Goal: Transaction & Acquisition: Purchase product/service

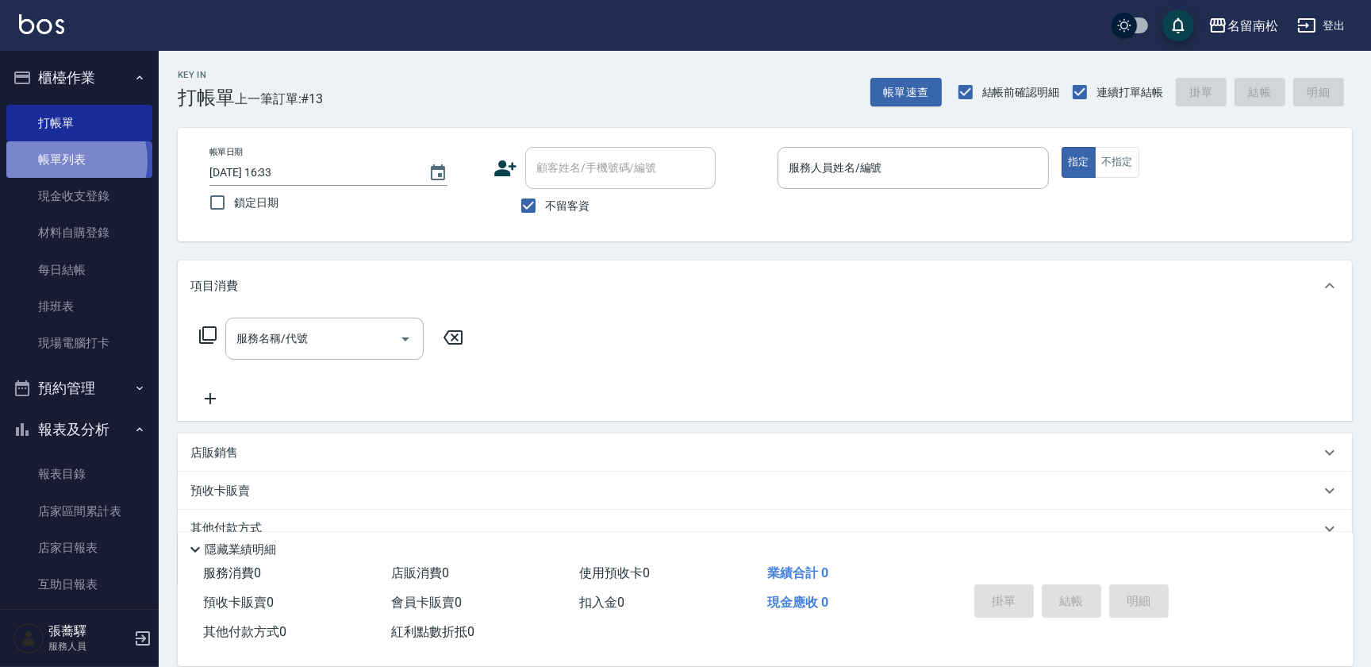
click at [70, 160] on link "帳單列表" at bounding box center [79, 159] width 146 height 37
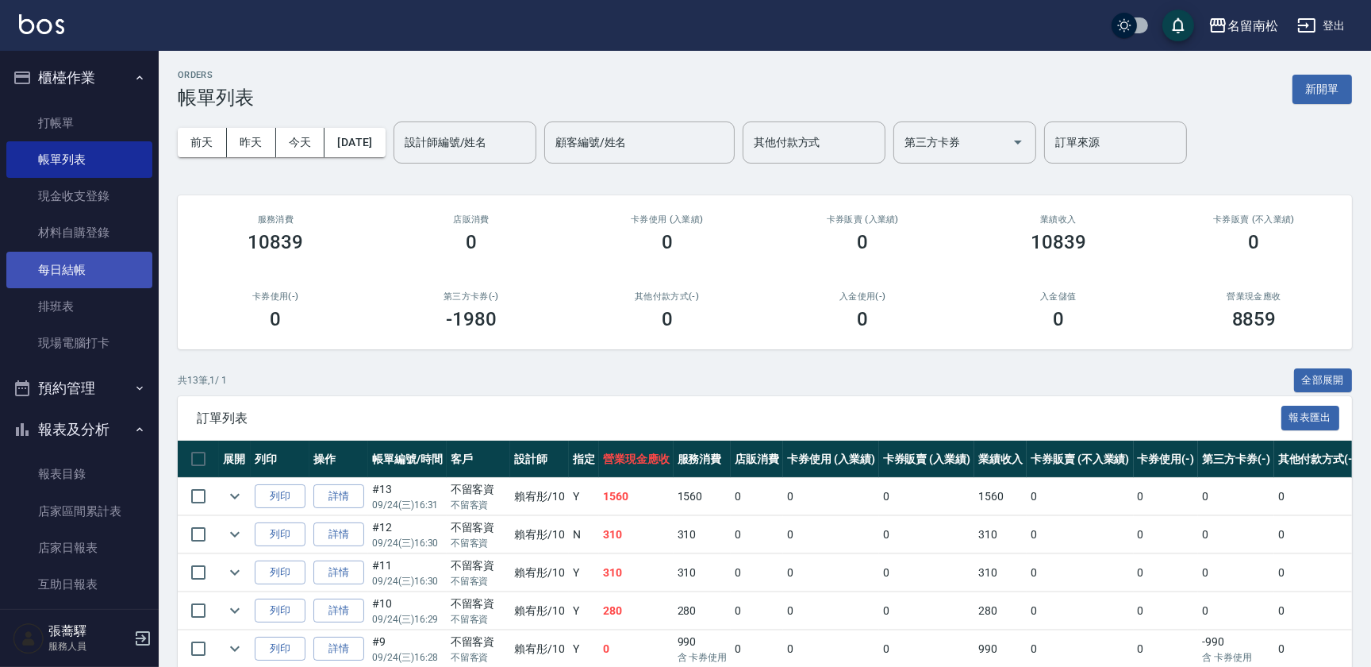
click at [73, 267] on link "每日結帳" at bounding box center [79, 270] width 146 height 37
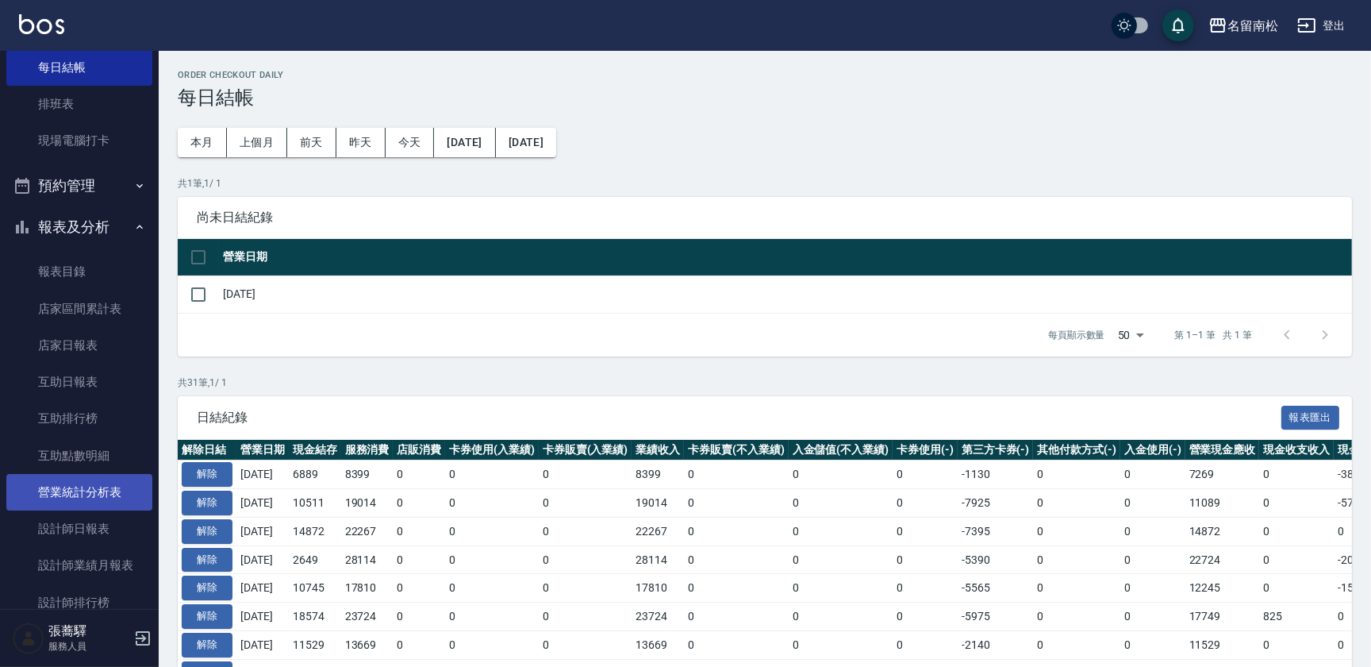
scroll to position [288, 0]
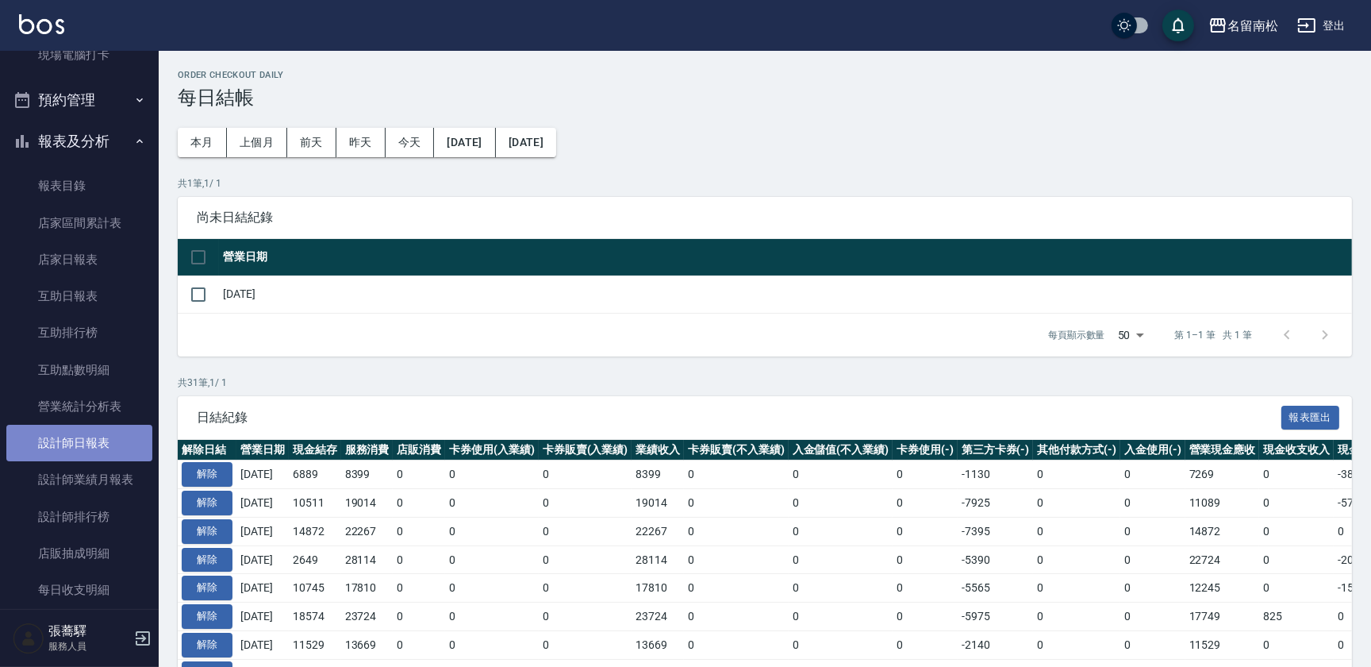
click at [92, 444] on link "設計師日報表" at bounding box center [79, 443] width 146 height 37
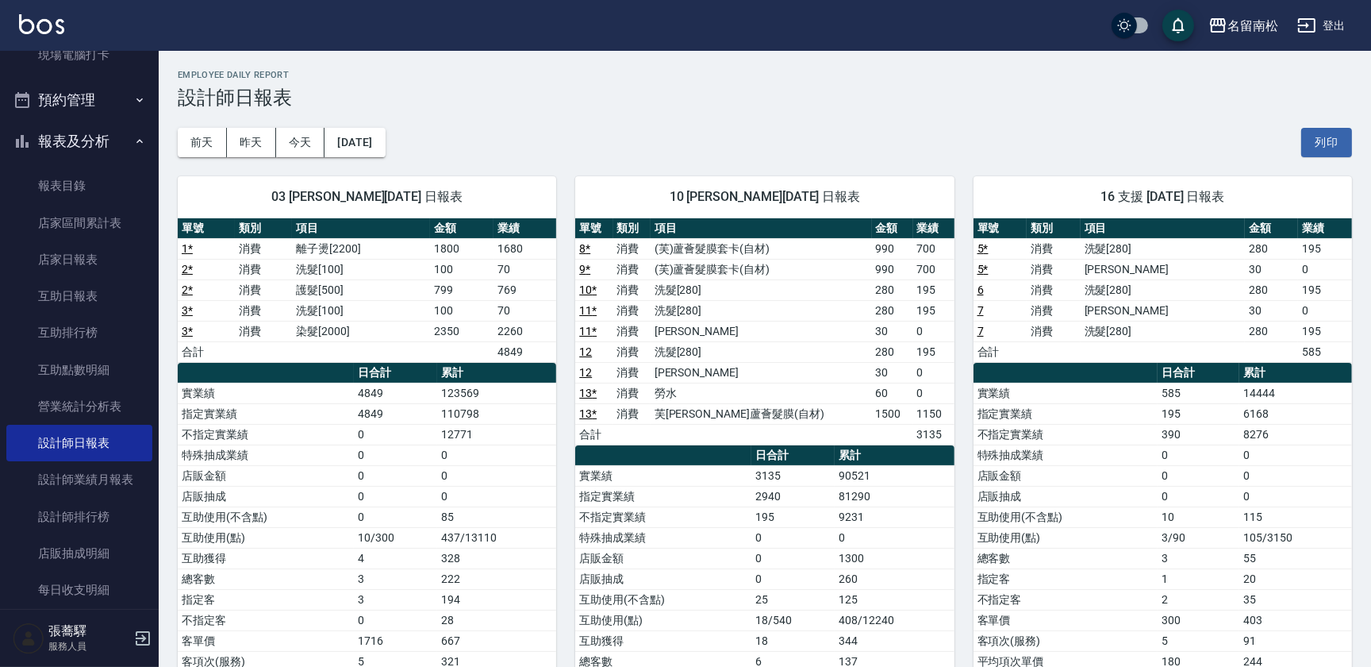
click at [592, 454] on th "a dense table" at bounding box center [663, 455] width 176 height 21
click at [603, 452] on th "a dense table" at bounding box center [663, 455] width 176 height 21
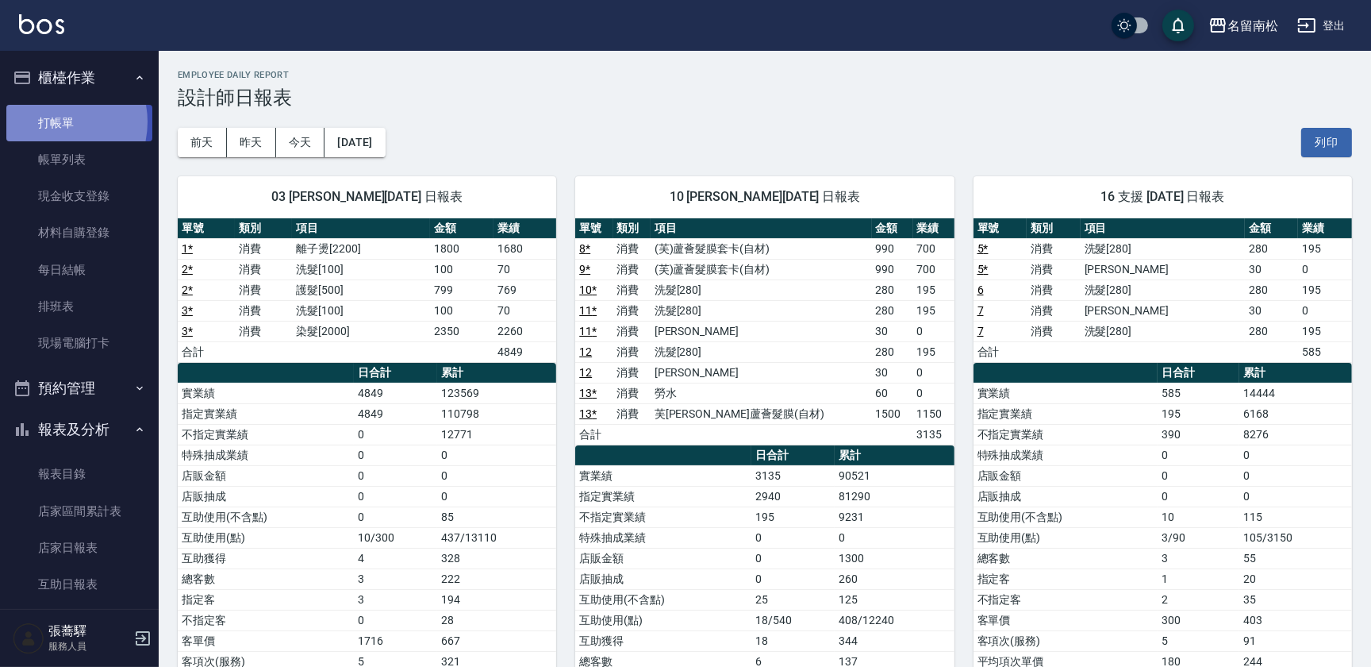
click at [52, 121] on link "打帳單" at bounding box center [79, 123] width 146 height 37
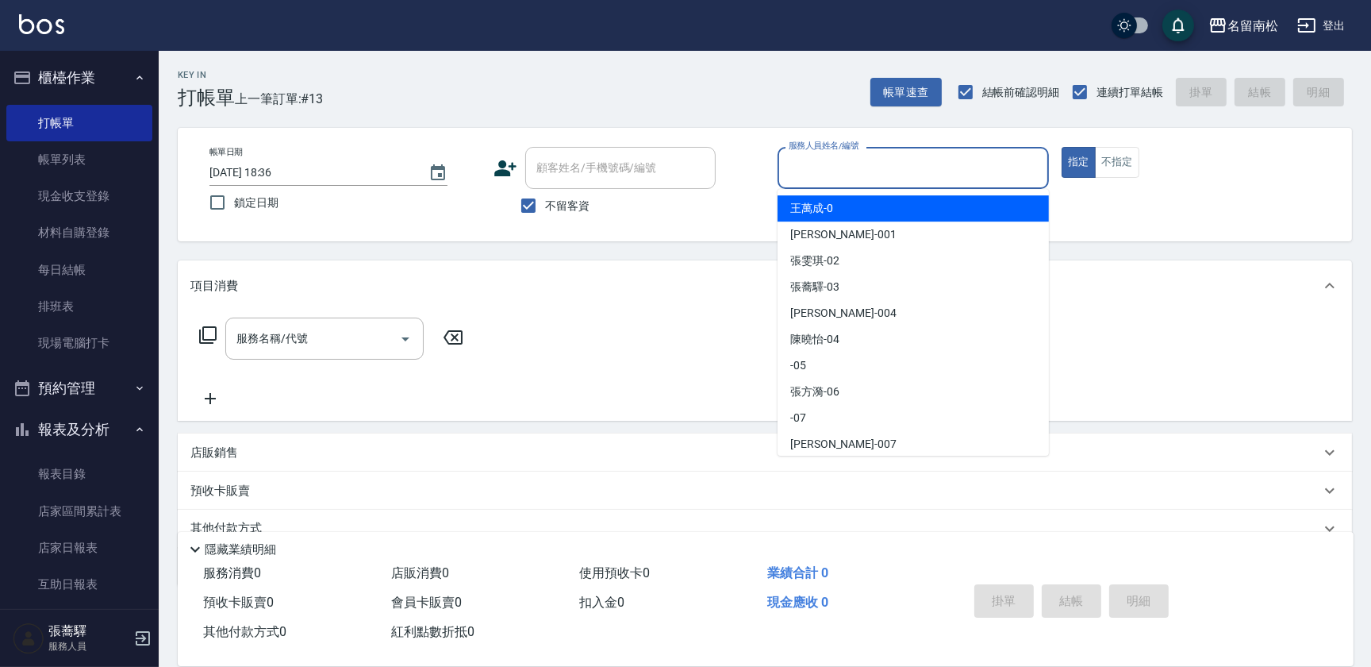
click at [865, 179] on input "服務人員姓名/編號" at bounding box center [913, 168] width 257 height 28
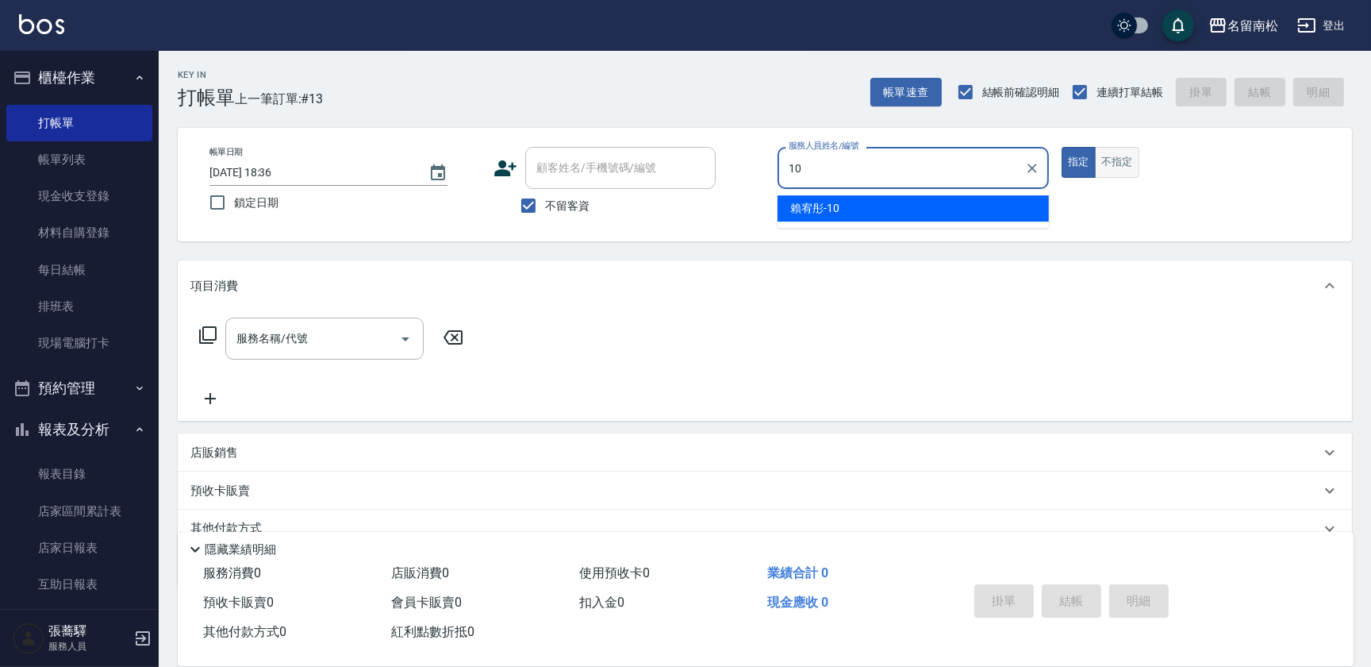
type input "10"
click at [1107, 163] on button "不指定" at bounding box center [1117, 162] width 44 height 31
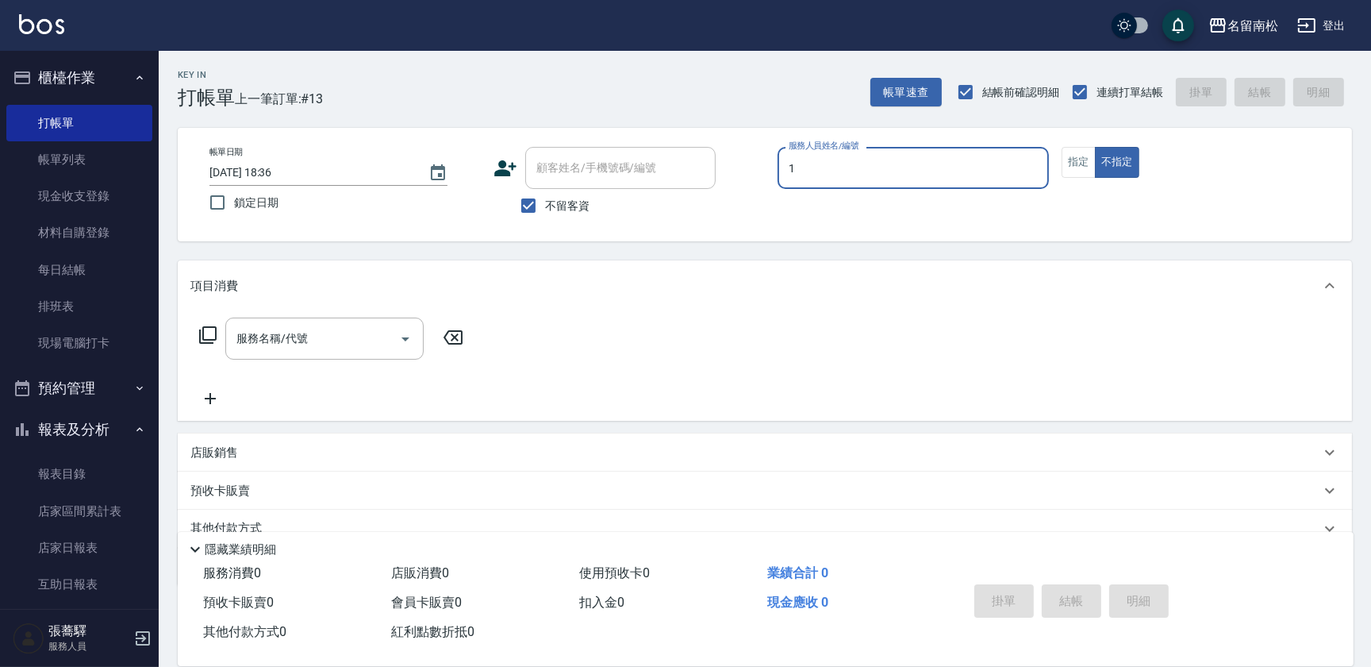
click at [930, 166] on input "1" at bounding box center [913, 168] width 257 height 28
click at [923, 204] on div "[PERSON_NAME]-10" at bounding box center [913, 208] width 271 height 26
type input "賴宥彤-10"
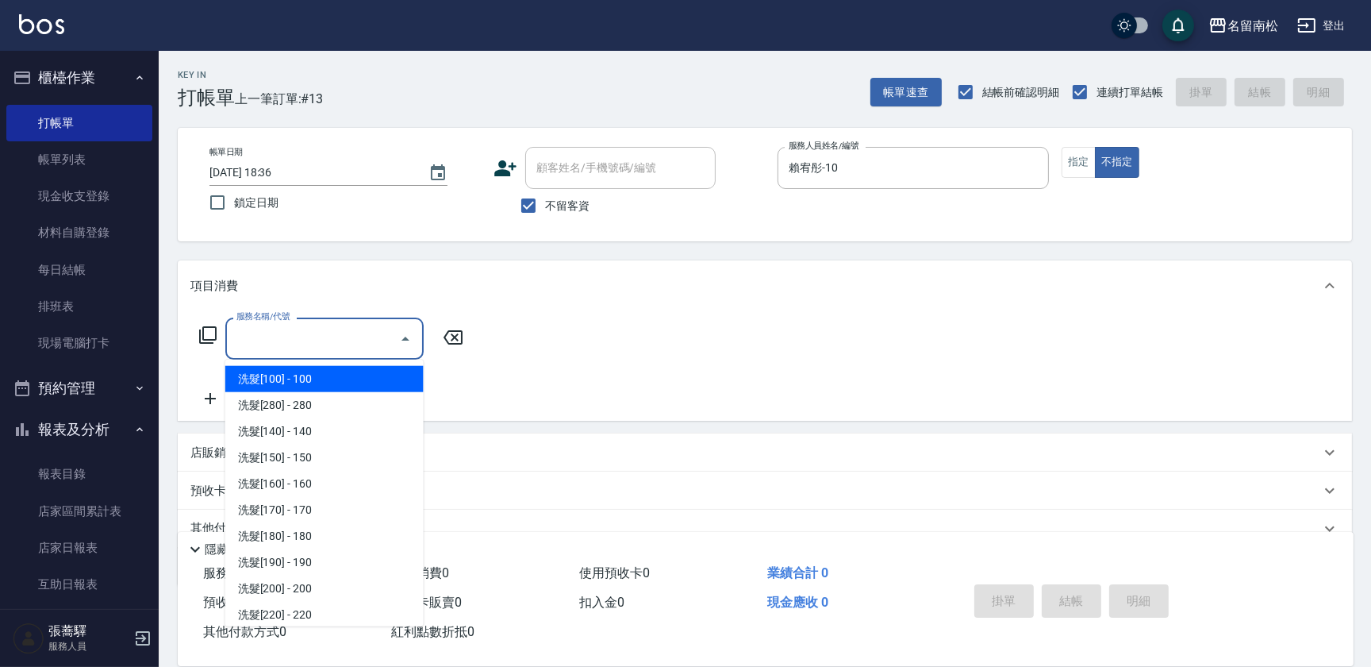
click at [379, 336] on input "服務名稱/代號" at bounding box center [313, 339] width 160 height 28
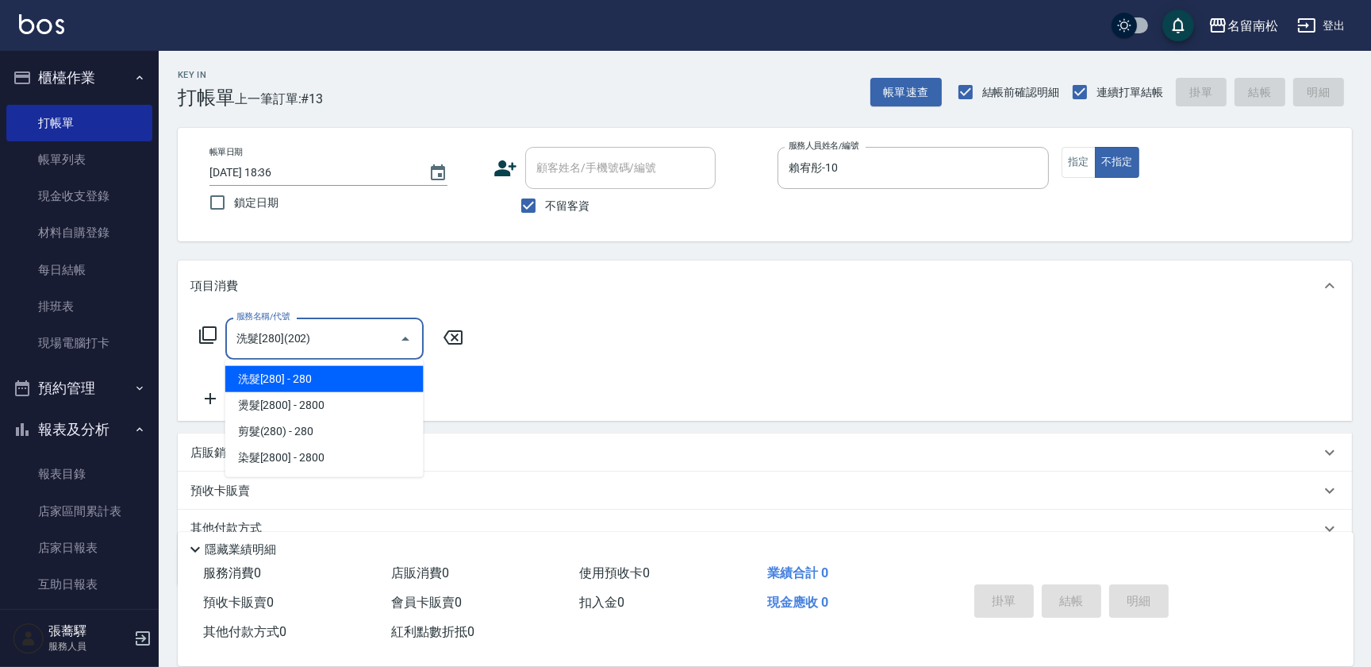
type input "洗髮[280](202)"
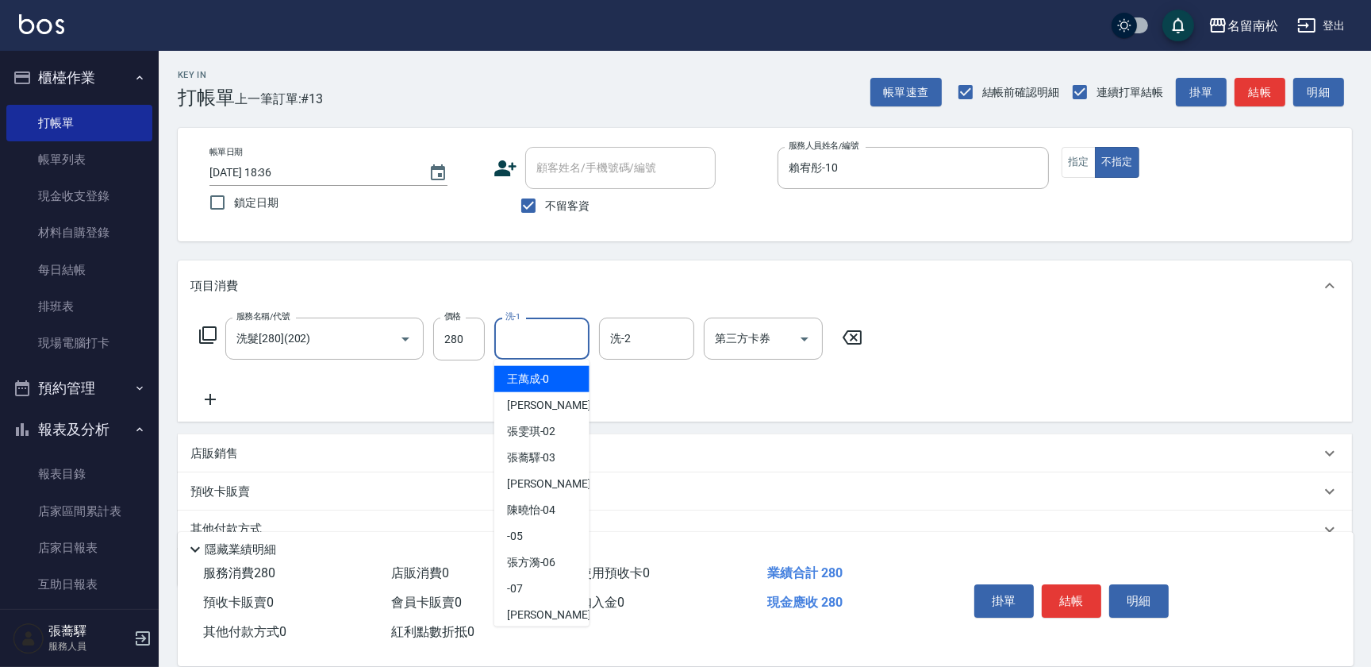
click at [554, 344] on input "洗-1" at bounding box center [542, 339] width 81 height 28
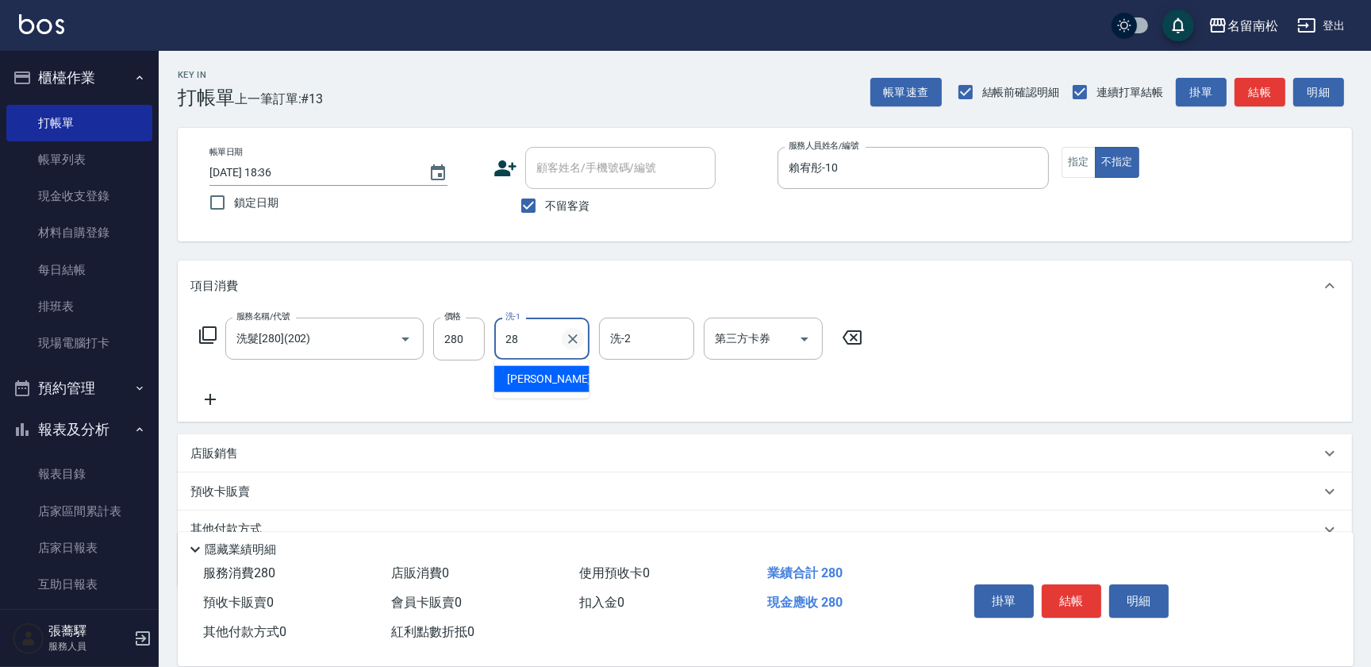
type input "[PERSON_NAME]-28"
click at [1075, 594] on button "結帳" at bounding box center [1072, 600] width 60 height 33
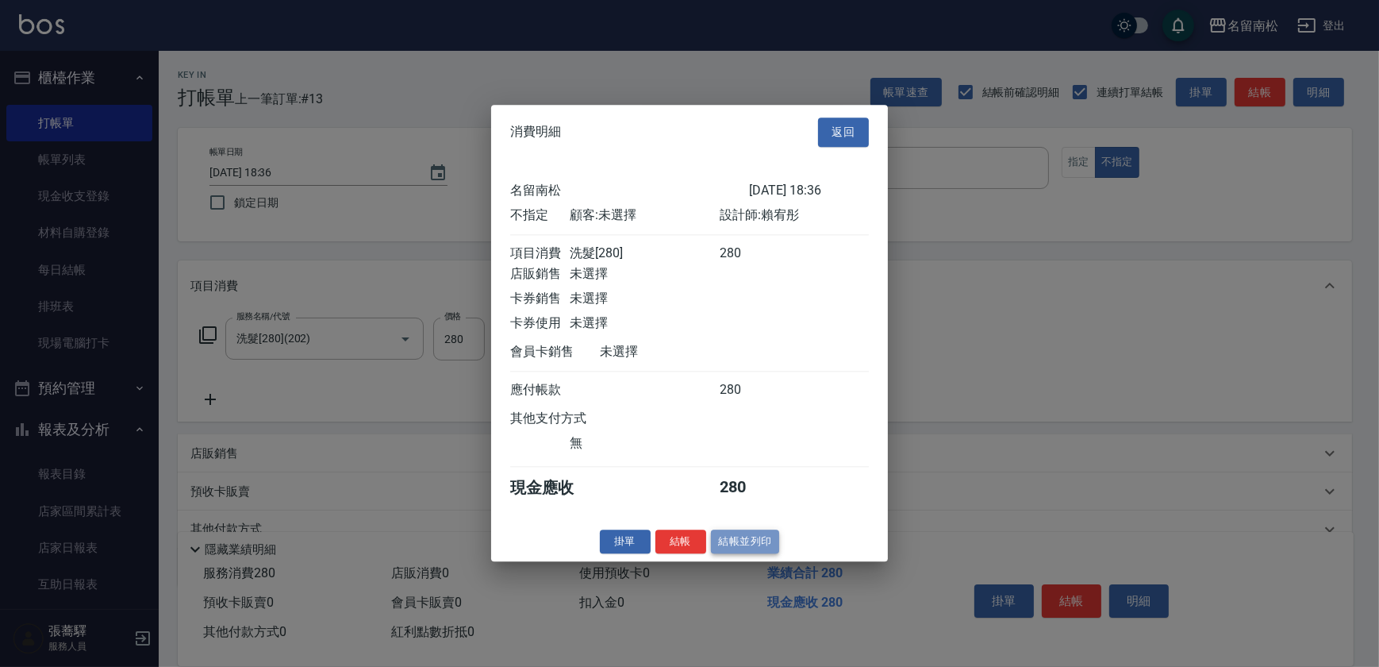
click at [765, 552] on button "結帳並列印" at bounding box center [745, 541] width 69 height 25
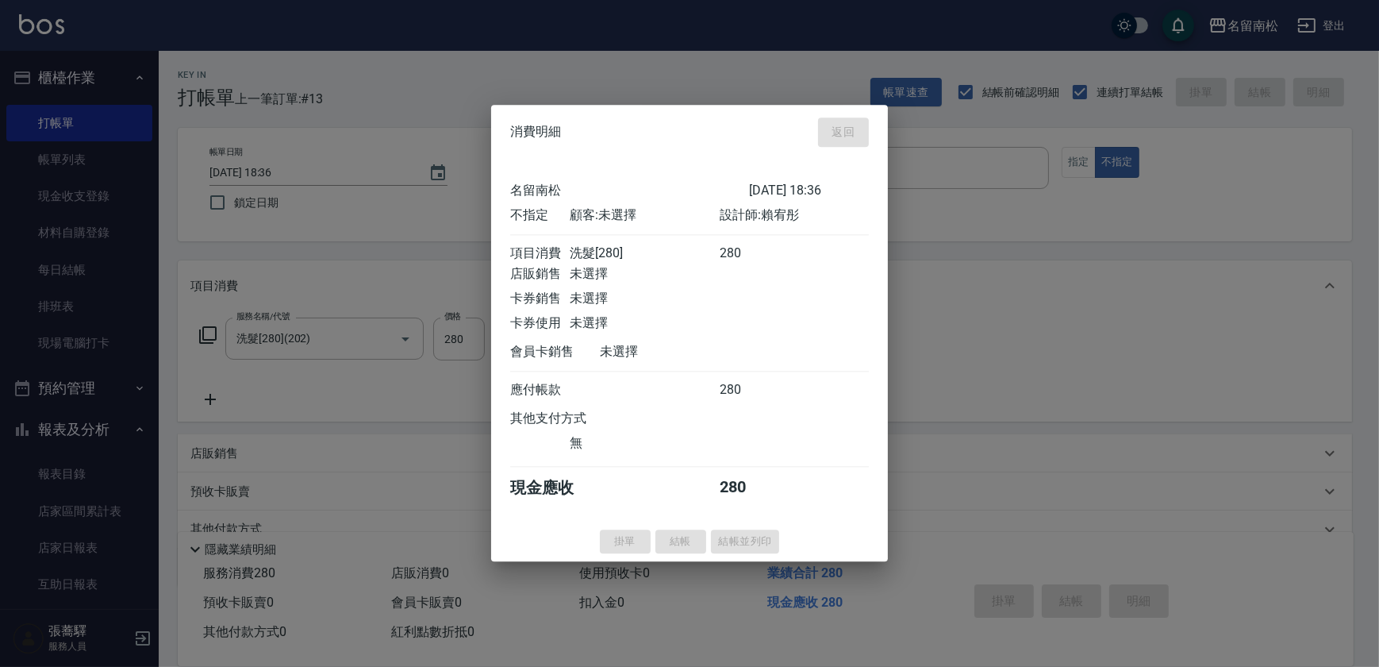
drag, startPoint x: 907, startPoint y: 486, endPoint x: 898, endPoint y: 460, distance: 27.1
click at [906, 471] on div at bounding box center [689, 333] width 1379 height 667
type input "[DATE] 18:57"
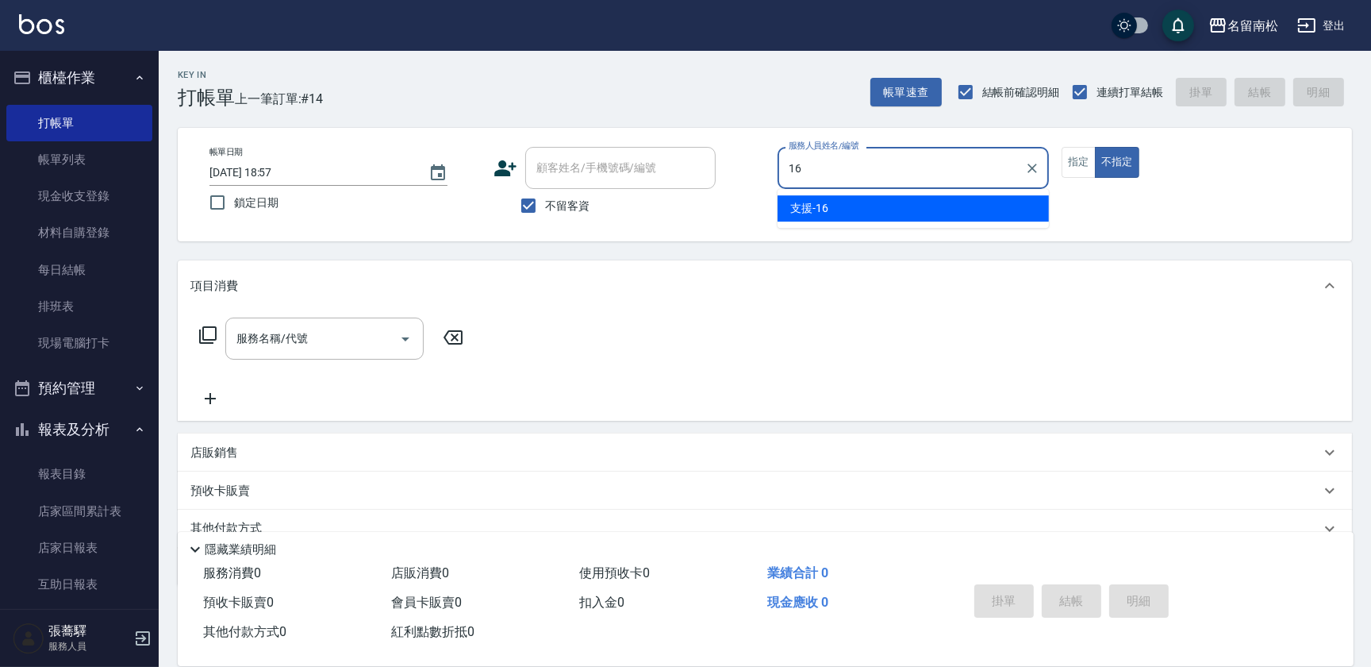
type input "支援-16"
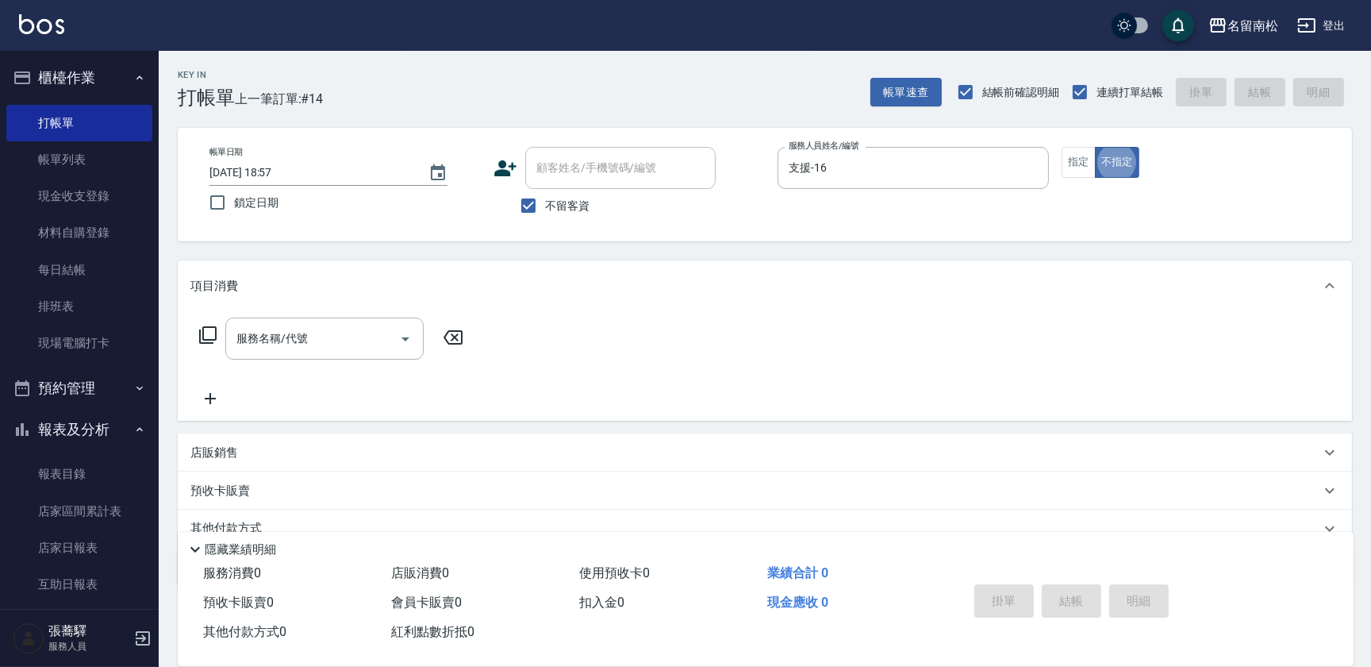
type button "false"
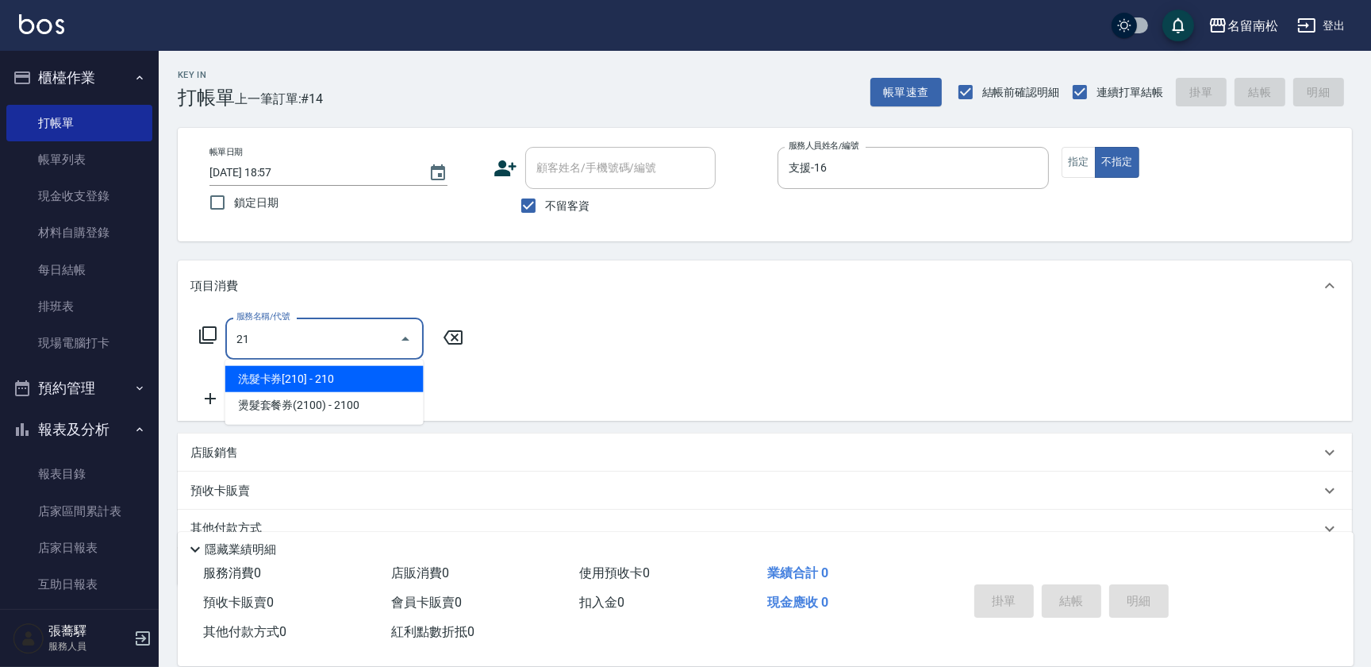
type input "212"
type input "洗髮[280](202)"
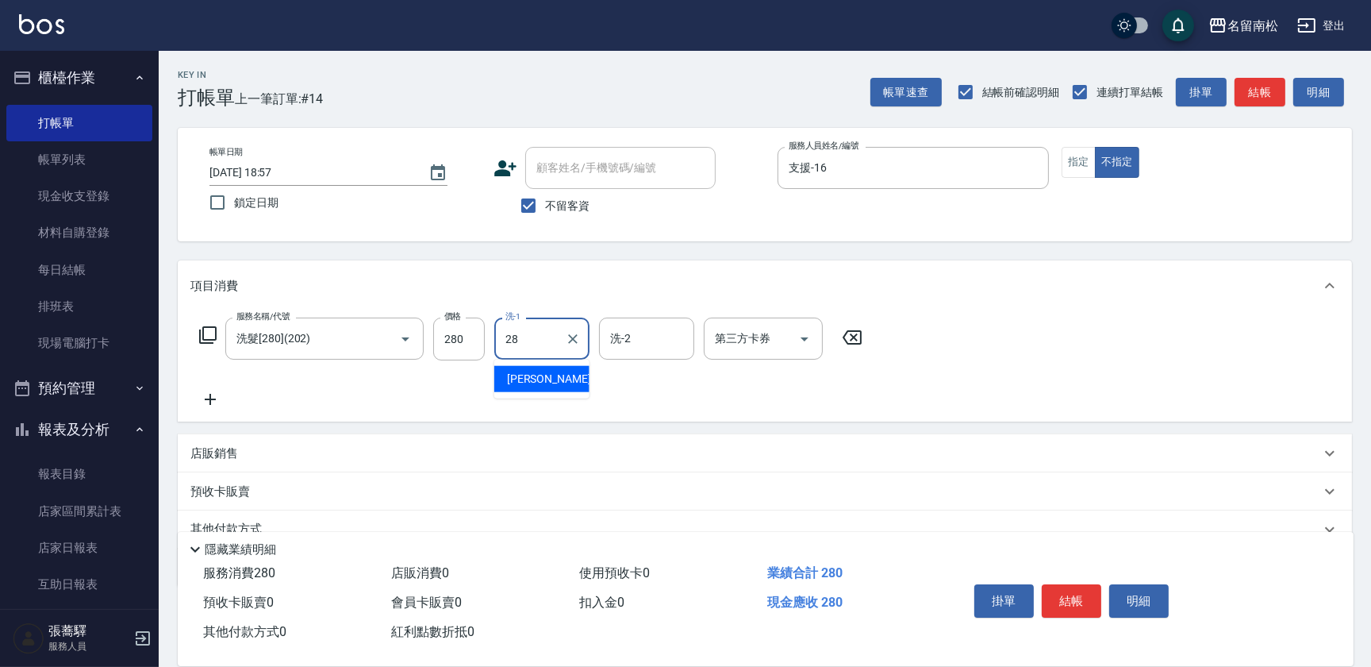
type input "[PERSON_NAME]-28"
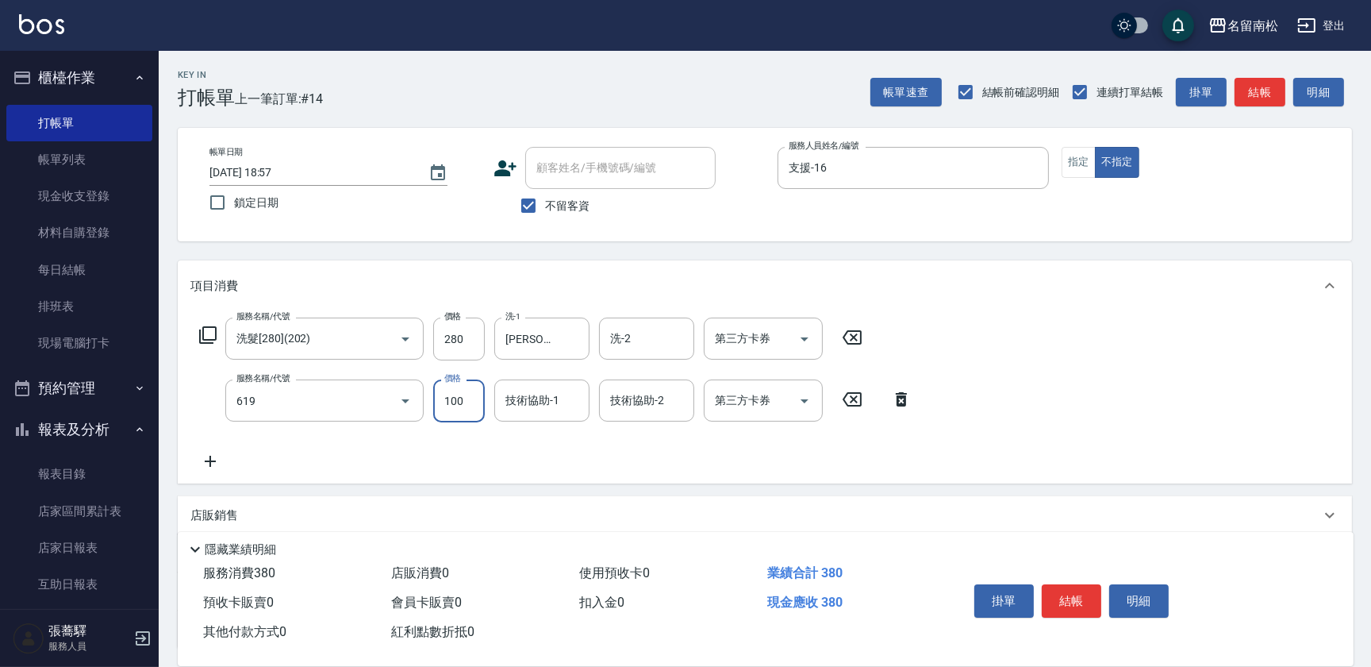
type input "煥彩.玻酸.晶膜.水療(619)"
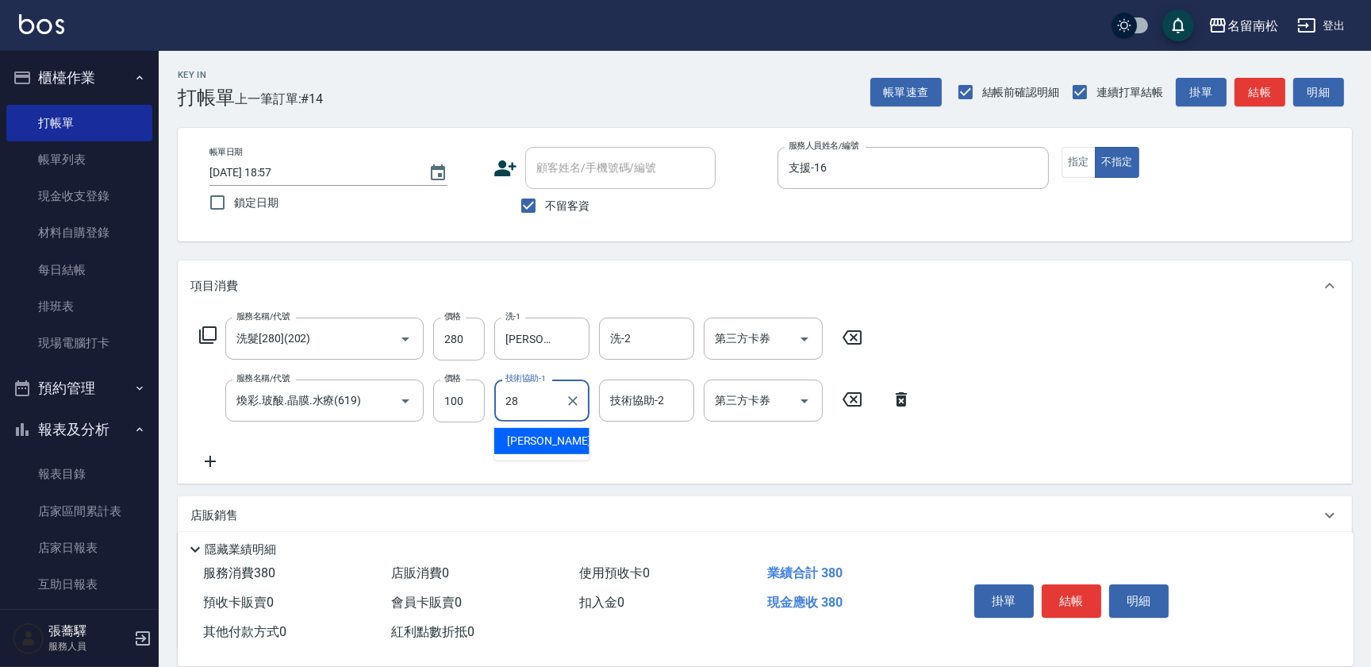
type input "[PERSON_NAME]-28"
click at [1075, 163] on button "指定" at bounding box center [1079, 162] width 34 height 31
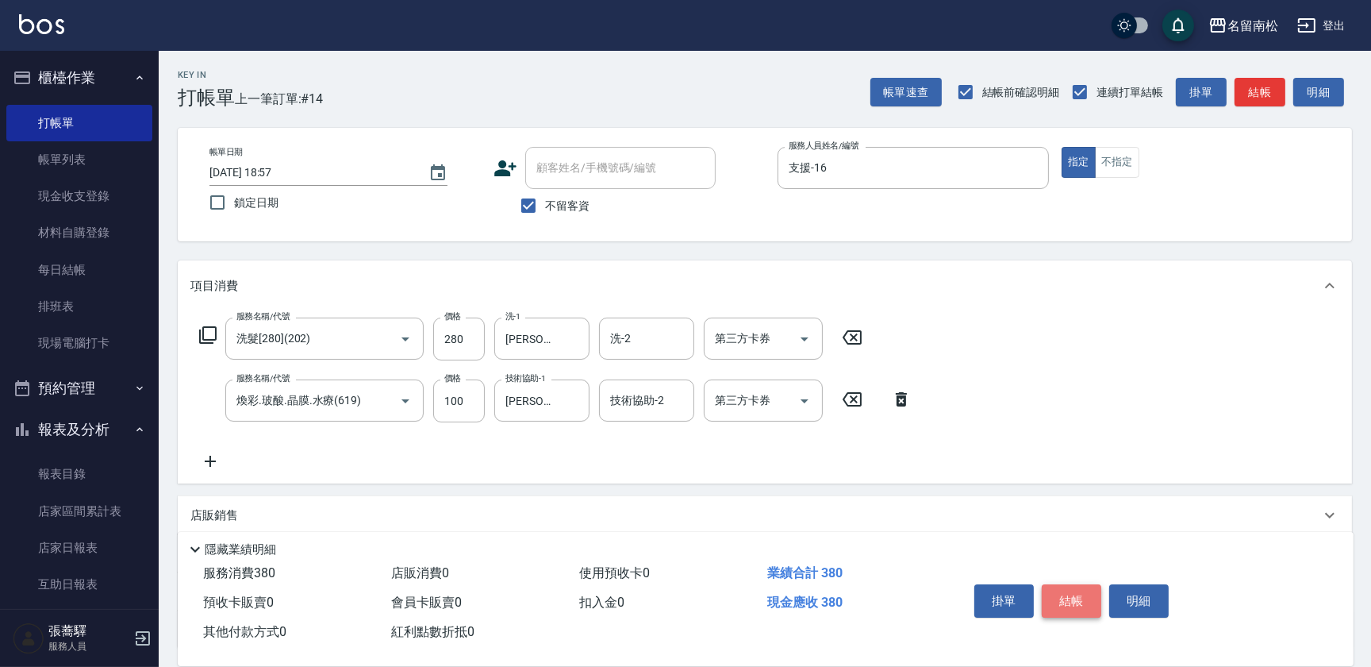
click at [1042, 595] on button "結帳" at bounding box center [1072, 600] width 60 height 33
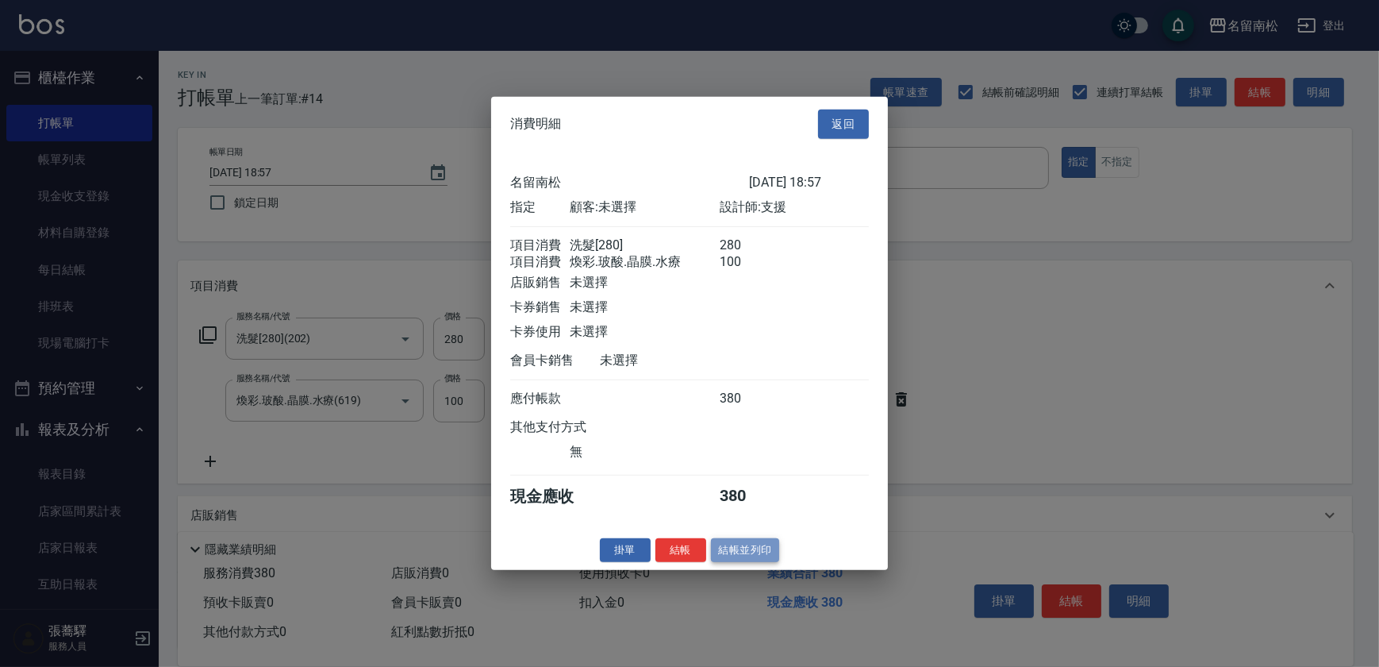
click at [761, 562] on button "結帳並列印" at bounding box center [745, 549] width 69 height 25
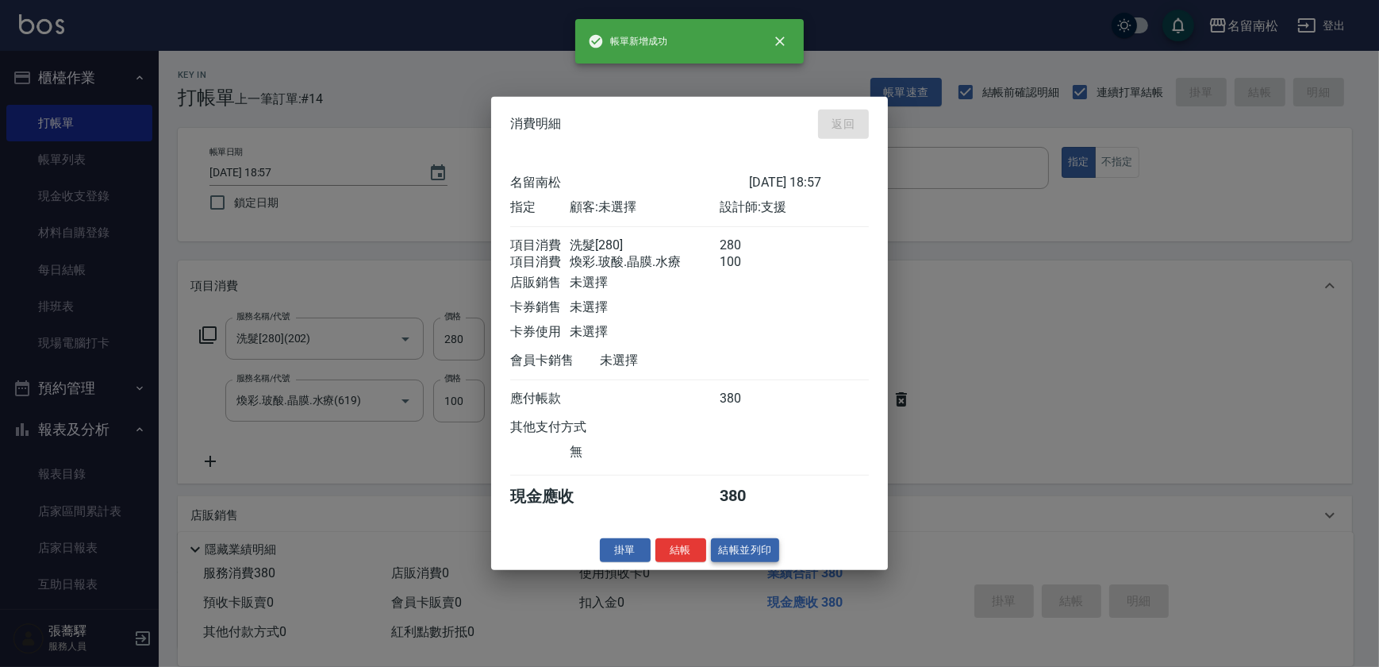
type input "[DATE] 18:58"
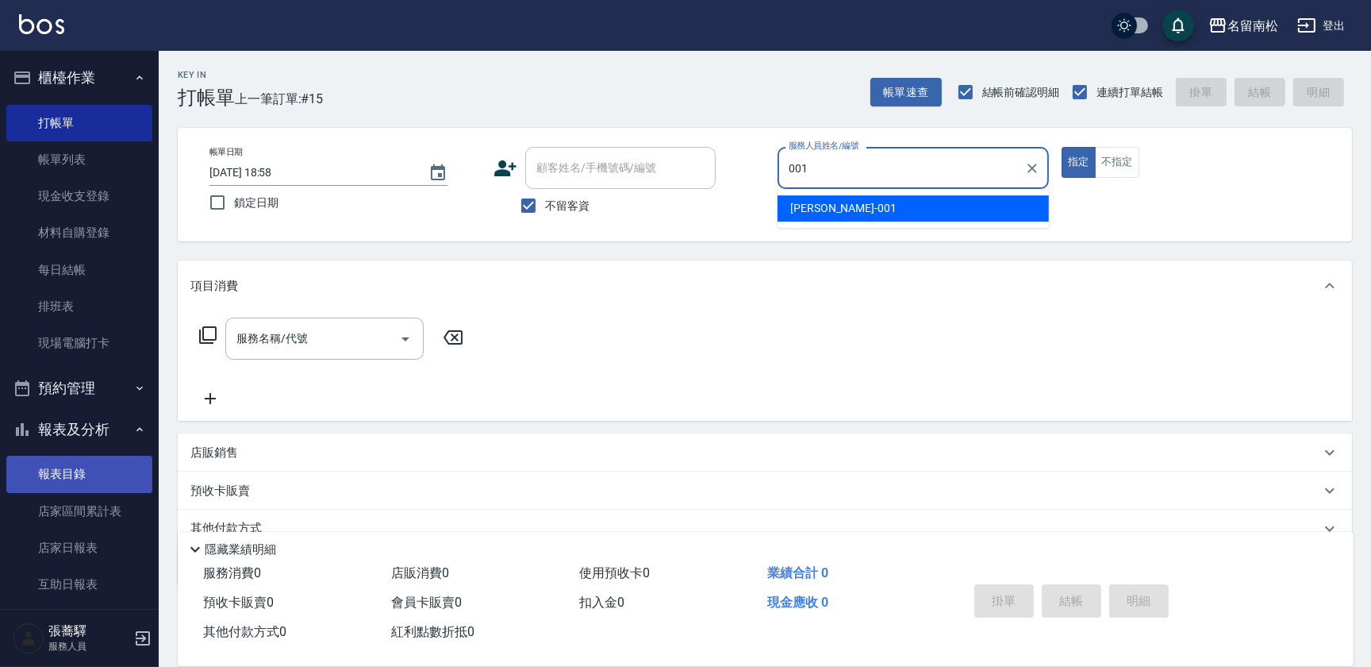
type input "[PERSON_NAME]-001"
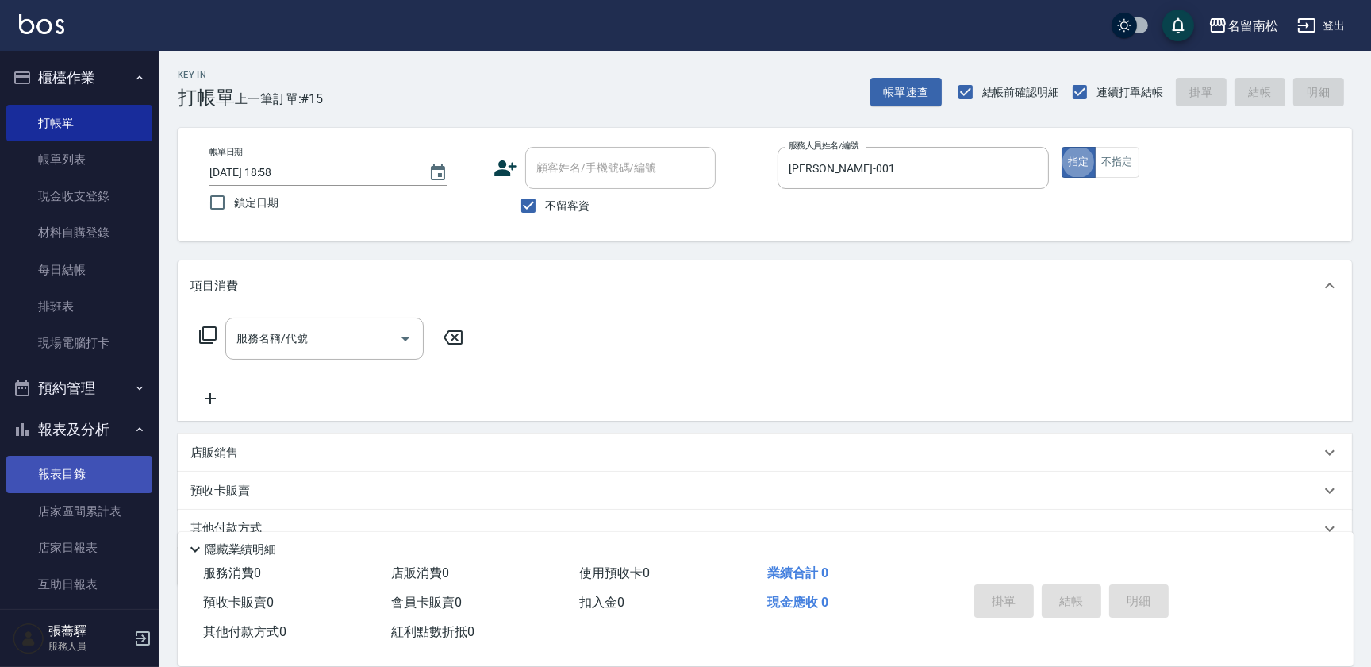
type button "true"
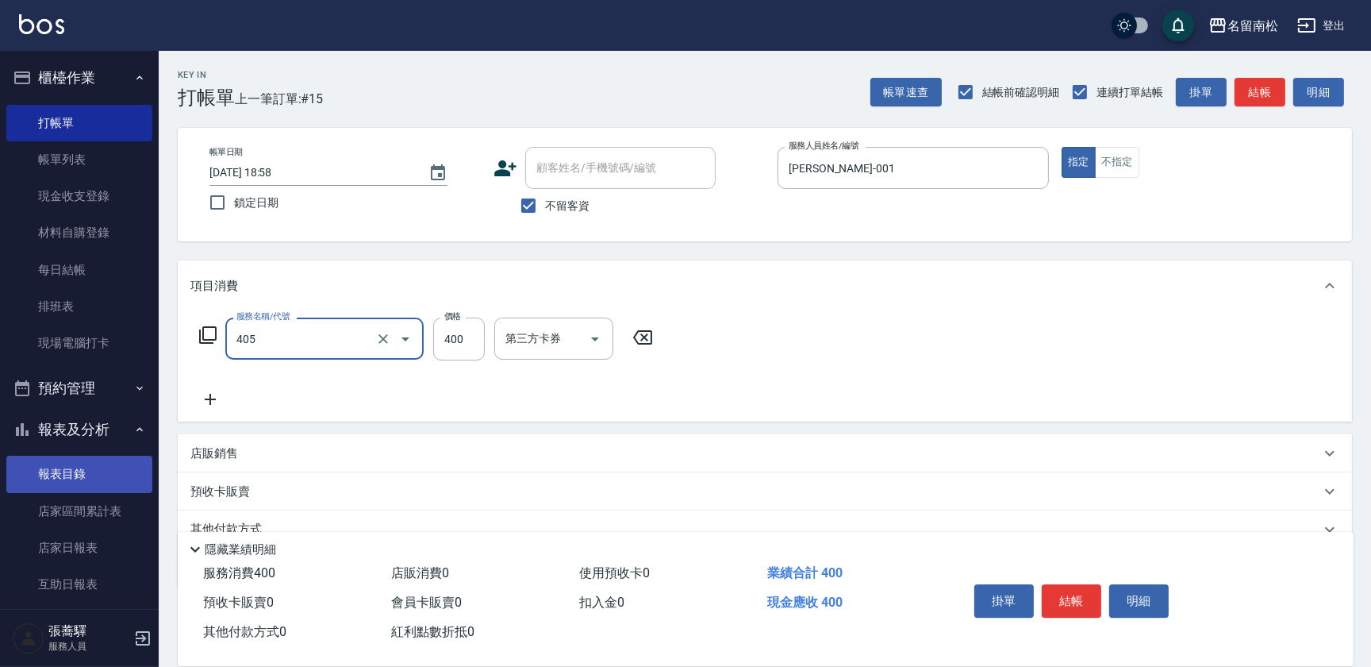
type input "剪髮(400)(405)"
type input "480"
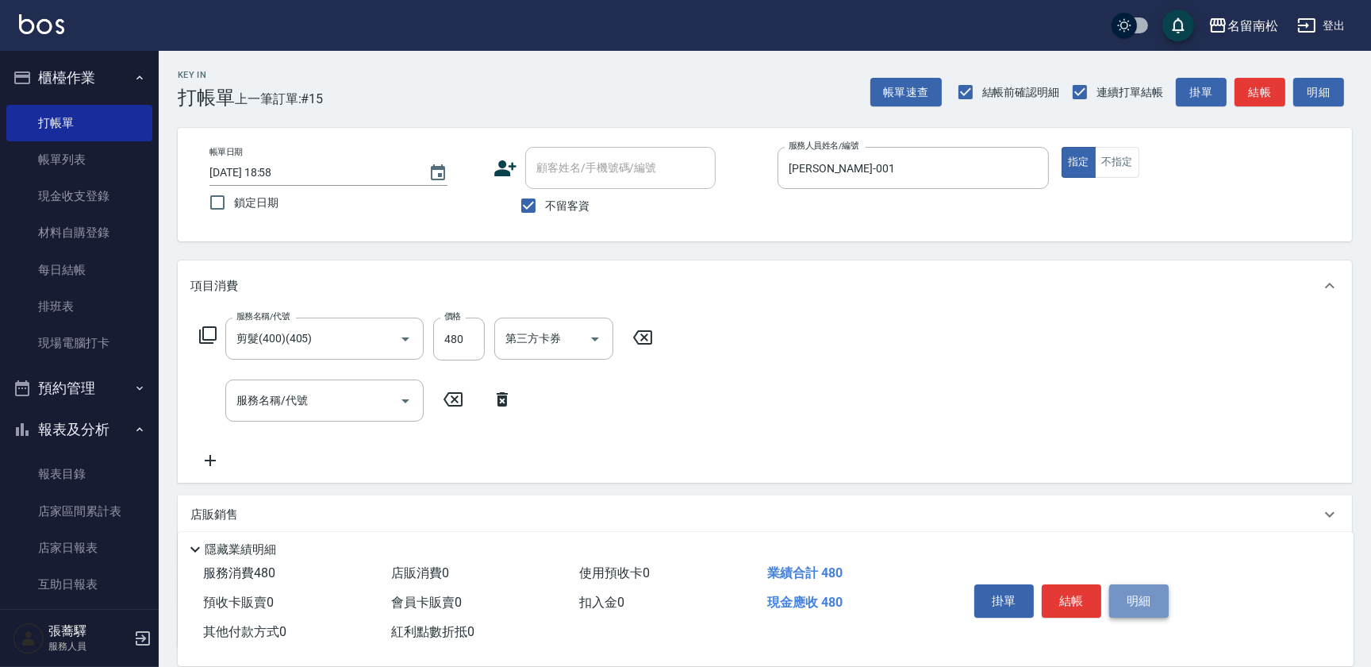
click at [1148, 592] on button "明細" at bounding box center [1140, 600] width 60 height 33
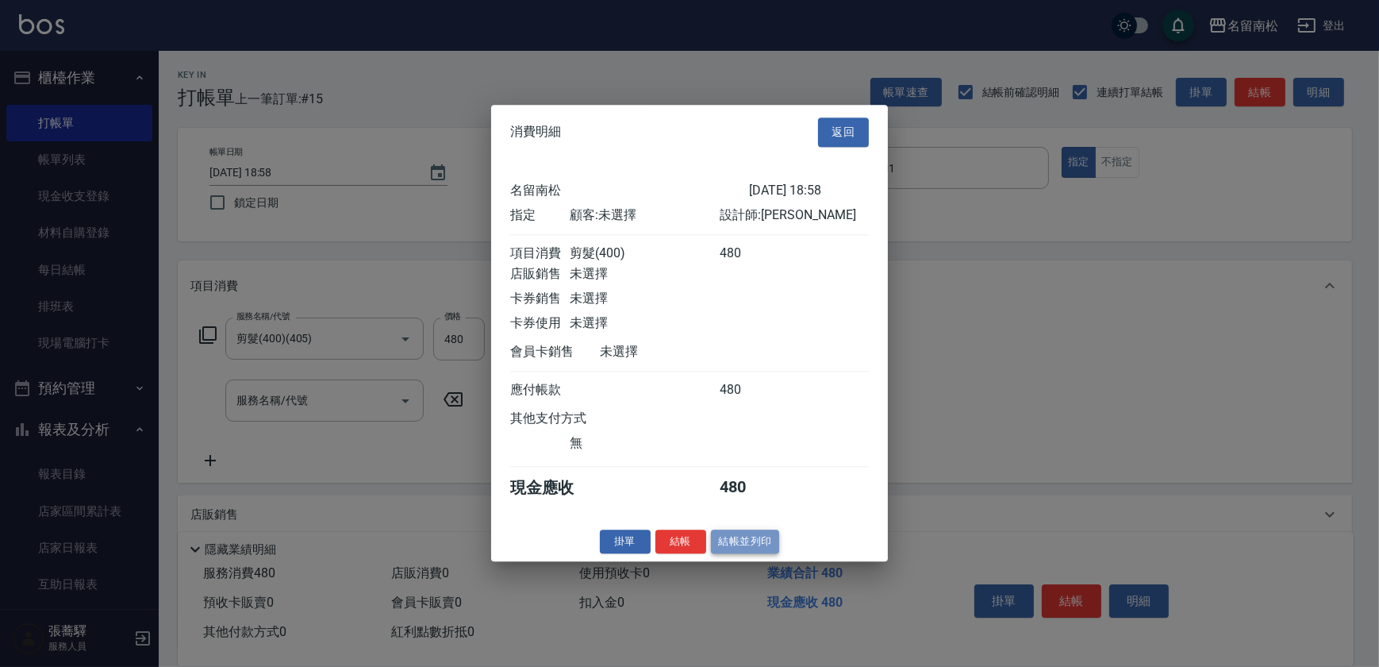
click at [743, 549] on button "結帳並列印" at bounding box center [745, 541] width 69 height 25
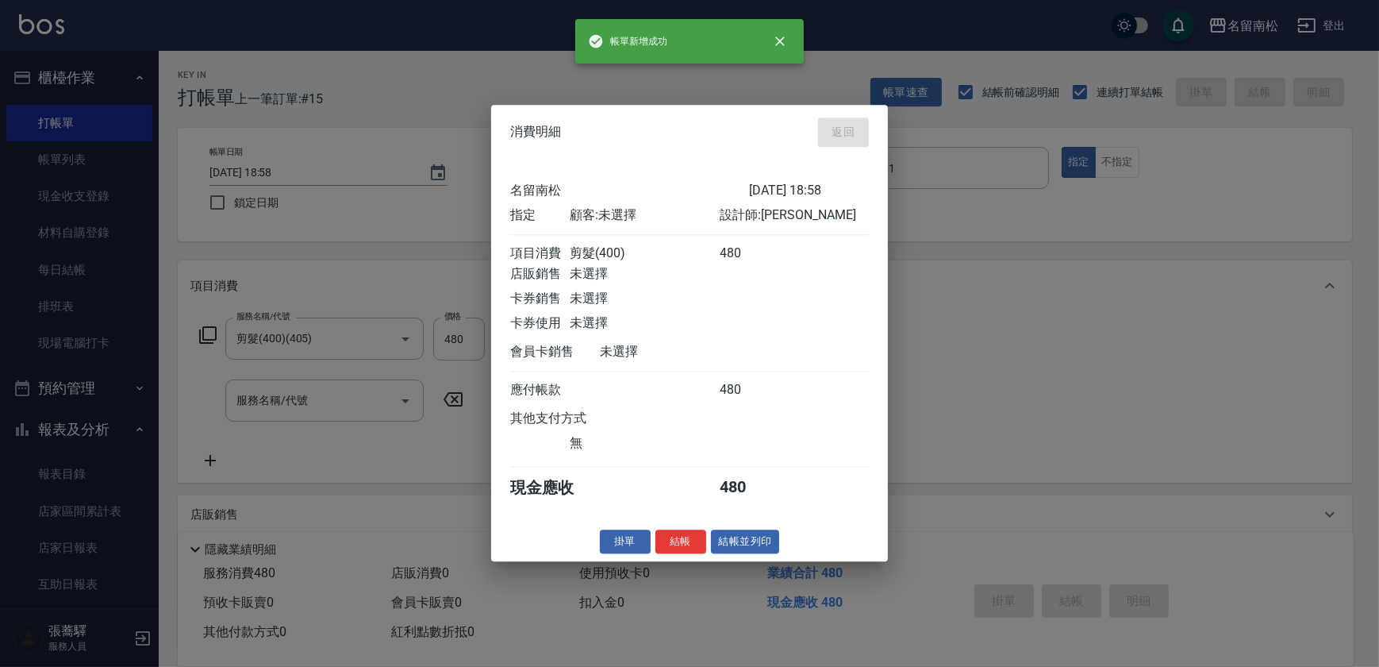
type input "[DATE] 19:10"
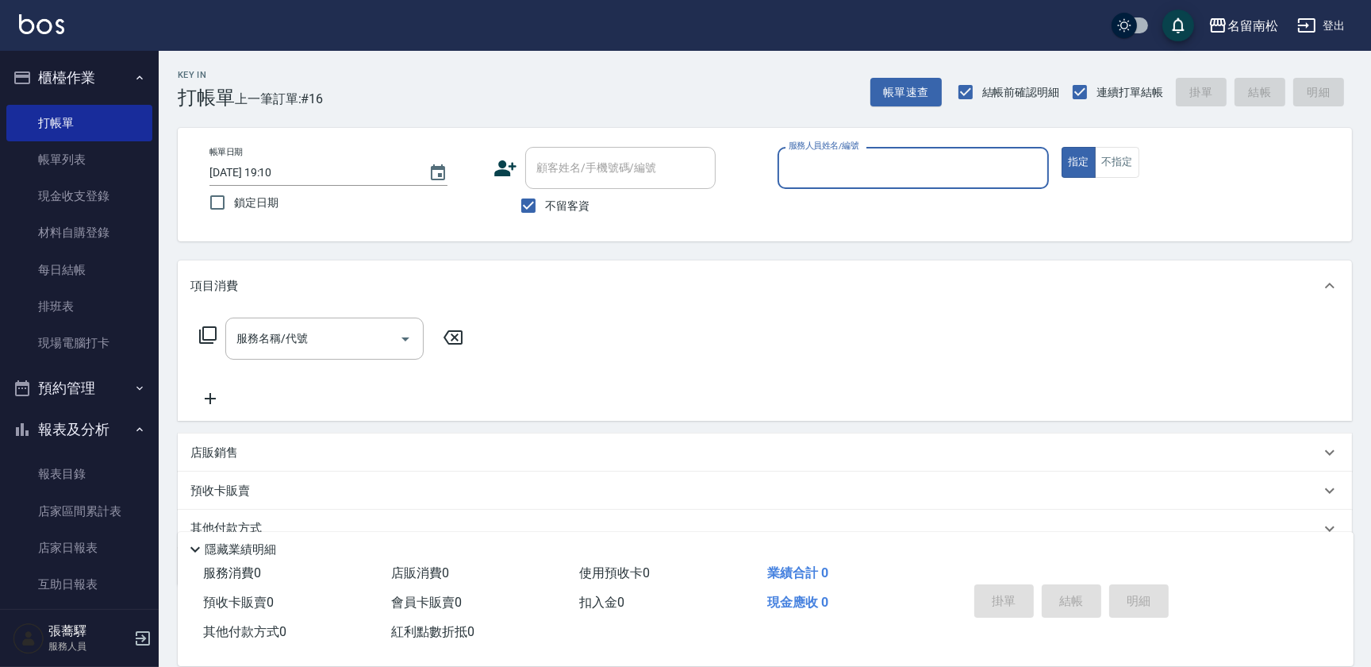
click at [960, 185] on div "服務人員姓名/編號" at bounding box center [913, 168] width 271 height 42
type input "[PERSON_NAME]-001"
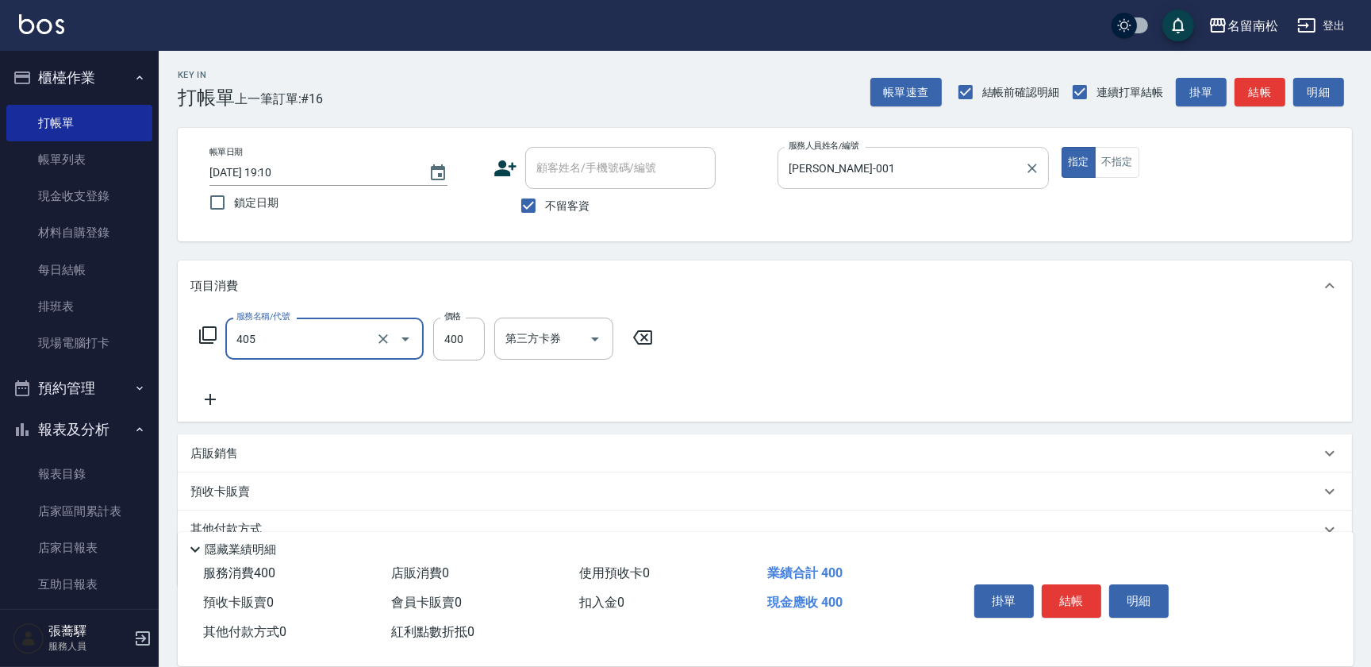
type input "剪髮(400)(405)"
type input "480"
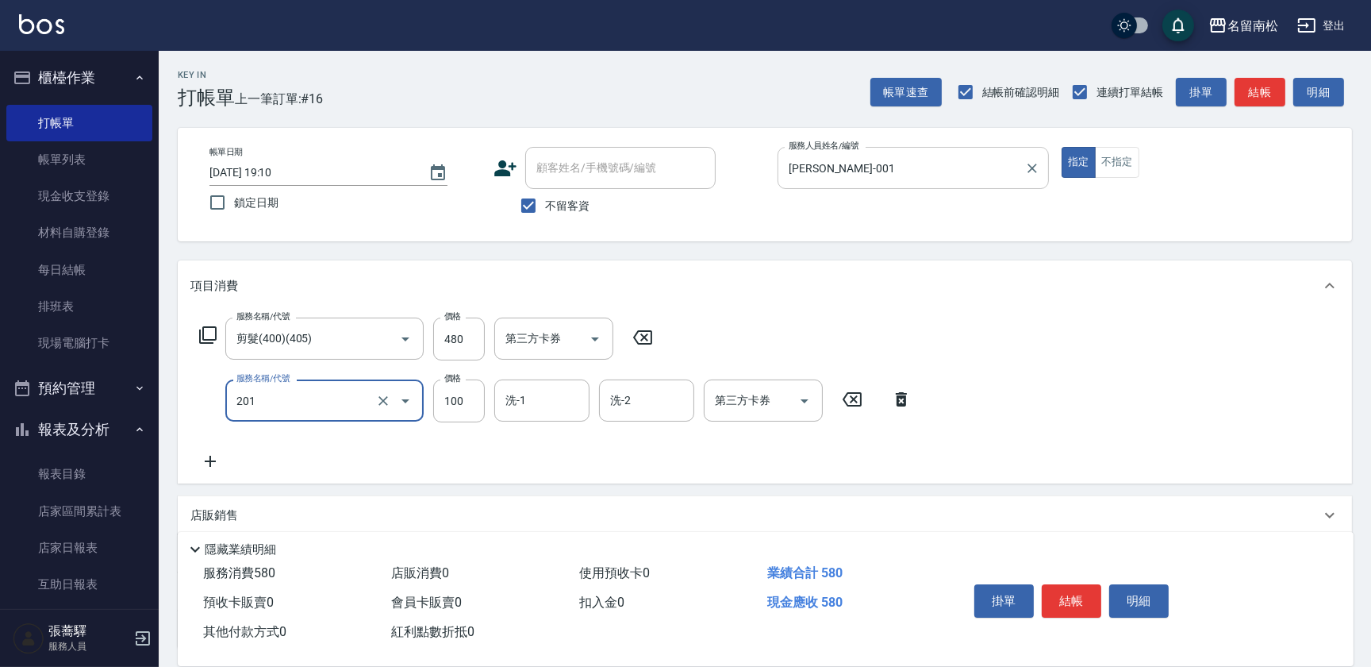
type input "洗髮[100](201)"
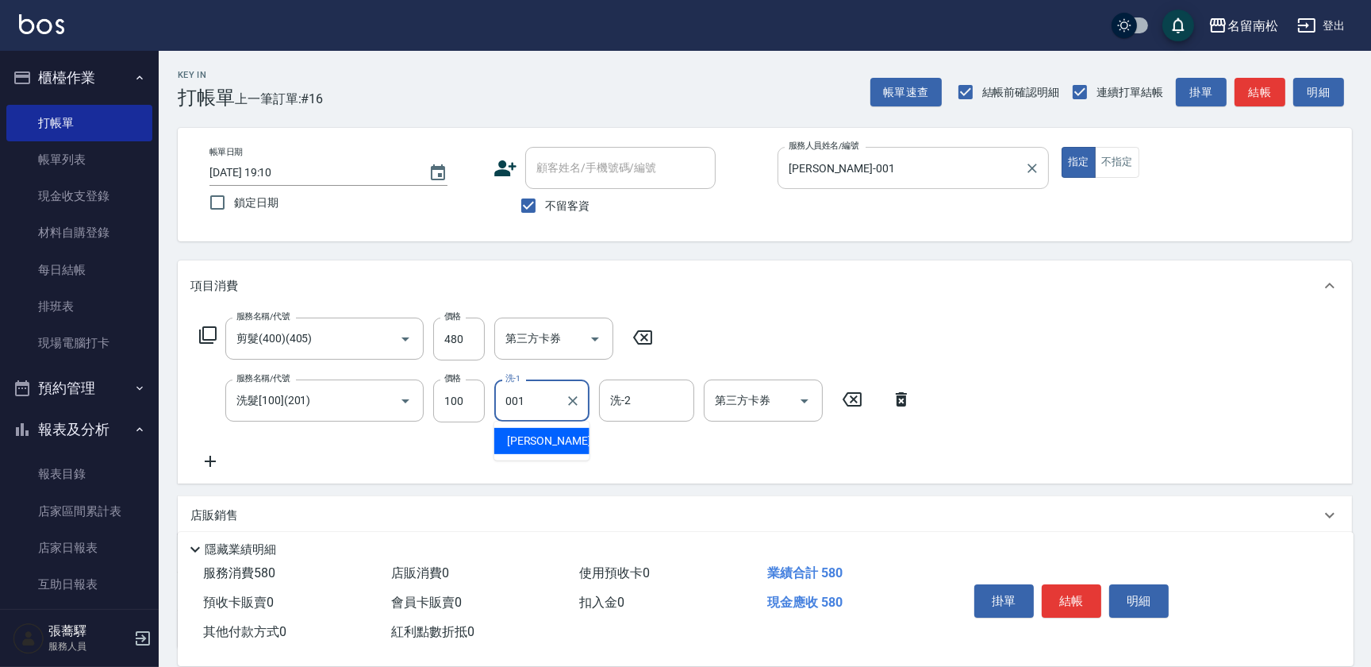
type input "[PERSON_NAME]-001"
click at [1143, 587] on button "明細" at bounding box center [1140, 600] width 60 height 33
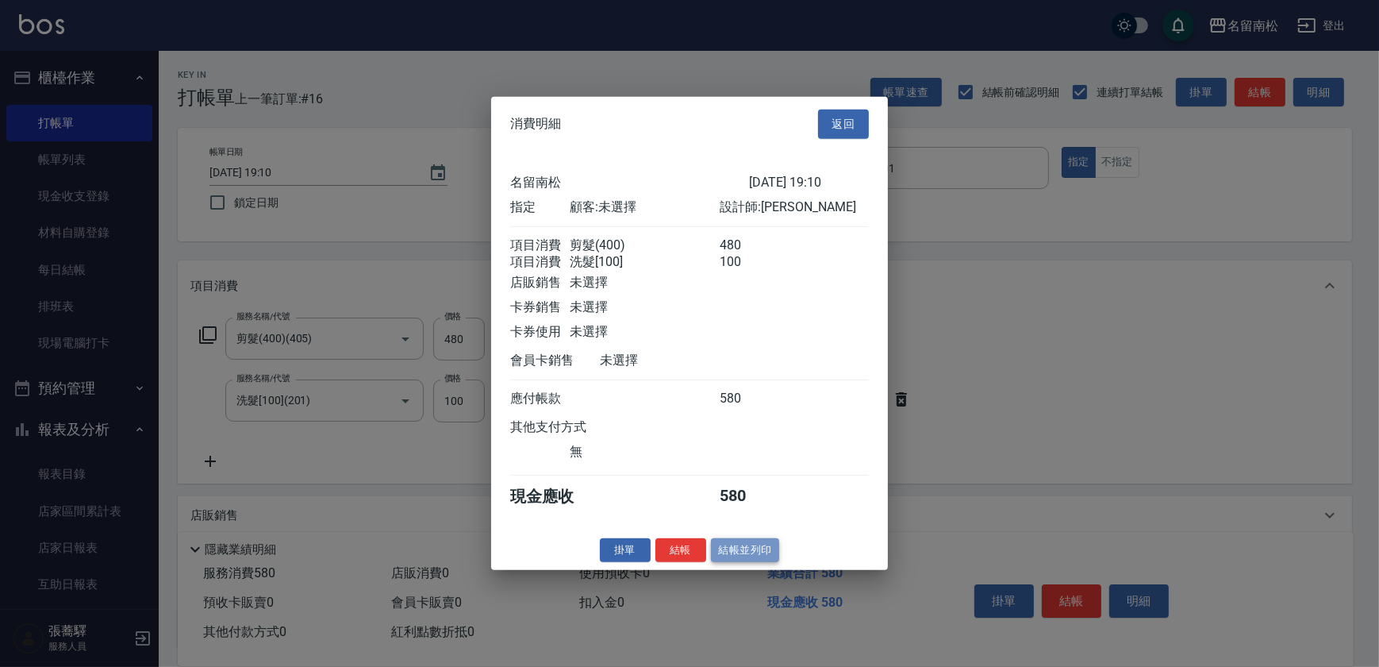
click at [764, 556] on button "結帳並列印" at bounding box center [745, 549] width 69 height 25
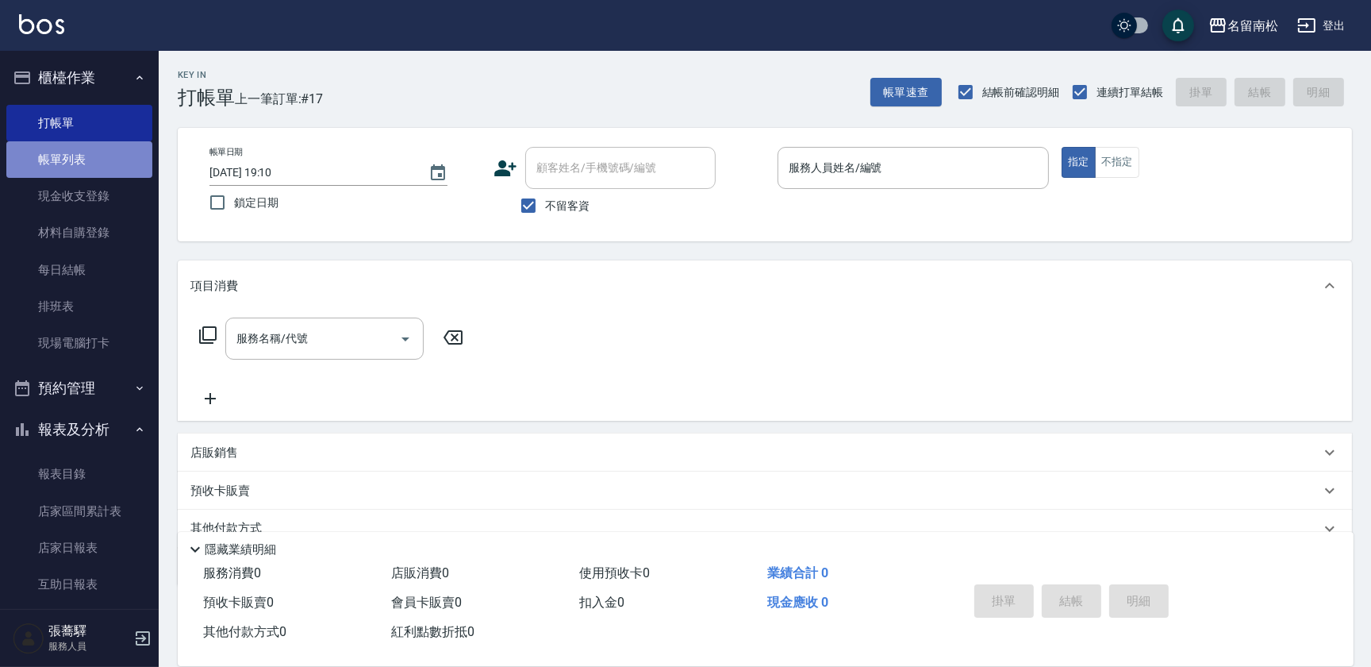
click at [86, 171] on link "帳單列表" at bounding box center [79, 159] width 146 height 37
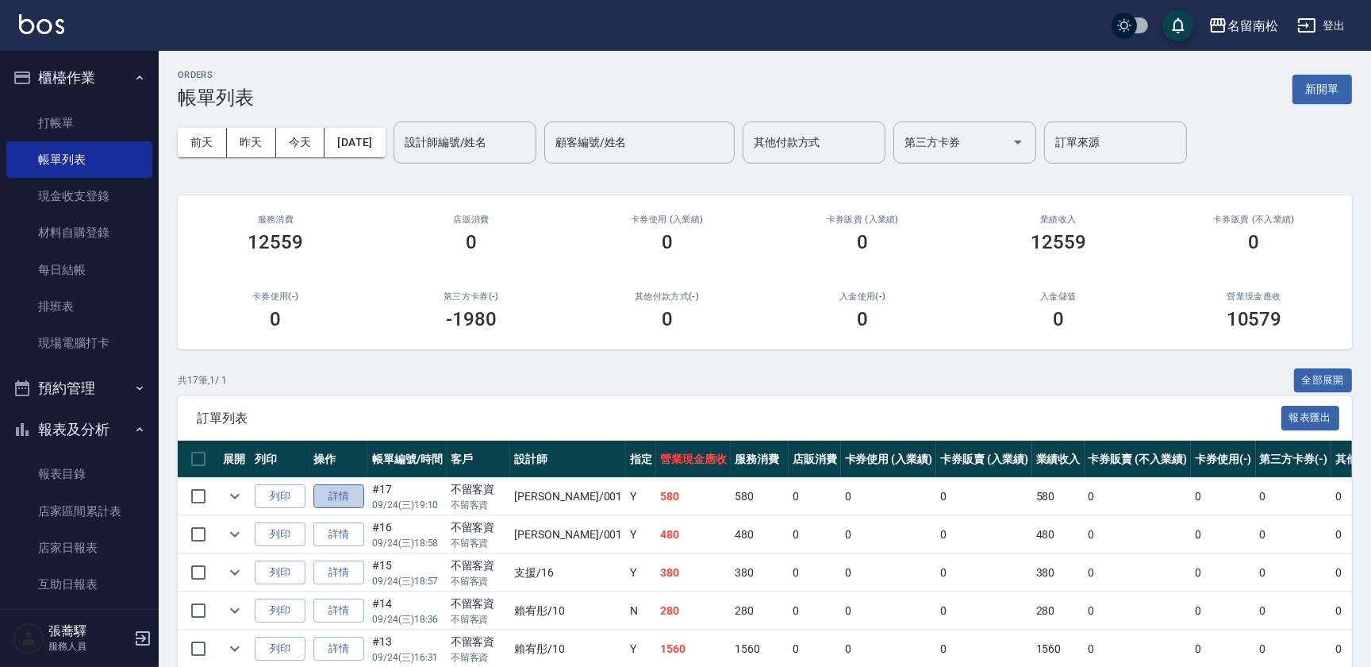
click at [345, 496] on link "詳情" at bounding box center [338, 496] width 51 height 25
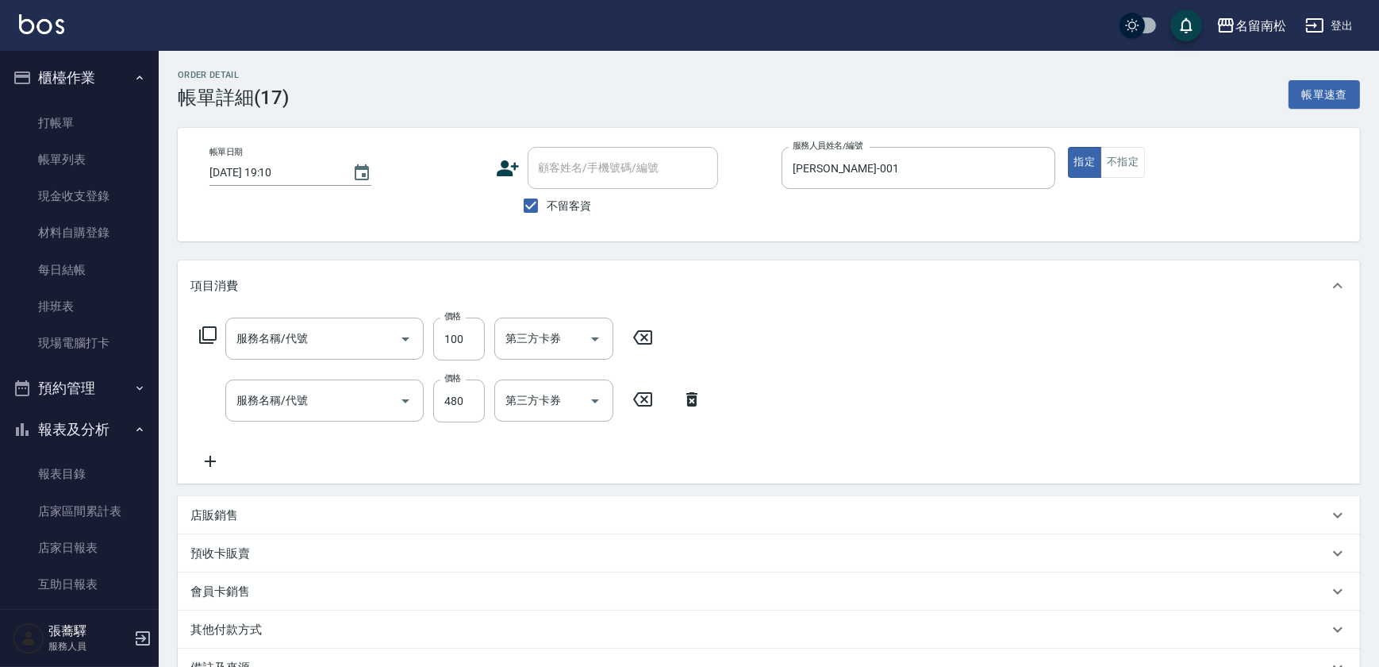
type input "[DATE] 19:10"
checkbox input "true"
type input "[PERSON_NAME]-001"
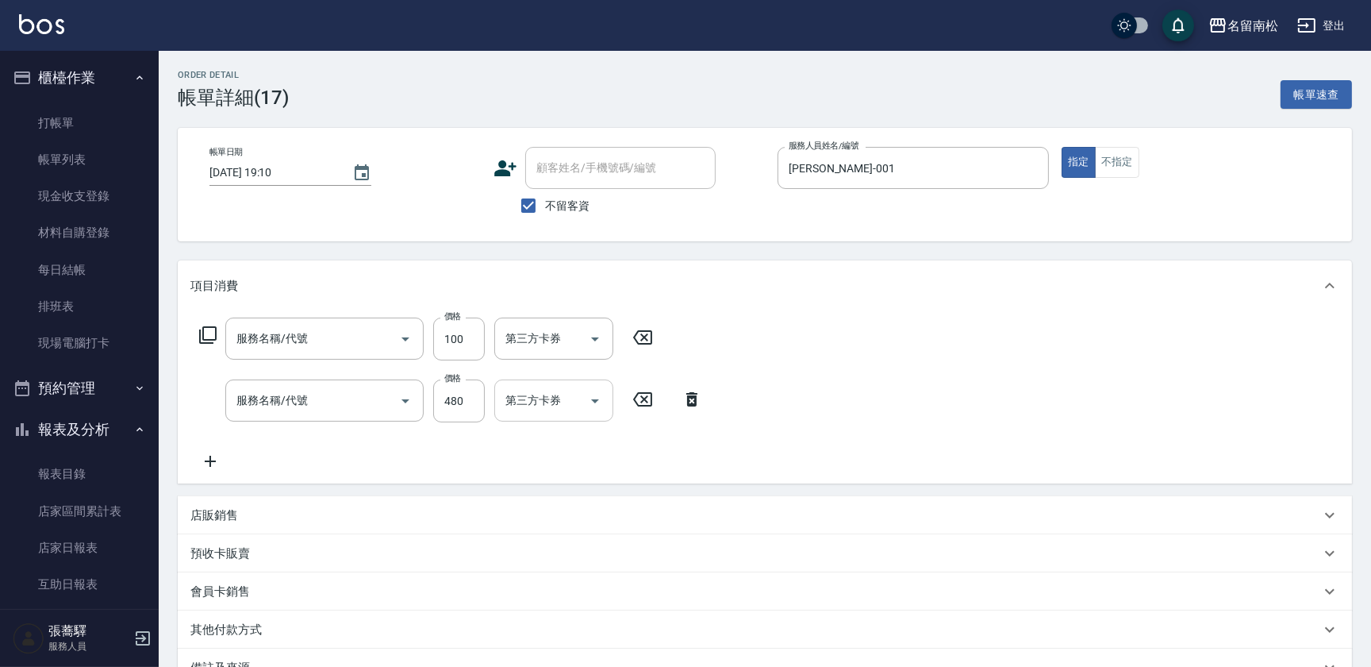
type input "洗髮[100](201)"
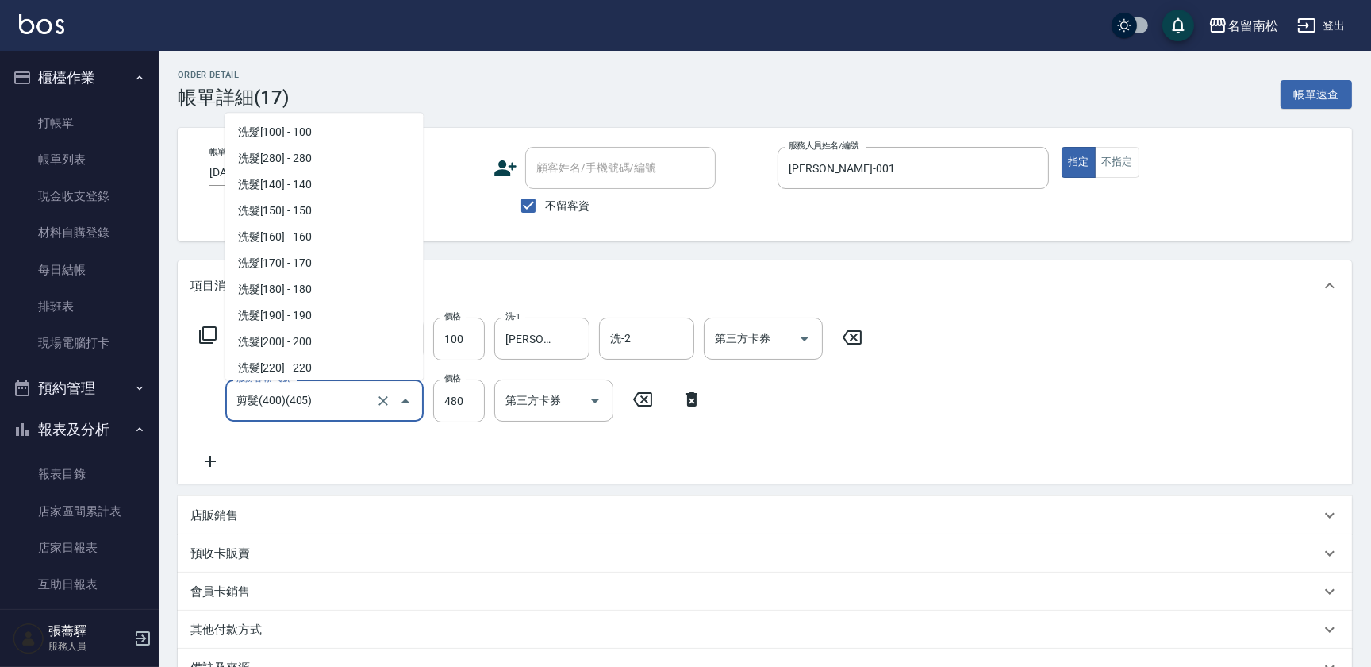
scroll to position [996, 0]
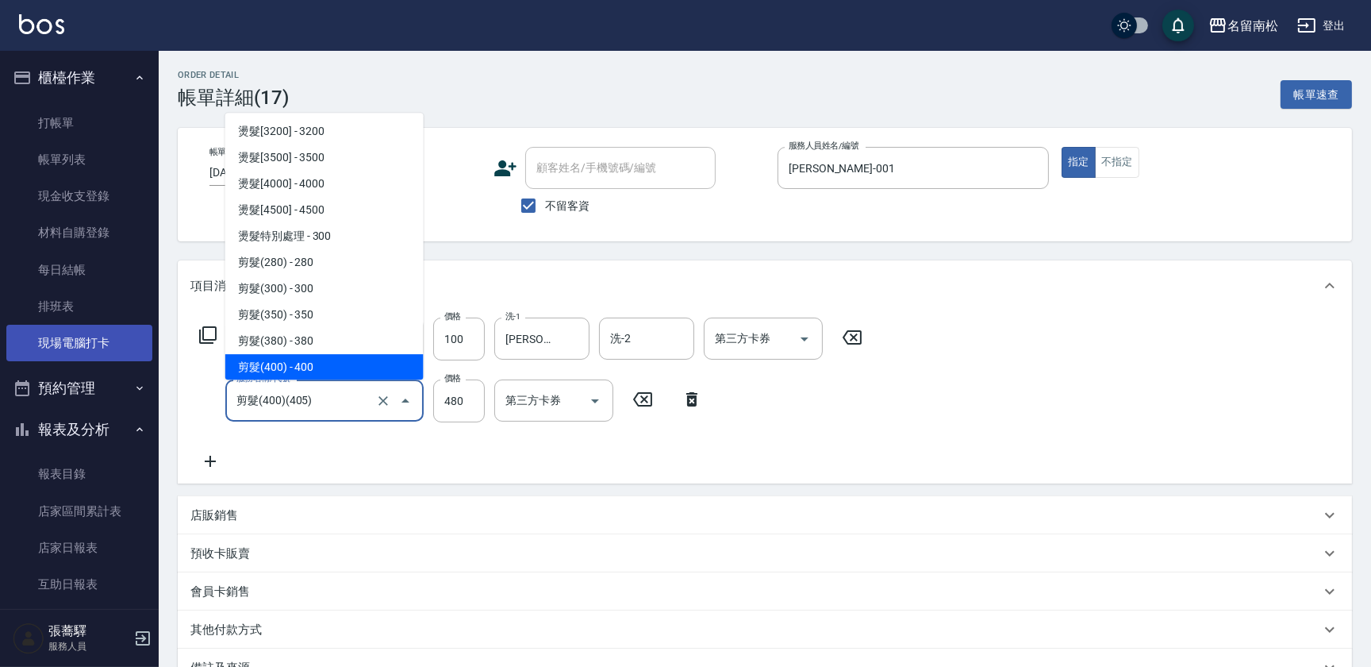
drag, startPoint x: 340, startPoint y: 400, endPoint x: 92, endPoint y: 344, distance: 254.6
click at [94, 387] on div "名留南松 登出 櫃檯作業 打帳單 帳單列表 現金收支登錄 材料自購登錄 每日結帳 排班表 現場電腦打卡 預約管理 預約管理 單日預約紀錄 單週預約紀錄 報表及…" at bounding box center [685, 425] width 1371 height 851
drag, startPoint x: 332, startPoint y: 406, endPoint x: 165, endPoint y: 421, distance: 167.4
click at [165, 421] on div "Order detail 帳單詳細 (17) 帳單速查 帳單日期 [DATE] 19:10 顧客姓名/手機號碼/編號 顧客姓名/手機號碼/編號 不留客資 服務…" at bounding box center [765, 451] width 1213 height 800
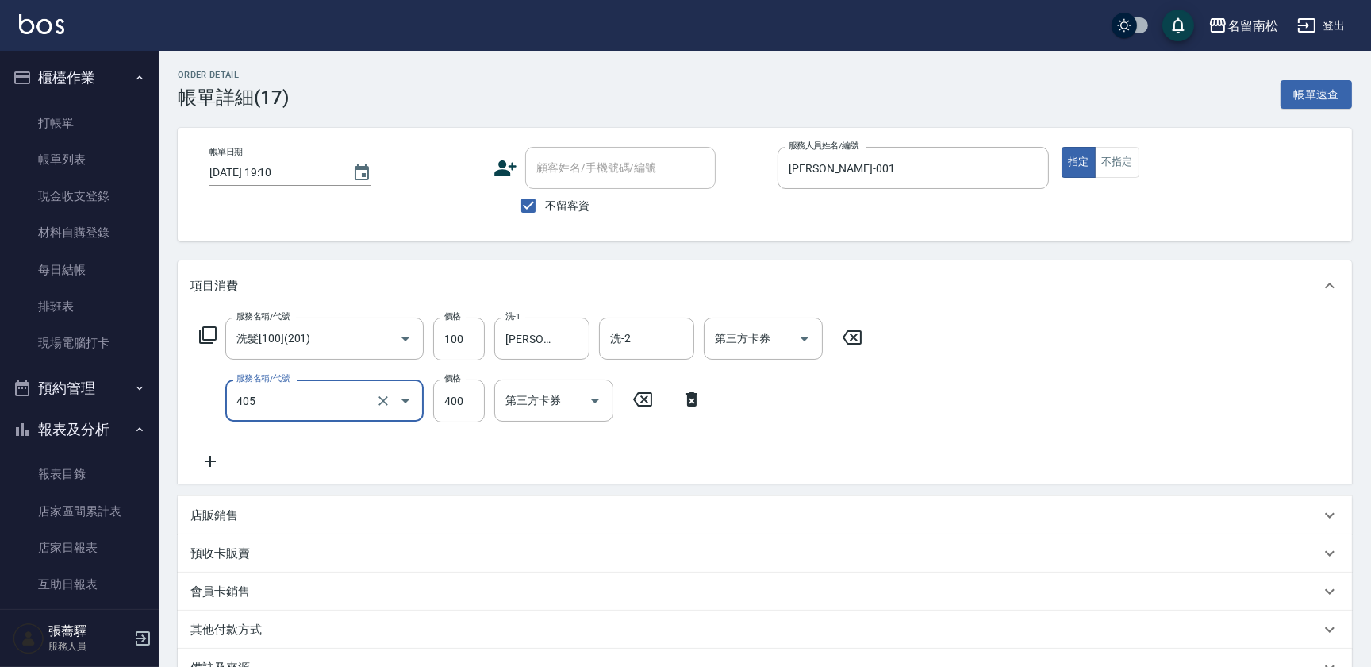
type input "剪髮(400)(405)"
type input "500"
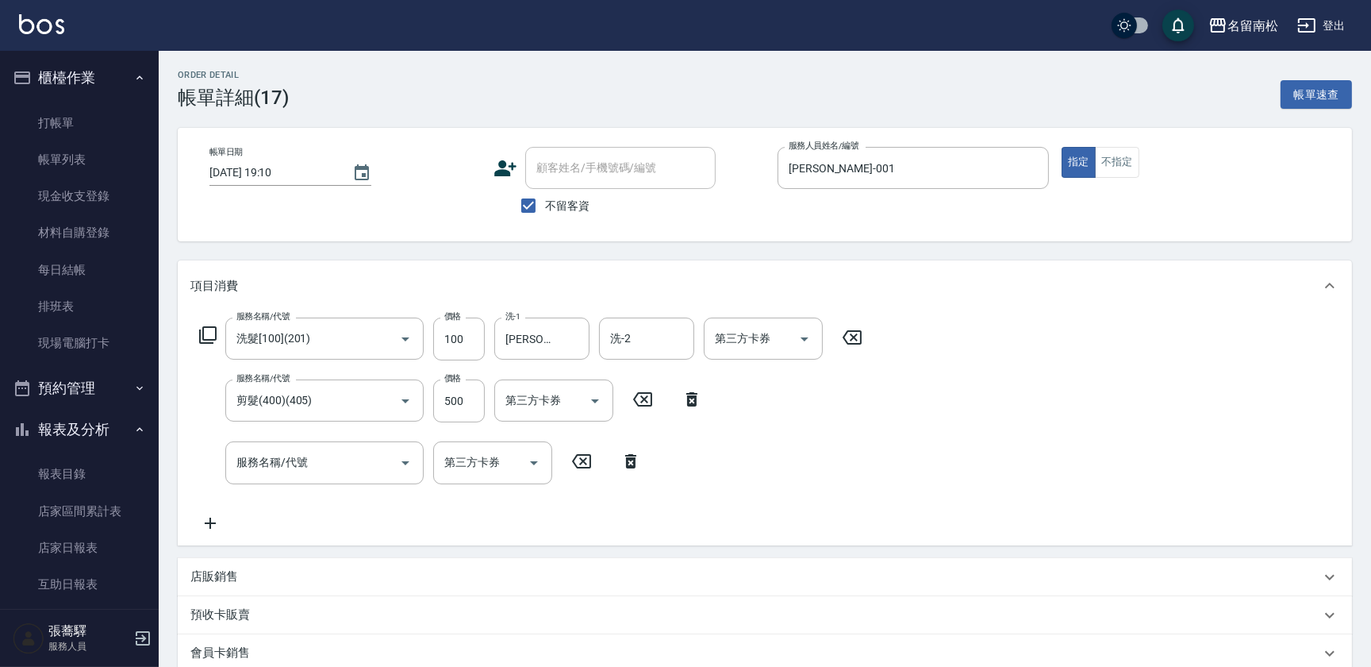
click at [1371, 552] on html "名留南松 登出 櫃檯作業 打帳單 帳單列表 現金收支登錄 材料自購登錄 每日結帳 排班表 現場電腦打卡 預約管理 預約管理 單日預約紀錄 單週預約紀錄 報表及…" at bounding box center [685, 456] width 1371 height 913
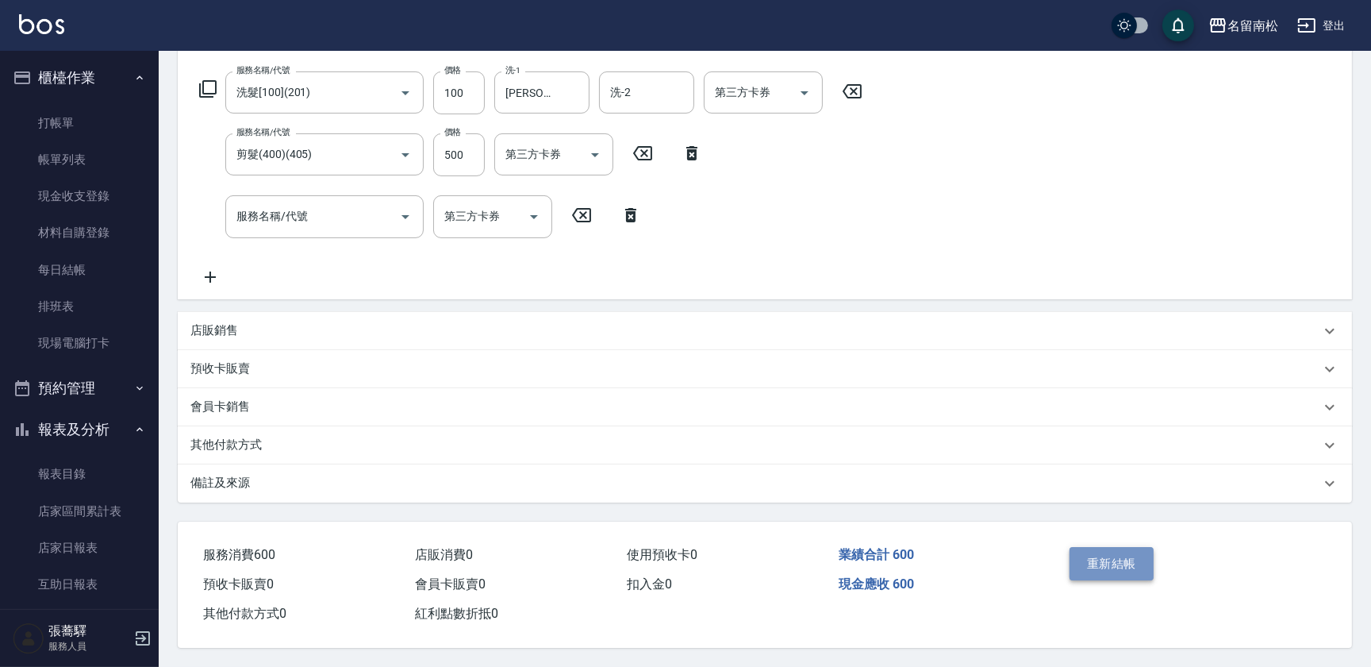
click at [1107, 553] on button "重新結帳" at bounding box center [1112, 563] width 84 height 33
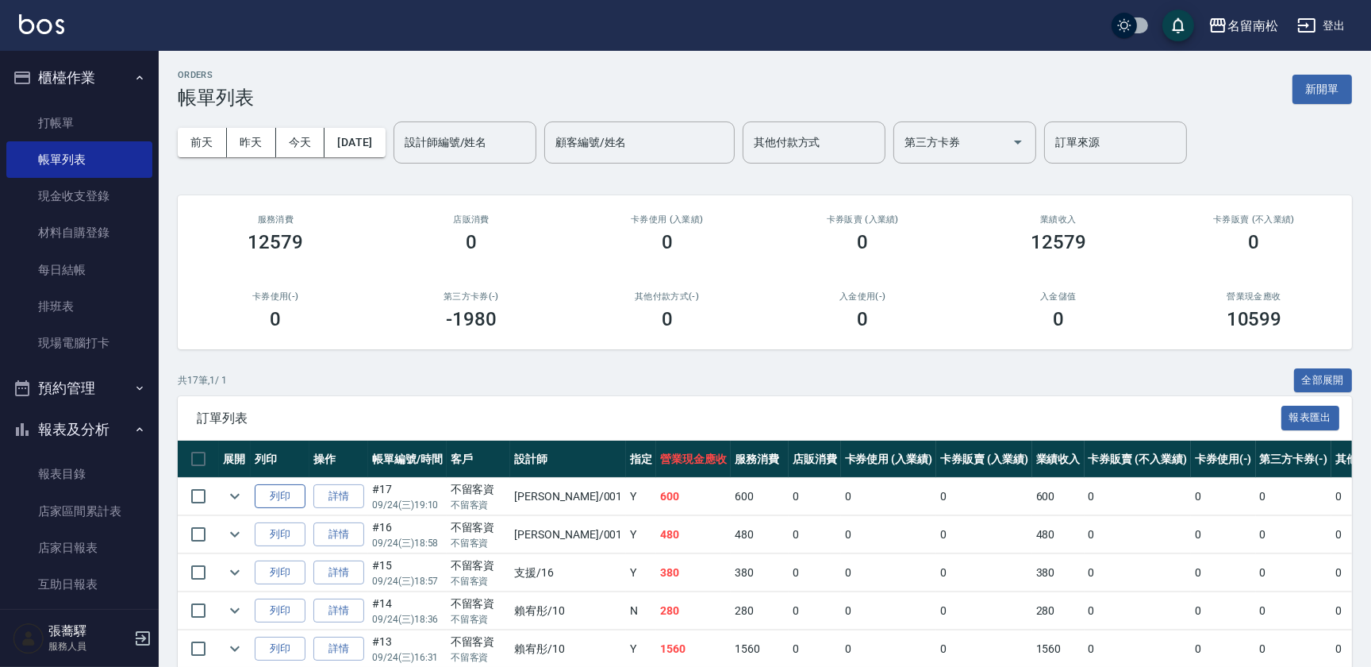
click at [267, 494] on button "列印" at bounding box center [280, 496] width 51 height 25
drag, startPoint x: 98, startPoint y: 124, endPoint x: 99, endPoint y: 110, distance: 13.6
click at [98, 123] on link "打帳單" at bounding box center [79, 123] width 146 height 37
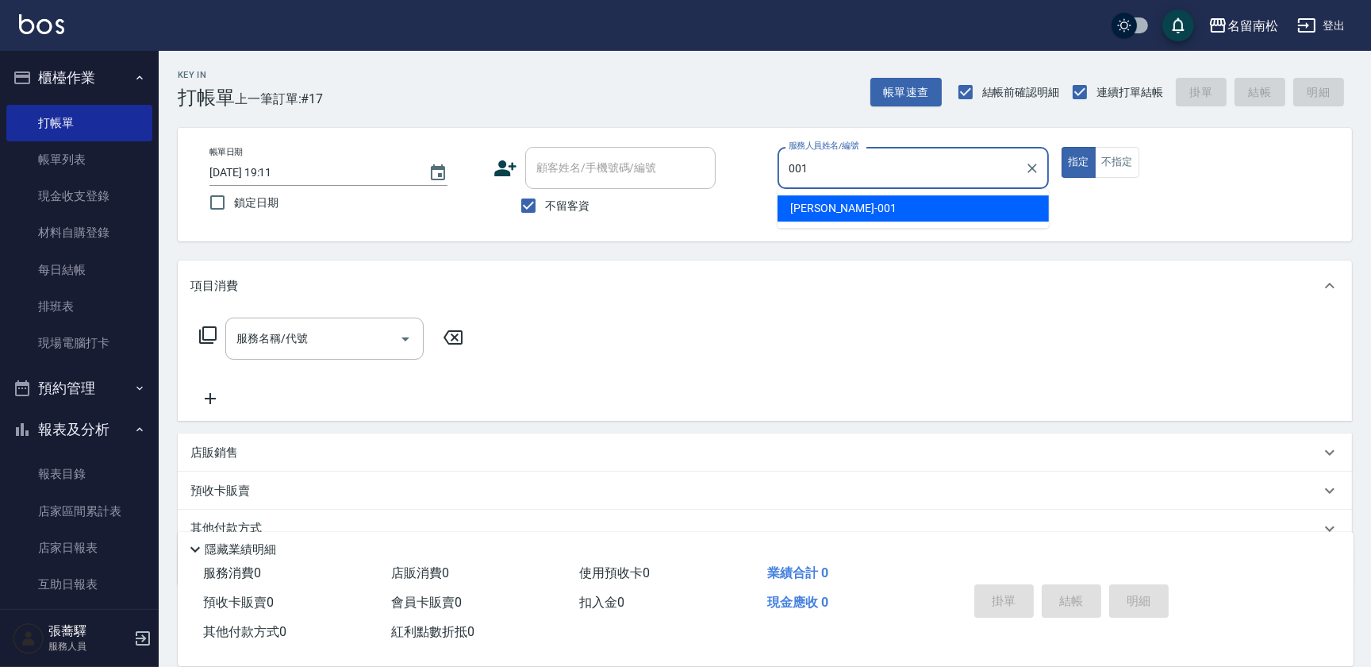
type input "[PERSON_NAME]-001"
type button "true"
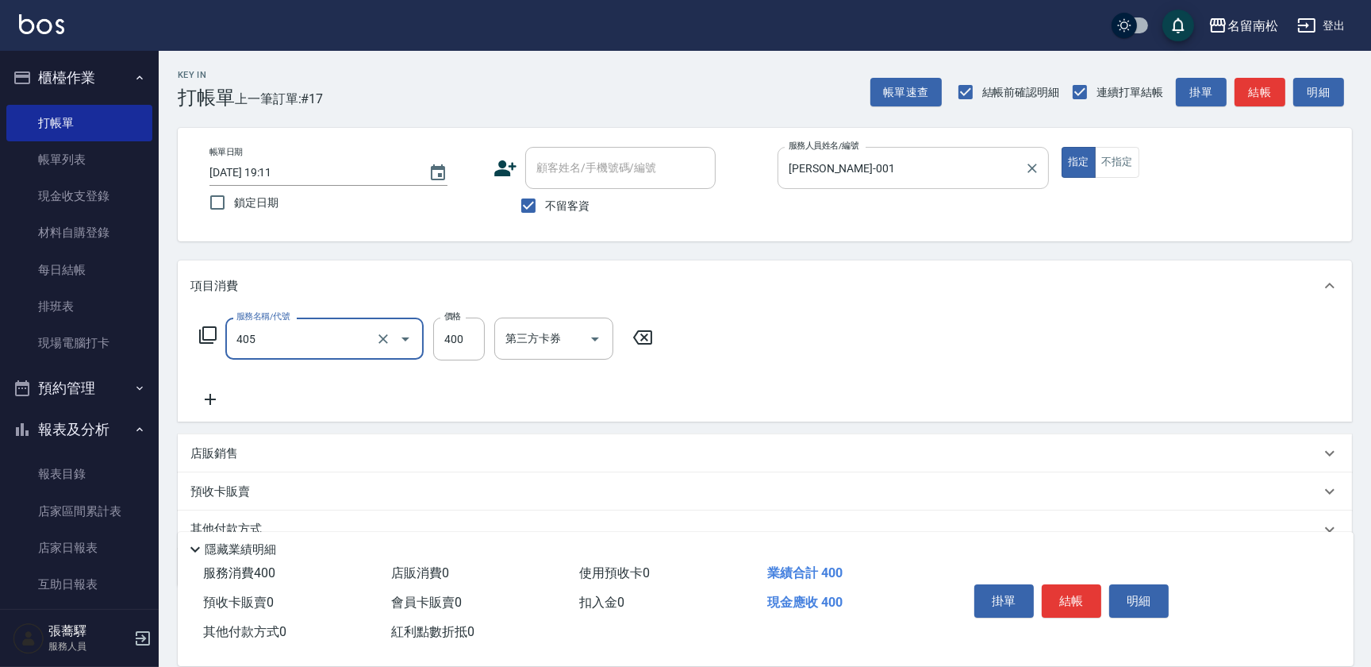
type input "剪髮(400)(405)"
type input "500"
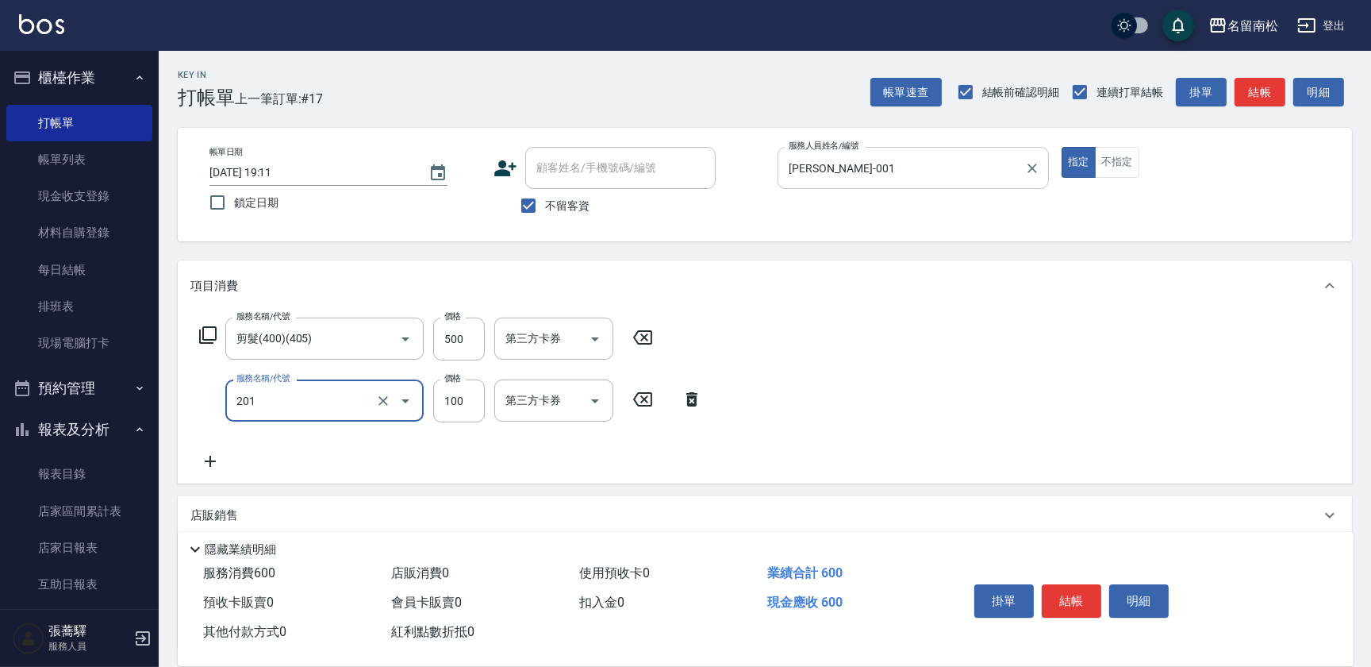
type input "洗髮[100](201)"
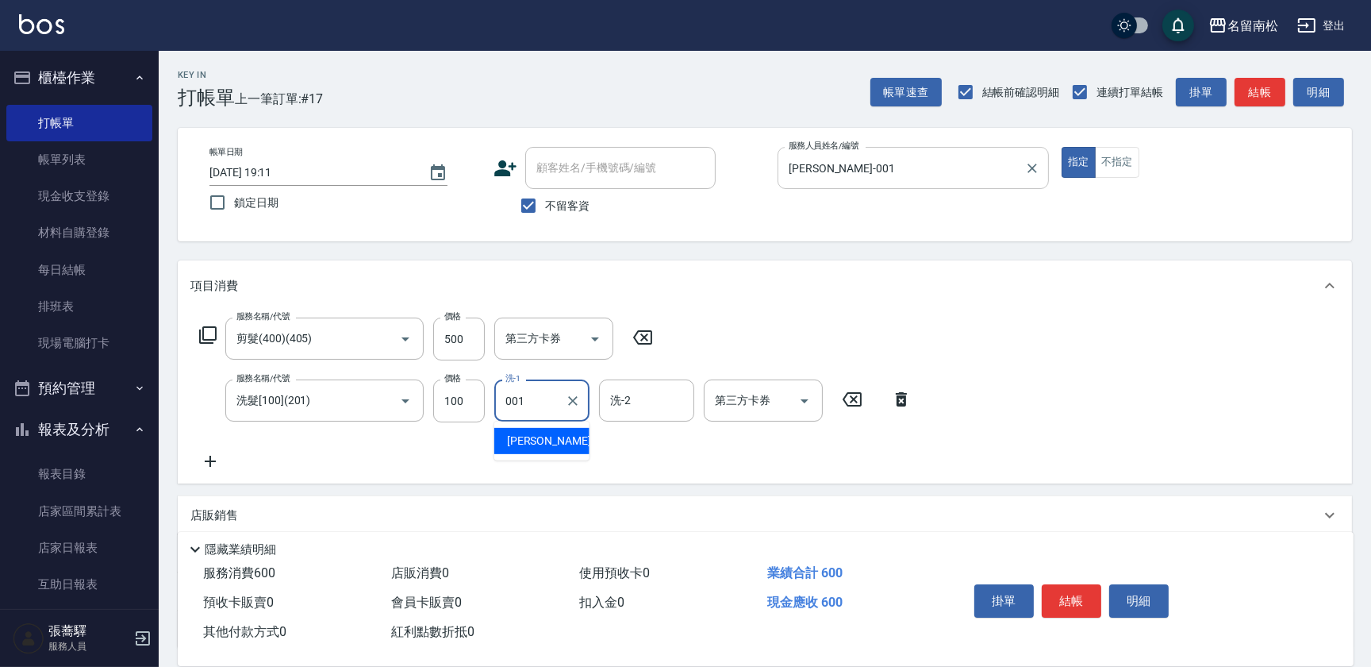
type input "[PERSON_NAME]-001"
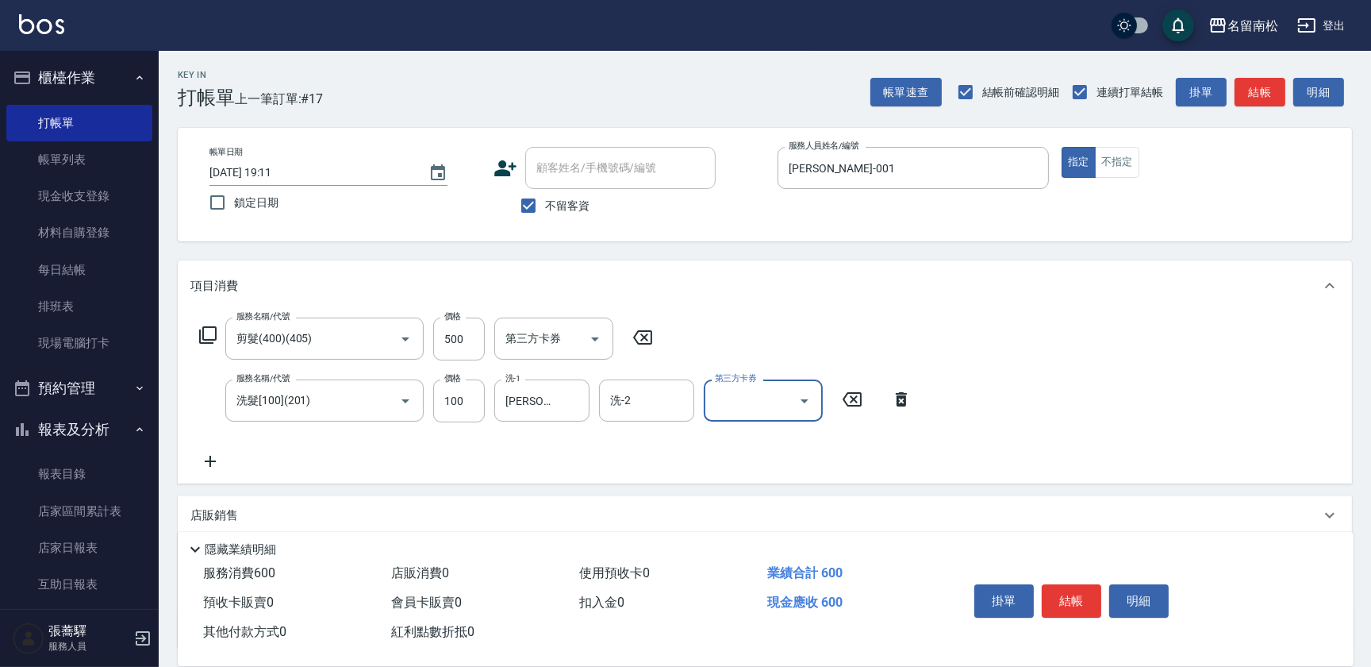
click at [1169, 603] on div "掛單 結帳 明細" at bounding box center [1071, 603] width 207 height 50
click at [1144, 606] on button "明細" at bounding box center [1140, 600] width 60 height 33
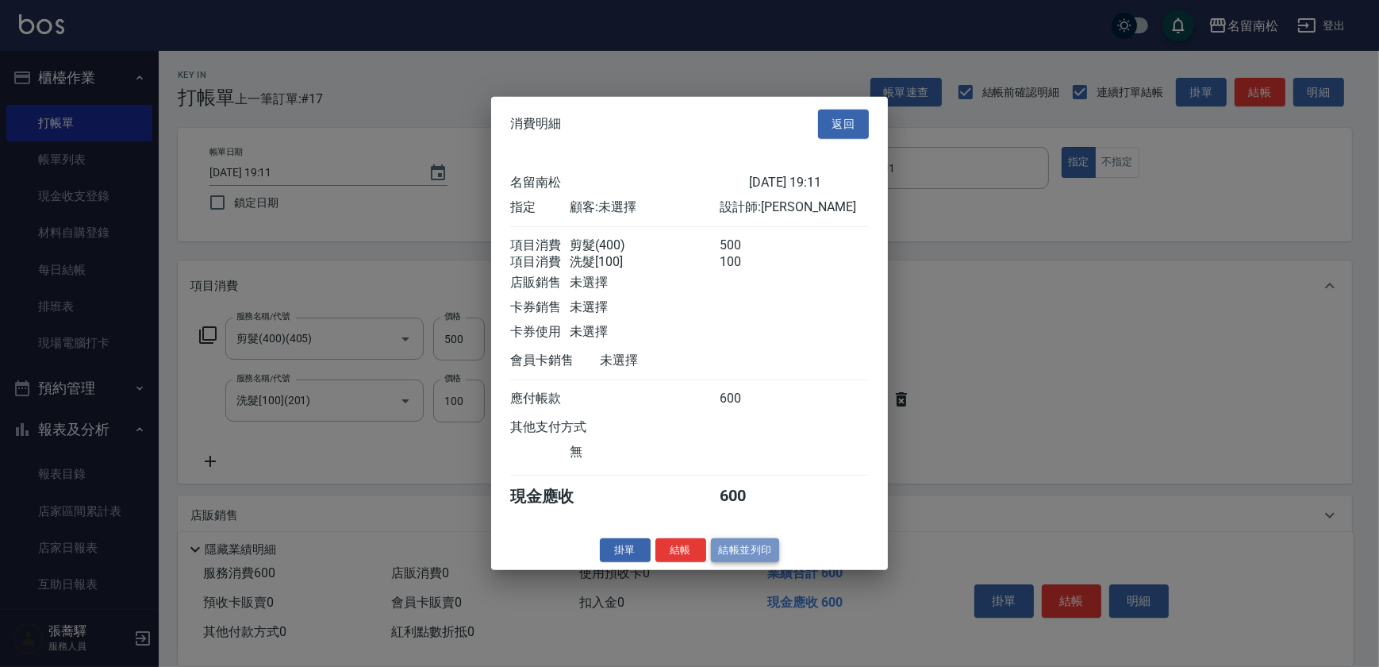
click at [738, 557] on button "結帳並列印" at bounding box center [745, 549] width 69 height 25
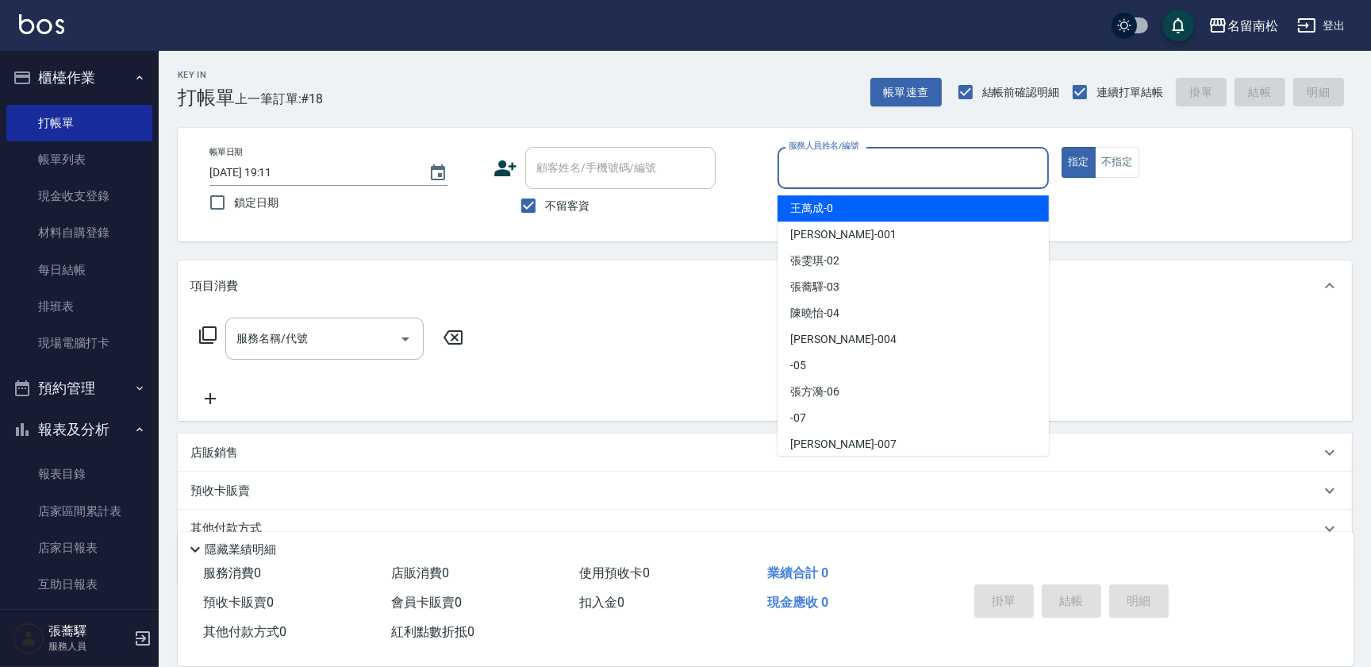
click at [960, 166] on input "服務人員姓名/編號" at bounding box center [913, 168] width 257 height 28
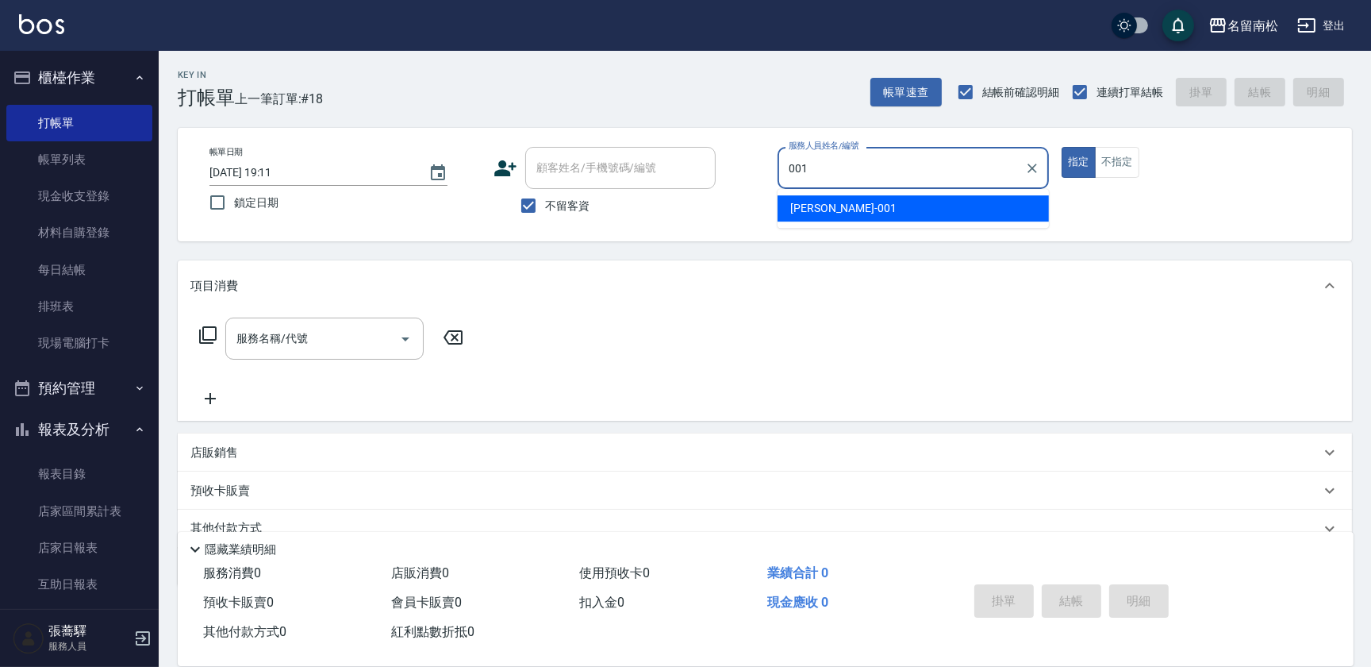
type input "[PERSON_NAME]-001"
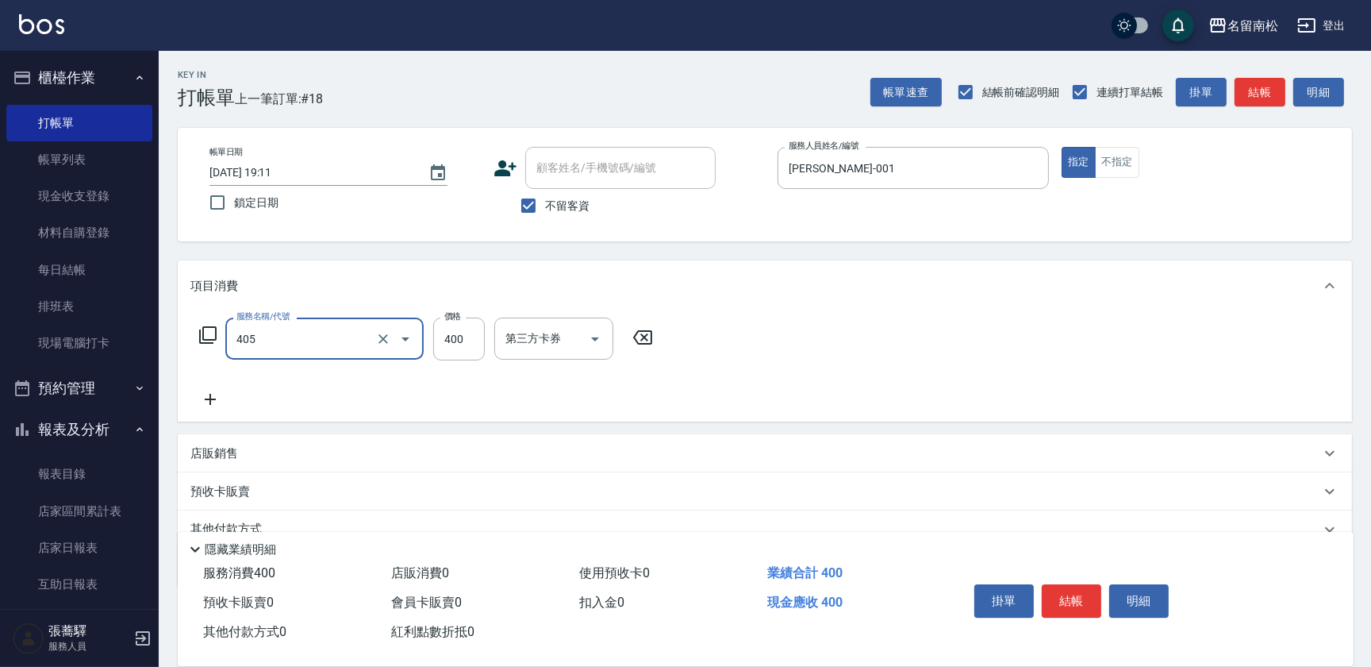
type input "剪髮(400)(405)"
type input "0"
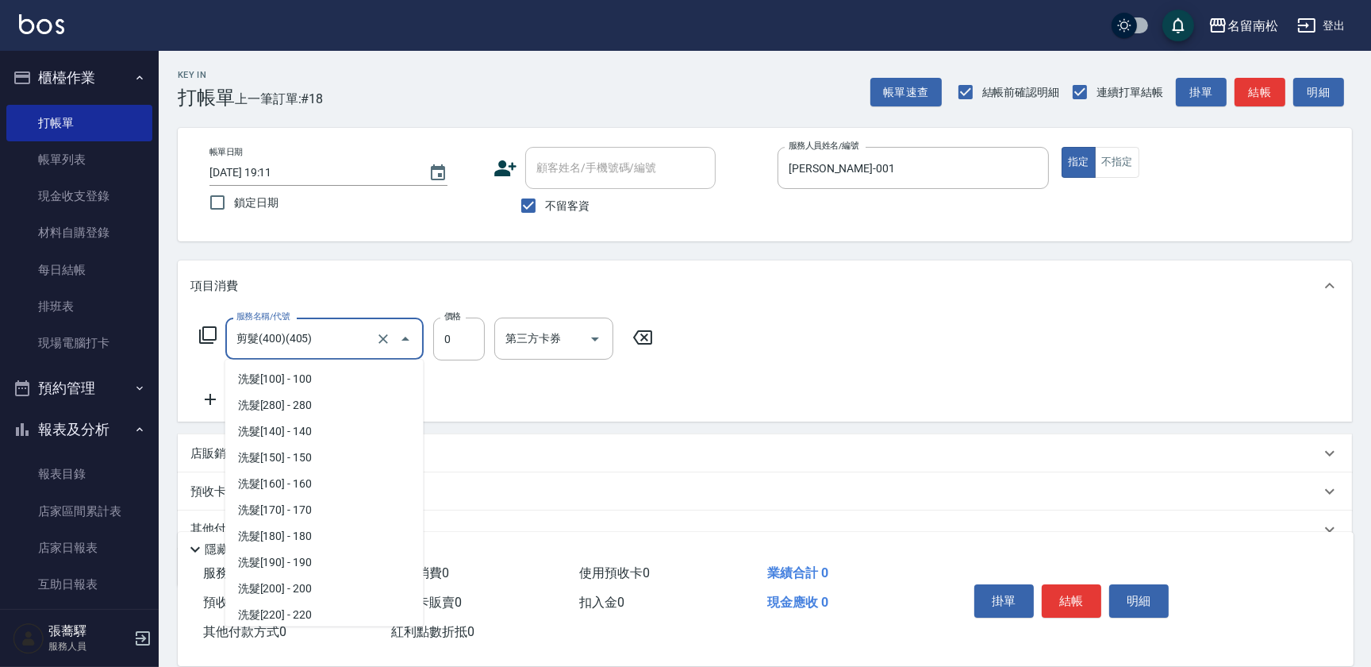
scroll to position [996, 0]
drag, startPoint x: 302, startPoint y: 329, endPoint x: -3, endPoint y: 335, distance: 305.6
click at [0, 335] on html "名留南松 登出 櫃檯作業 打帳單 帳單列表 現金收支登錄 材料自購登錄 每日結帳 排班表 現場電腦打卡 預約管理 預約管理 單日預約紀錄 單週預約紀錄 報表及…" at bounding box center [685, 368] width 1371 height 736
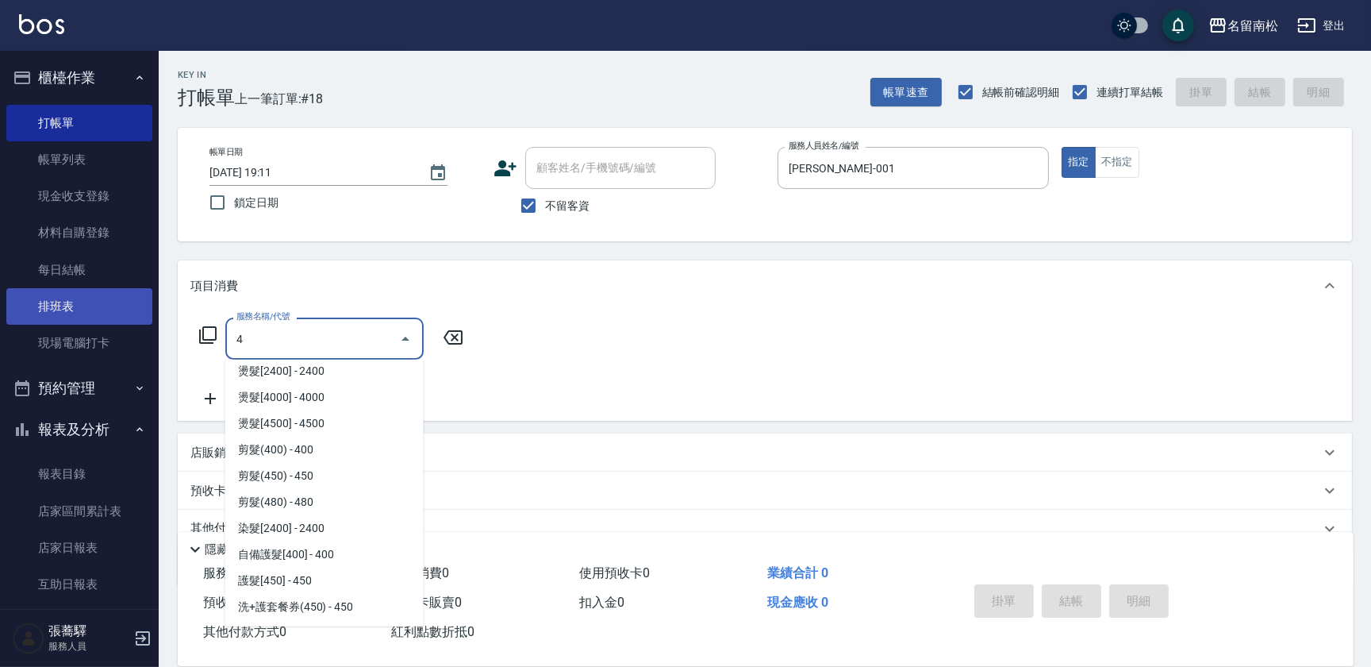
scroll to position [0, 0]
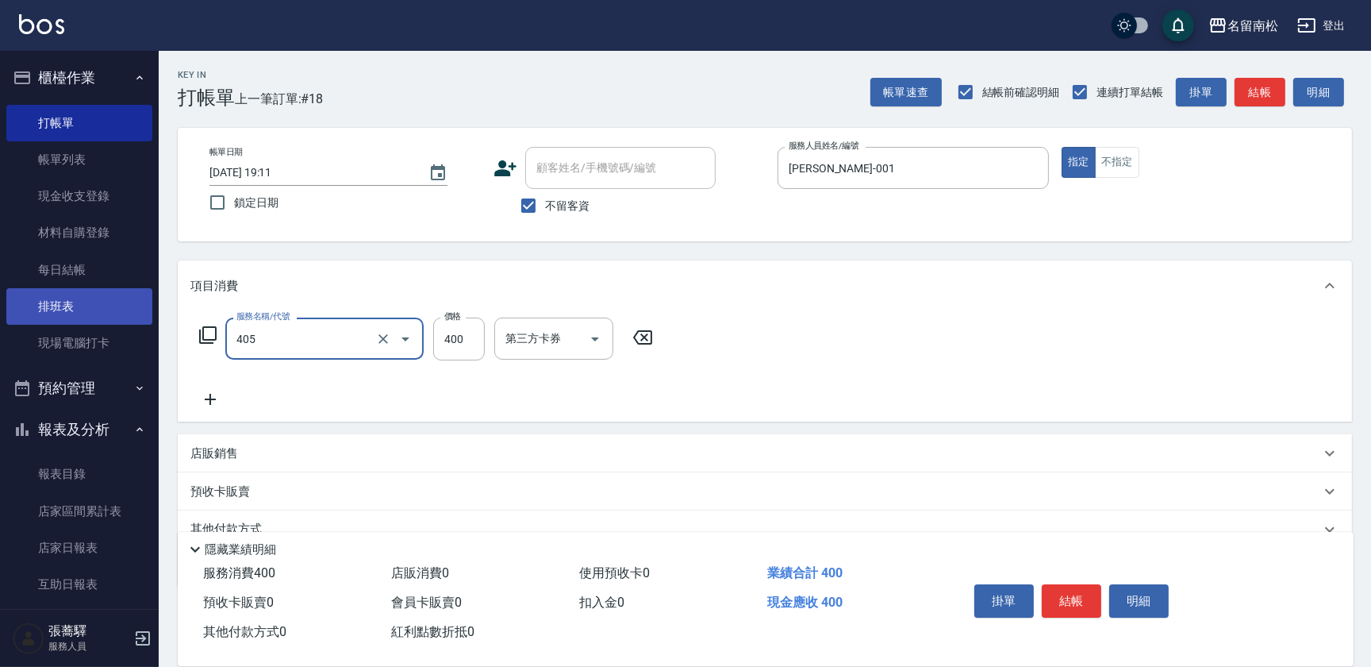
type input "剪髮(400)(405)"
type input "500"
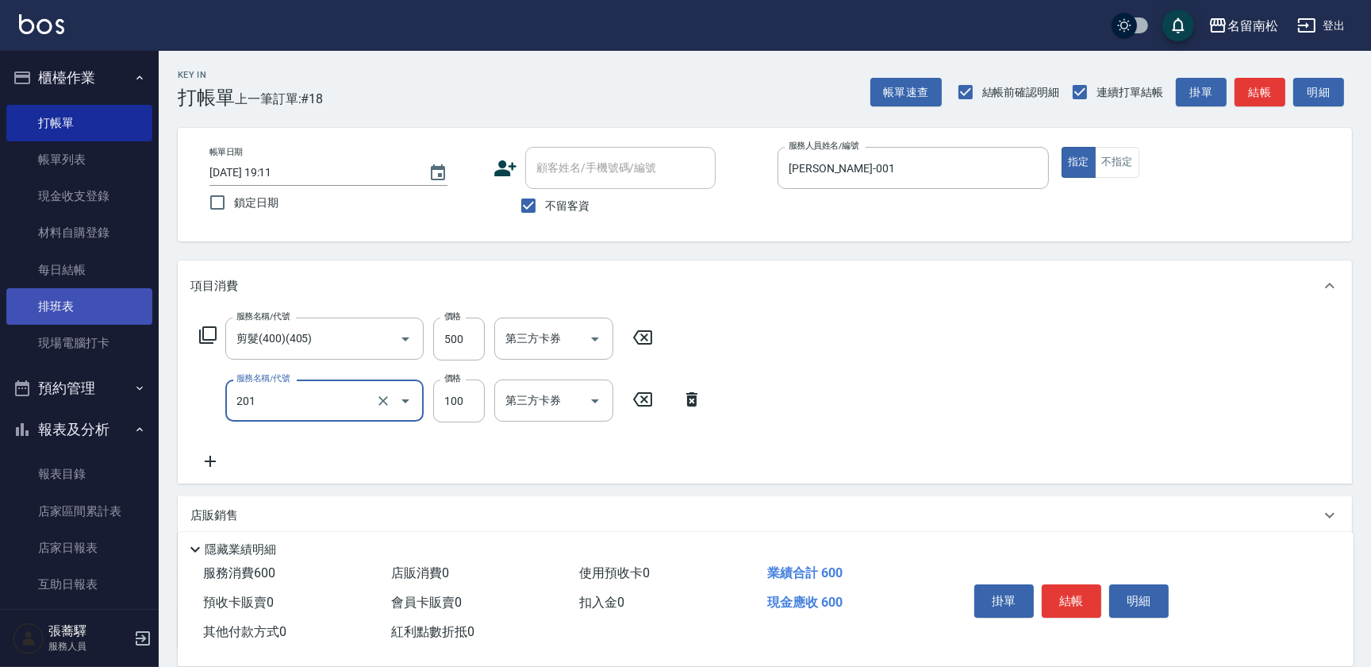
type input "洗髮[100](201)"
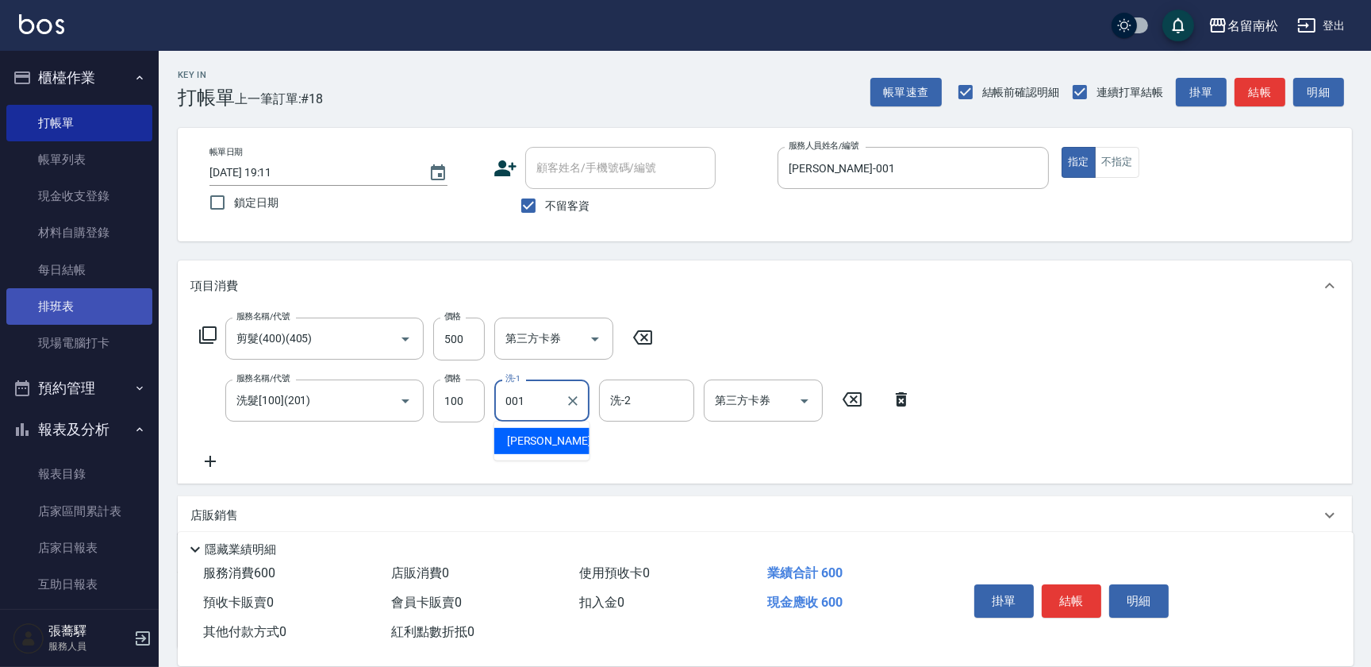
type input "[PERSON_NAME]-001"
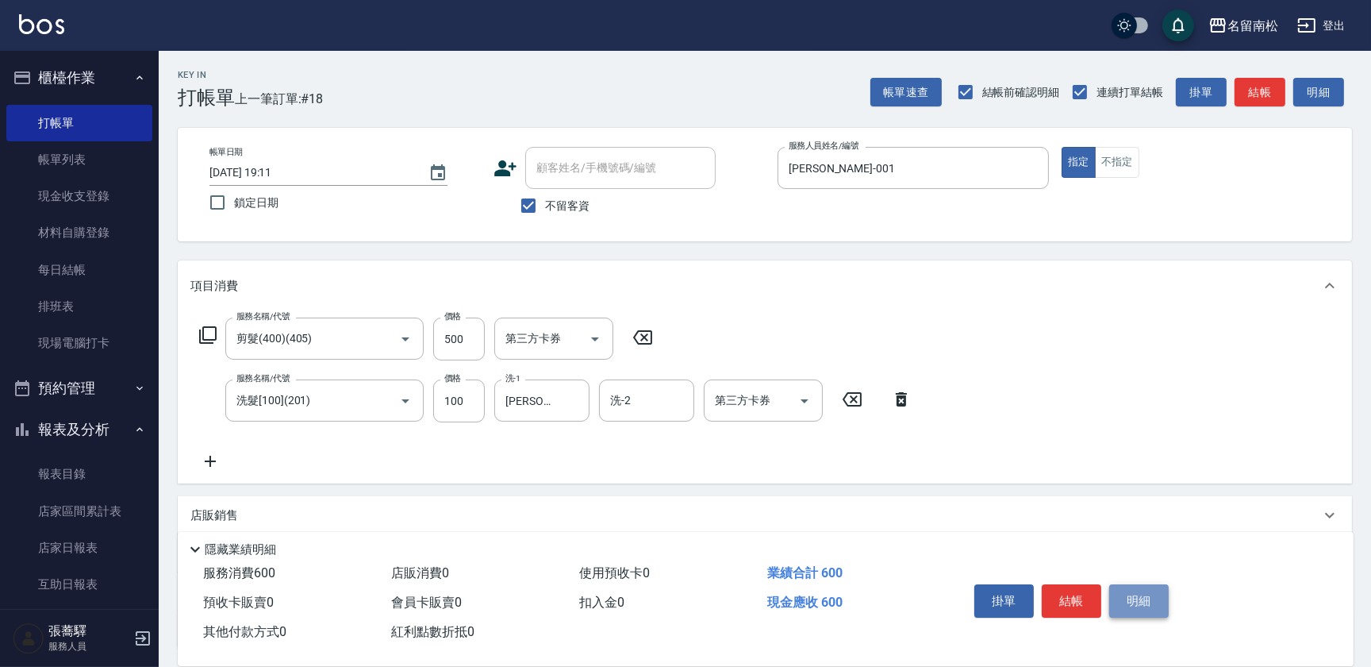
click at [1112, 598] on button "明細" at bounding box center [1140, 600] width 60 height 33
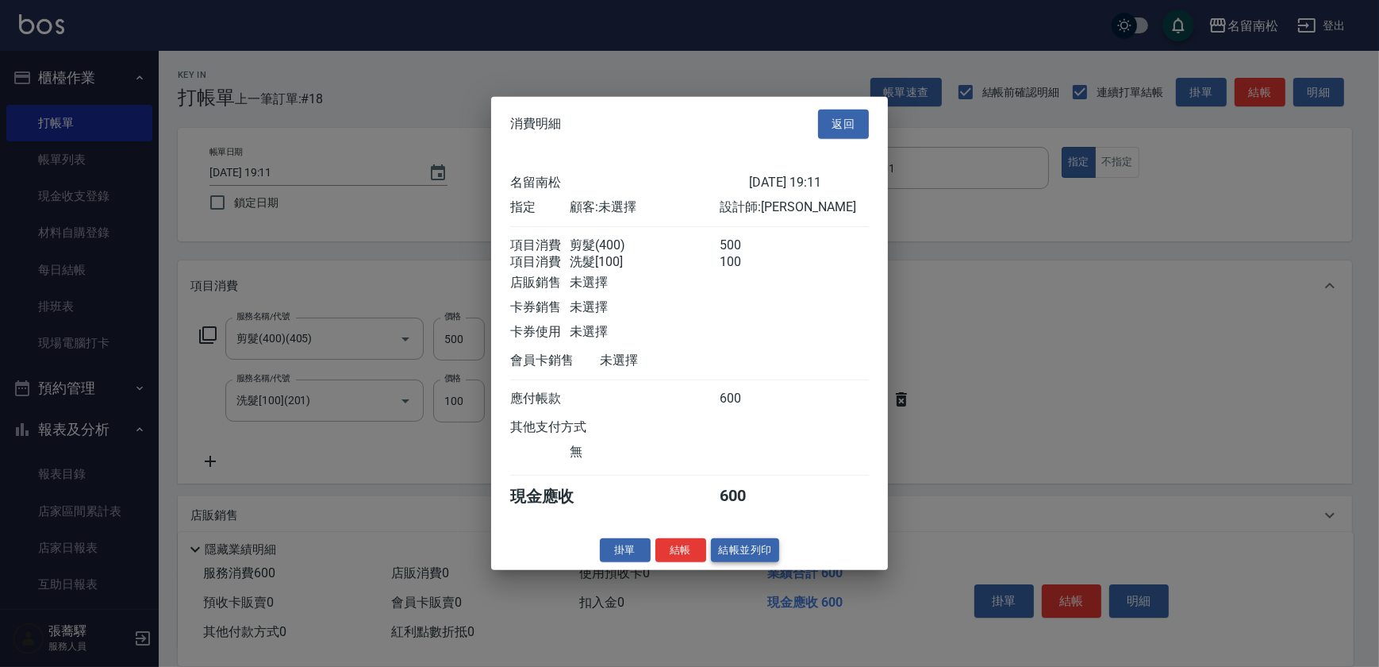
click at [737, 550] on button "結帳並列印" at bounding box center [745, 549] width 69 height 25
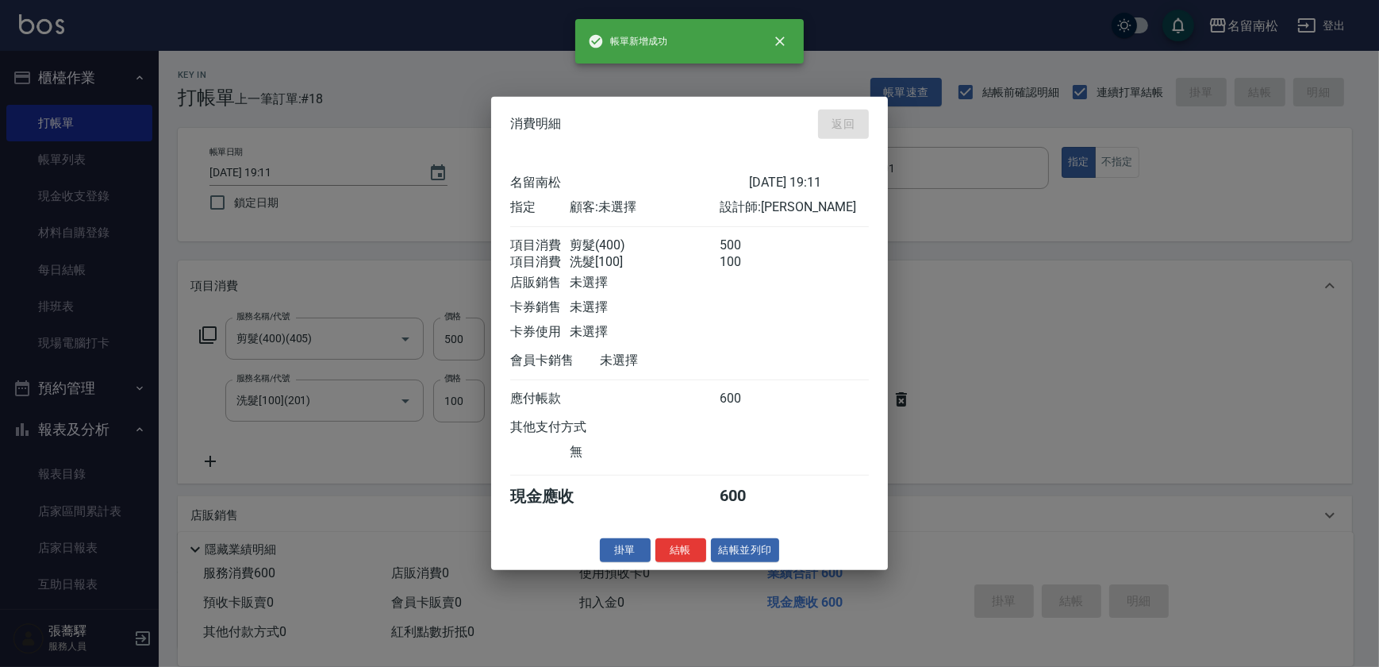
type input "[DATE] 19:12"
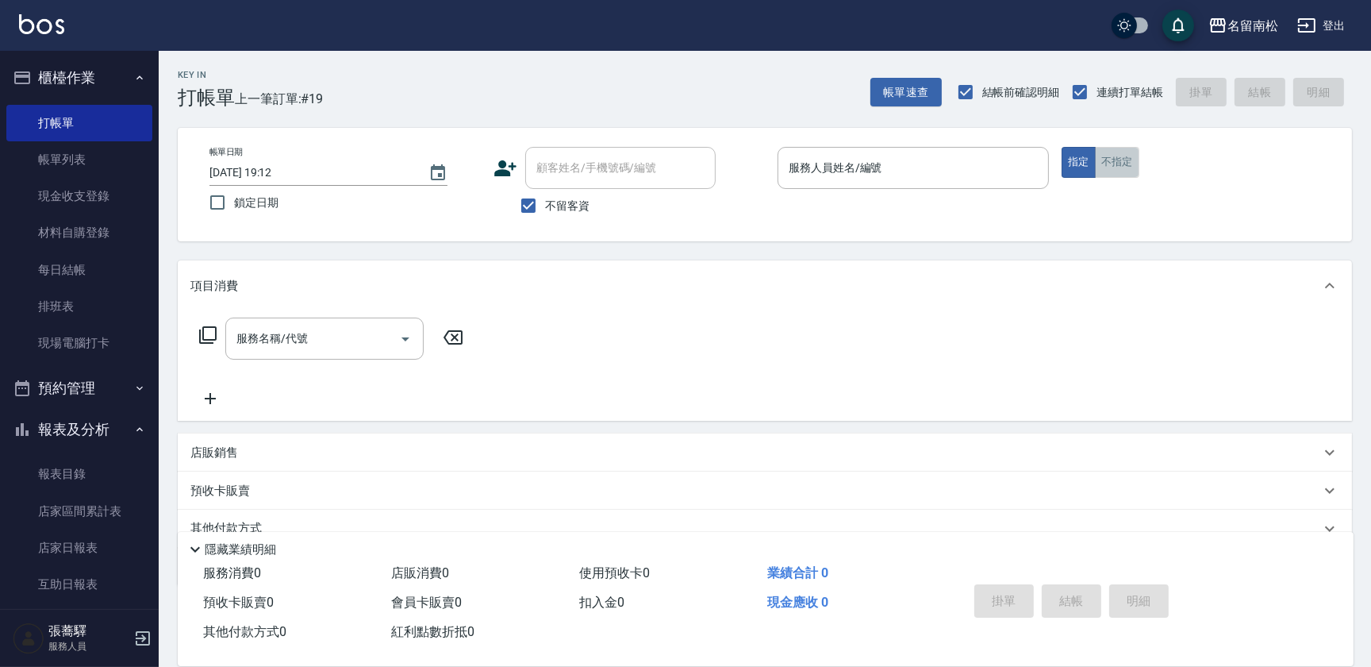
click at [1105, 158] on button "不指定" at bounding box center [1117, 162] width 44 height 31
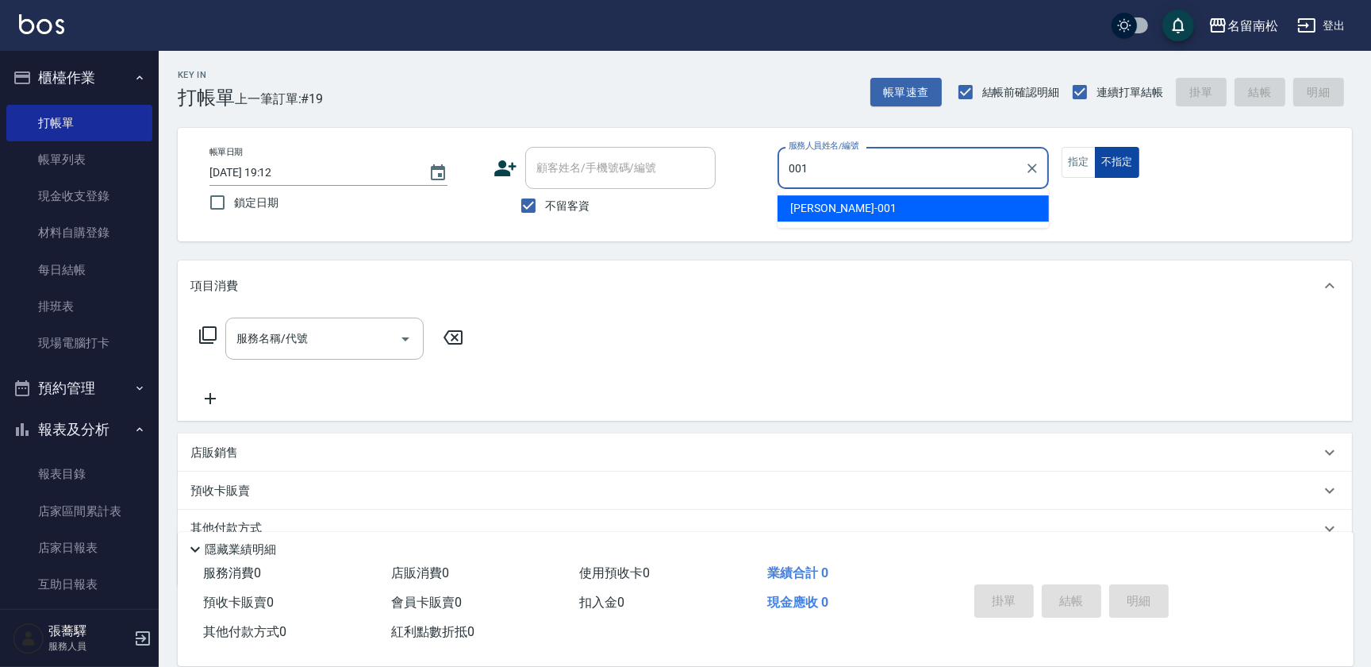
type input "[PERSON_NAME]-001"
type button "false"
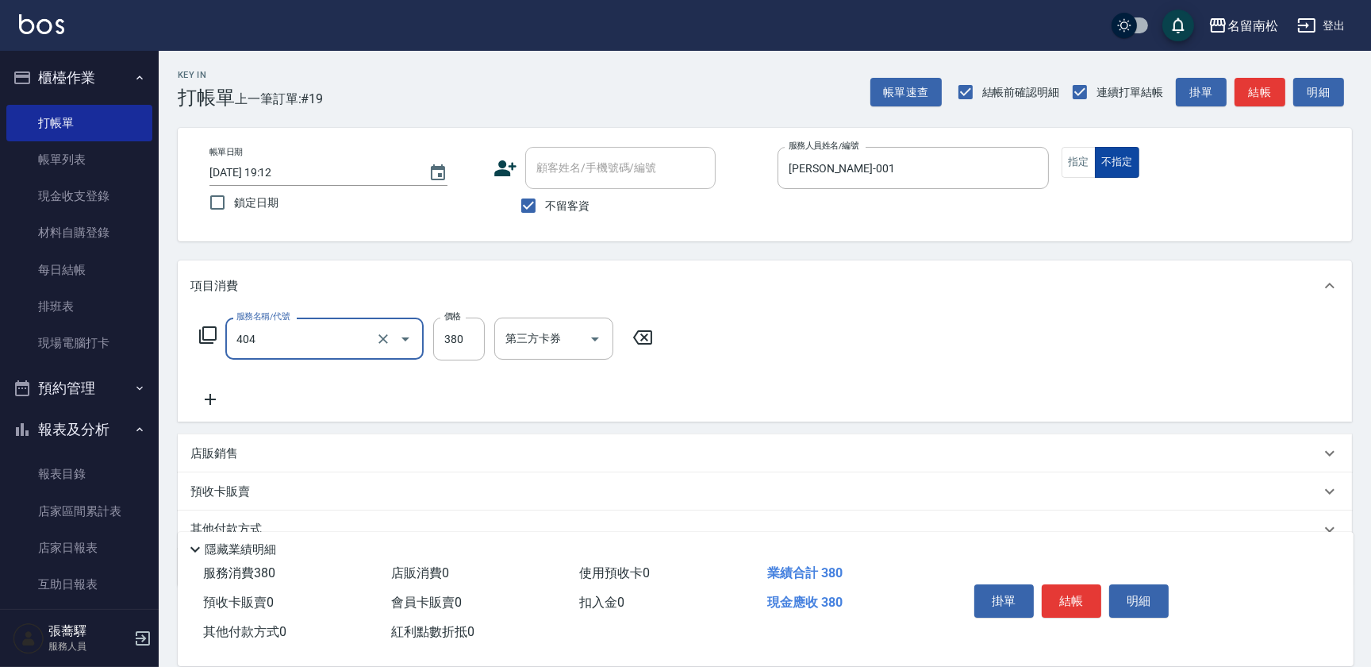
type input "剪髮(380)(404)"
type input "400"
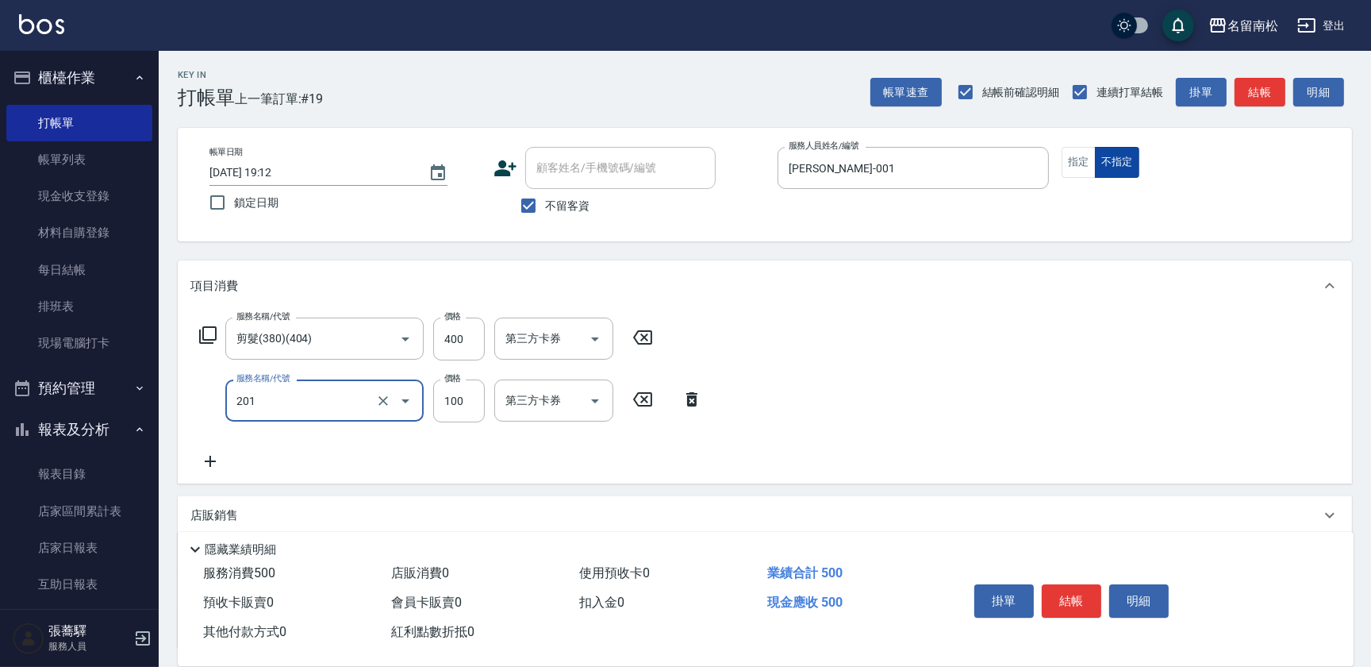
type input "洗髮[100](201)"
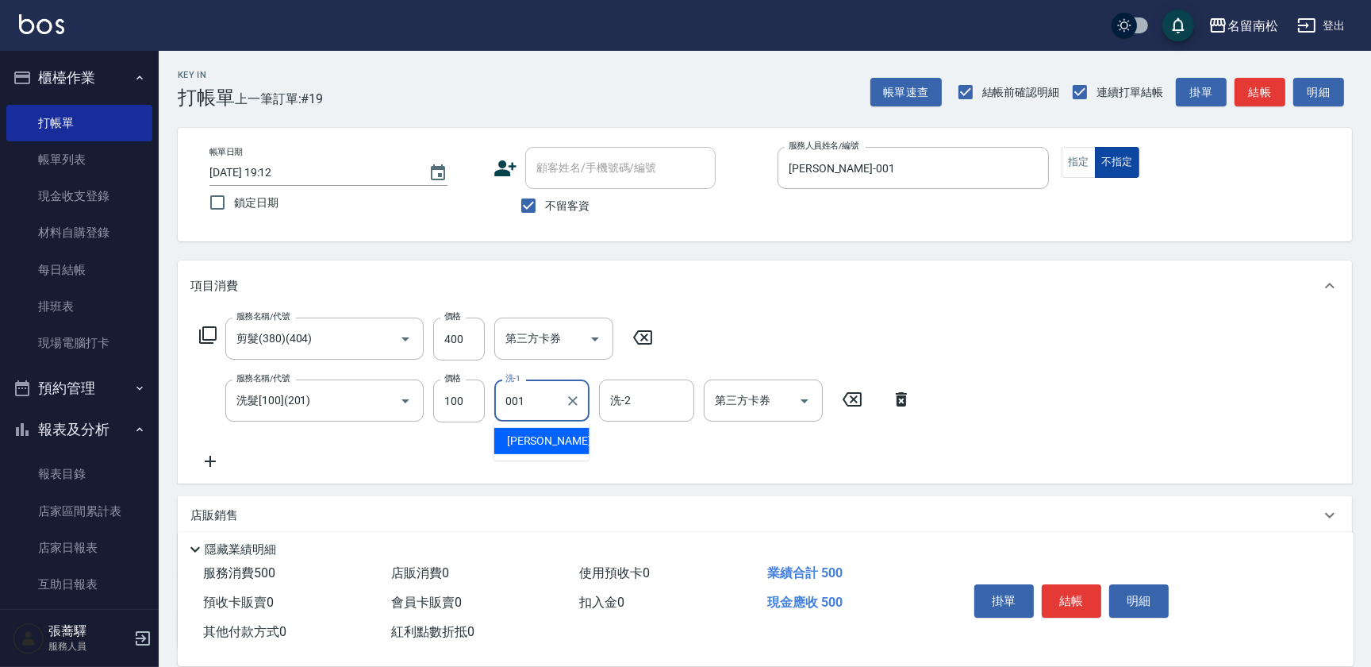
type input "[PERSON_NAME]-001"
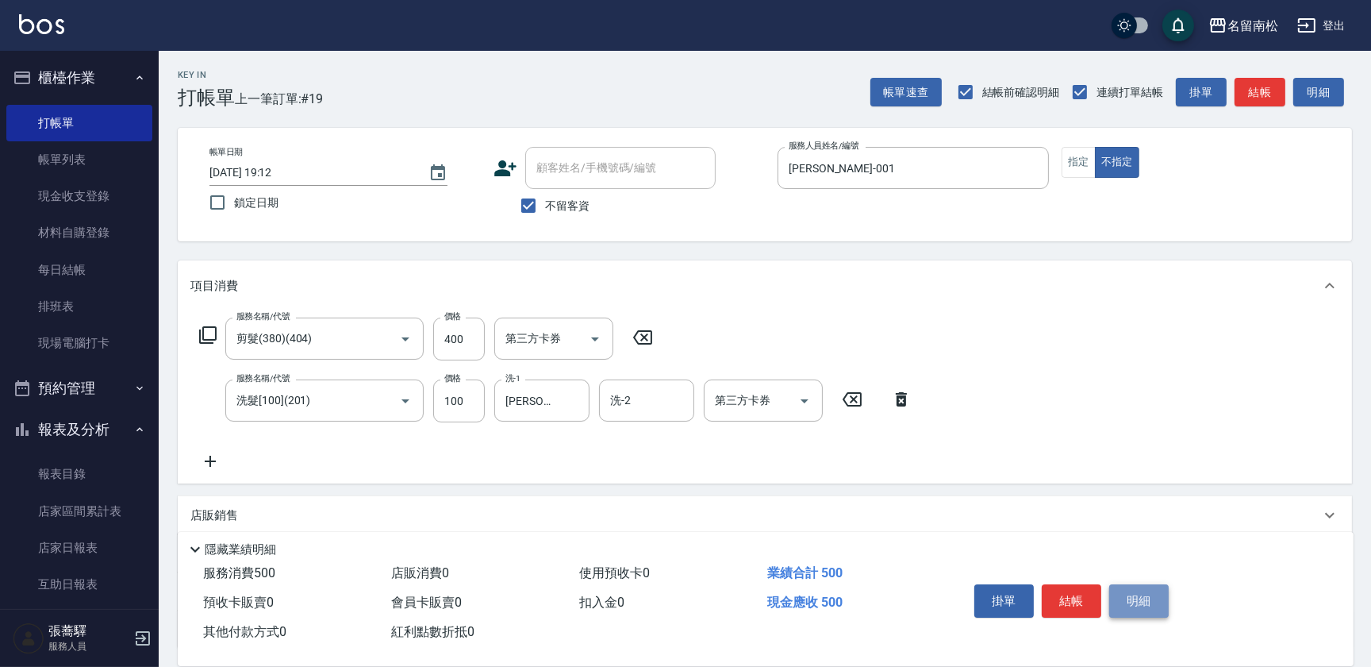
click at [1152, 603] on button "明細" at bounding box center [1140, 600] width 60 height 33
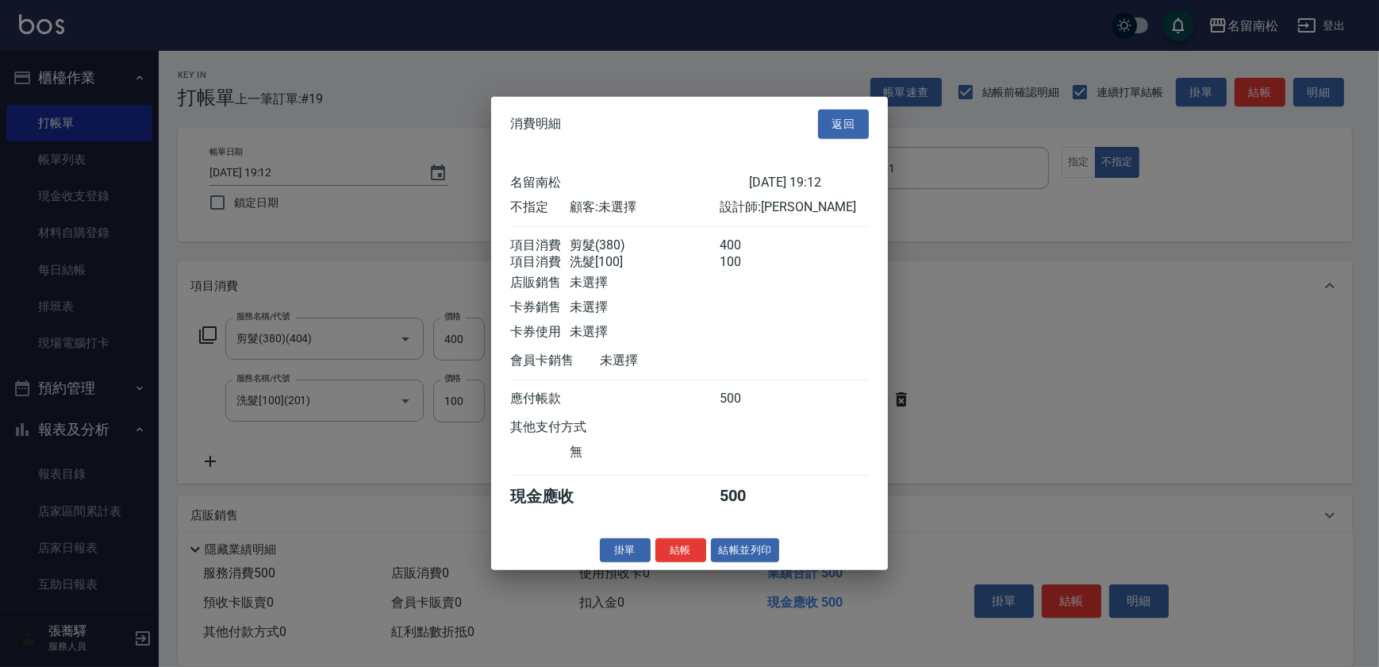
click at [744, 570] on div "消費明細 返回 名留南松 [DATE] 19:12 不指定 顧客: 未選擇 設計師: [PERSON_NAME] 項目消費 剪髮(380) 400 項目消費 …" at bounding box center [689, 333] width 397 height 473
click at [760, 562] on button "結帳並列印" at bounding box center [745, 549] width 69 height 25
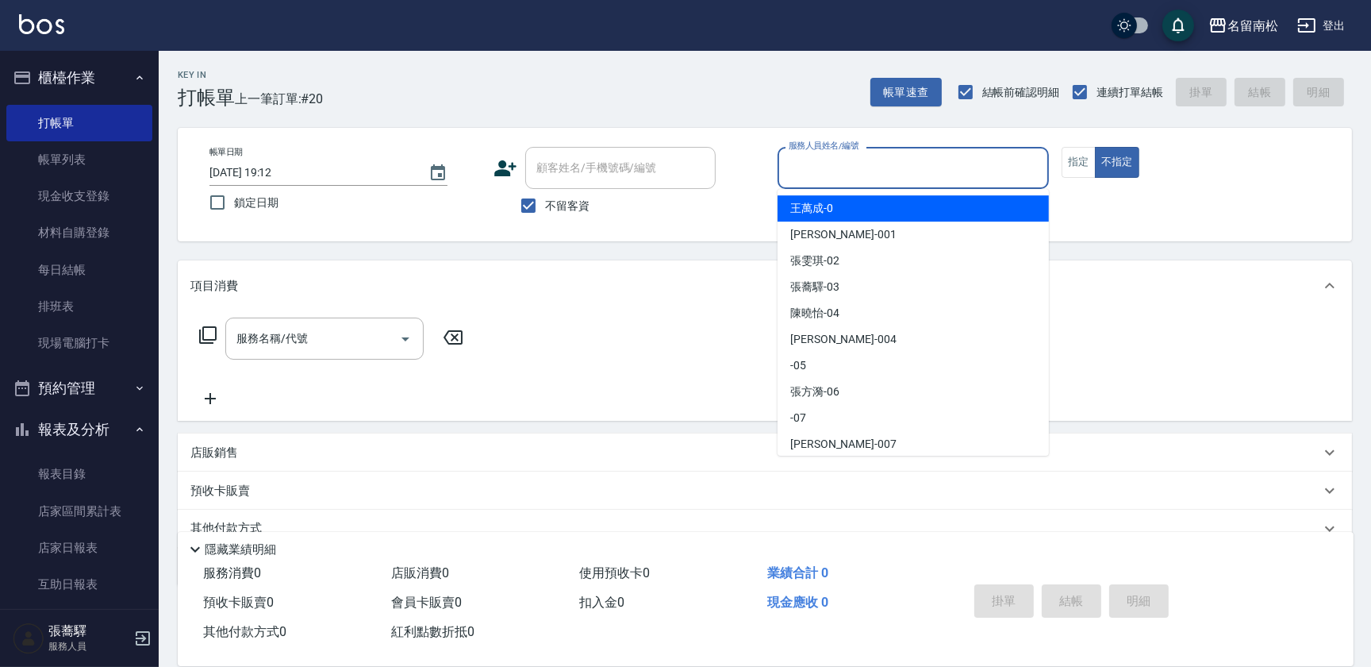
click at [956, 156] on input "服務人員姓名/編號" at bounding box center [913, 168] width 257 height 28
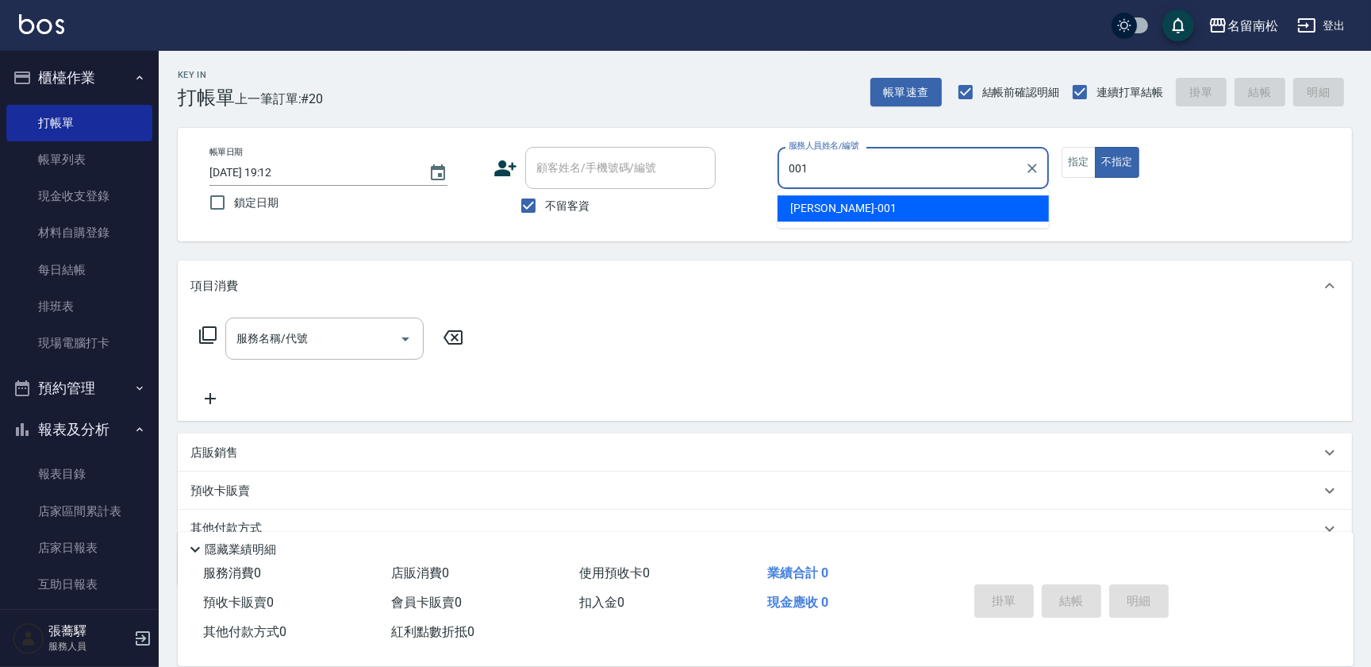
type input "[PERSON_NAME]-001"
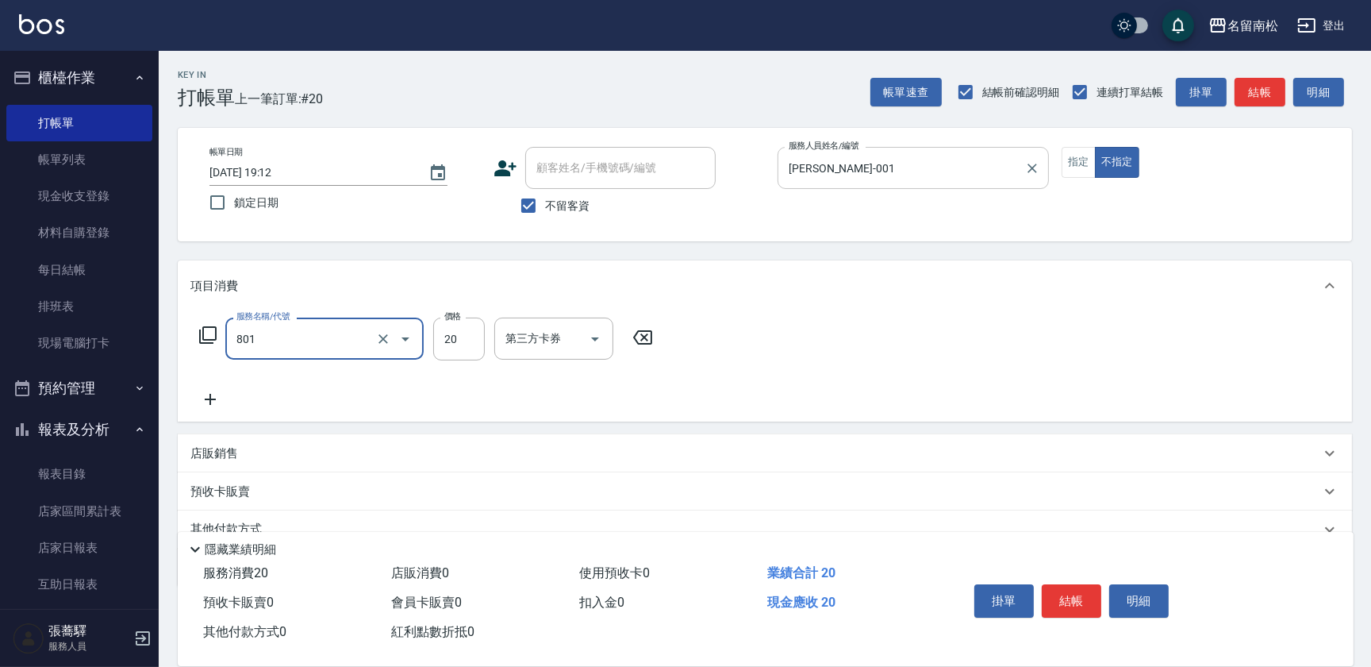
type input "潤絲(801)"
type input "30"
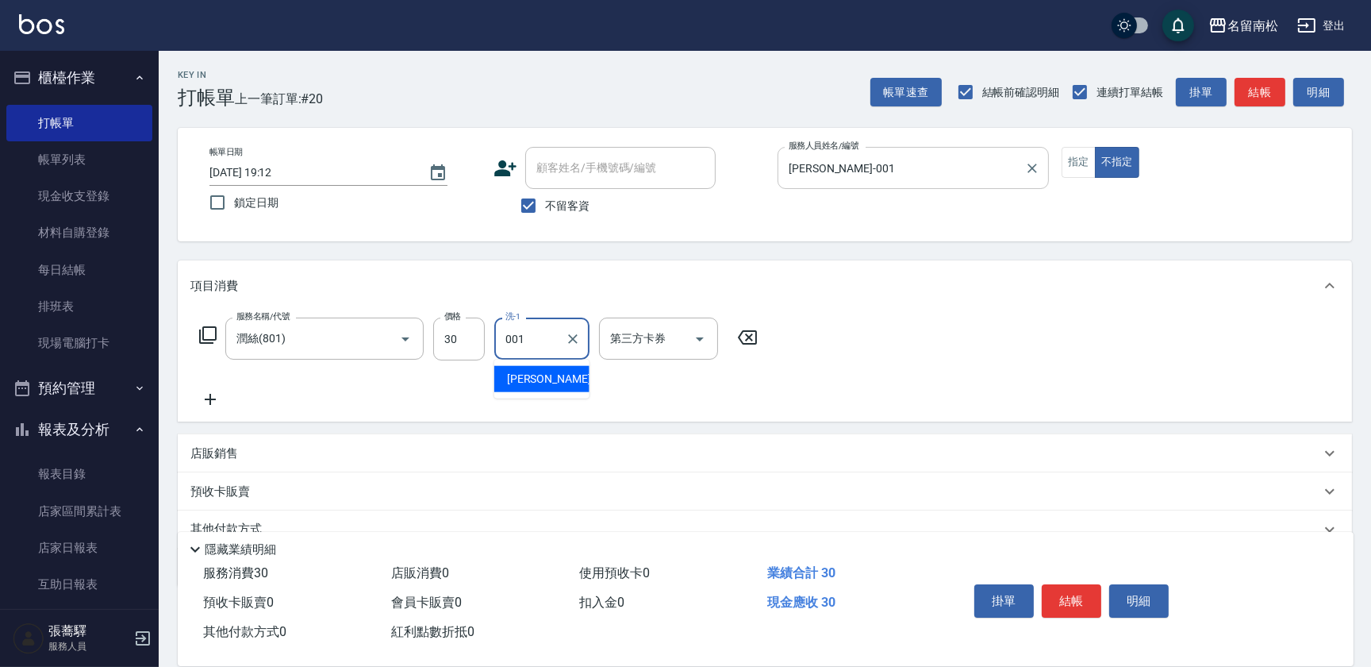
type input "[PERSON_NAME]-001"
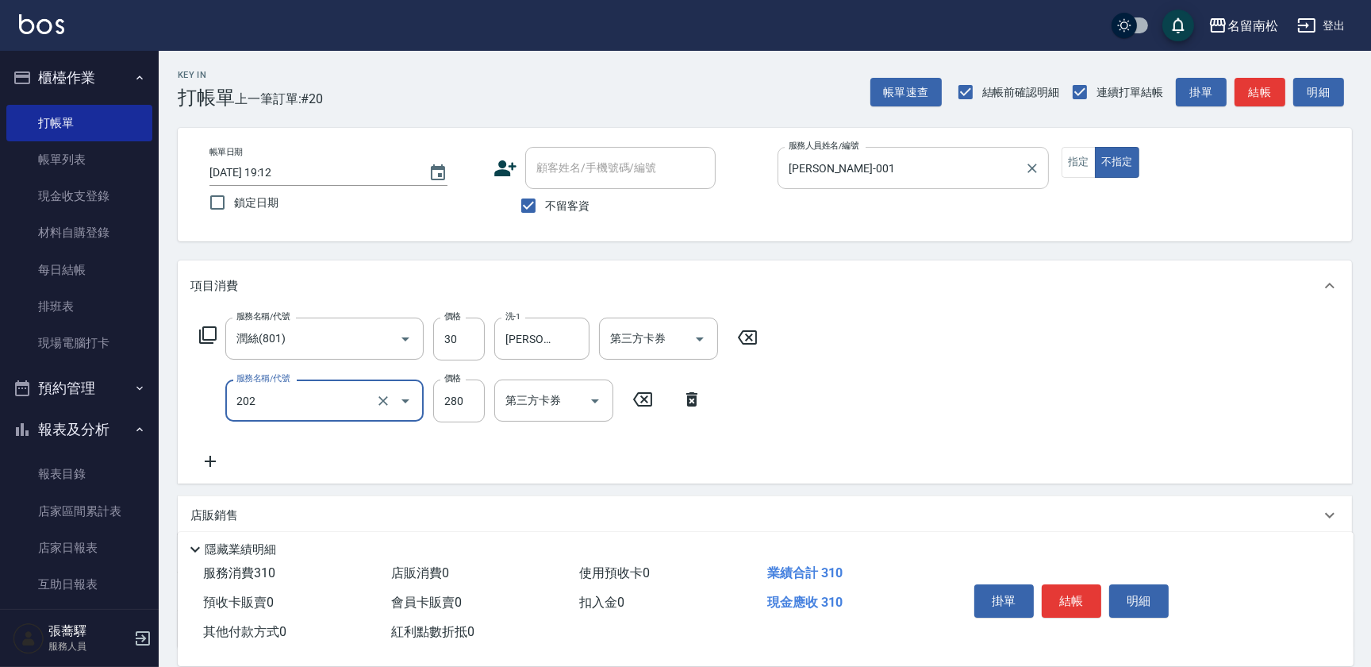
type input "洗髮[280](202)"
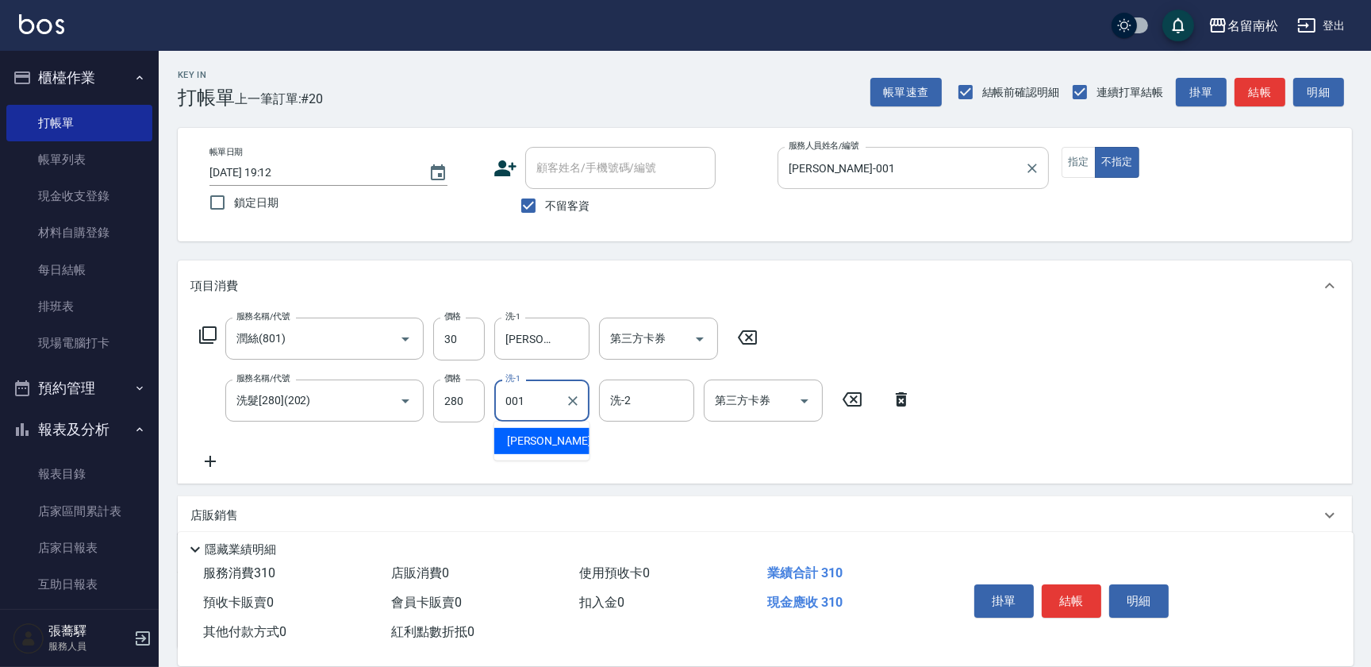
type input "[PERSON_NAME]-001"
click at [1133, 595] on button "明細" at bounding box center [1140, 600] width 60 height 33
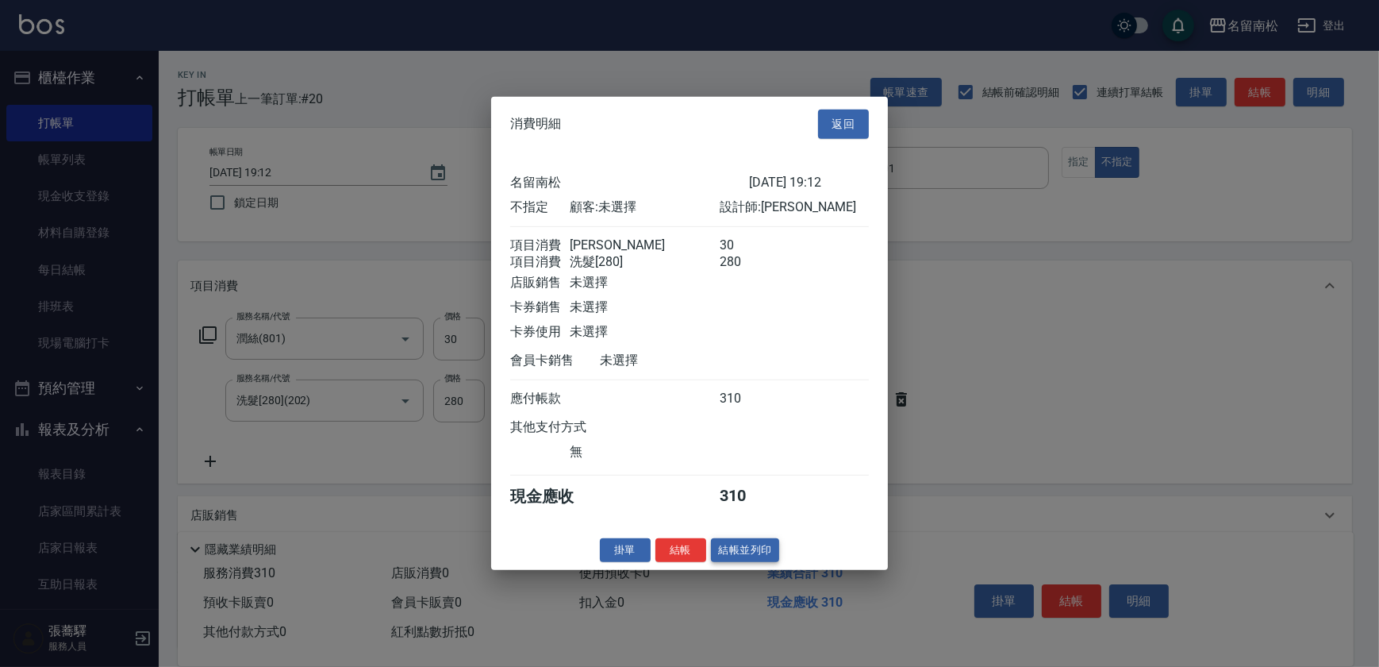
click at [762, 557] on button "結帳並列印" at bounding box center [745, 549] width 69 height 25
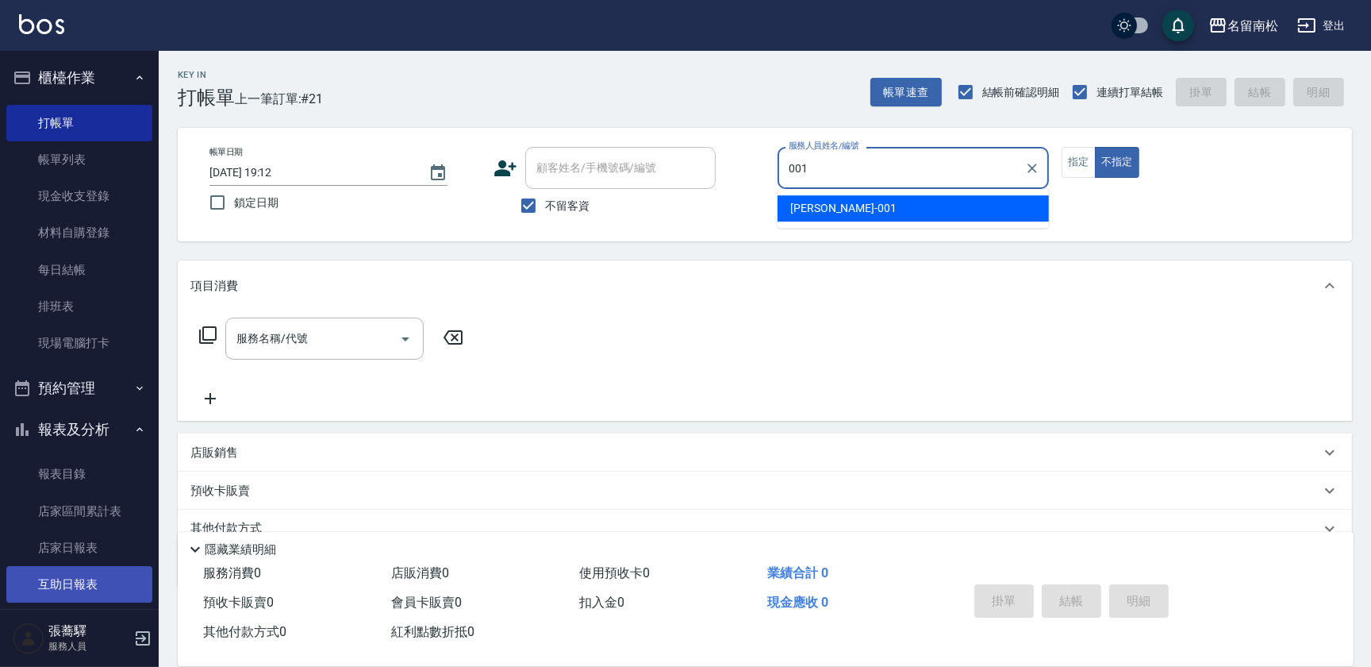
type input "[PERSON_NAME]-001"
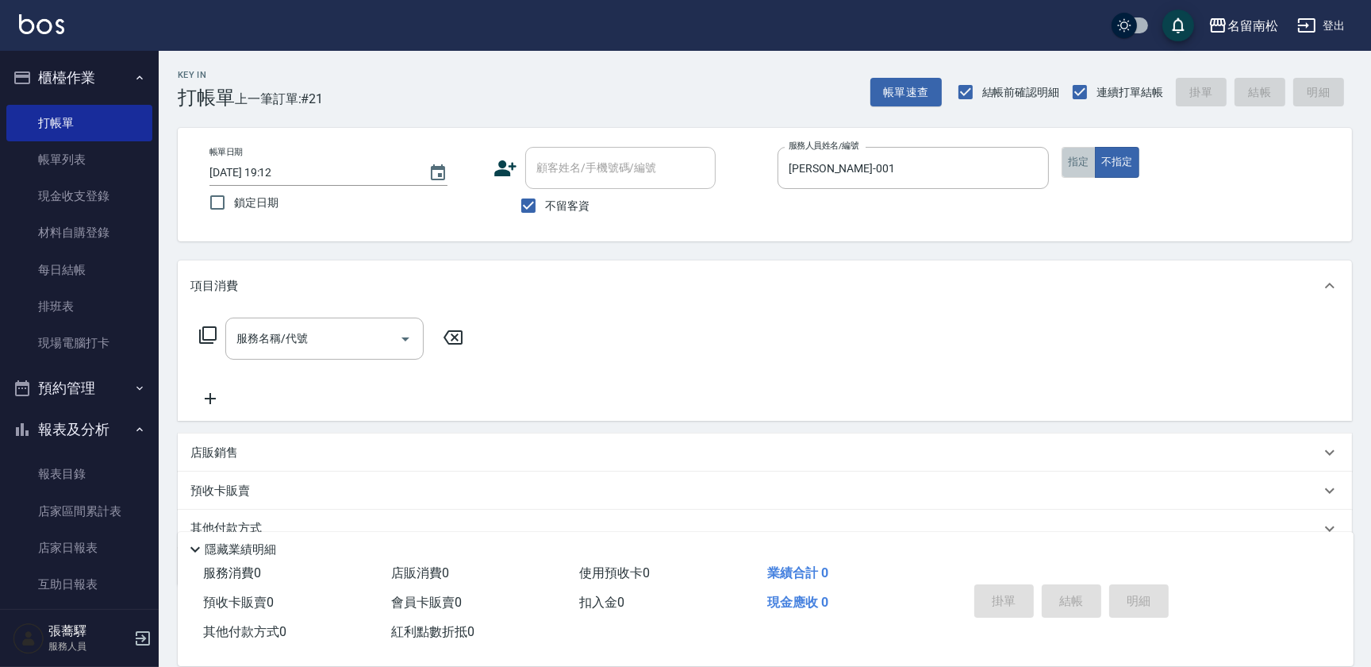
click at [1082, 160] on button "指定" at bounding box center [1079, 162] width 34 height 31
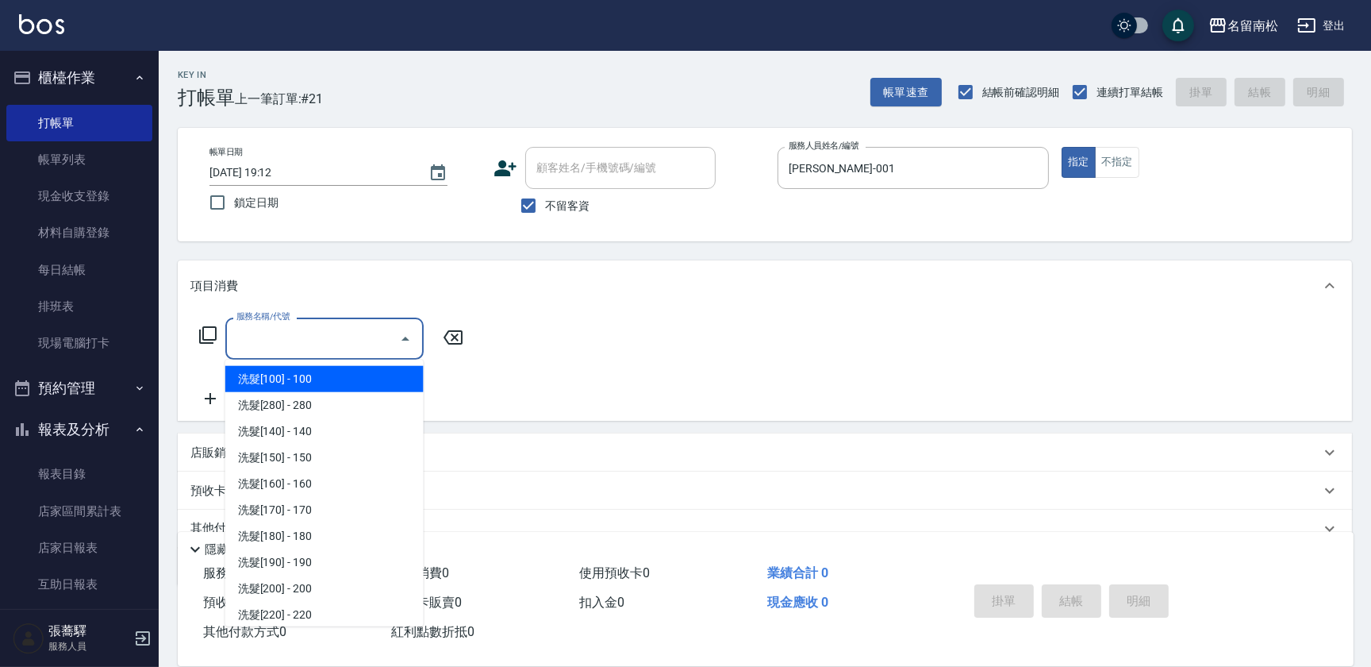
click at [294, 343] on input "服務名稱/代號" at bounding box center [313, 339] width 160 height 28
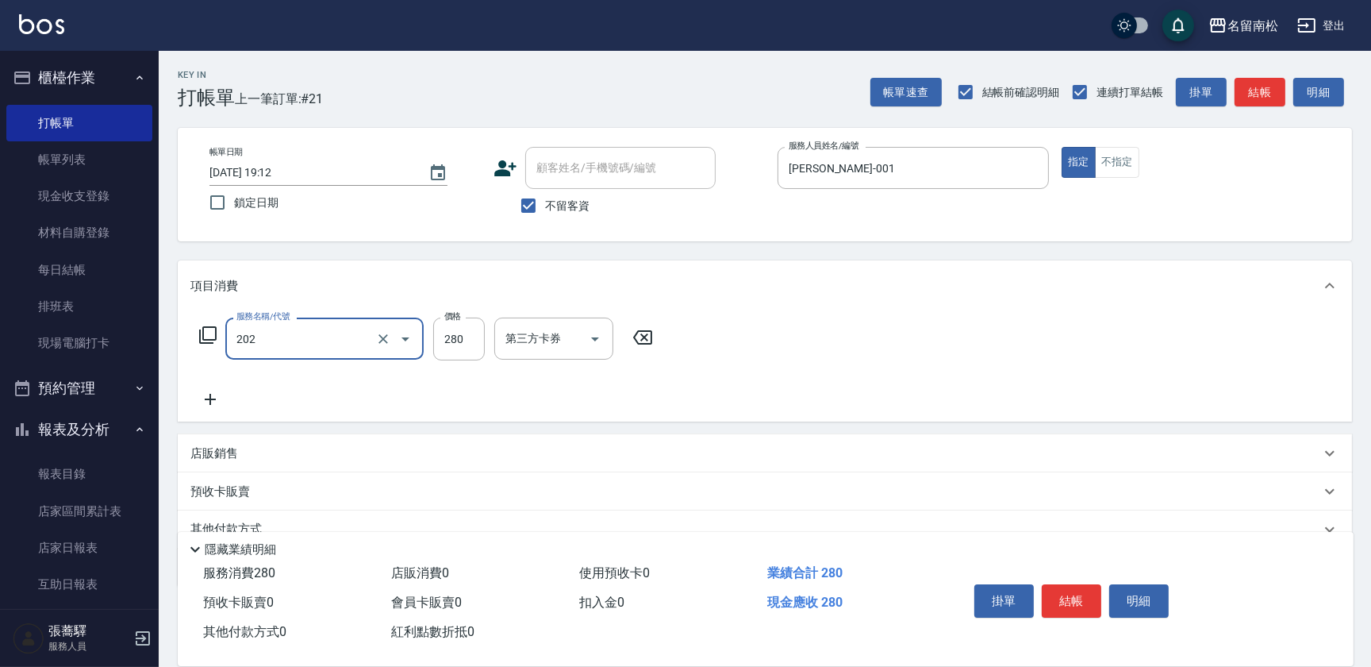
type input "洗髮[280](202)"
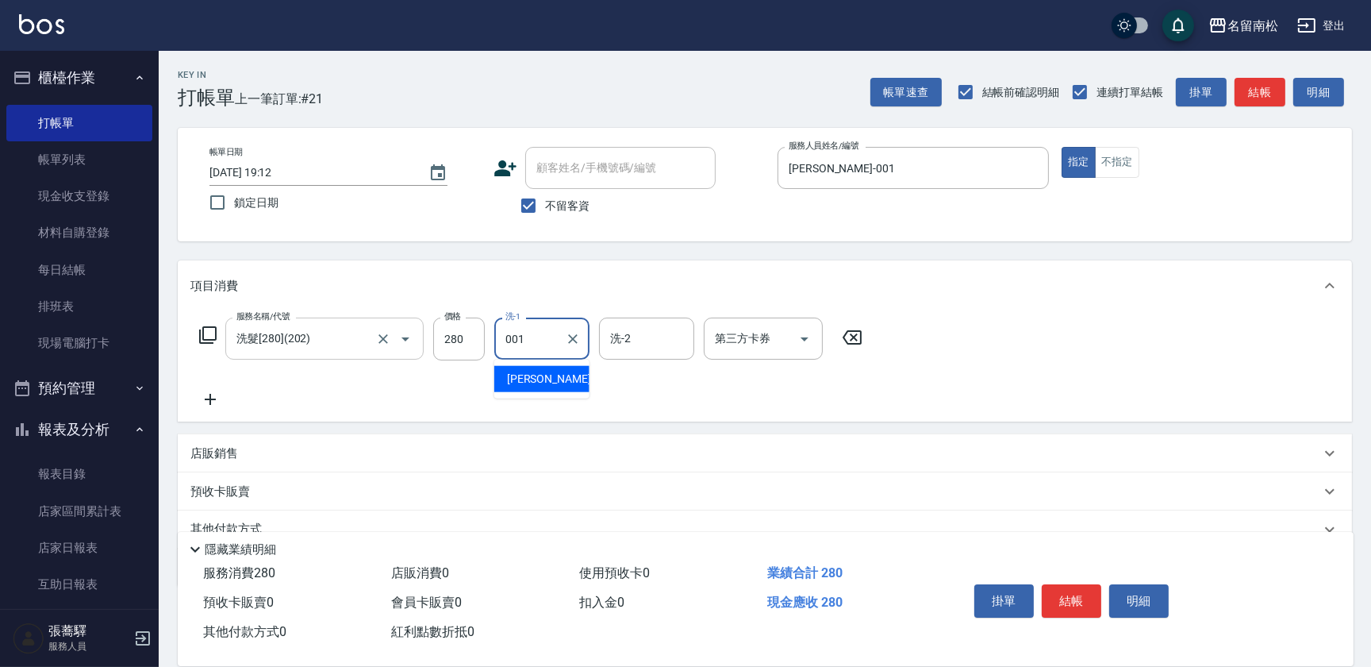
type input "[PERSON_NAME]-001"
click at [1143, 599] on button "明細" at bounding box center [1140, 600] width 60 height 33
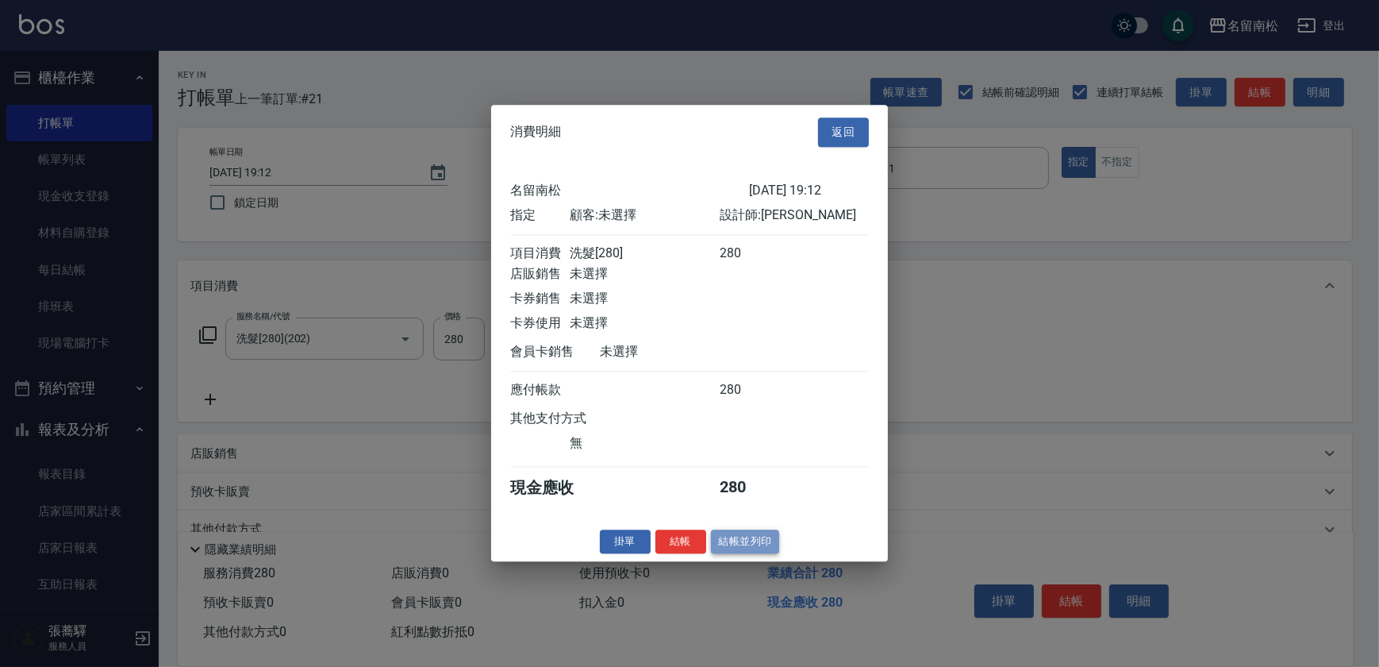
drag, startPoint x: 711, startPoint y: 543, endPoint x: 744, endPoint y: 563, distance: 38.8
click at [711, 544] on button "結帳並列印" at bounding box center [745, 541] width 69 height 25
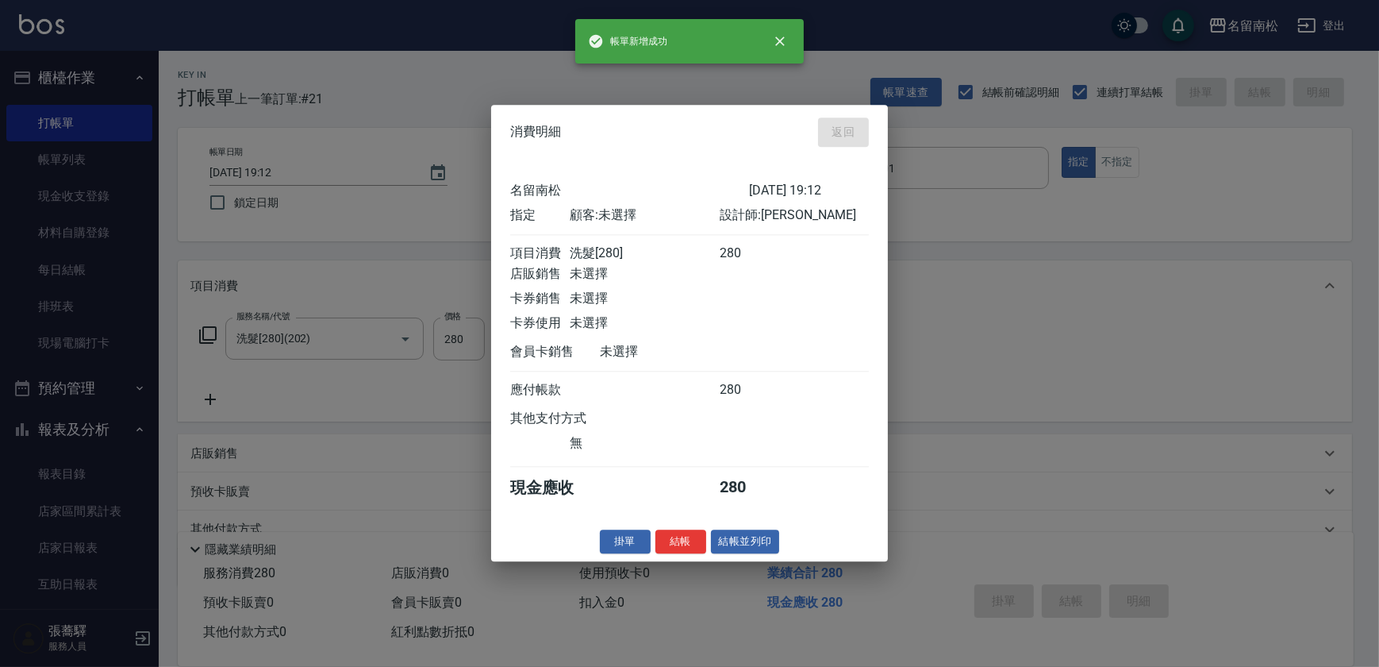
type input "[DATE] 19:14"
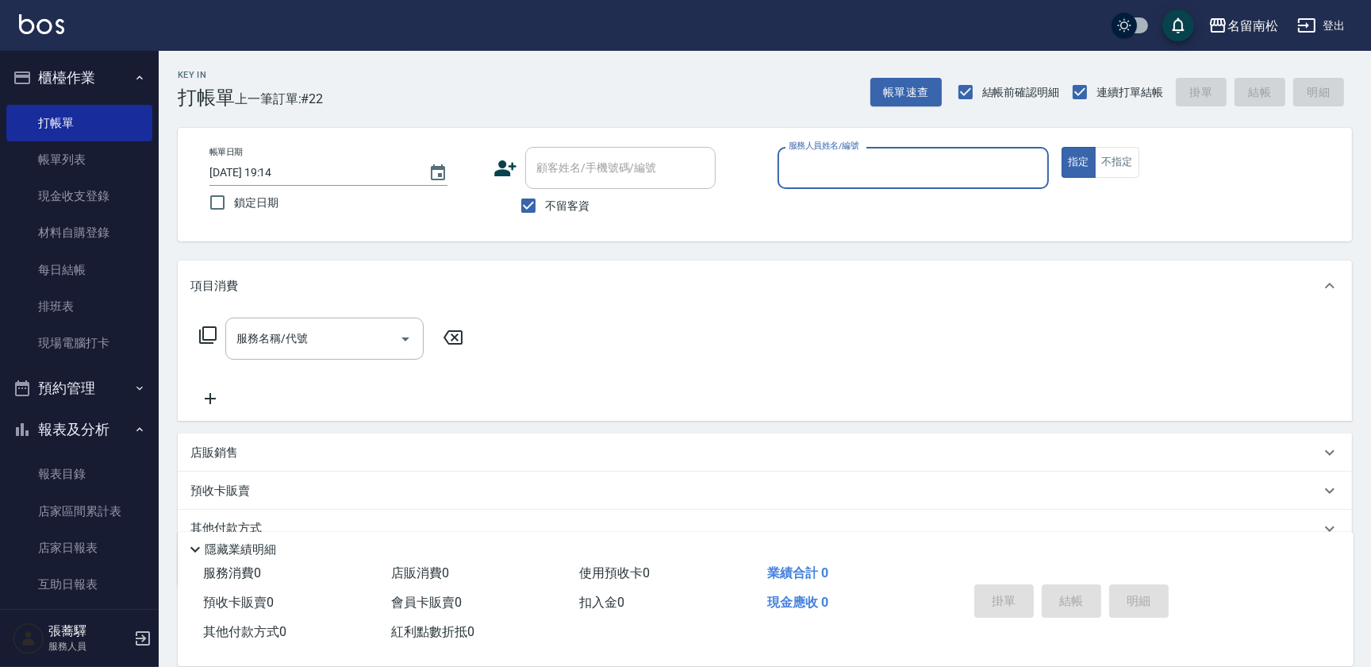
click at [857, 187] on div "服務人員姓名/編號" at bounding box center [913, 168] width 271 height 42
type input "[PERSON_NAME]-001"
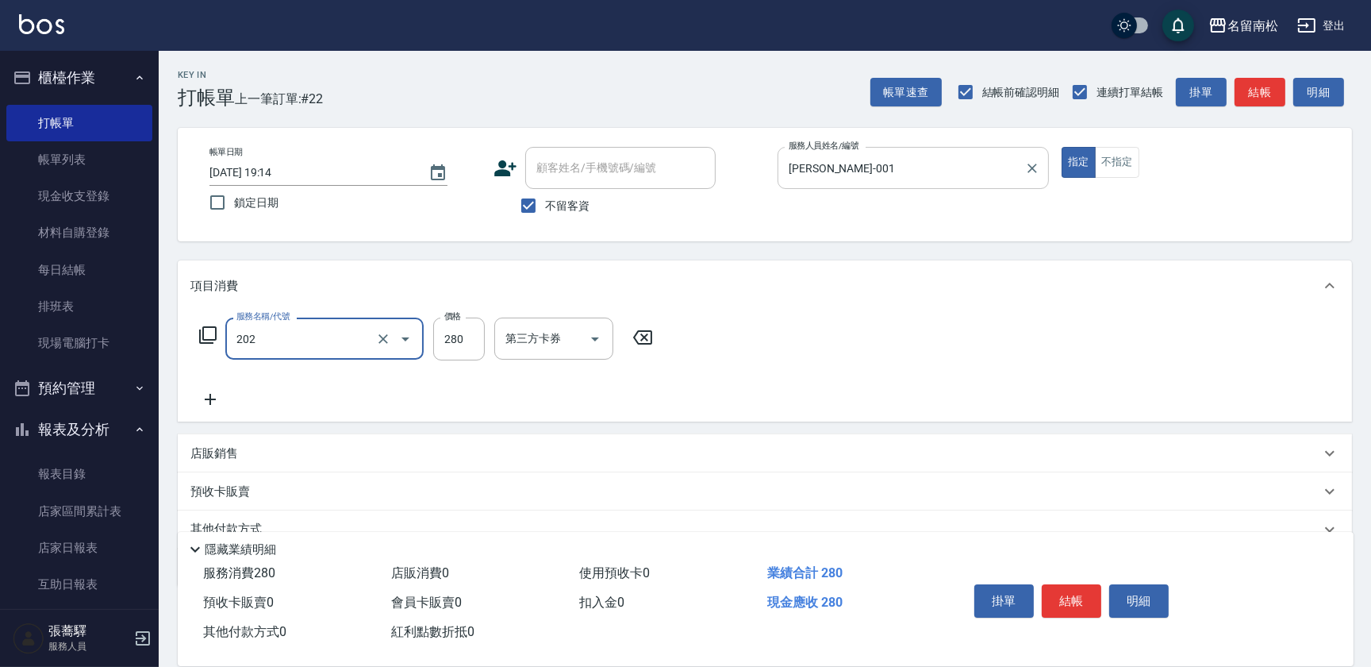
type input "洗髮[280](202)"
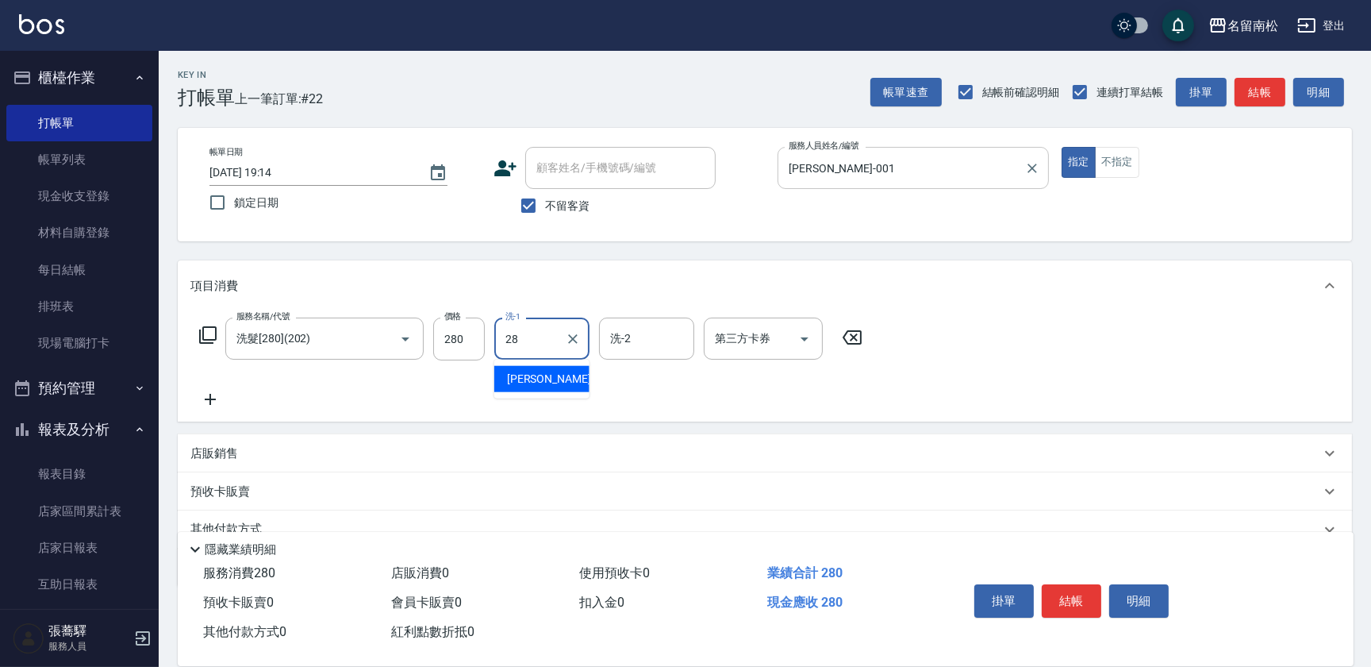
type input "[PERSON_NAME]-28"
drag, startPoint x: 1154, startPoint y: 594, endPoint x: 1106, endPoint y: 594, distance: 48.4
click at [1153, 594] on button "明細" at bounding box center [1140, 600] width 60 height 33
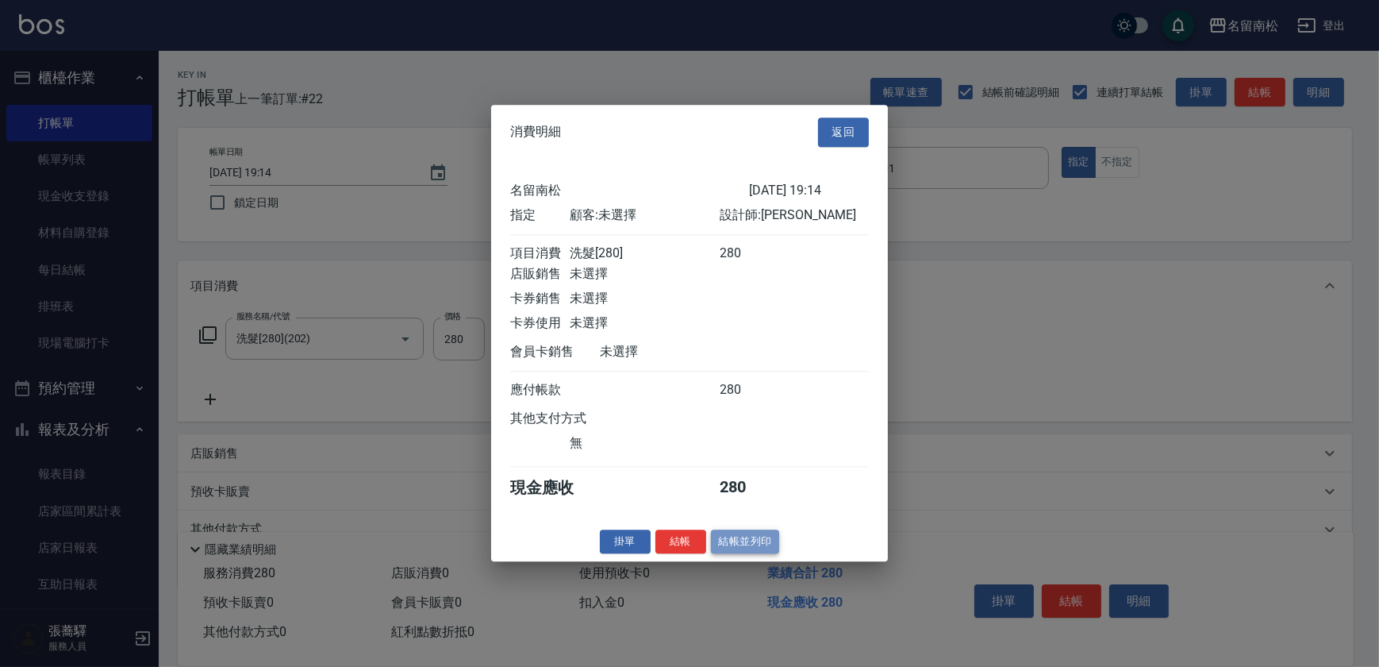
click at [753, 548] on button "結帳並列印" at bounding box center [745, 541] width 69 height 25
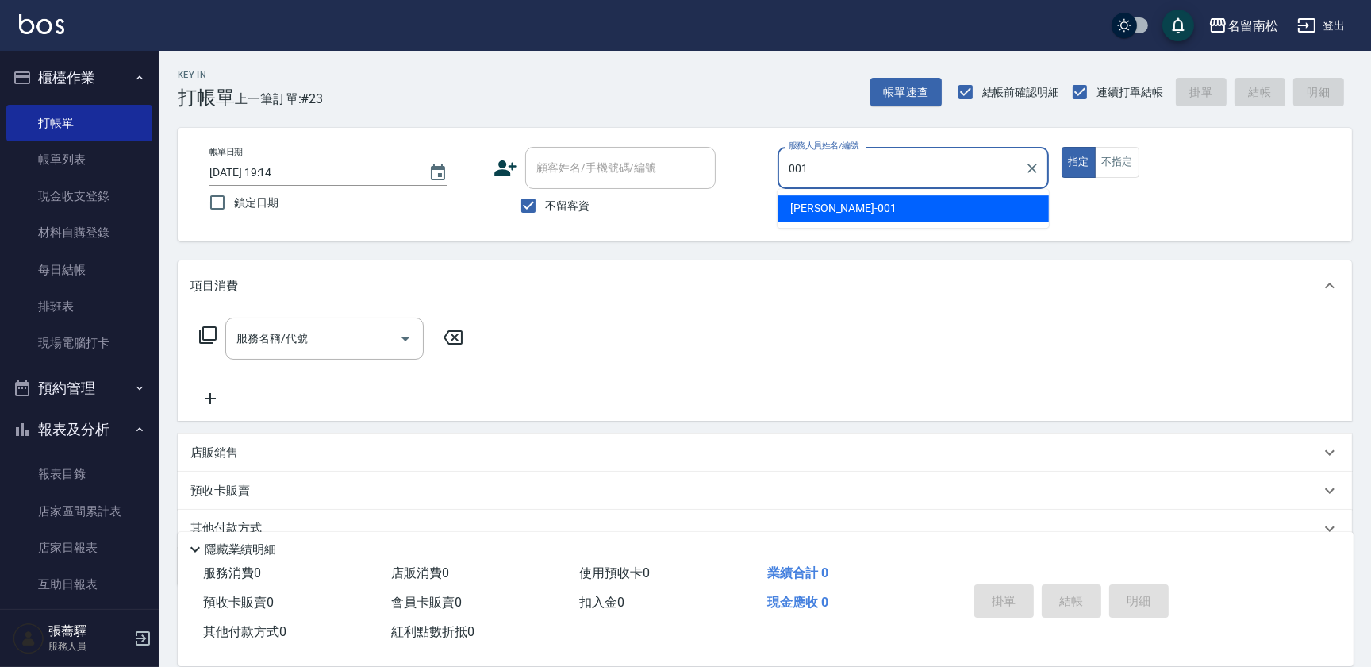
type input "[PERSON_NAME]-001"
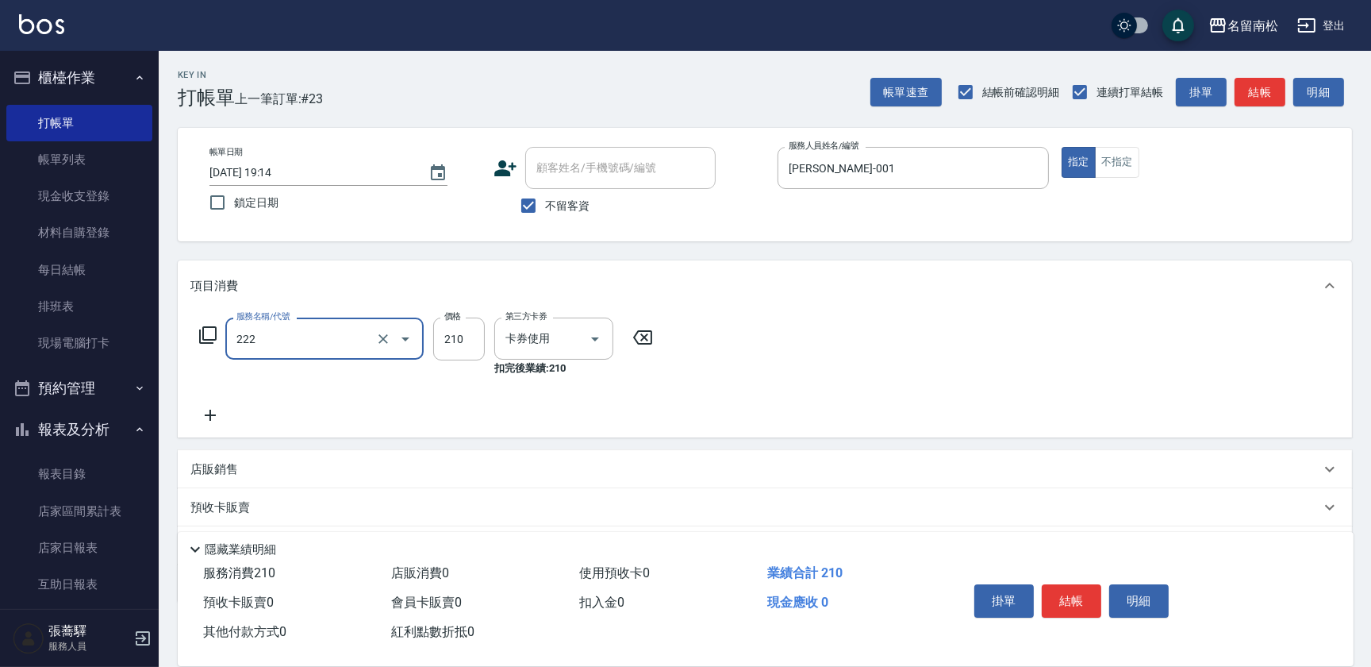
type input "洗髮卡券[210](222)"
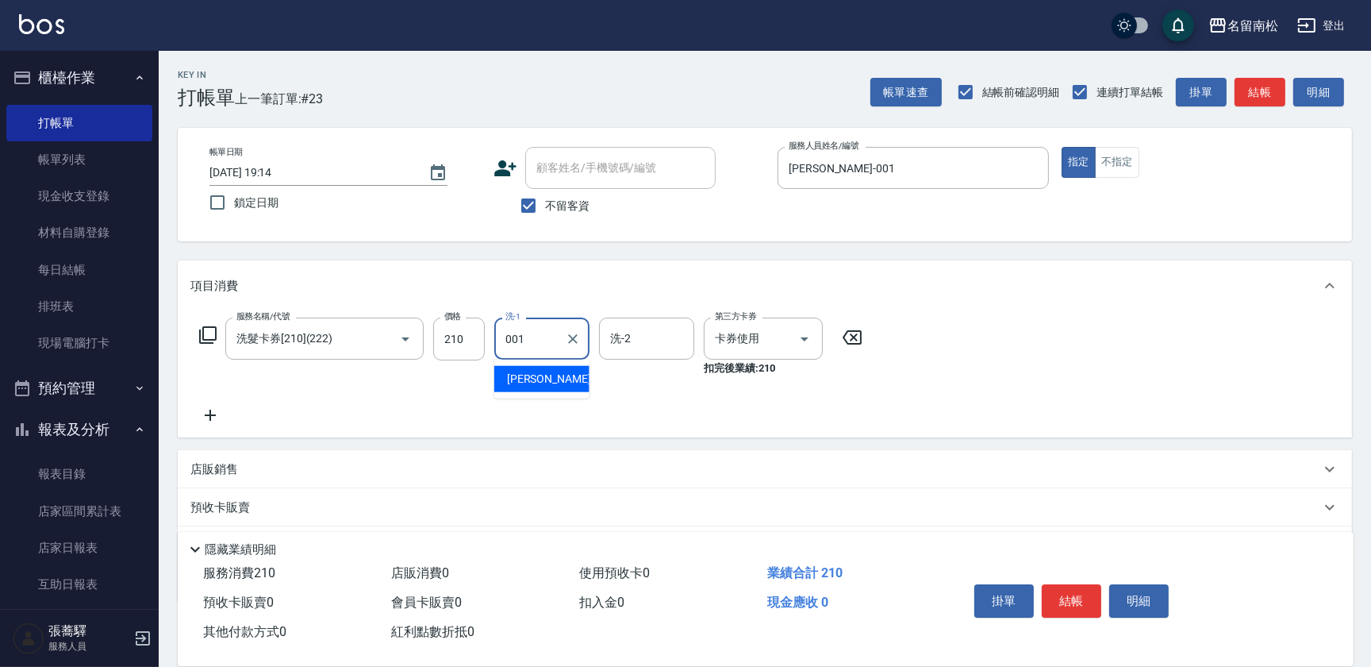
type input "[PERSON_NAME]-001"
click at [1140, 607] on button "明細" at bounding box center [1140, 600] width 60 height 33
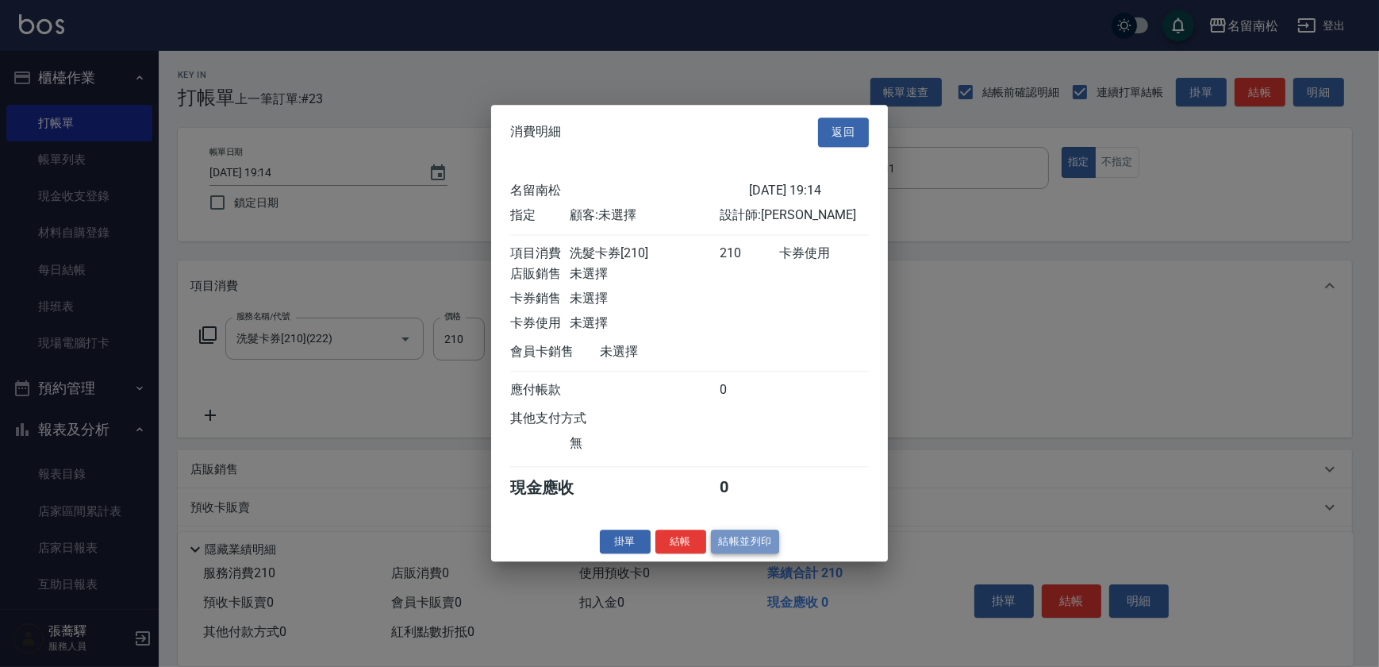
click at [753, 550] on button "結帳並列印" at bounding box center [745, 541] width 69 height 25
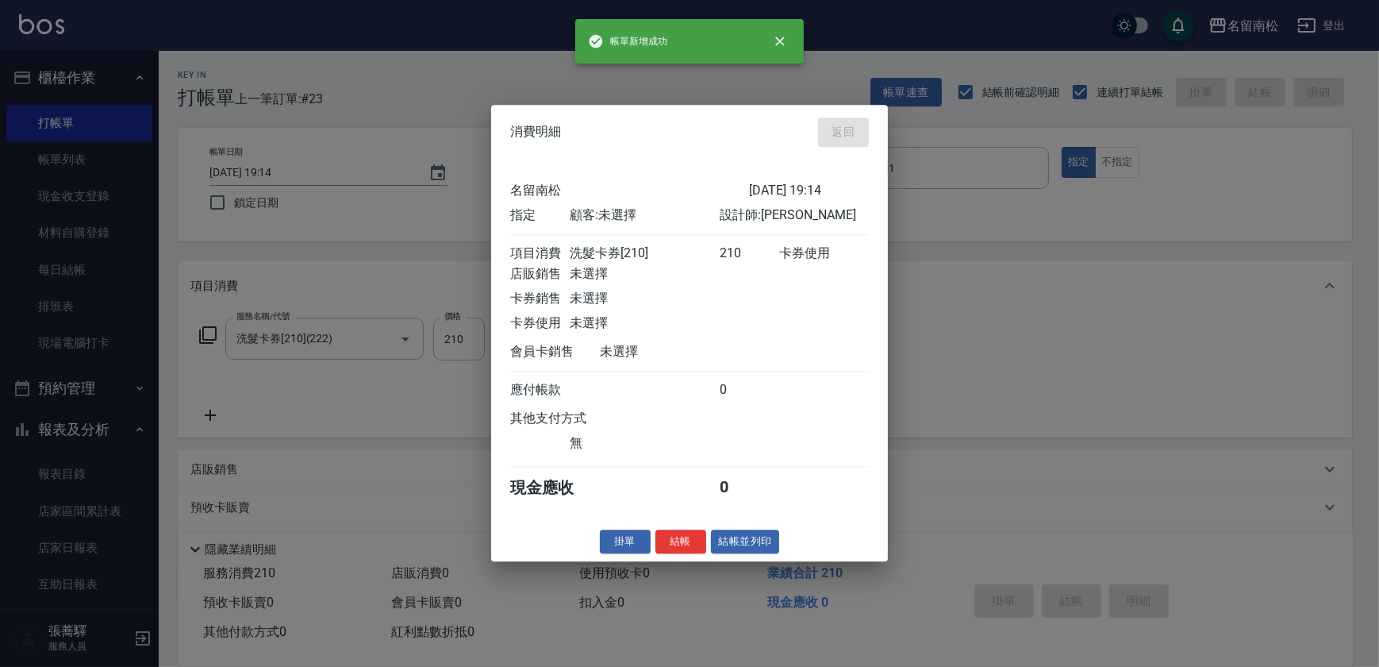
type input "[DATE] 19:15"
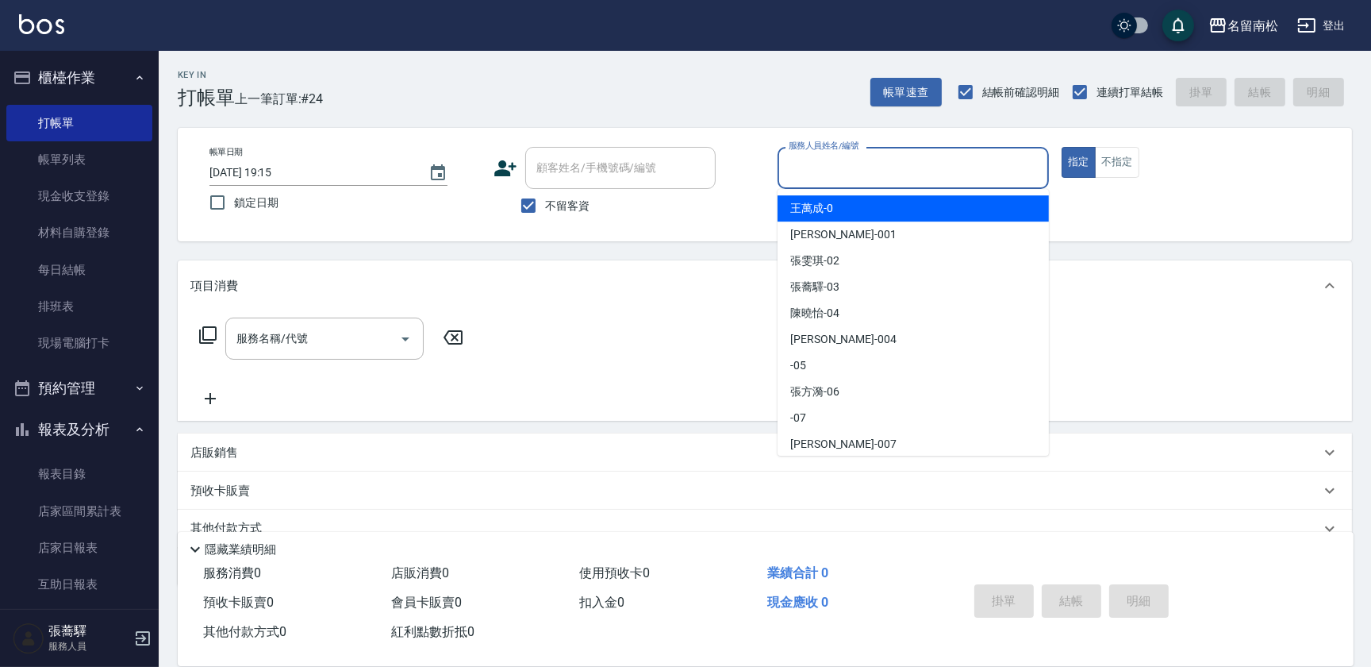
click at [921, 163] on input "服務人員姓名/編號" at bounding box center [913, 168] width 257 height 28
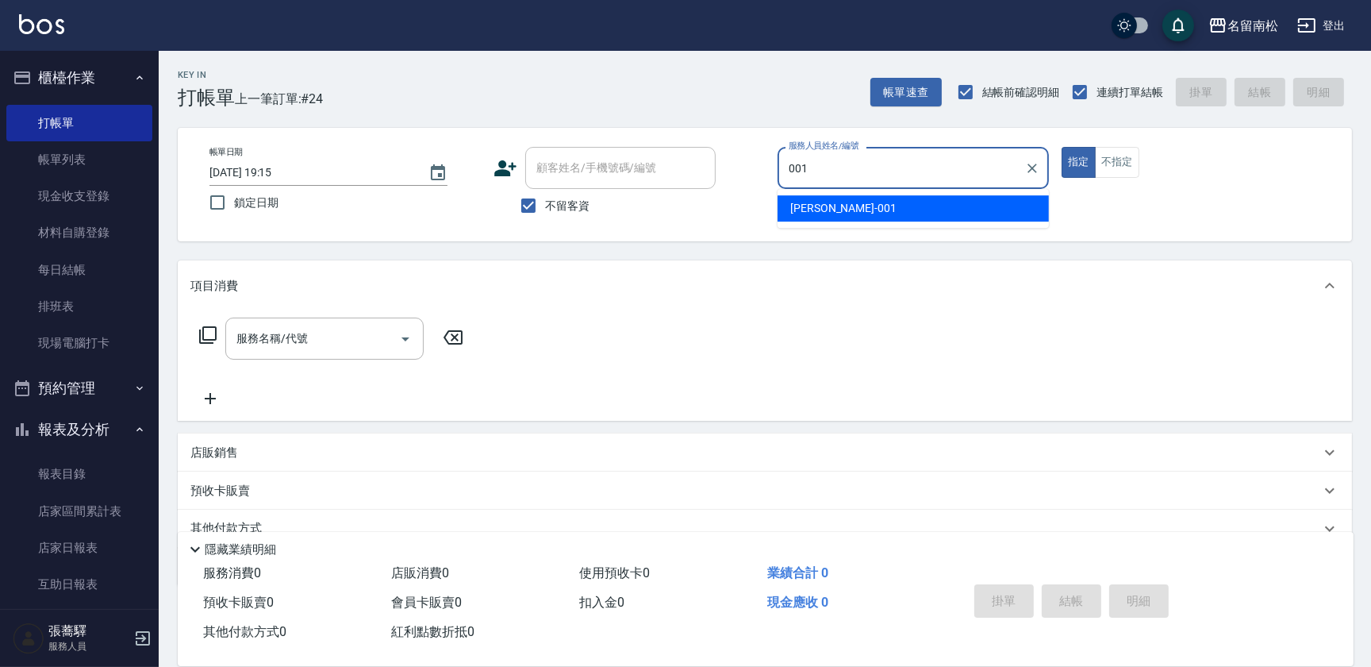
type input "[PERSON_NAME]-001"
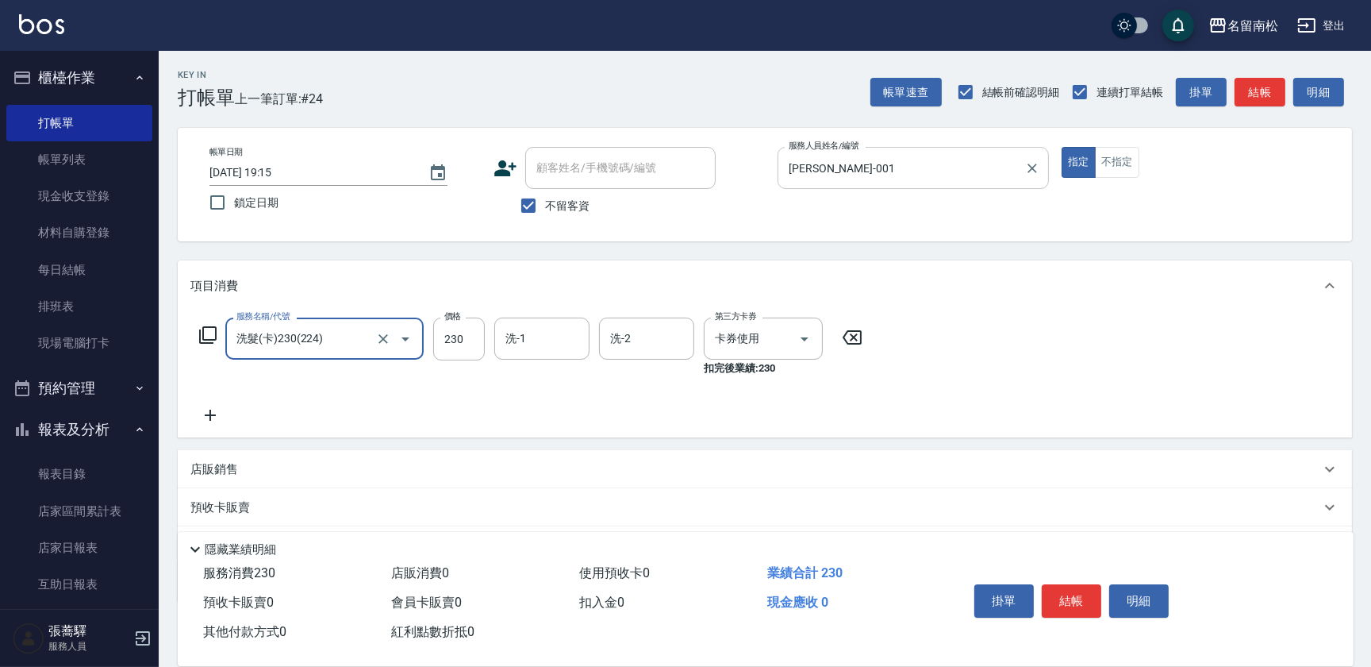
type input "洗髮(卡)230(224)"
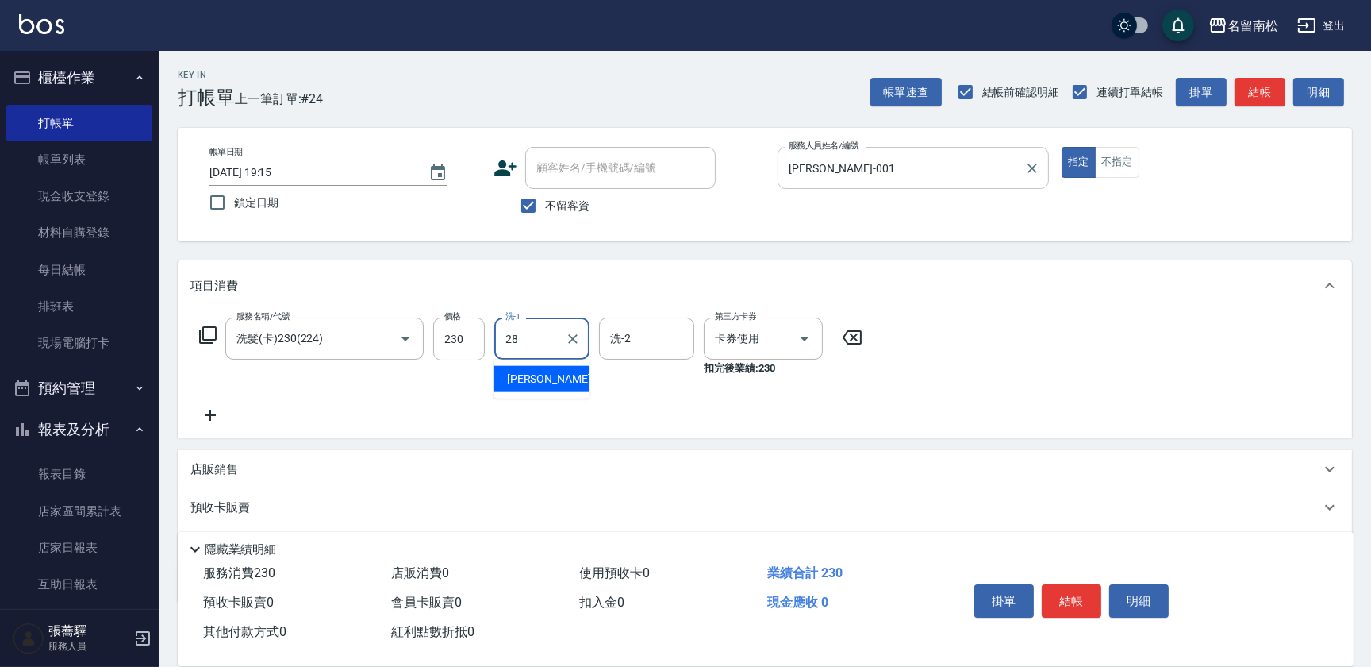
type input "[PERSON_NAME]-28"
click at [1152, 601] on button "明細" at bounding box center [1140, 600] width 60 height 33
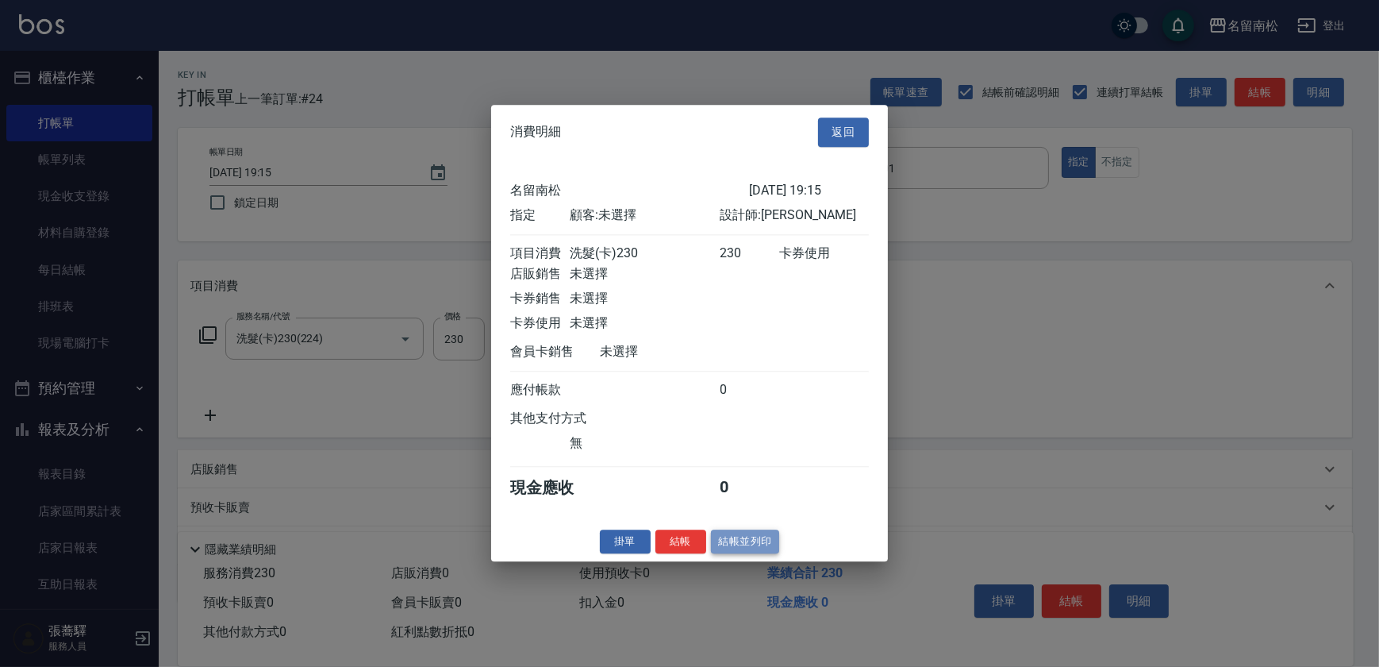
click at [729, 547] on button "結帳並列印" at bounding box center [745, 541] width 69 height 25
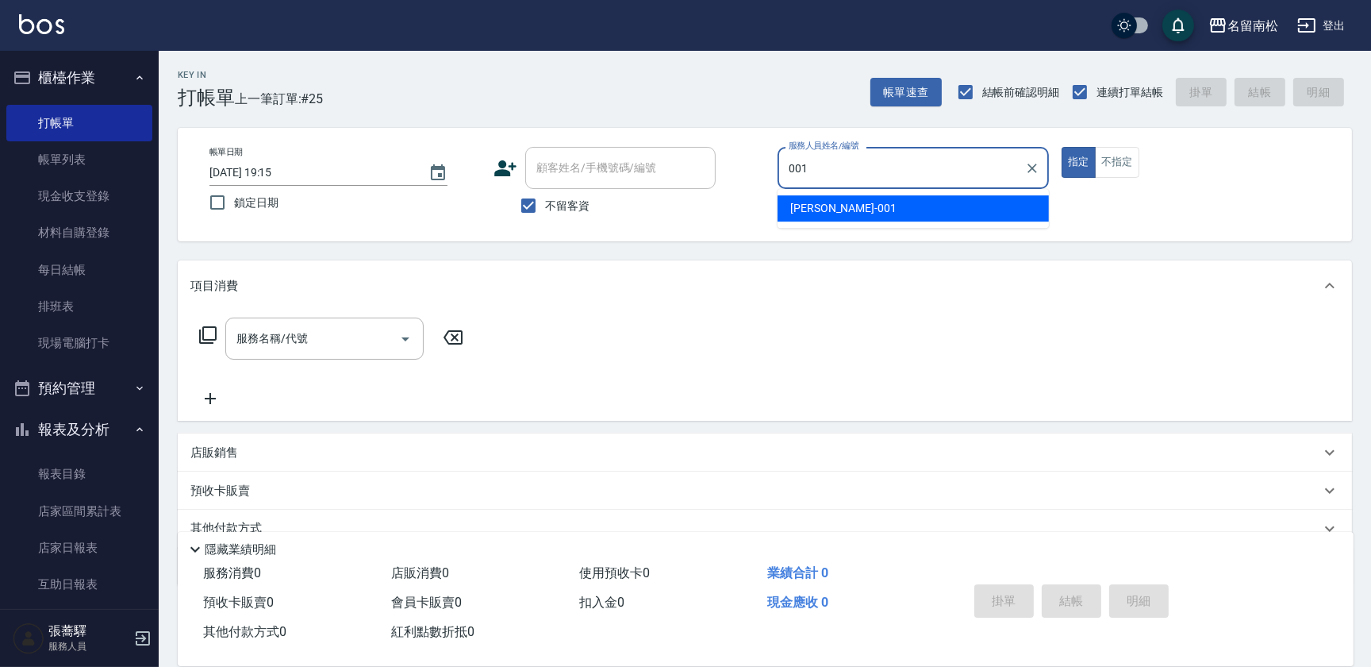
type input "[PERSON_NAME]-001"
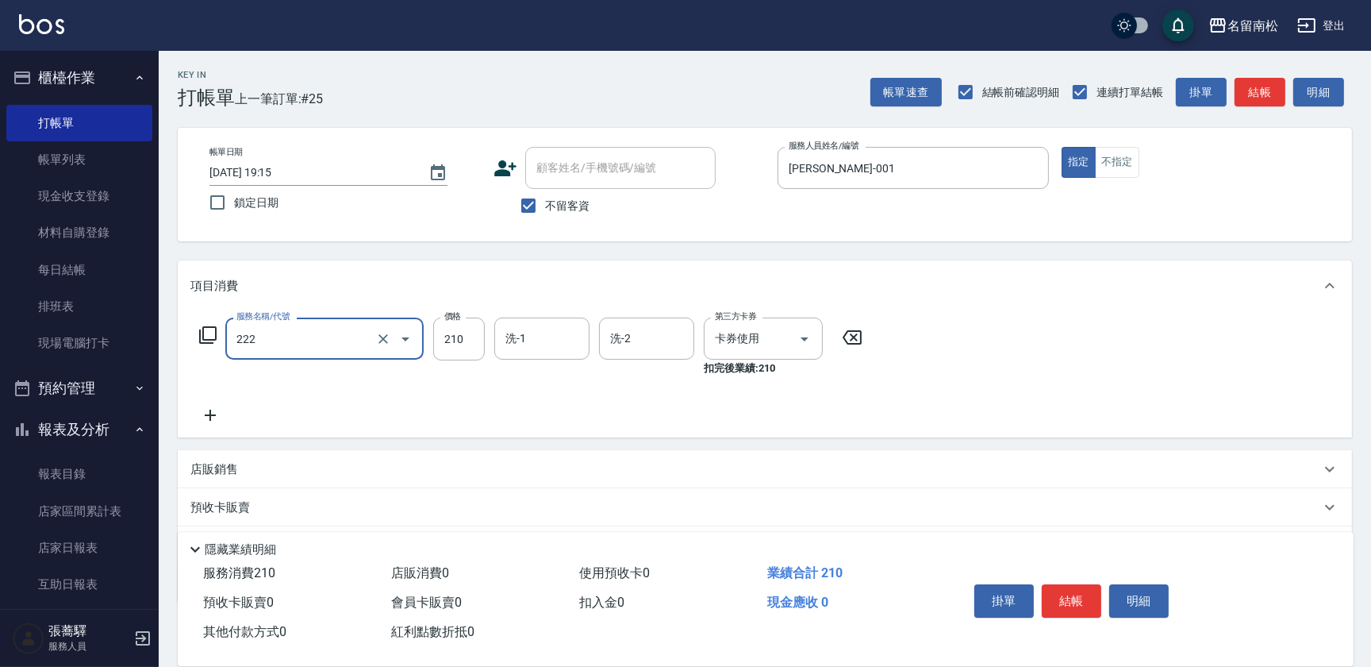
type input "洗髮卡券[210](222)"
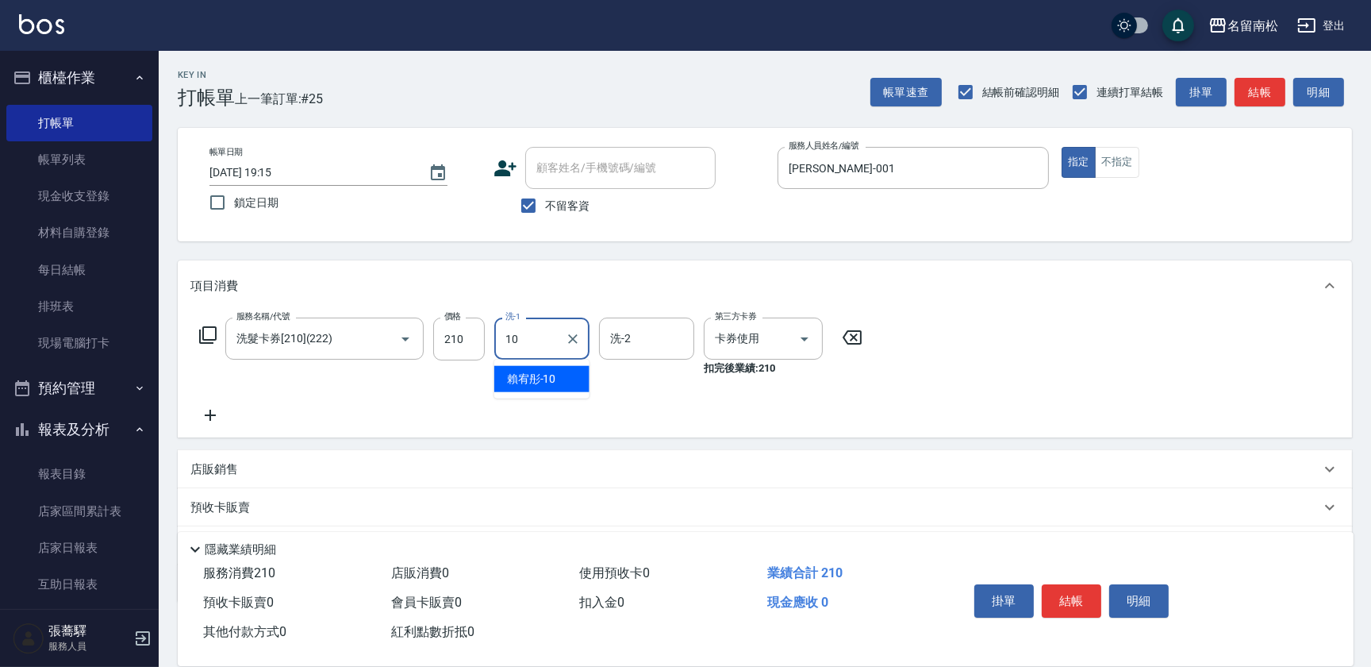
type input "賴宥彤-10"
click at [1147, 595] on button "明細" at bounding box center [1140, 600] width 60 height 33
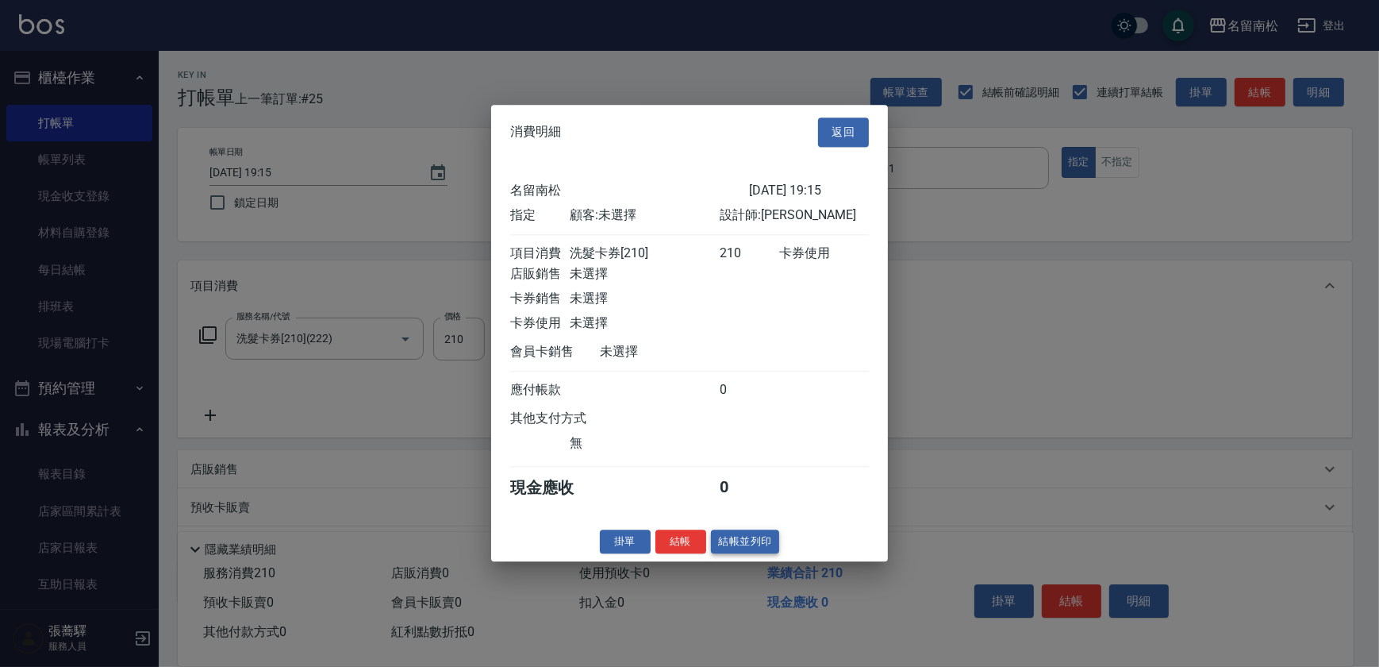
click at [761, 544] on button "結帳並列印" at bounding box center [745, 541] width 69 height 25
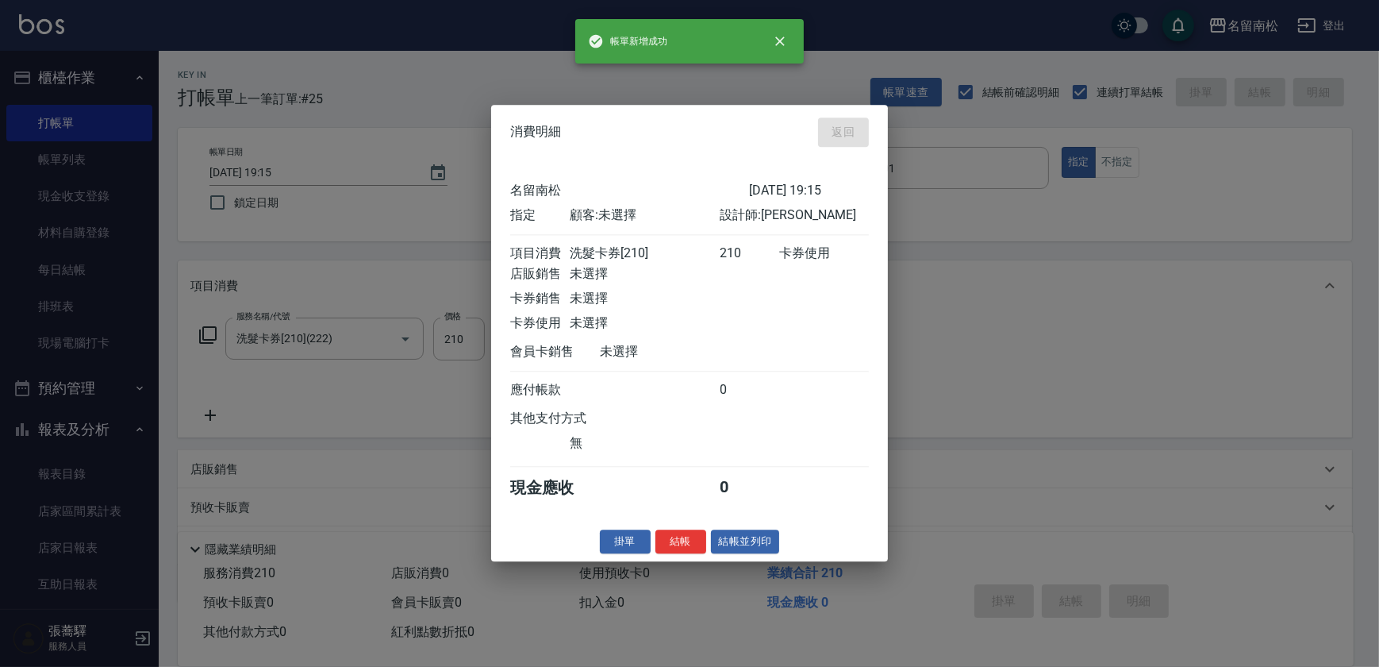
type input "[DATE] 19:16"
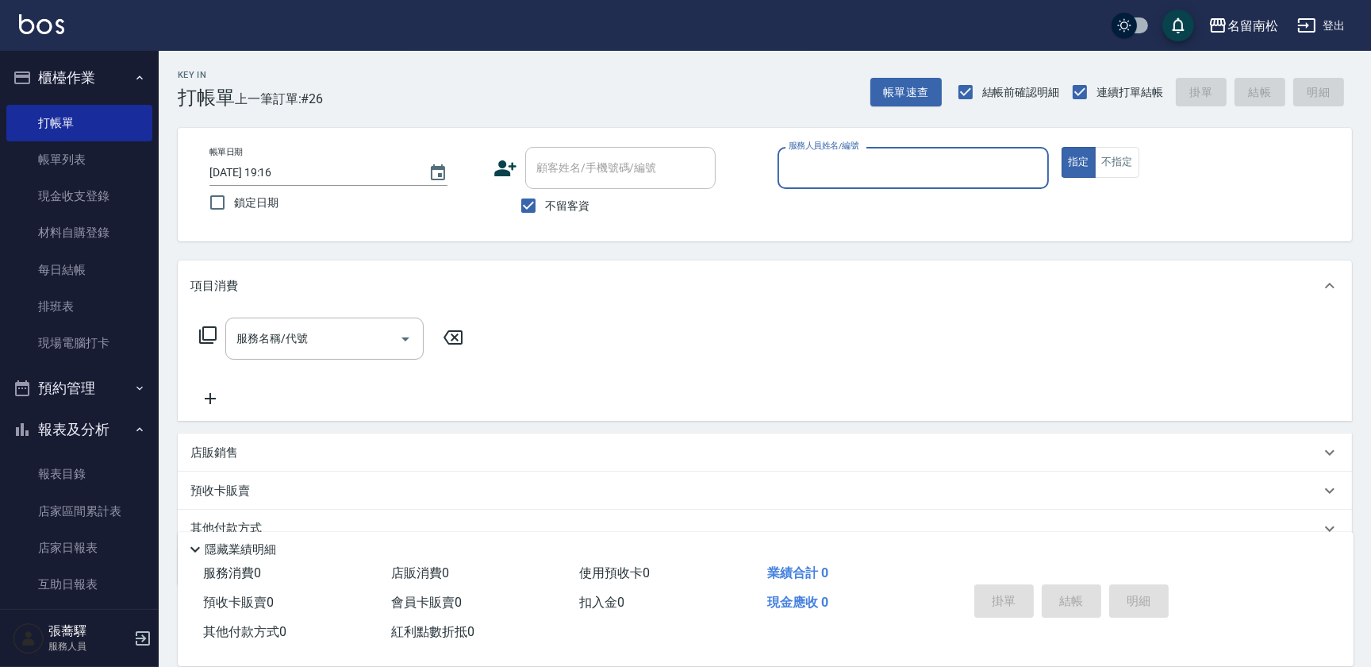
click at [877, 169] on div "服務人員姓名/編號 服務人員姓名/編號" at bounding box center [913, 168] width 271 height 42
type input "[PERSON_NAME]-001"
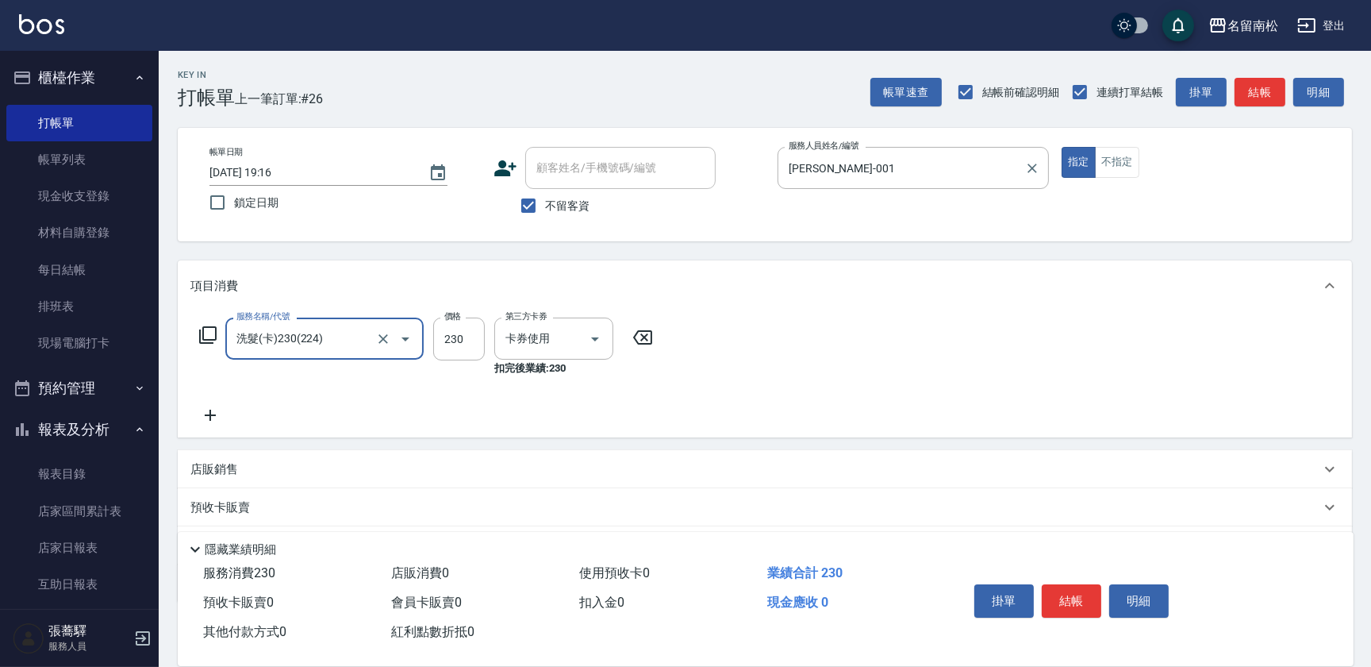
type input "洗髮(卡)230(224)"
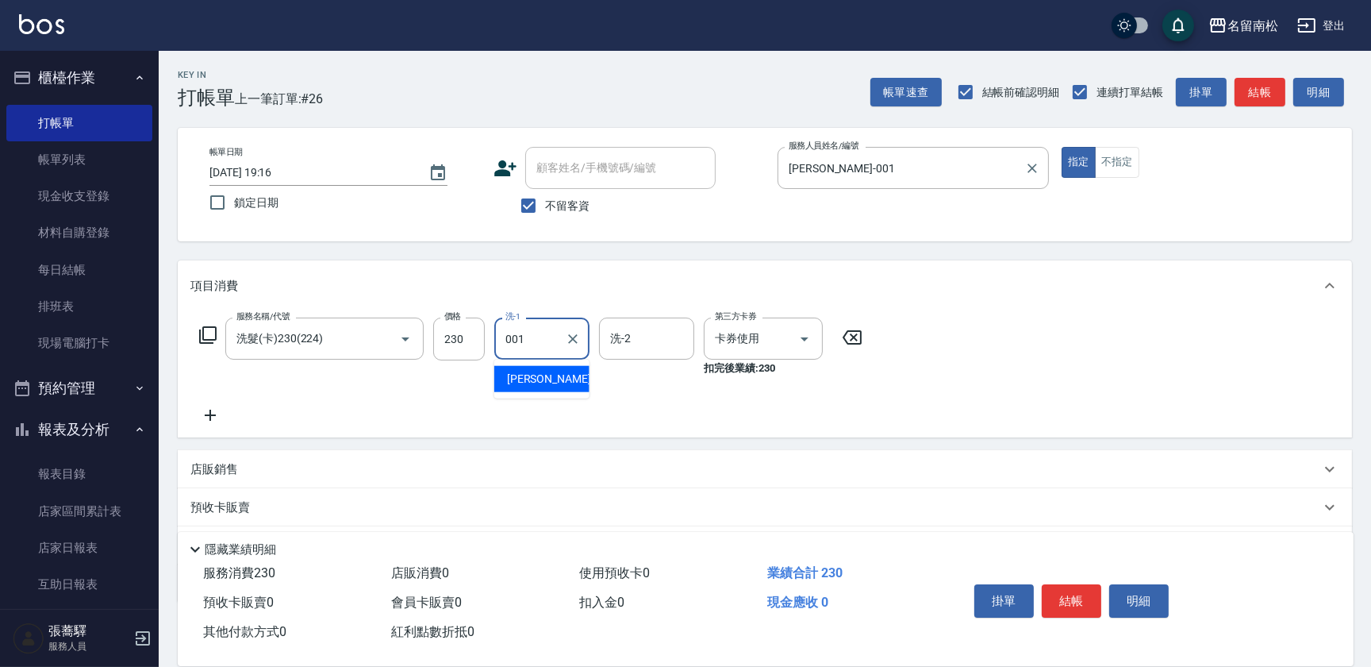
type input "[PERSON_NAME]-001"
click at [1155, 599] on button "明細" at bounding box center [1140, 600] width 60 height 33
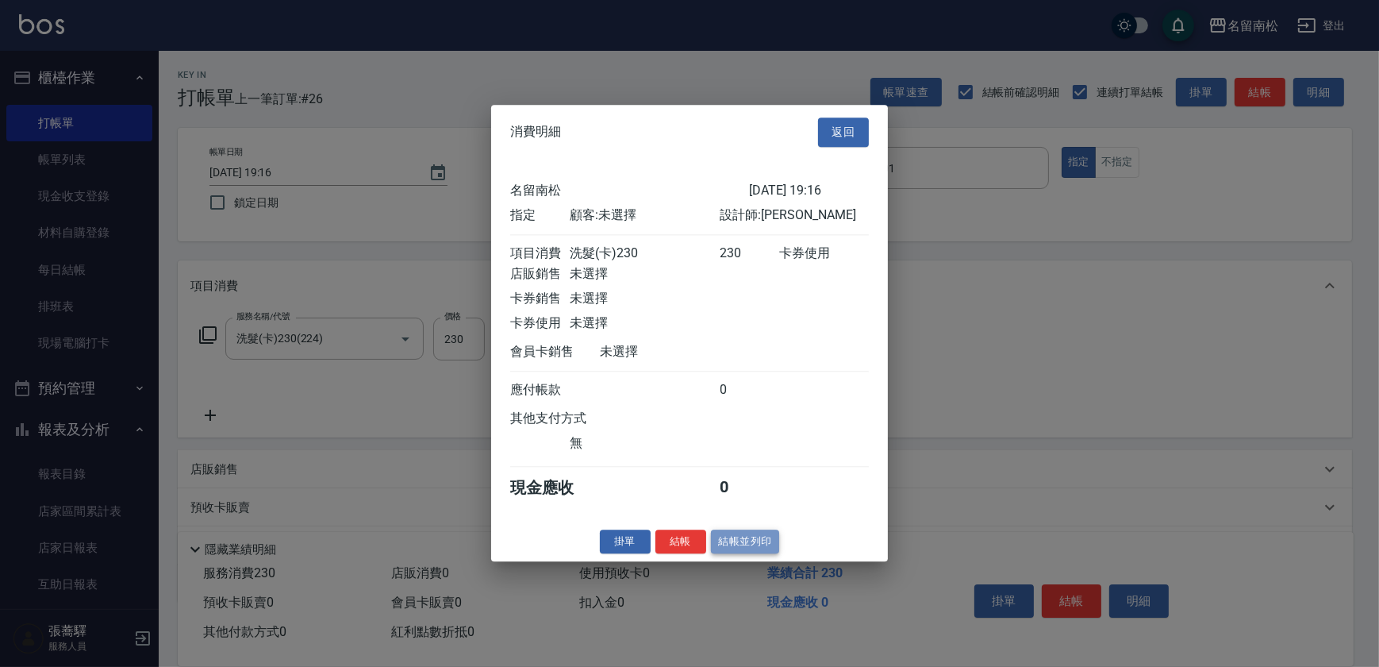
click at [730, 554] on button "結帳並列印" at bounding box center [745, 541] width 69 height 25
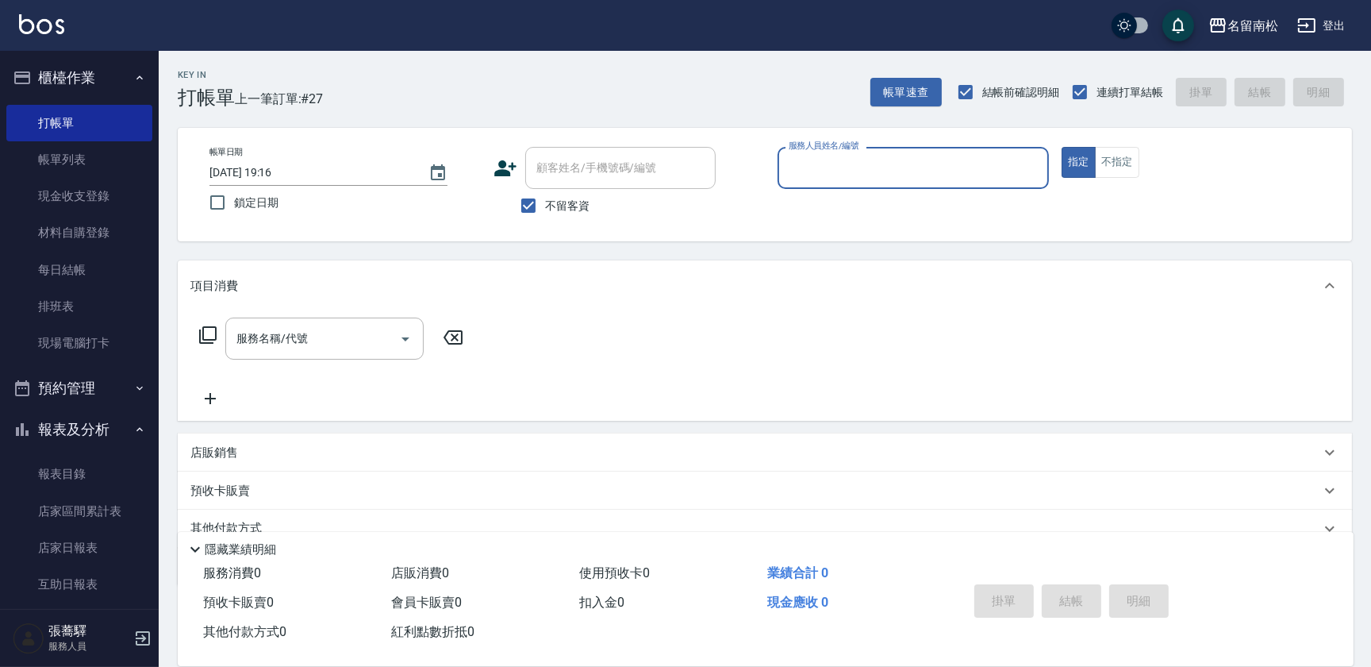
click at [848, 185] on div "服務人員姓名/編號" at bounding box center [913, 168] width 271 height 42
type input "[PERSON_NAME]-001"
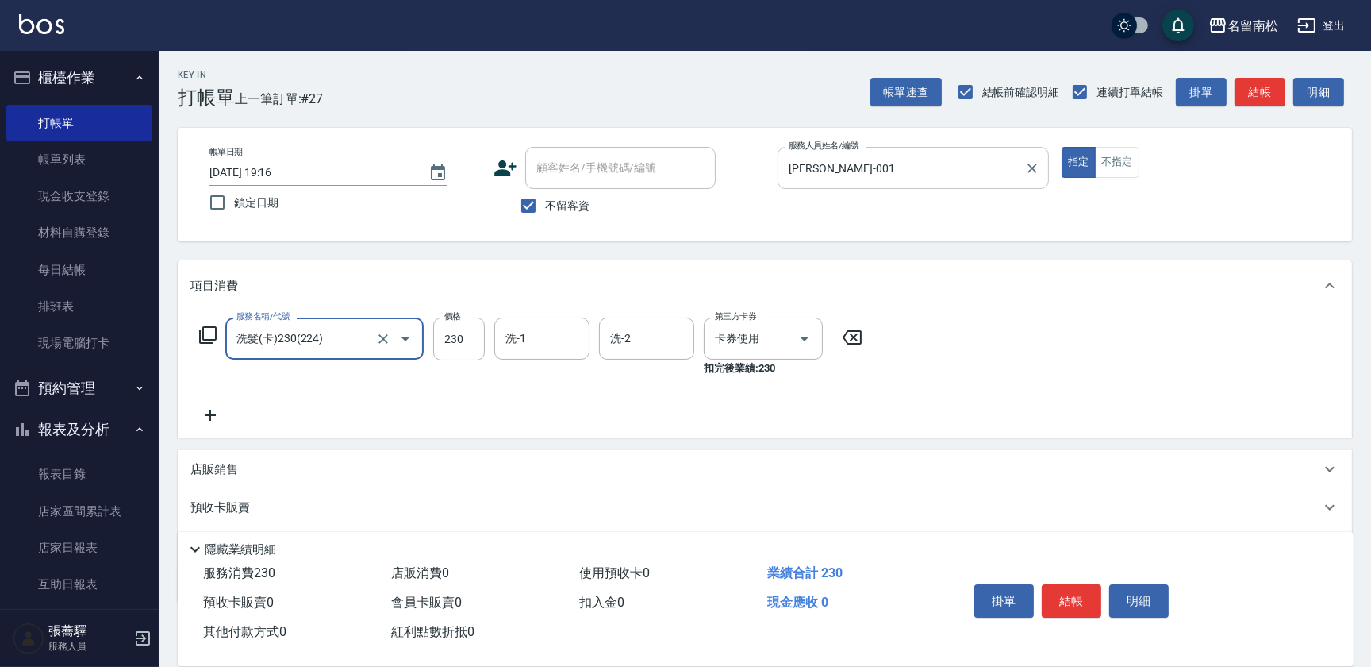
type input "洗髮(卡)230(224)"
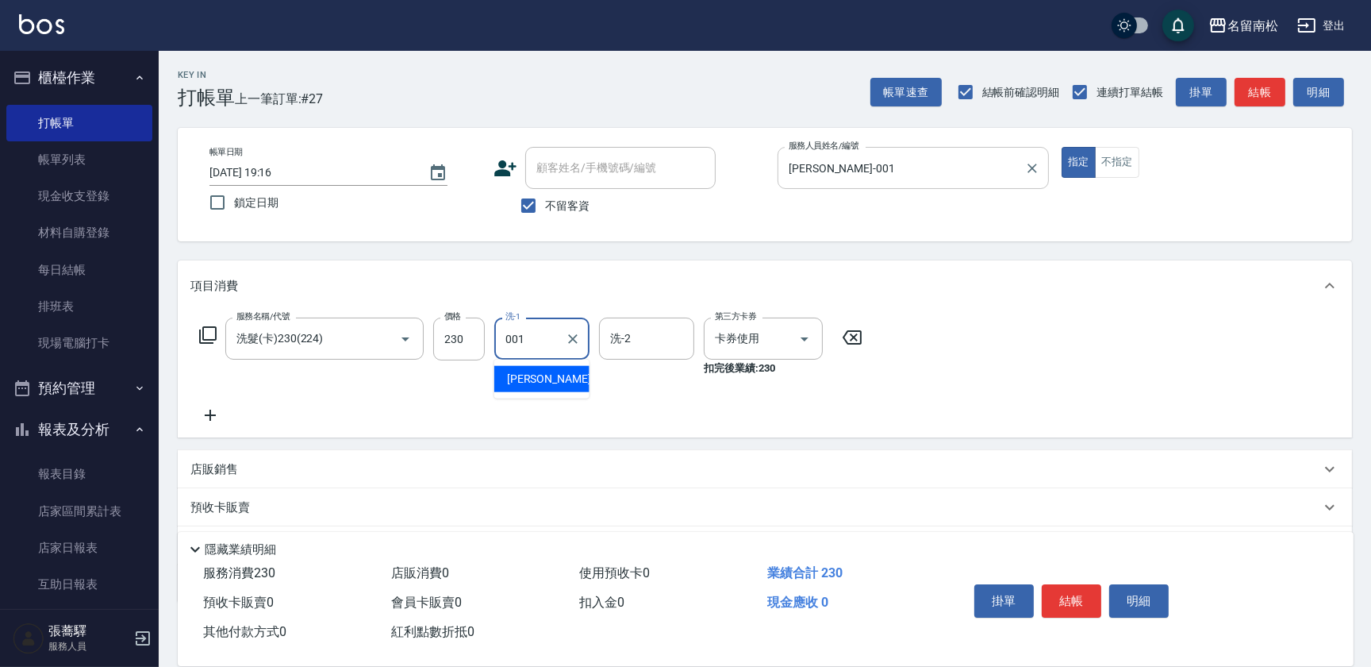
type input "[PERSON_NAME]-001"
click at [1151, 592] on button "明細" at bounding box center [1140, 600] width 60 height 33
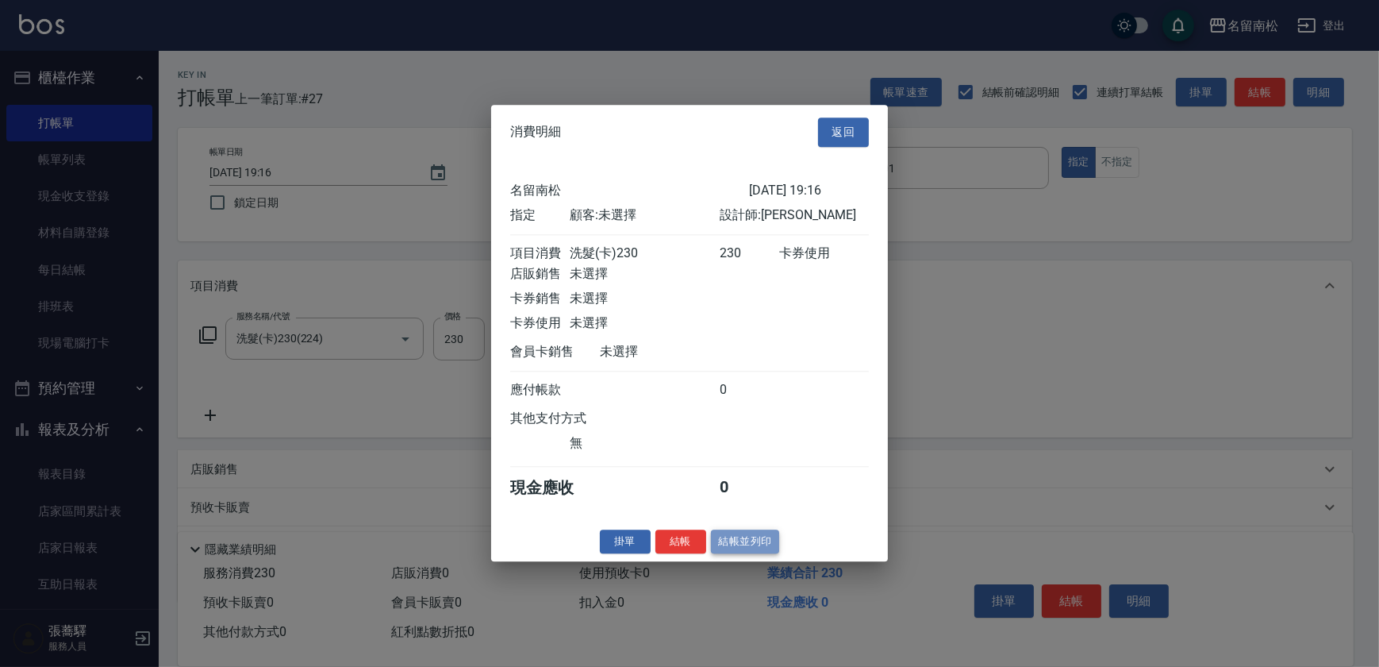
click at [737, 552] on button "結帳並列印" at bounding box center [745, 541] width 69 height 25
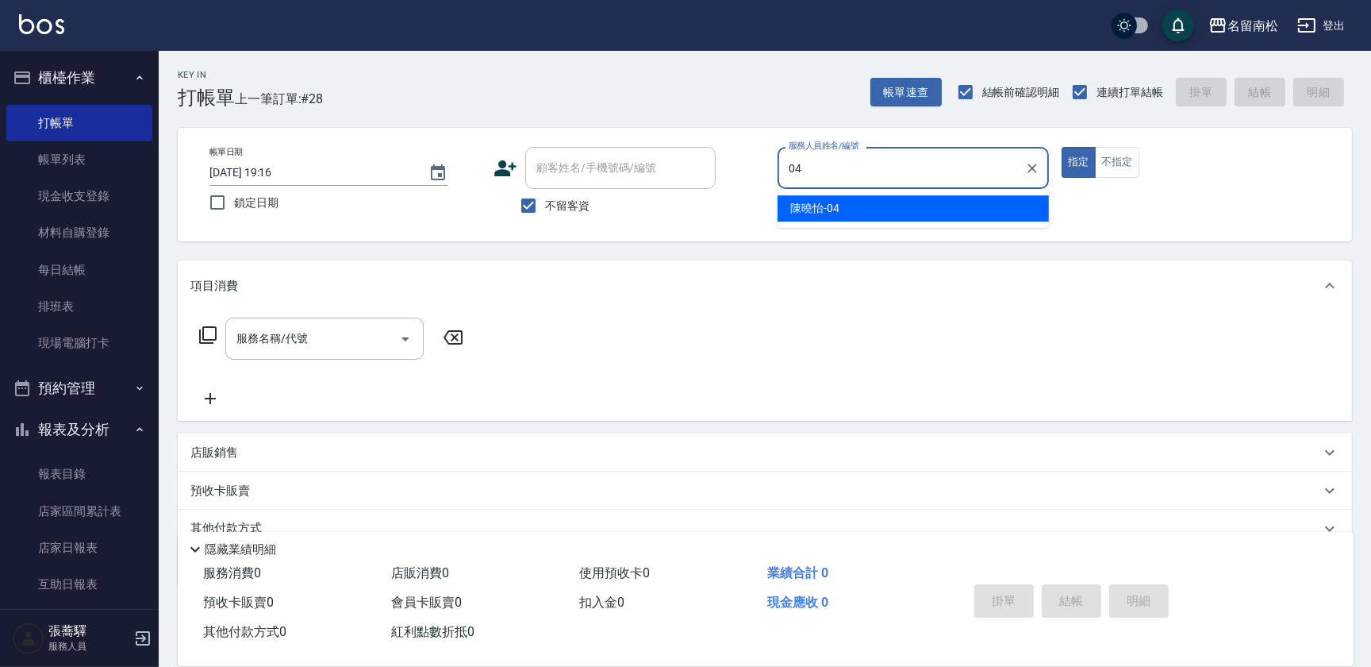
type input "[PERSON_NAME]04"
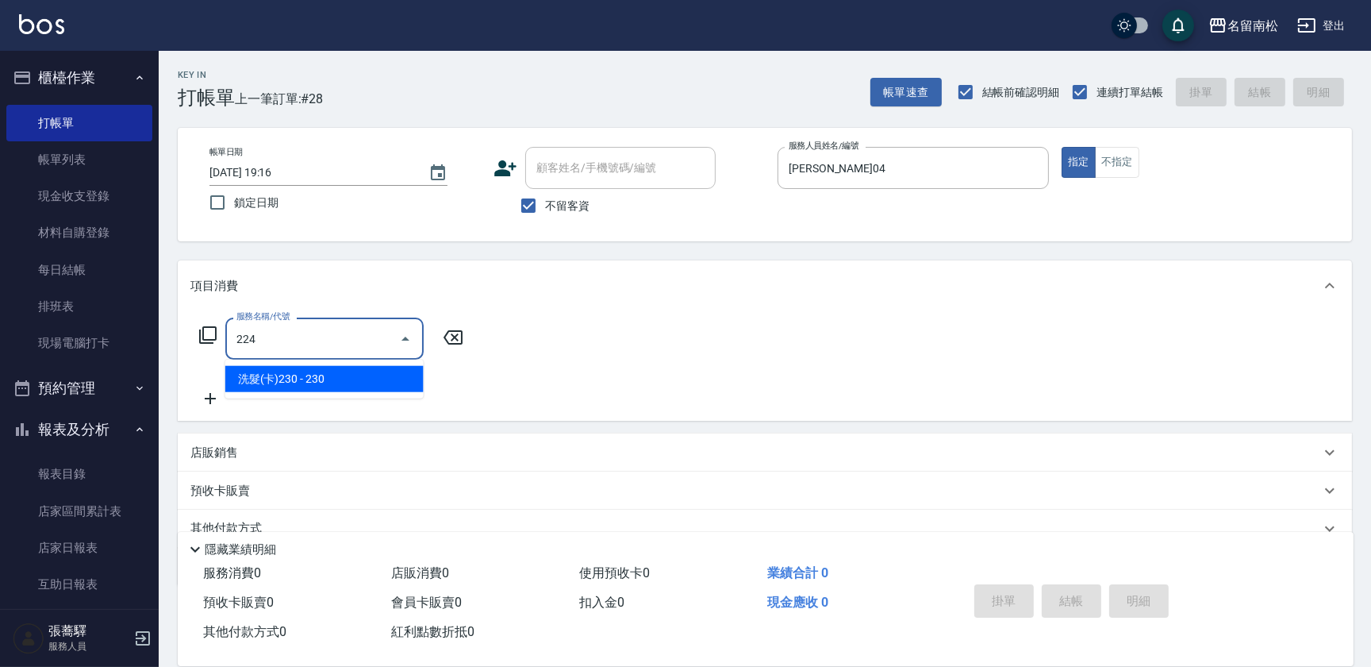
type input "洗髮(卡)230(224)"
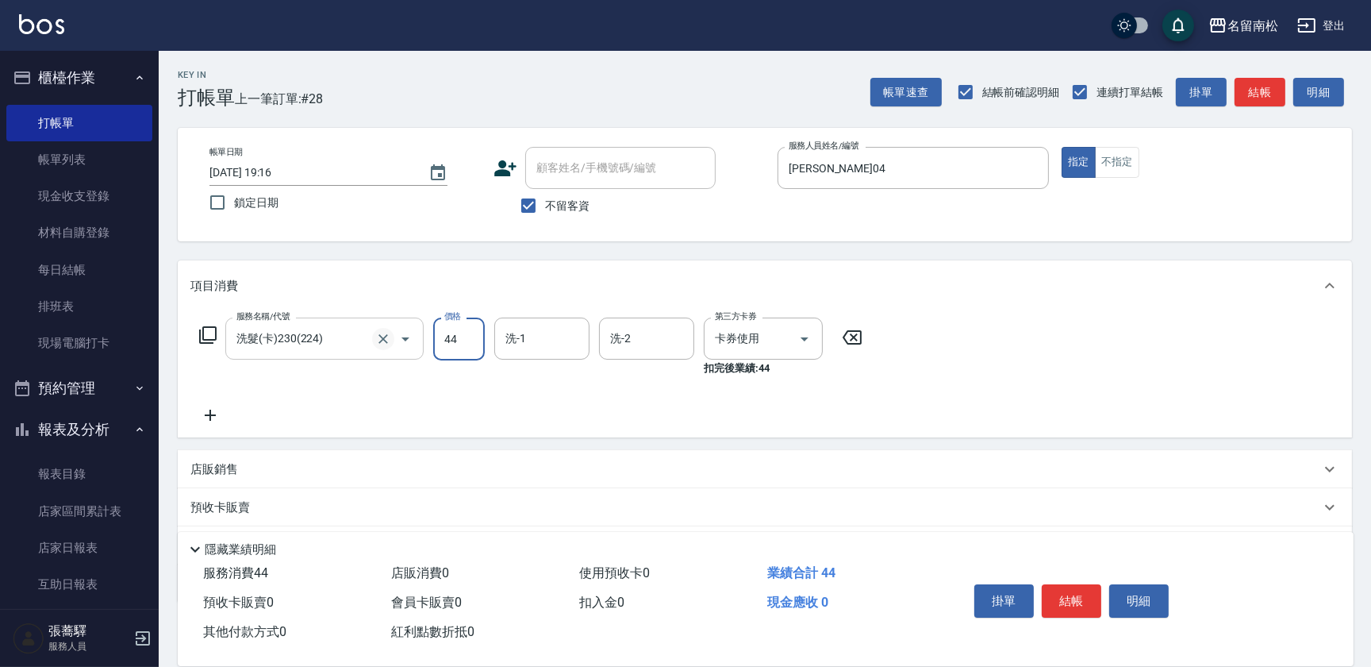
click at [379, 333] on icon "Clear" at bounding box center [383, 339] width 16 height 16
type input "44"
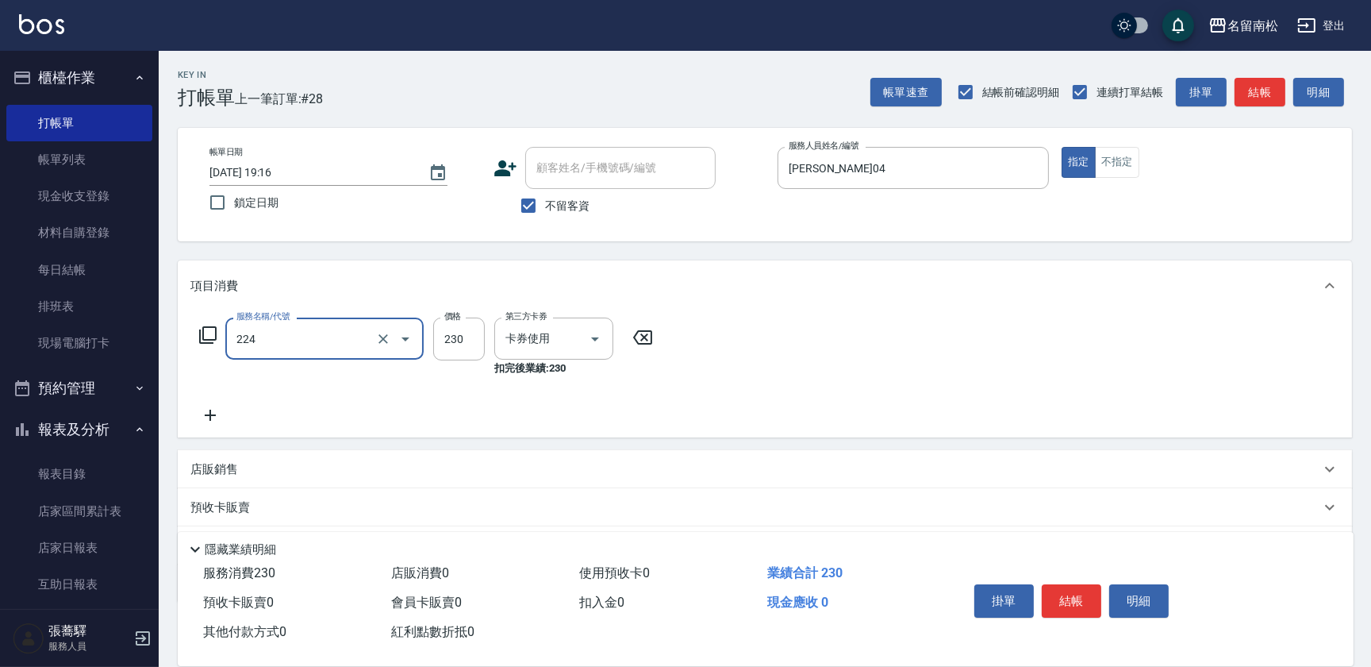
type input "洗髮(卡)230(224)"
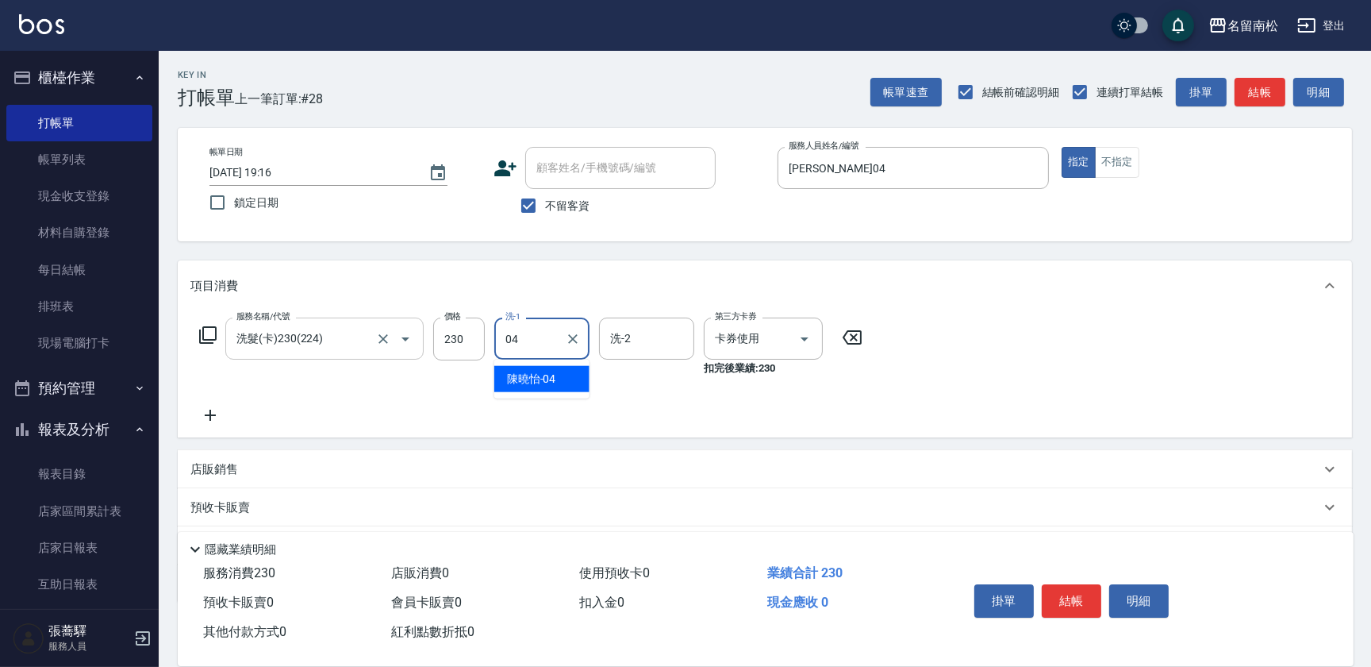
type input "[PERSON_NAME]04"
click at [1081, 602] on button "結帳" at bounding box center [1072, 600] width 60 height 33
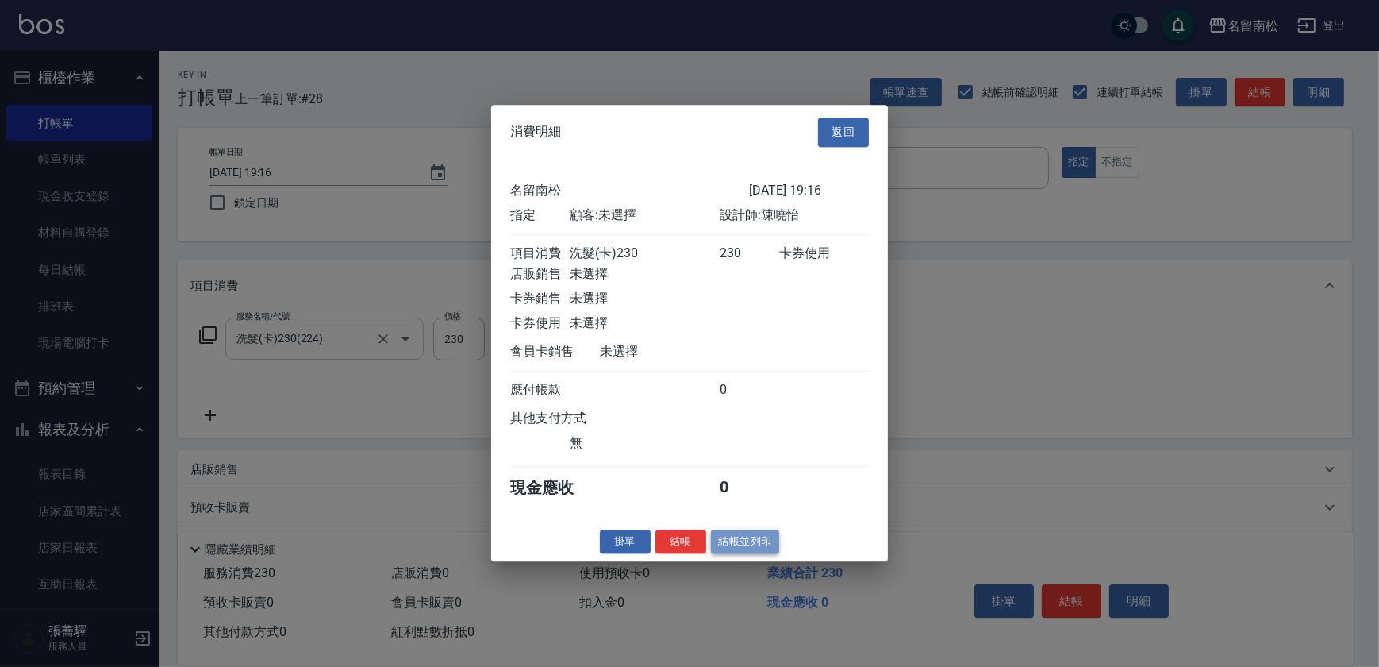
click at [763, 547] on button "結帳並列印" at bounding box center [745, 541] width 69 height 25
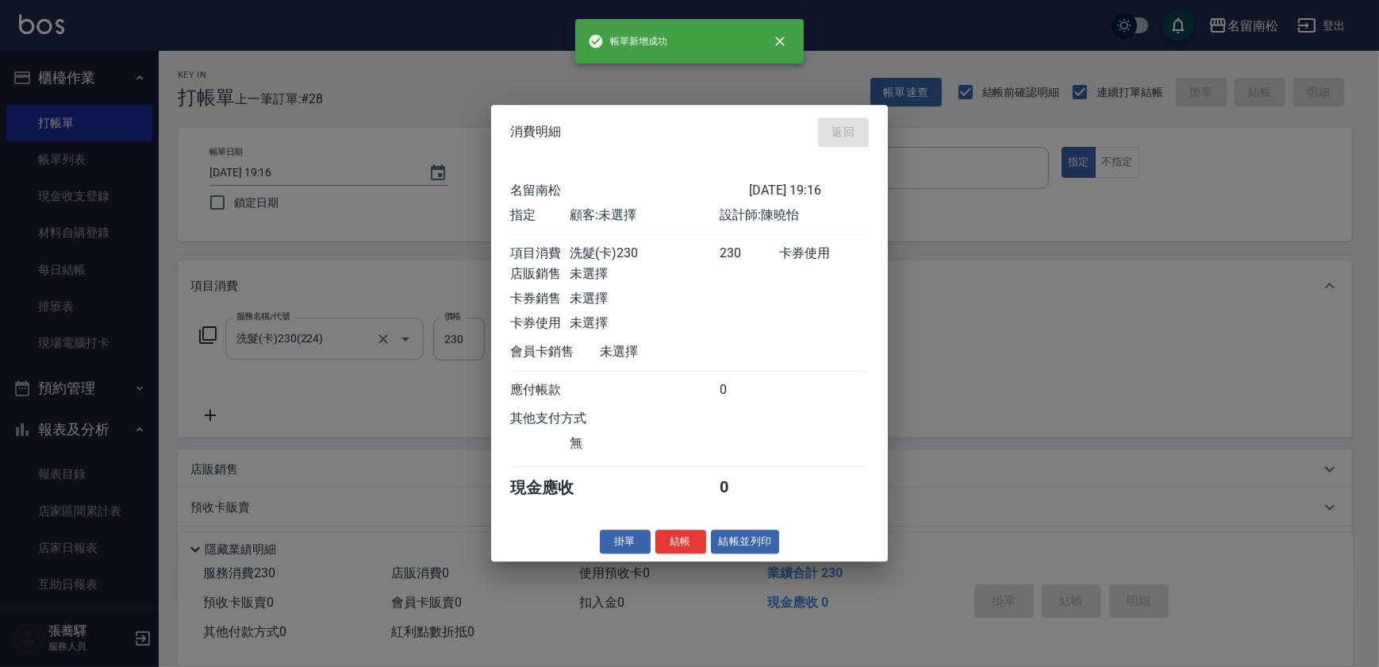
type input "[DATE] 19:18"
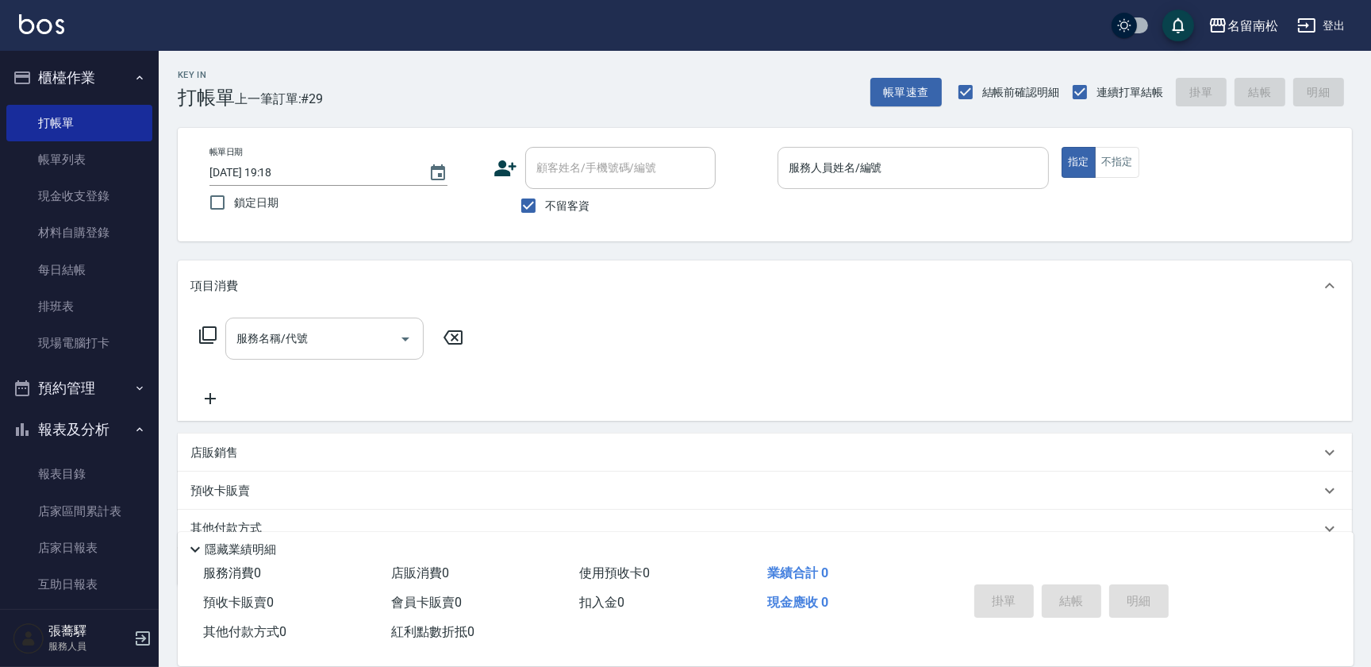
click at [902, 173] on input "服務人員姓名/編號" at bounding box center [913, 168] width 257 height 28
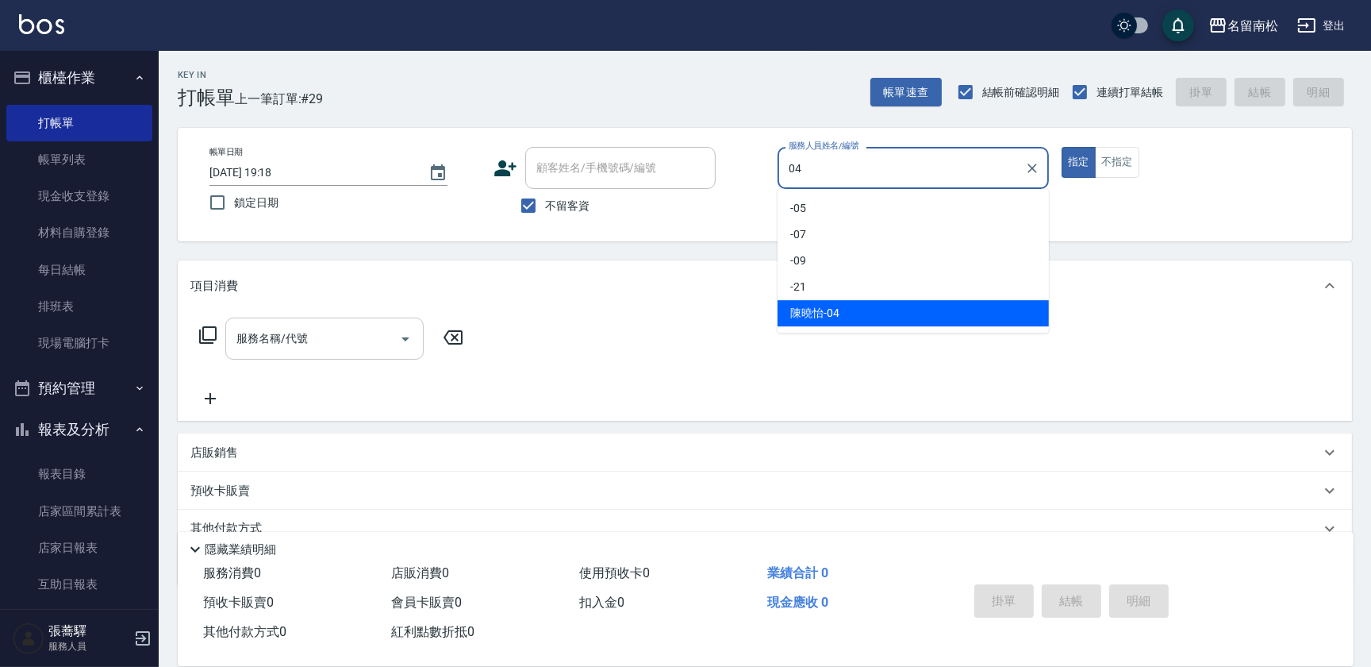
type input "[PERSON_NAME]04"
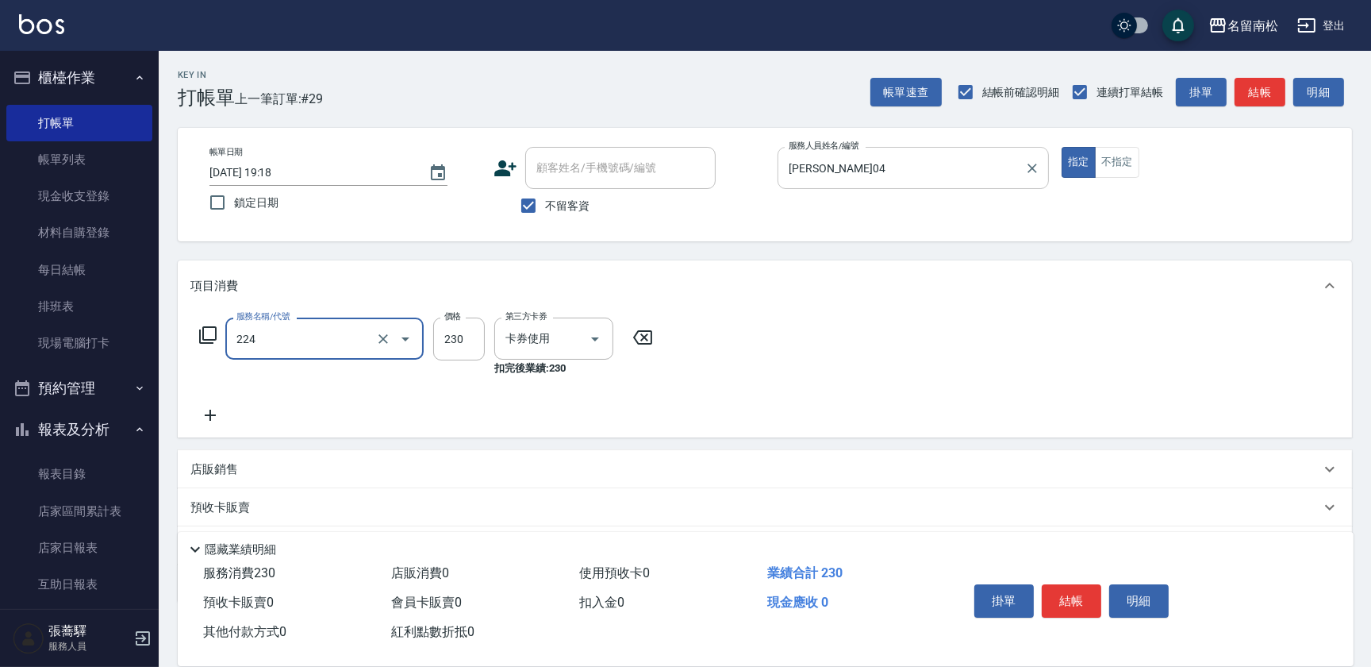
type input "洗髮(卡)230(224)"
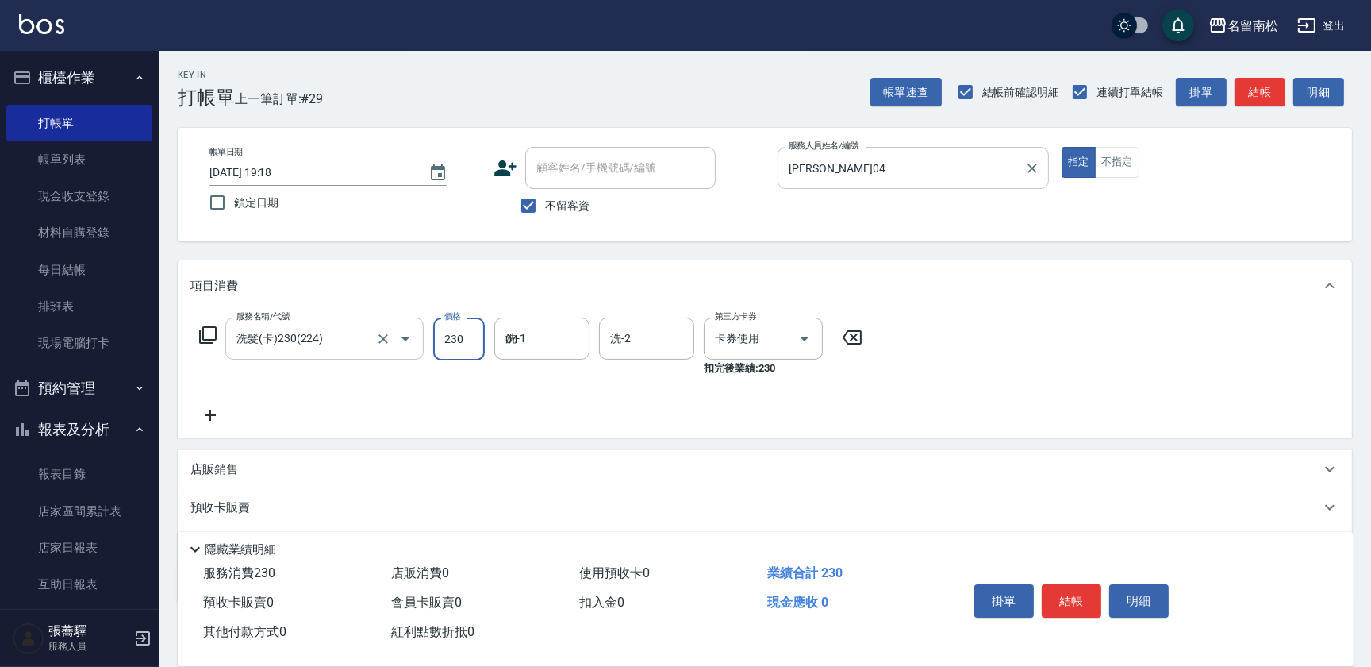
type input "[PERSON_NAME]04"
click at [1086, 603] on button "結帳" at bounding box center [1072, 600] width 60 height 33
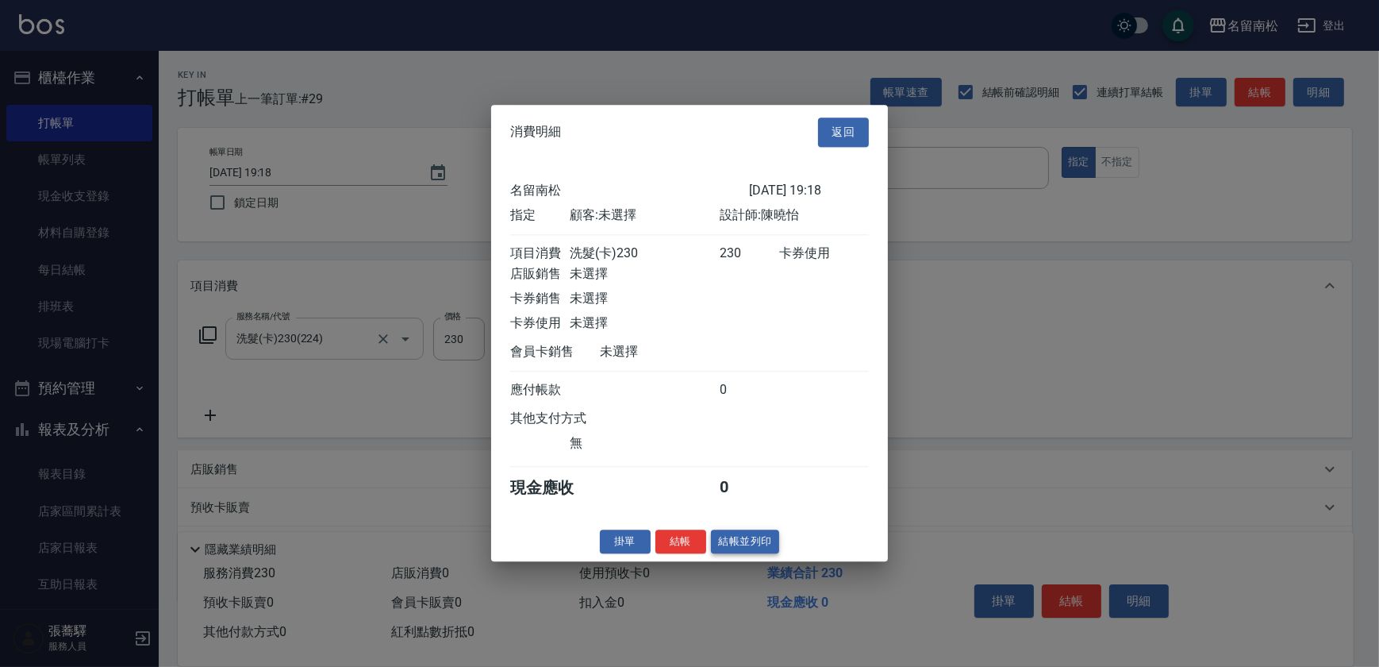
click at [740, 550] on button "結帳並列印" at bounding box center [745, 541] width 69 height 25
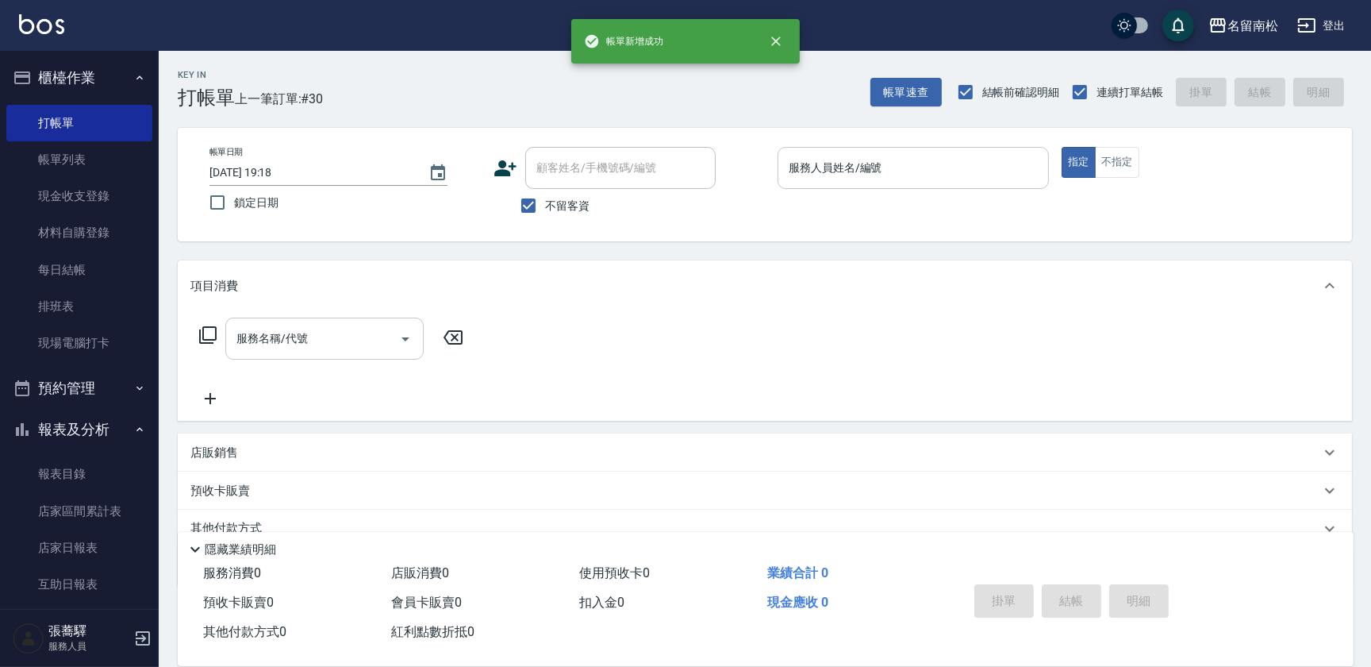
click at [984, 163] on input "服務人員姓名/編號" at bounding box center [913, 168] width 257 height 28
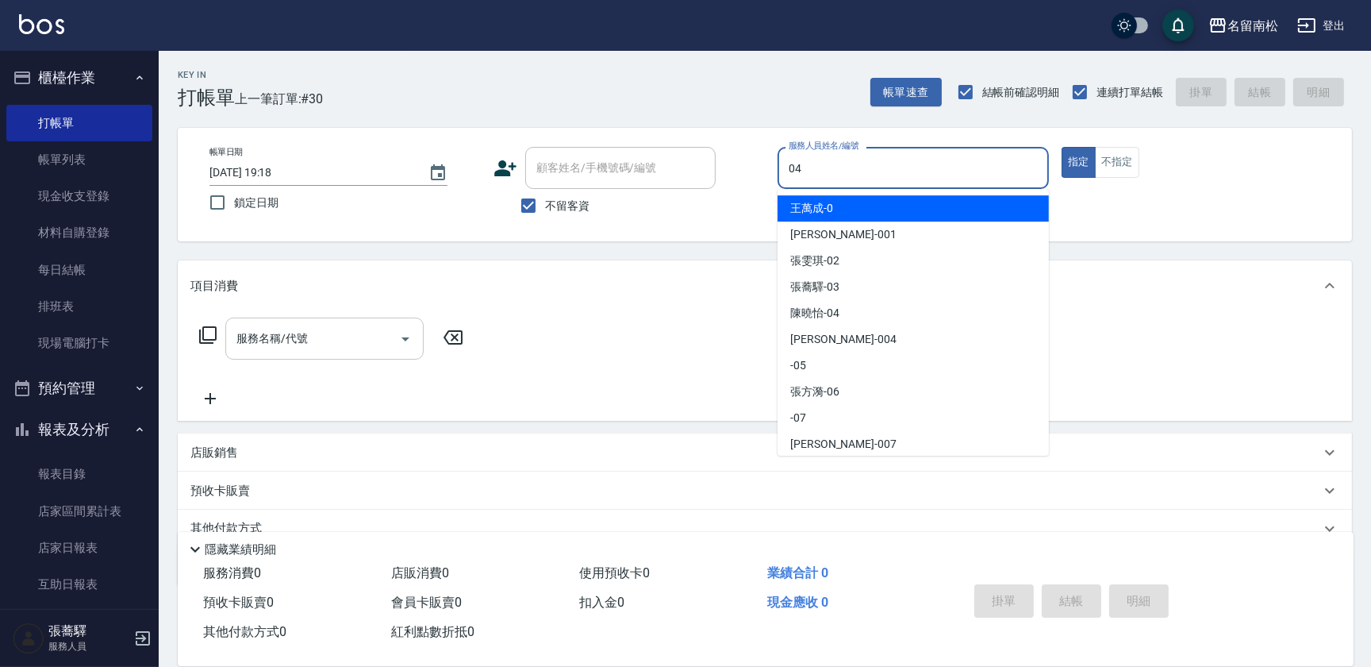
type input "[PERSON_NAME]04"
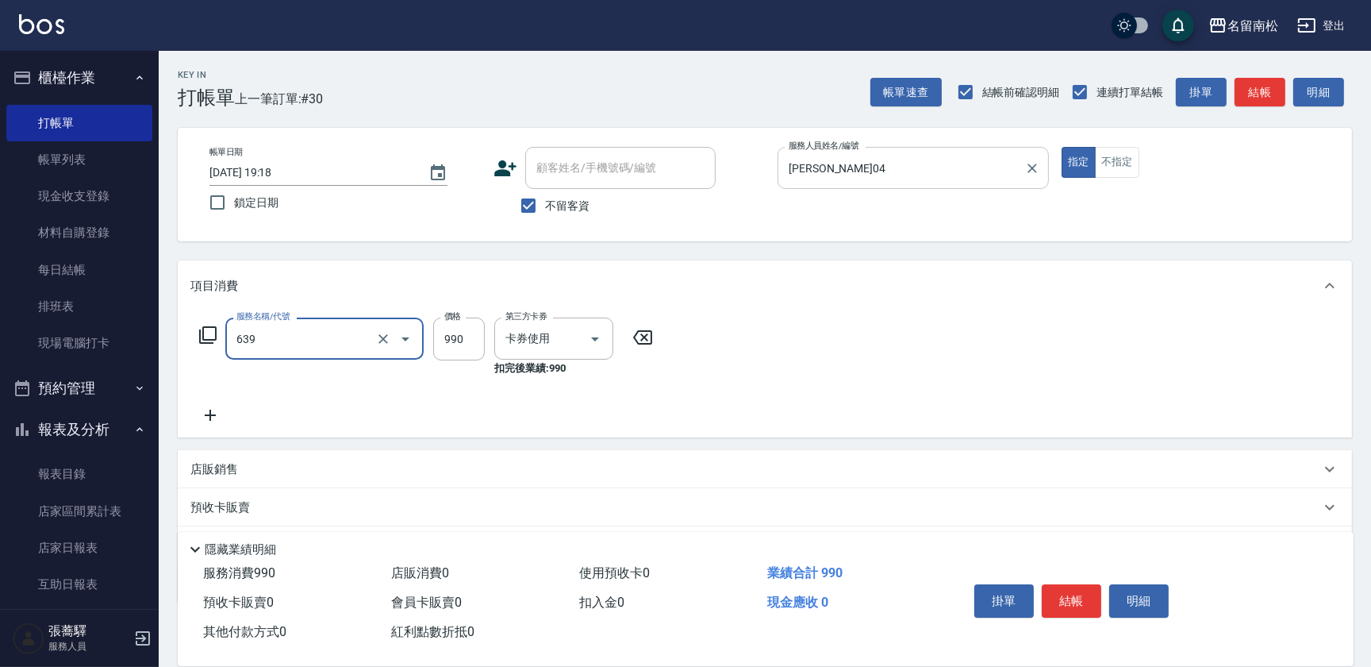
type input "(芙)蘆薈髮膜套卡(自材)(639)"
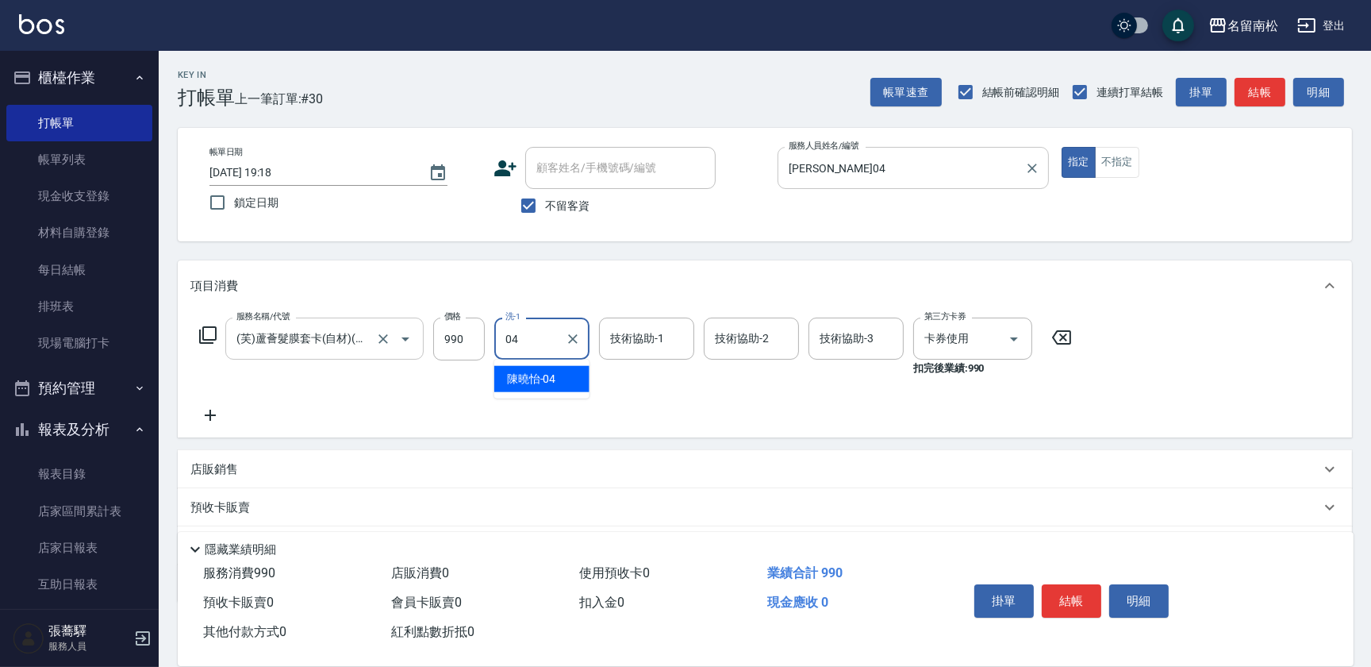
type input "[PERSON_NAME]04"
click at [1089, 605] on button "結帳" at bounding box center [1072, 600] width 60 height 33
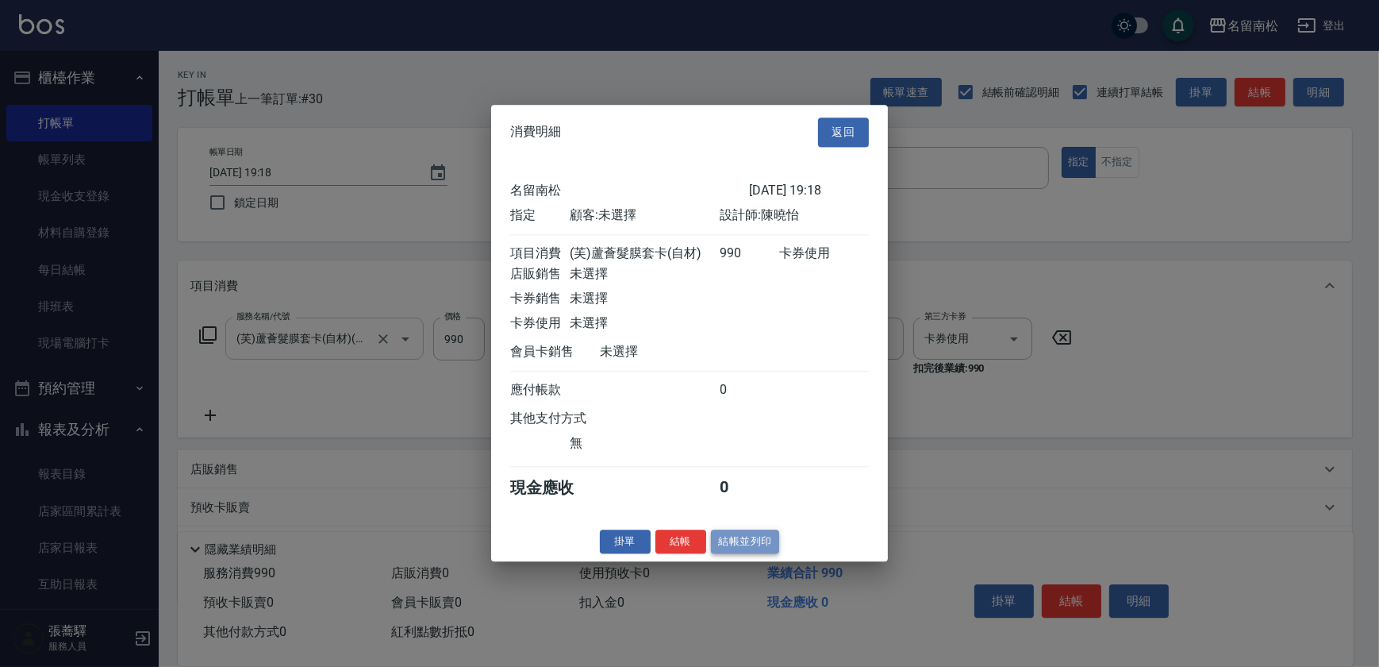
click at [758, 549] on button "結帳並列印" at bounding box center [745, 541] width 69 height 25
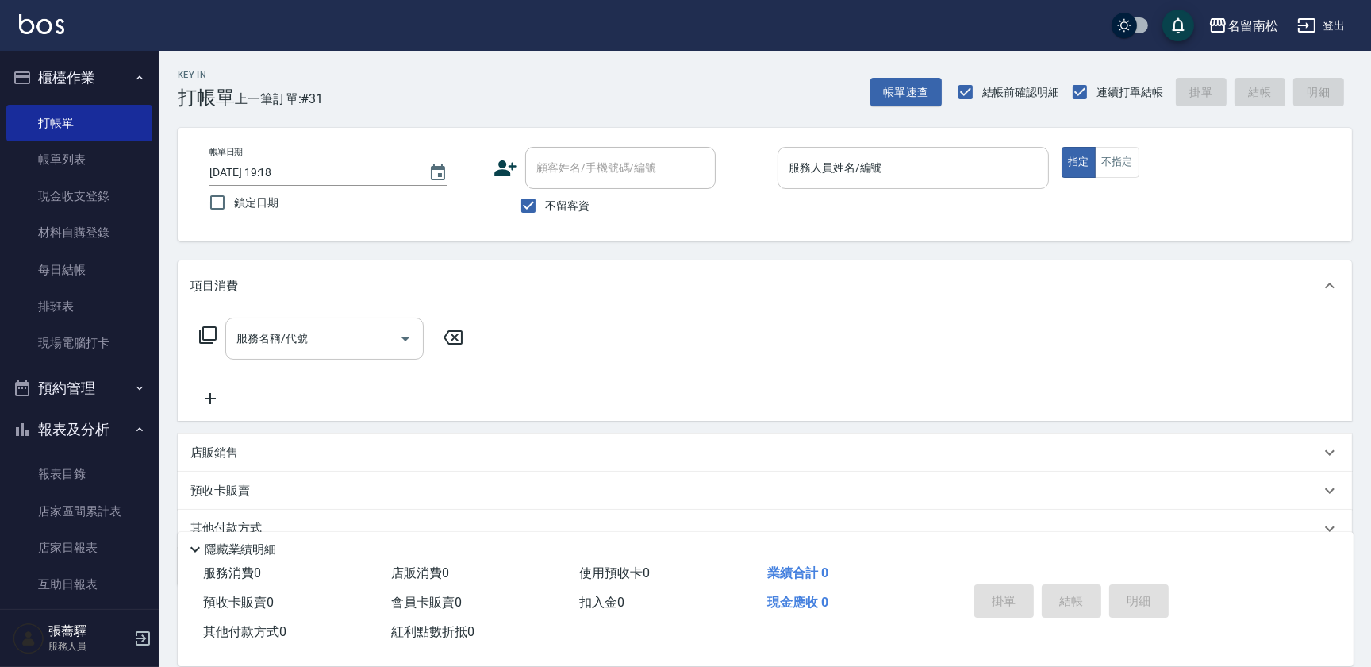
click at [1001, 176] on input "服務人員姓名/編號" at bounding box center [913, 168] width 257 height 28
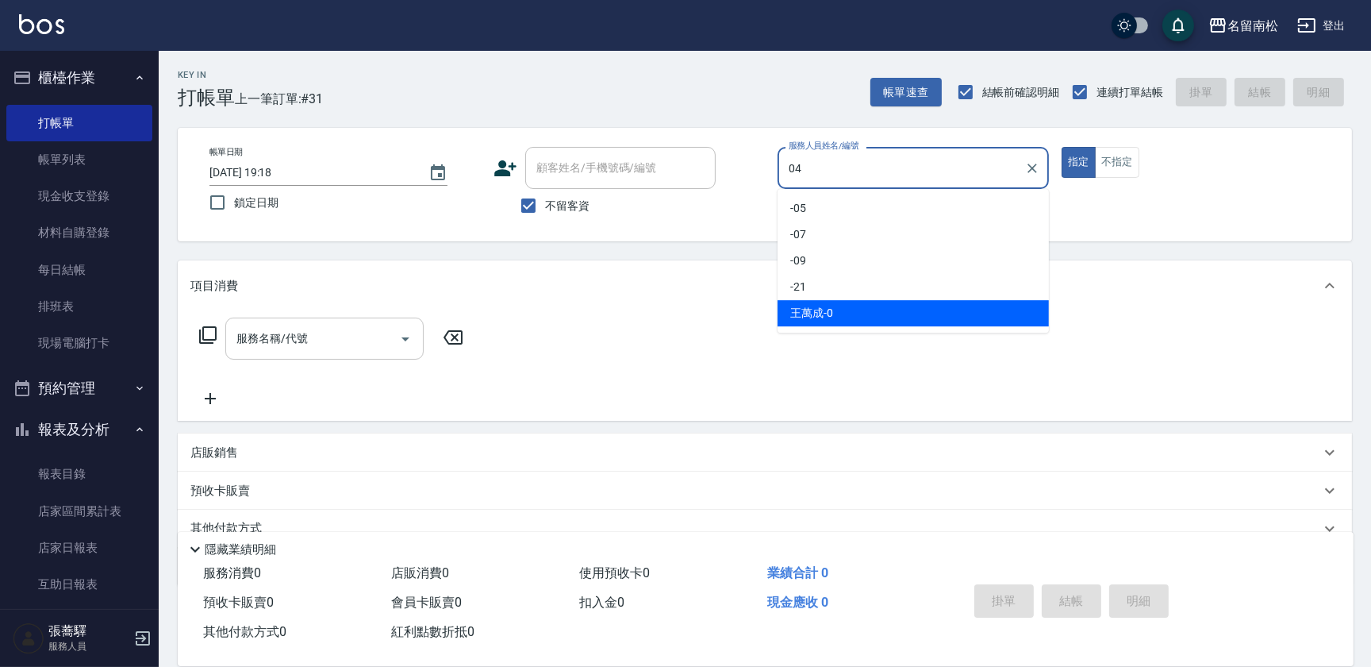
type input "[PERSON_NAME]04"
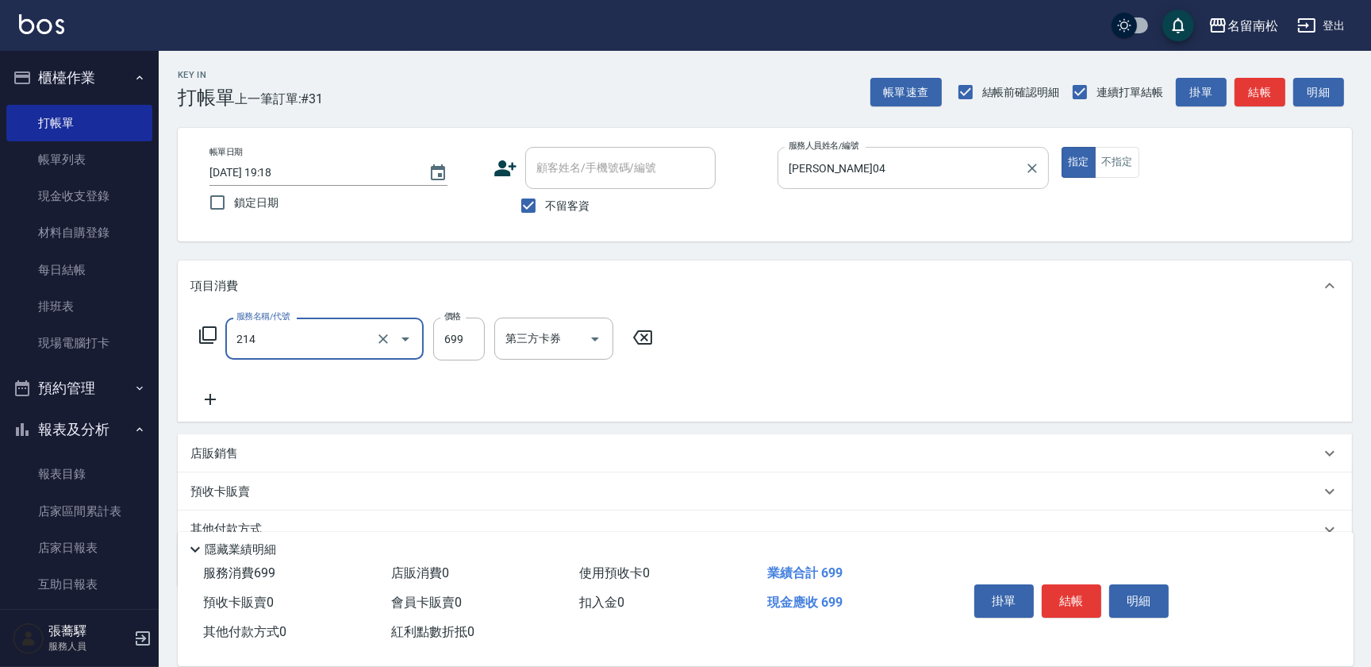
type input "滾珠洗髪699(214)"
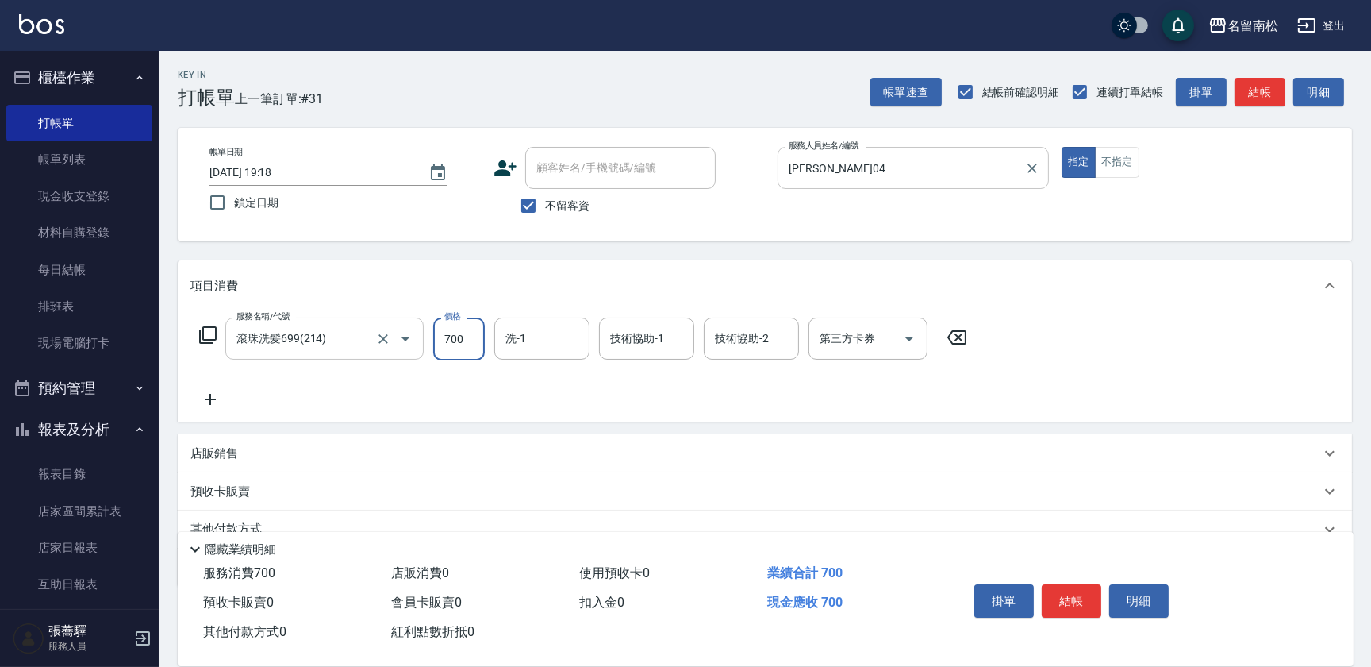
type input "700"
type input "[PERSON_NAME]-28"
type input "[PERSON_NAME]04"
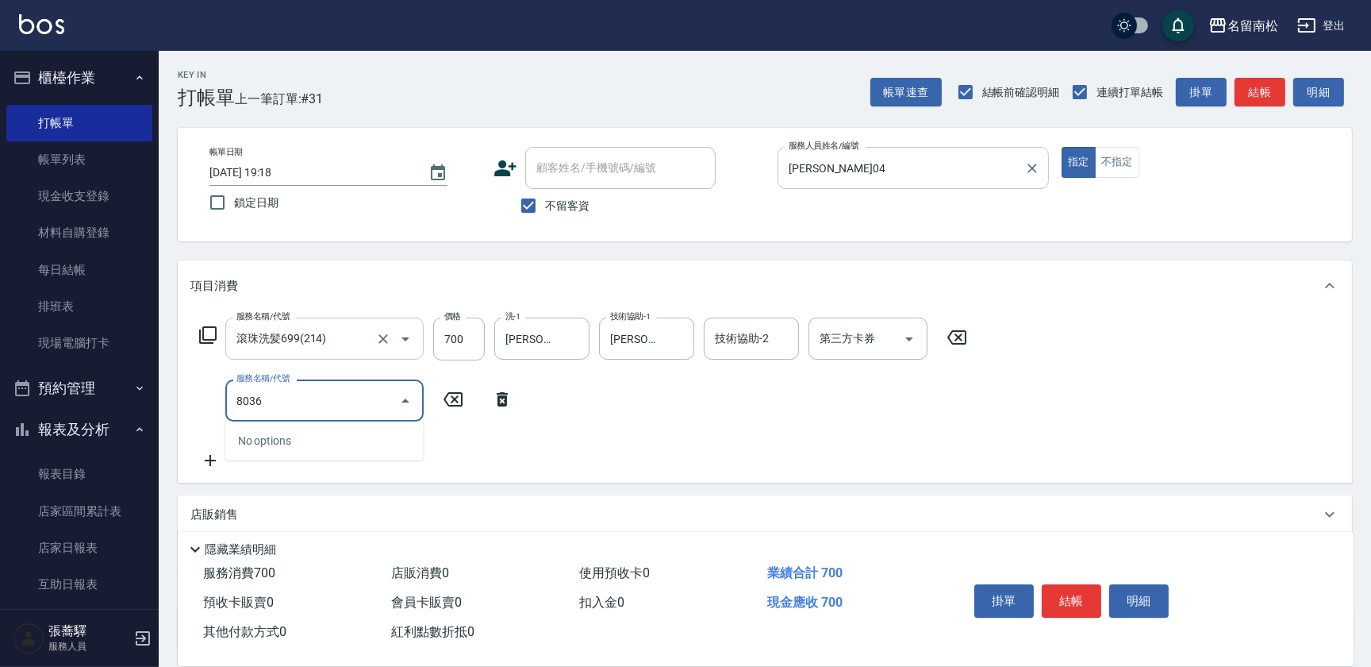
type input "8036"
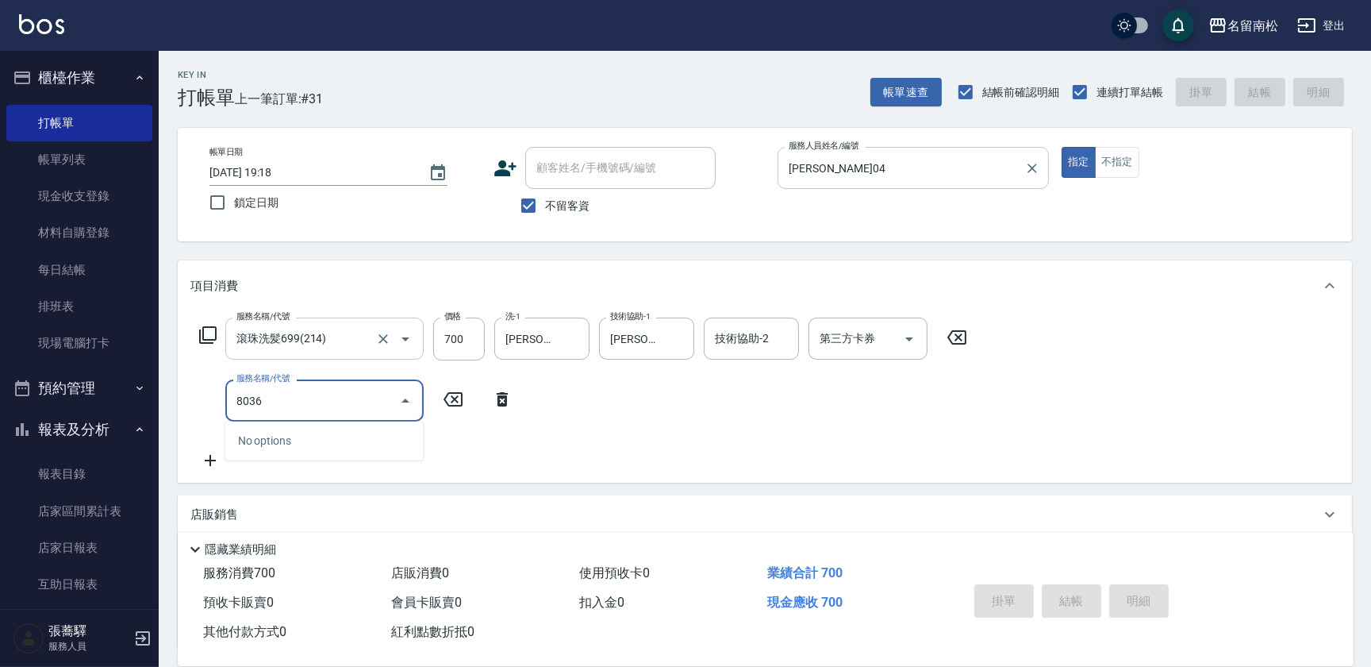
type input "[DATE] 19:19"
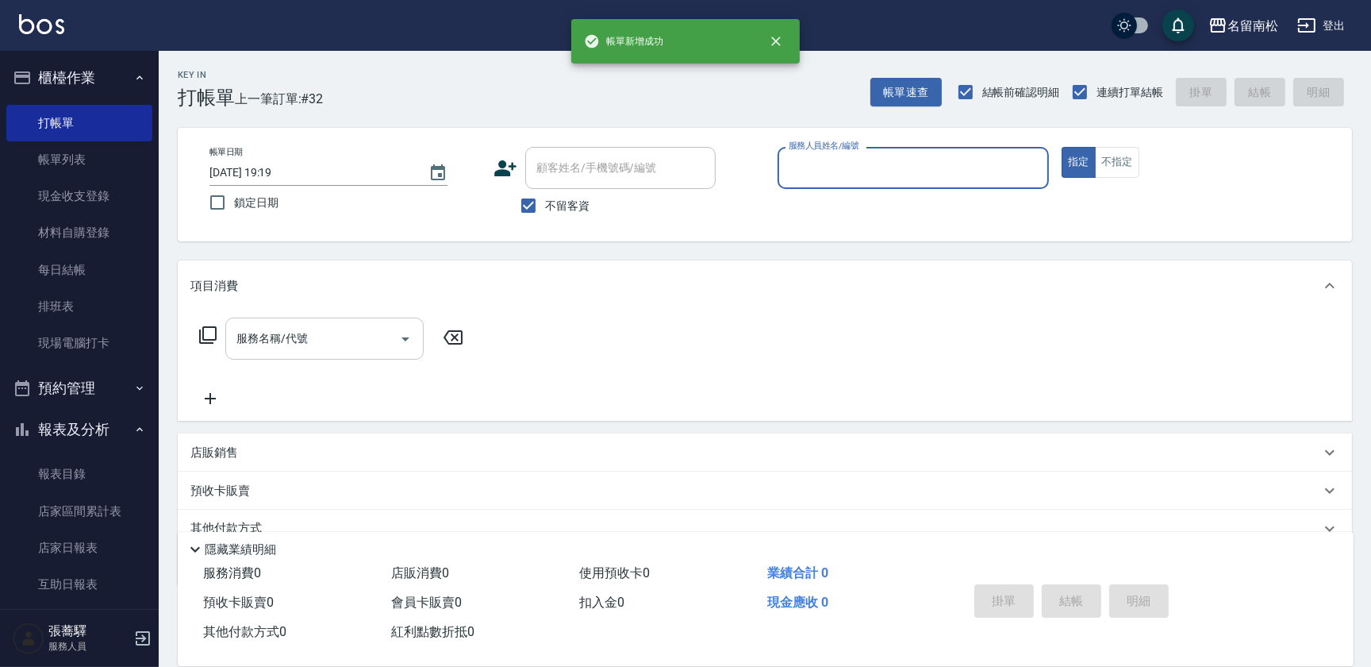
drag, startPoint x: 47, startPoint y: 163, endPoint x: 324, endPoint y: 387, distance: 356.1
click at [47, 163] on link "帳單列表" at bounding box center [79, 159] width 146 height 37
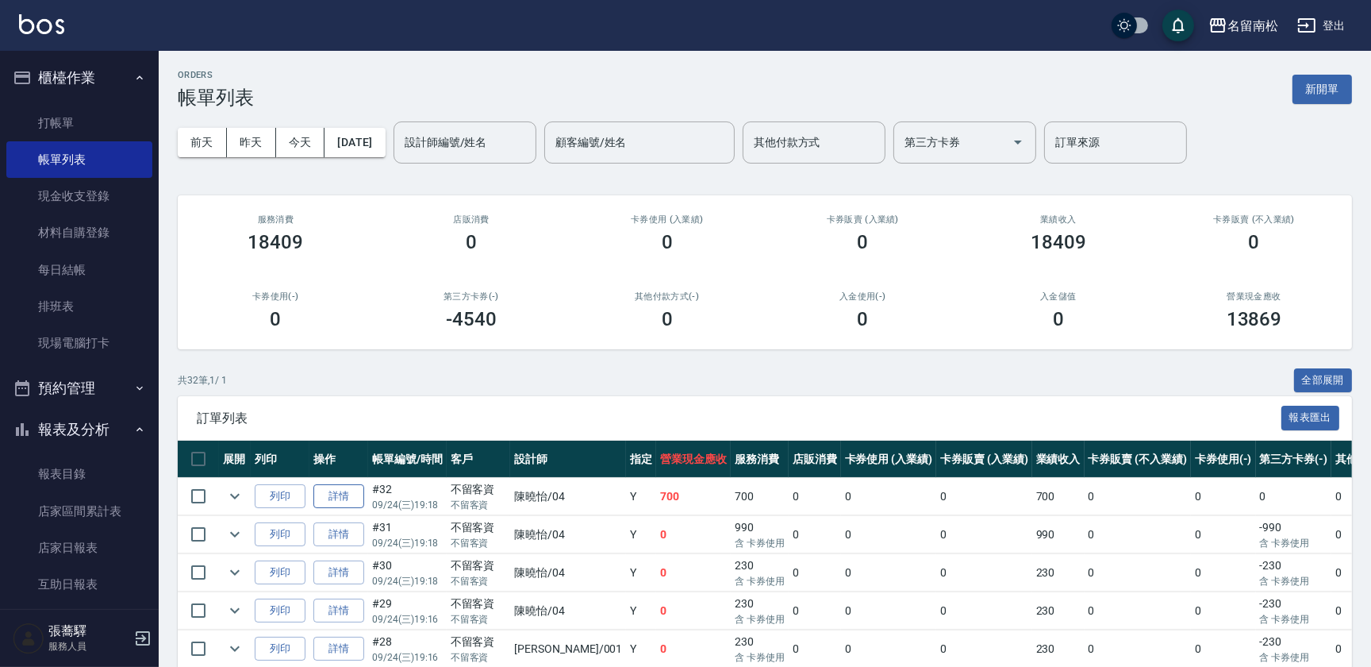
click at [330, 497] on link "詳情" at bounding box center [338, 496] width 51 height 25
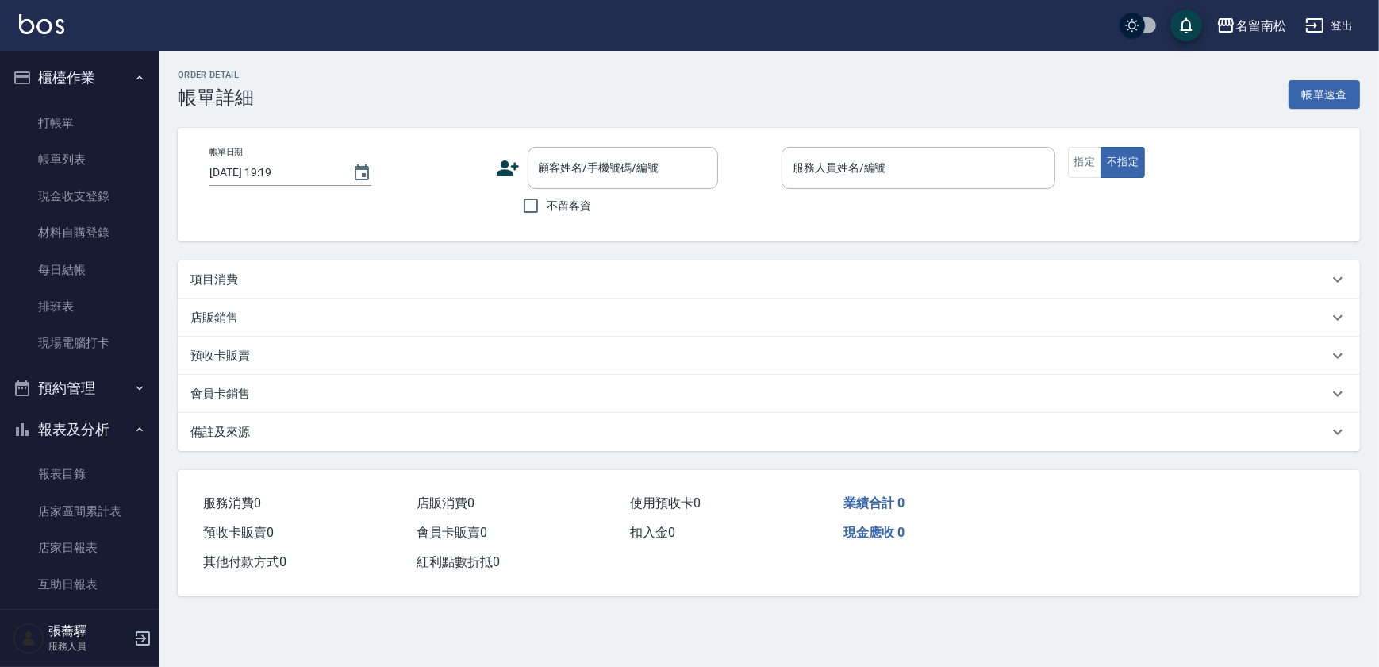
type input "[DATE] 19:18"
checkbox input "true"
type input "[PERSON_NAME]04"
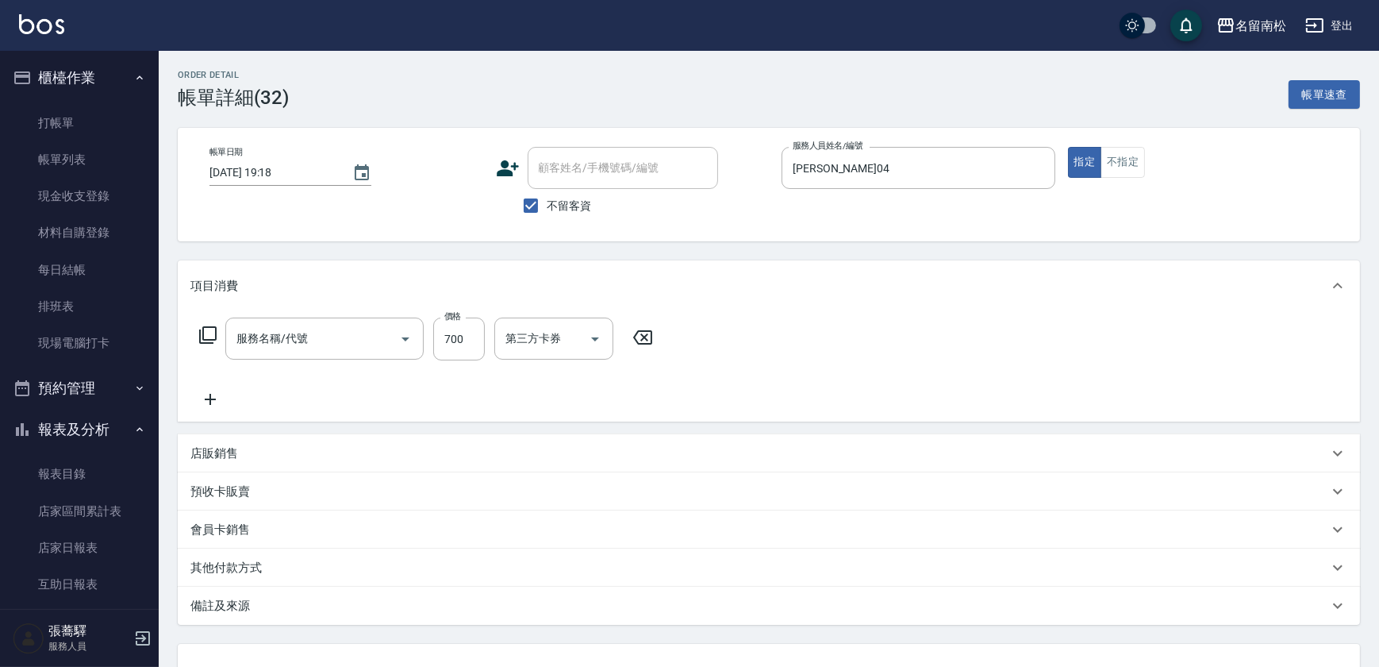
type input "滾珠洗髪699(214)"
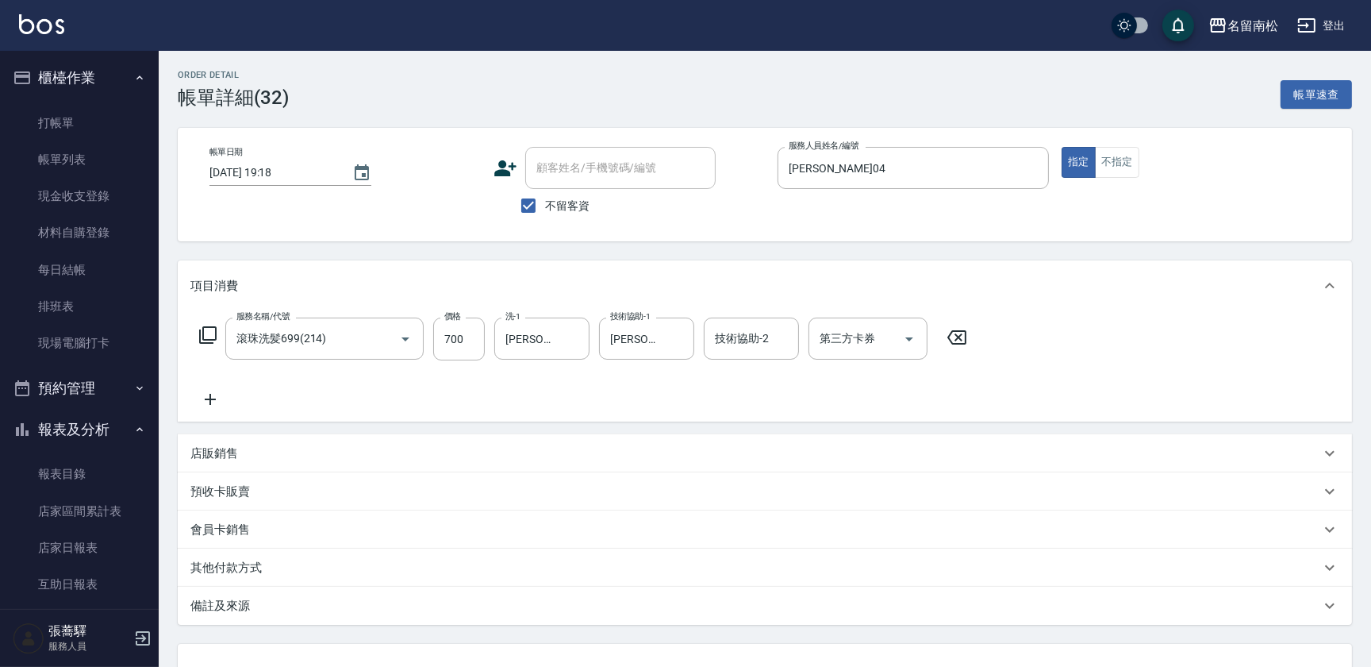
click at [206, 328] on icon at bounding box center [207, 334] width 19 height 19
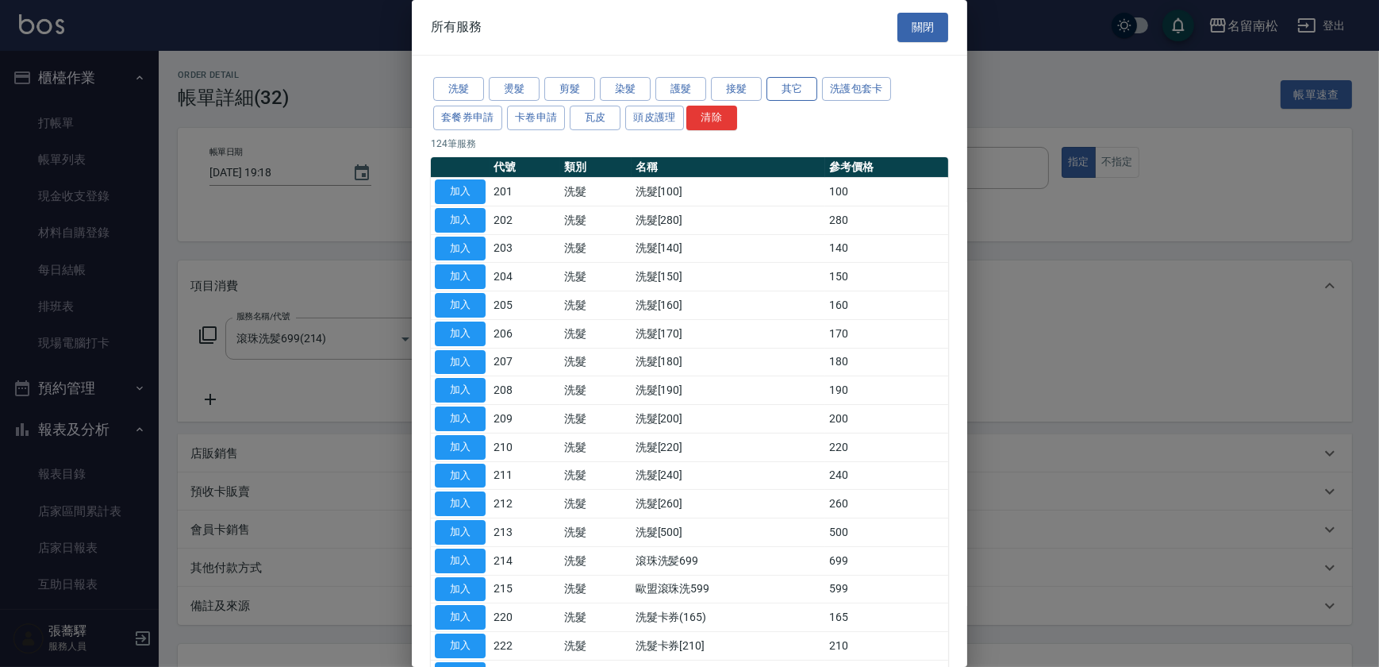
click at [771, 89] on button "其它" at bounding box center [792, 89] width 51 height 25
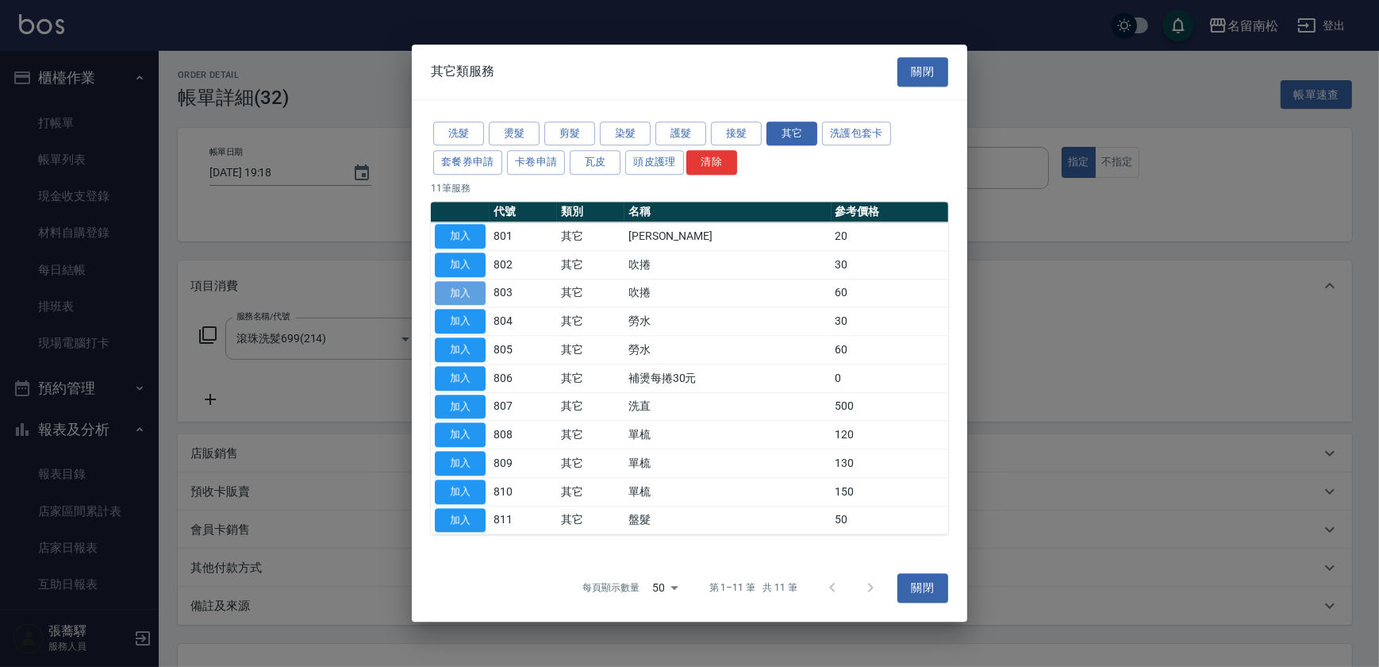
click at [460, 292] on button "加入" at bounding box center [460, 293] width 51 height 25
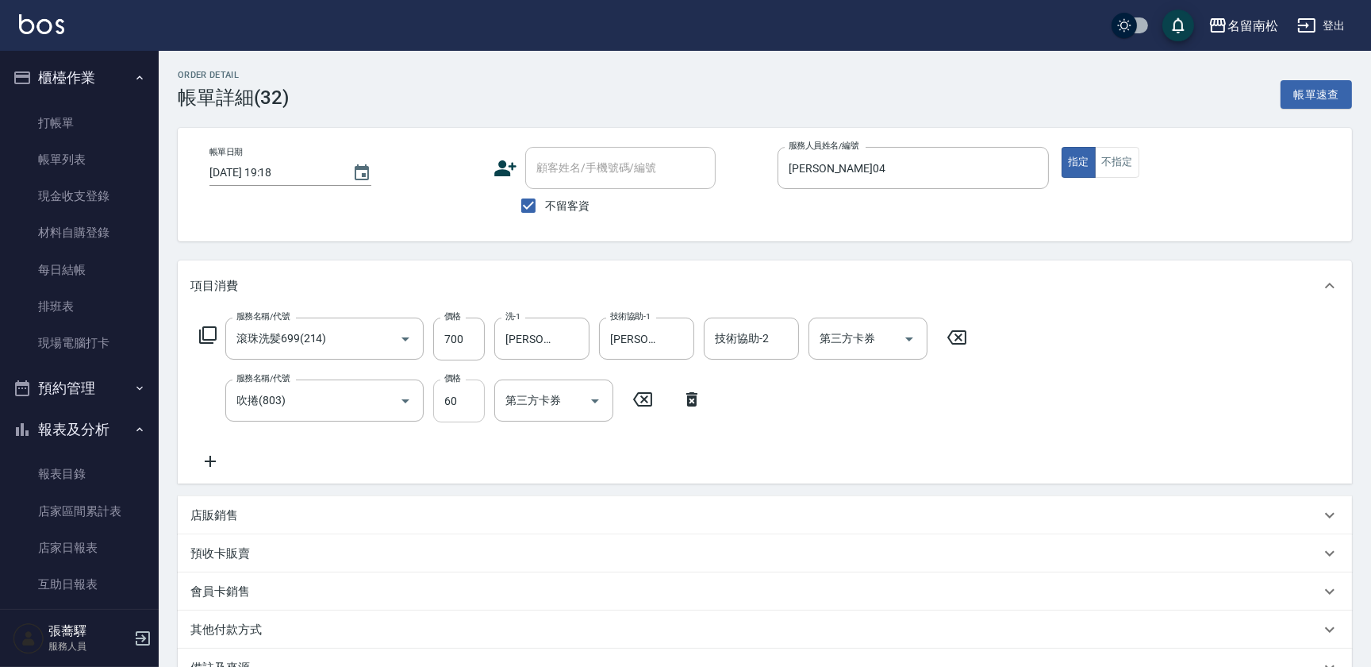
click at [480, 401] on input "60" at bounding box center [459, 400] width 52 height 43
type input "100"
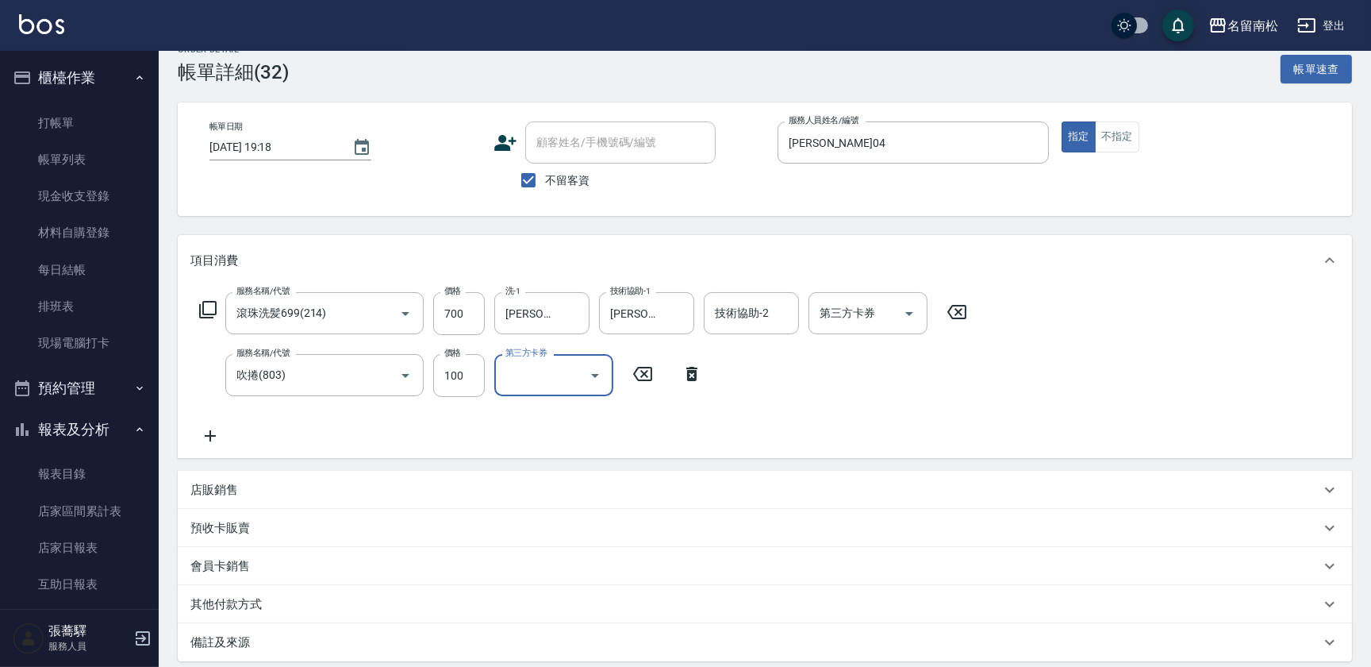
scroll to position [188, 0]
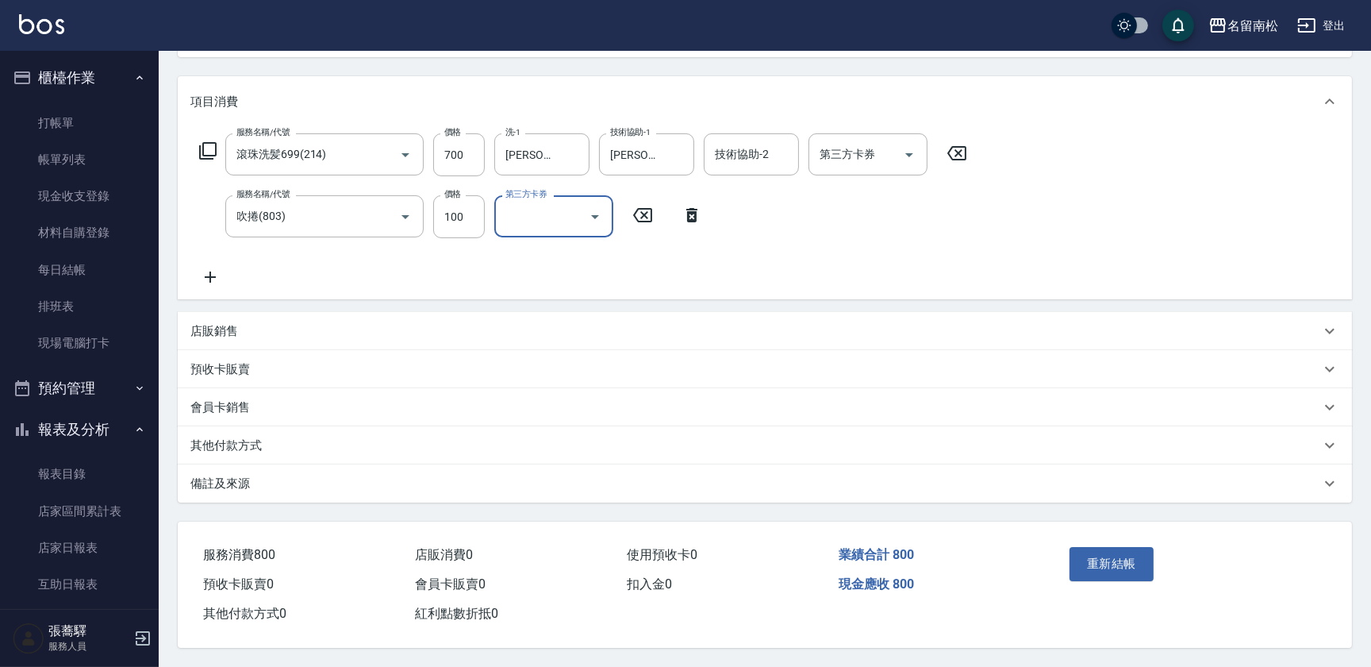
drag, startPoint x: 1123, startPoint y: 560, endPoint x: 1088, endPoint y: 524, distance: 50.0
click at [1121, 562] on button "重新結帳" at bounding box center [1112, 563] width 84 height 33
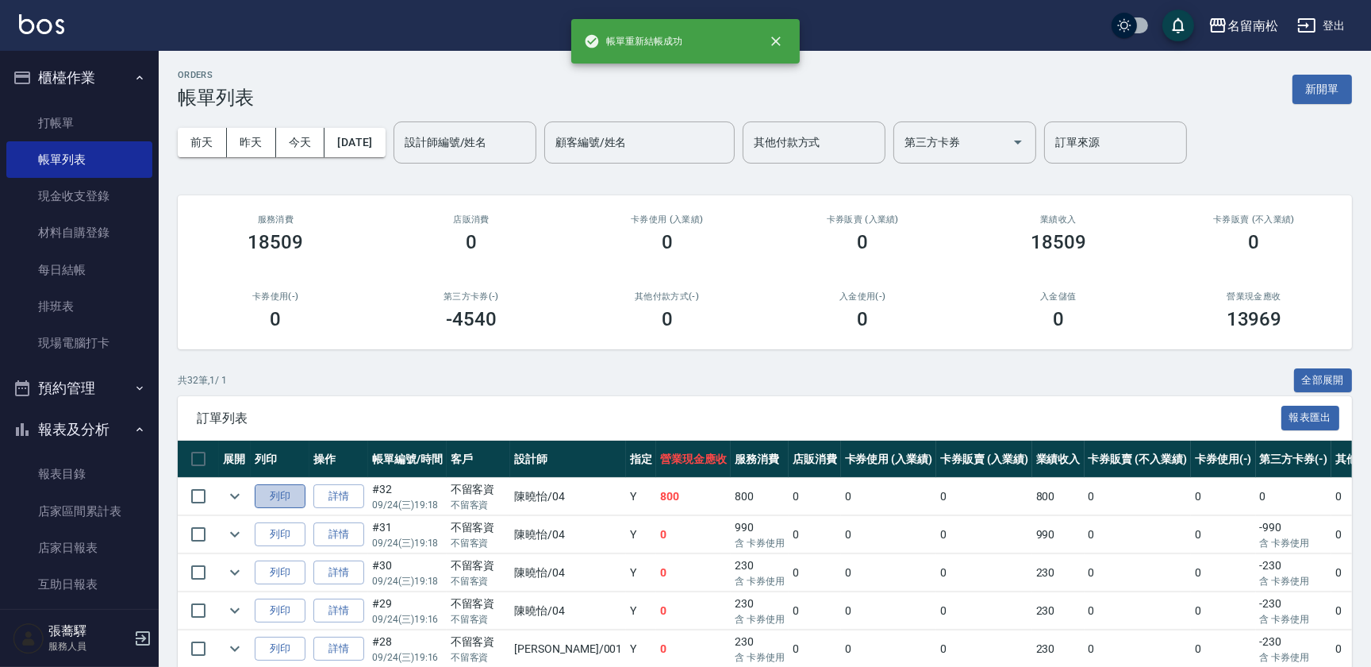
click at [275, 498] on button "列印" at bounding box center [280, 496] width 51 height 25
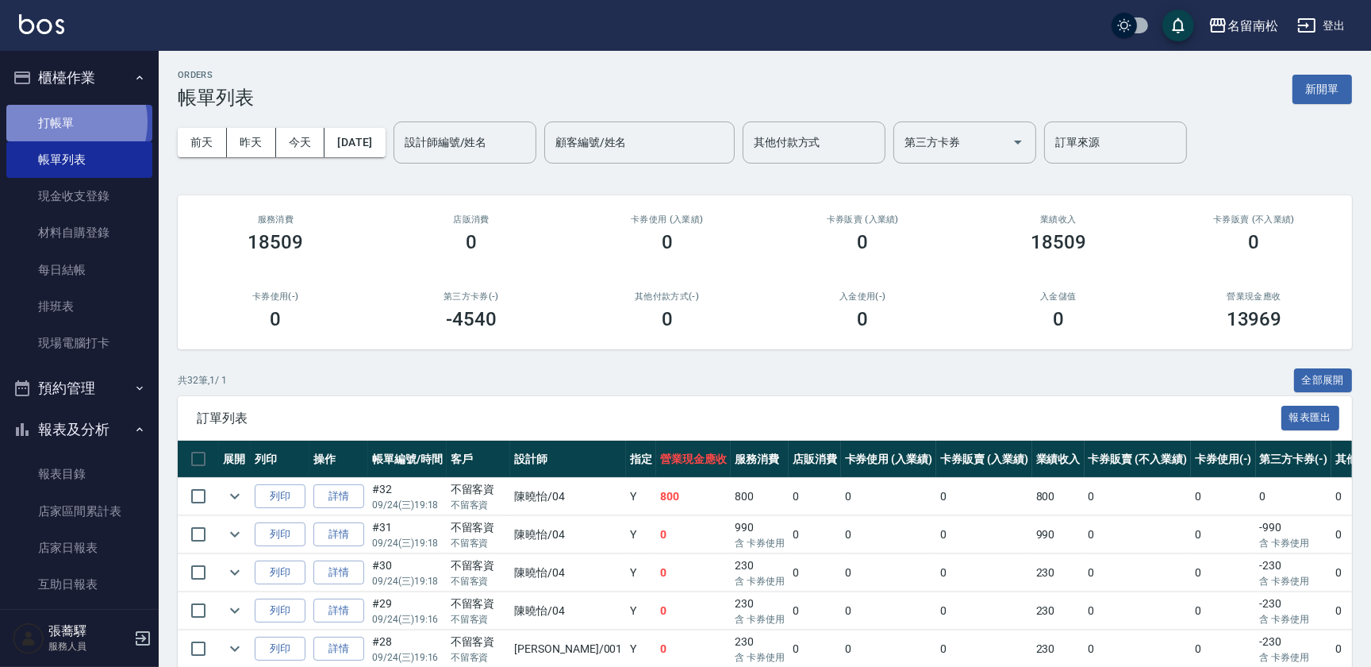
click at [62, 121] on link "打帳單" at bounding box center [79, 123] width 146 height 37
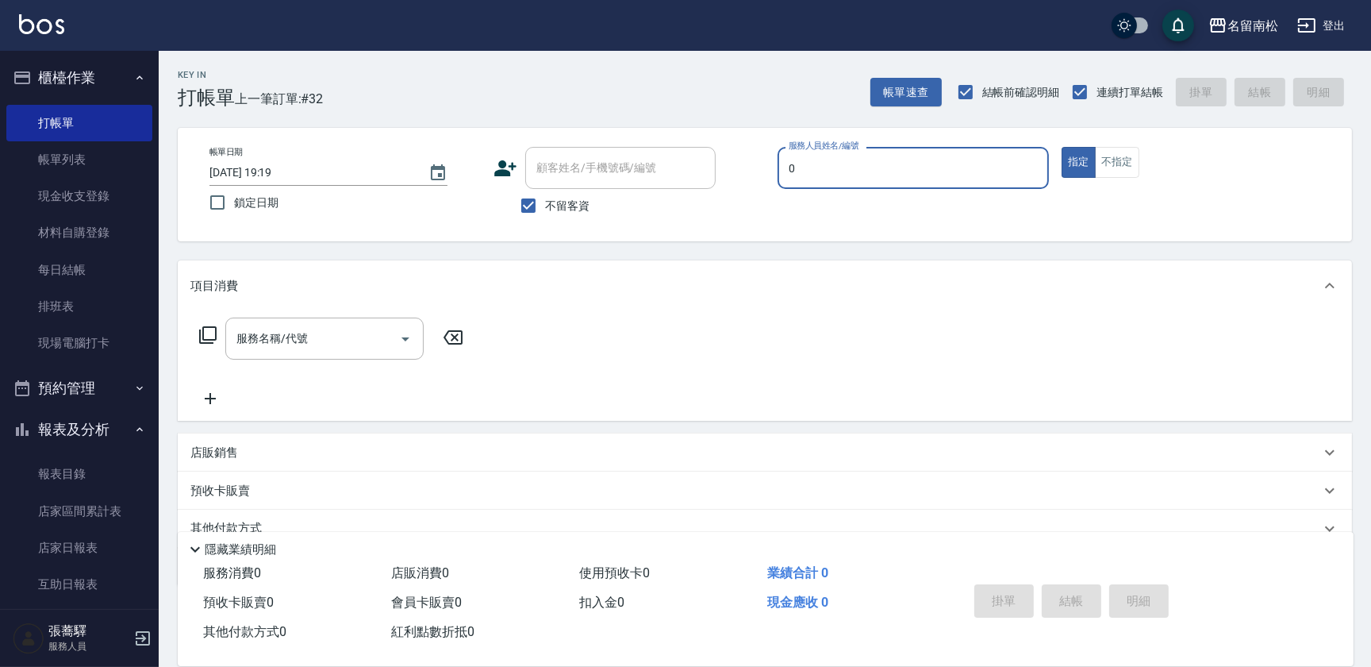
click at [990, 167] on input "0" at bounding box center [913, 168] width 257 height 28
type input "[PERSON_NAME]04"
type button "true"
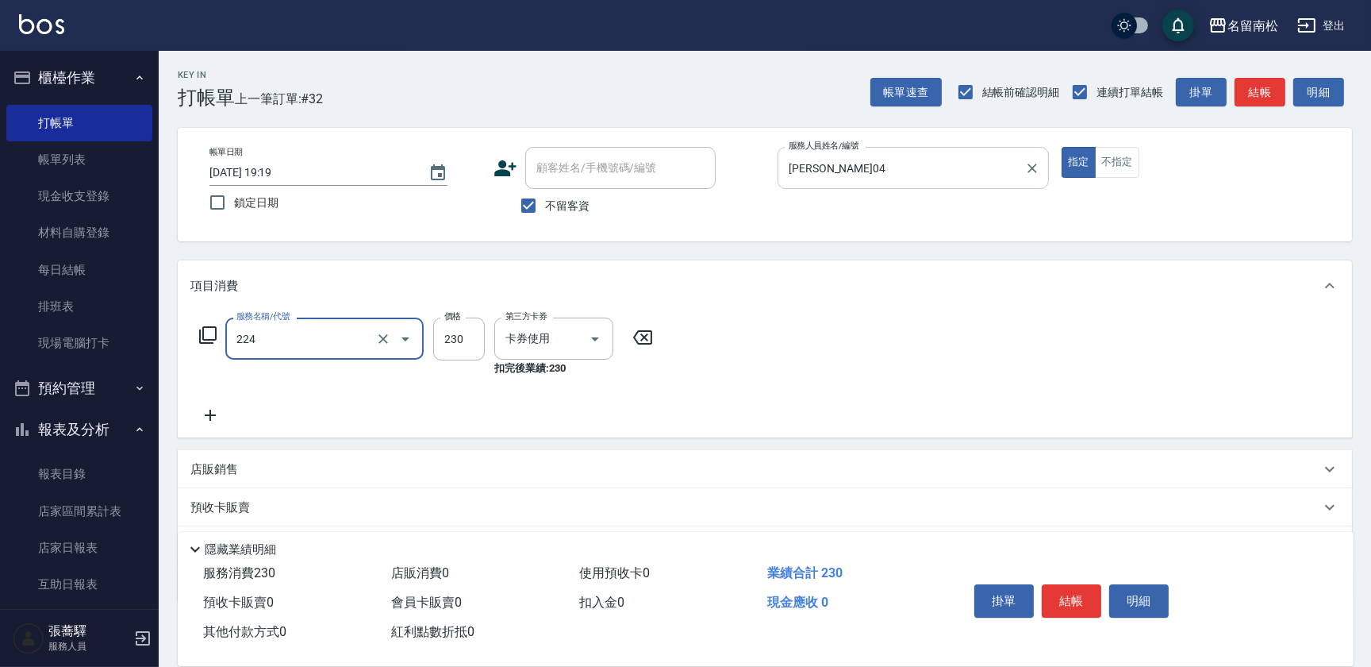
type input "洗髮(卡)230(224)"
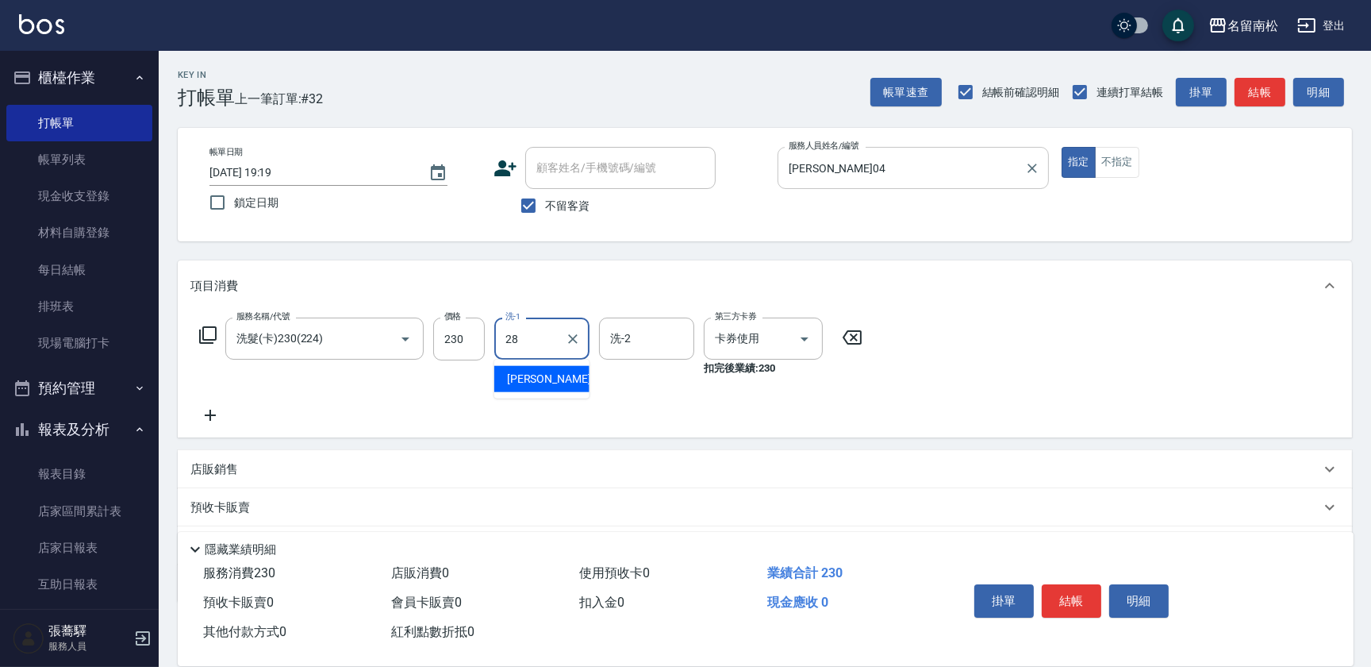
type input "[PERSON_NAME]-28"
click at [1083, 590] on button "結帳" at bounding box center [1072, 600] width 60 height 33
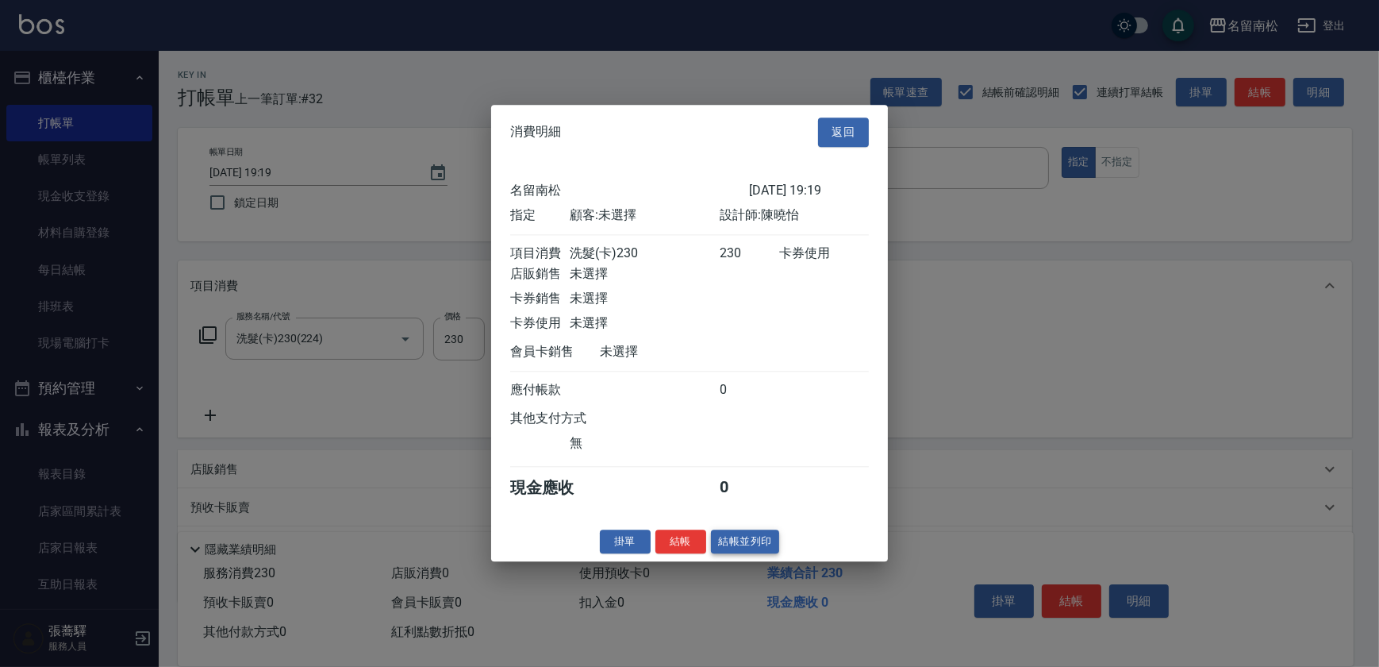
click at [719, 548] on button "結帳並列印" at bounding box center [745, 541] width 69 height 25
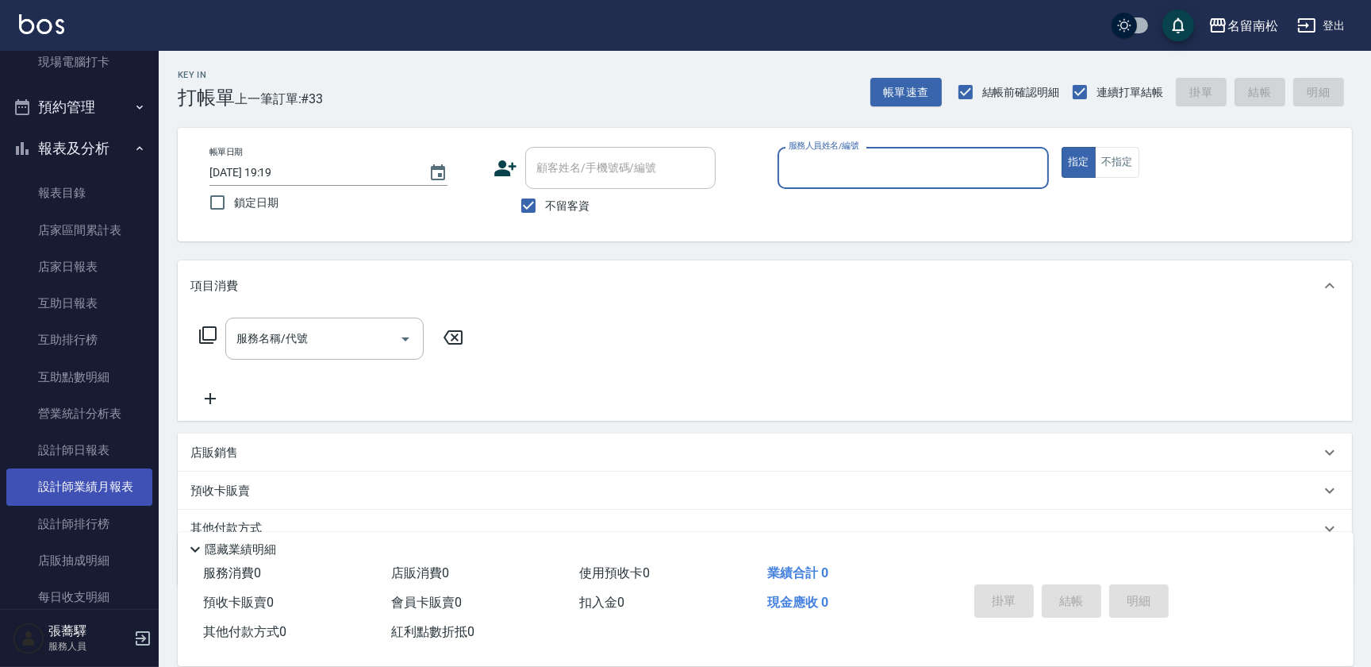
scroll to position [288, 0]
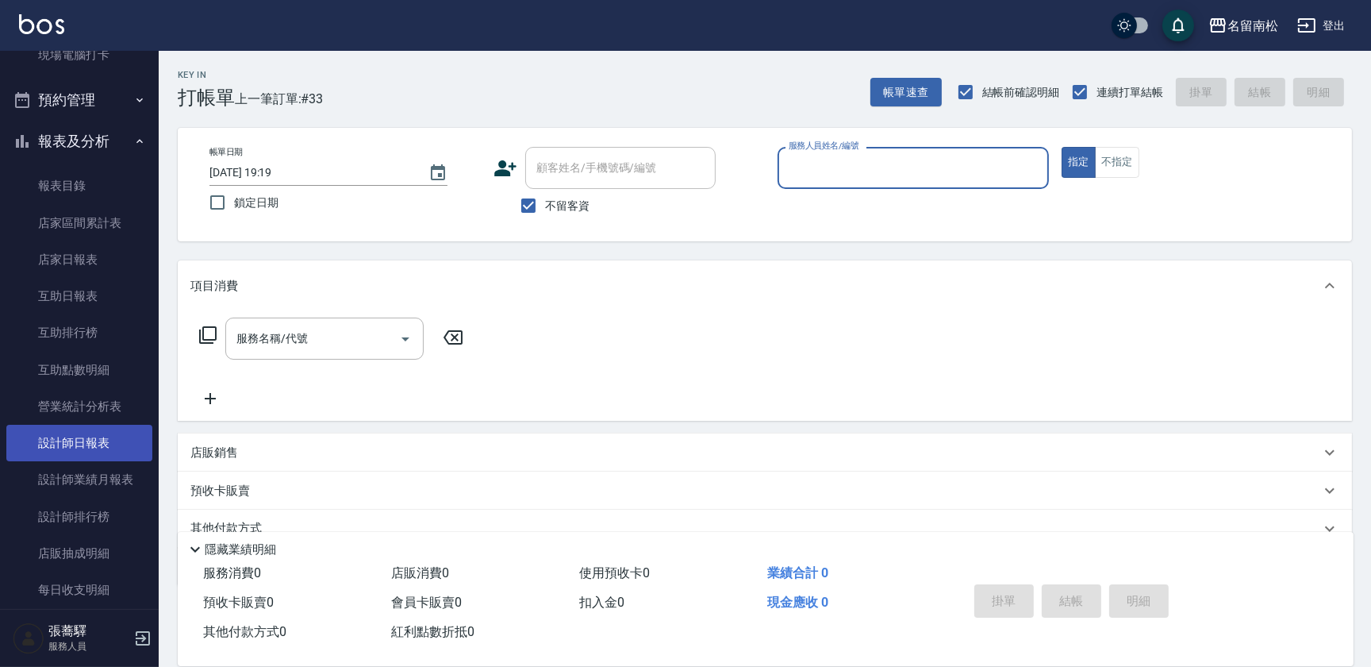
click at [111, 452] on link "設計師日報表" at bounding box center [79, 443] width 146 height 37
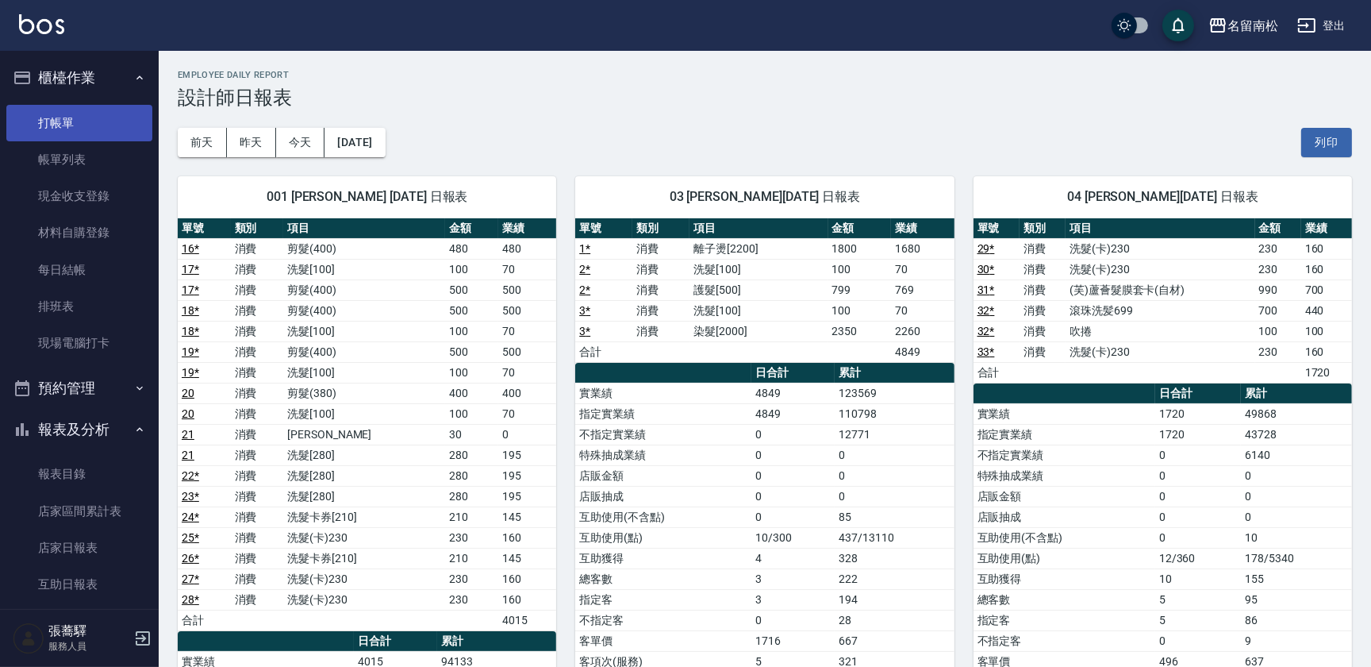
click at [83, 124] on link "打帳單" at bounding box center [79, 123] width 146 height 37
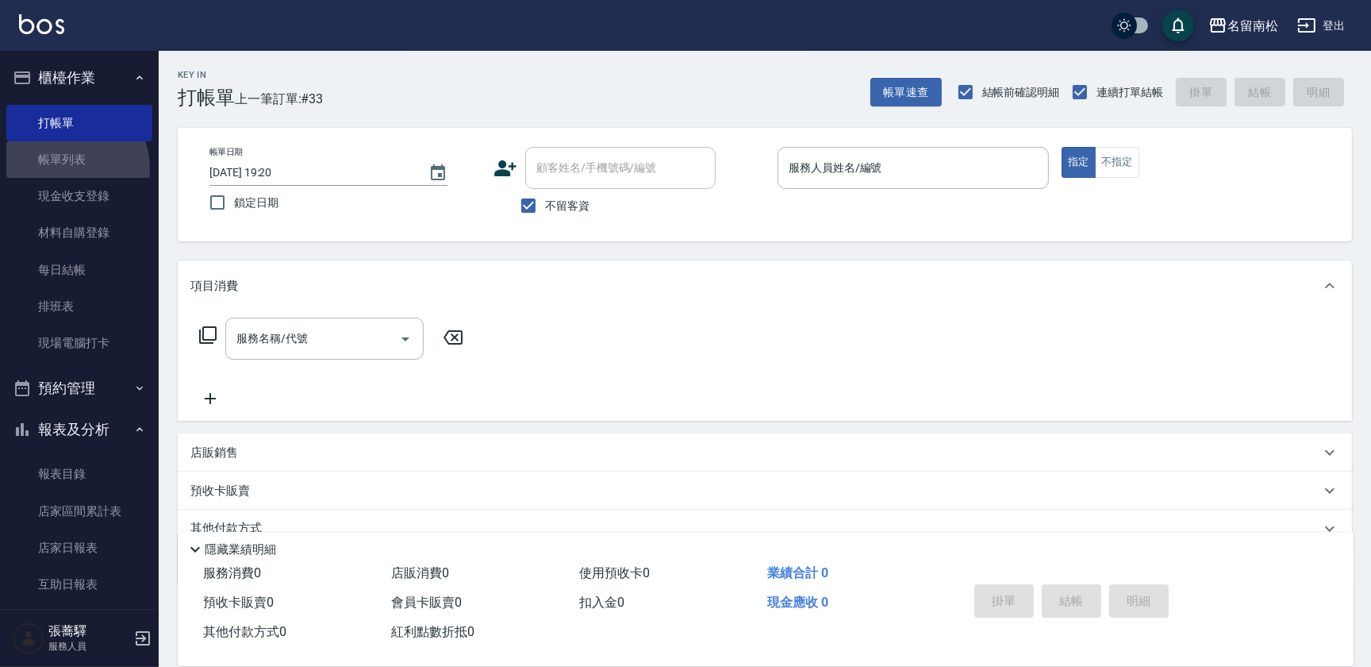
drag, startPoint x: 63, startPoint y: 170, endPoint x: 798, endPoint y: 316, distance: 749.3
click at [63, 170] on link "帳單列表" at bounding box center [79, 159] width 146 height 37
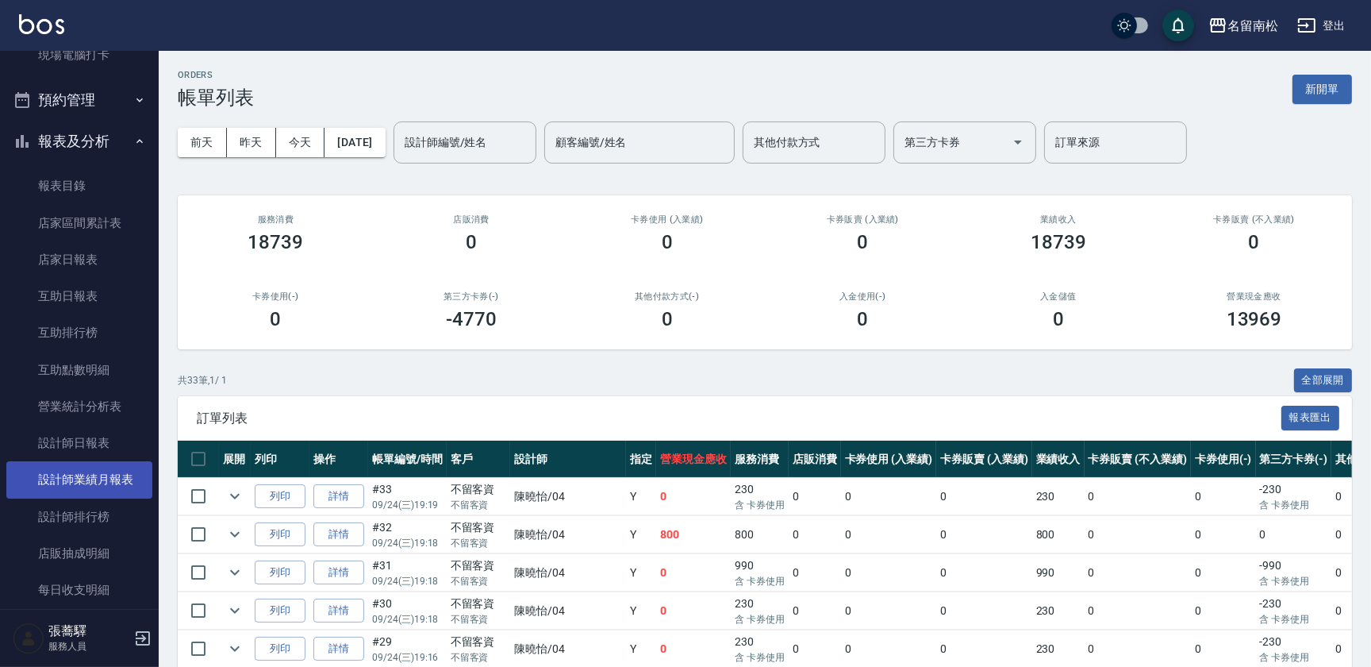
scroll to position [394, 0]
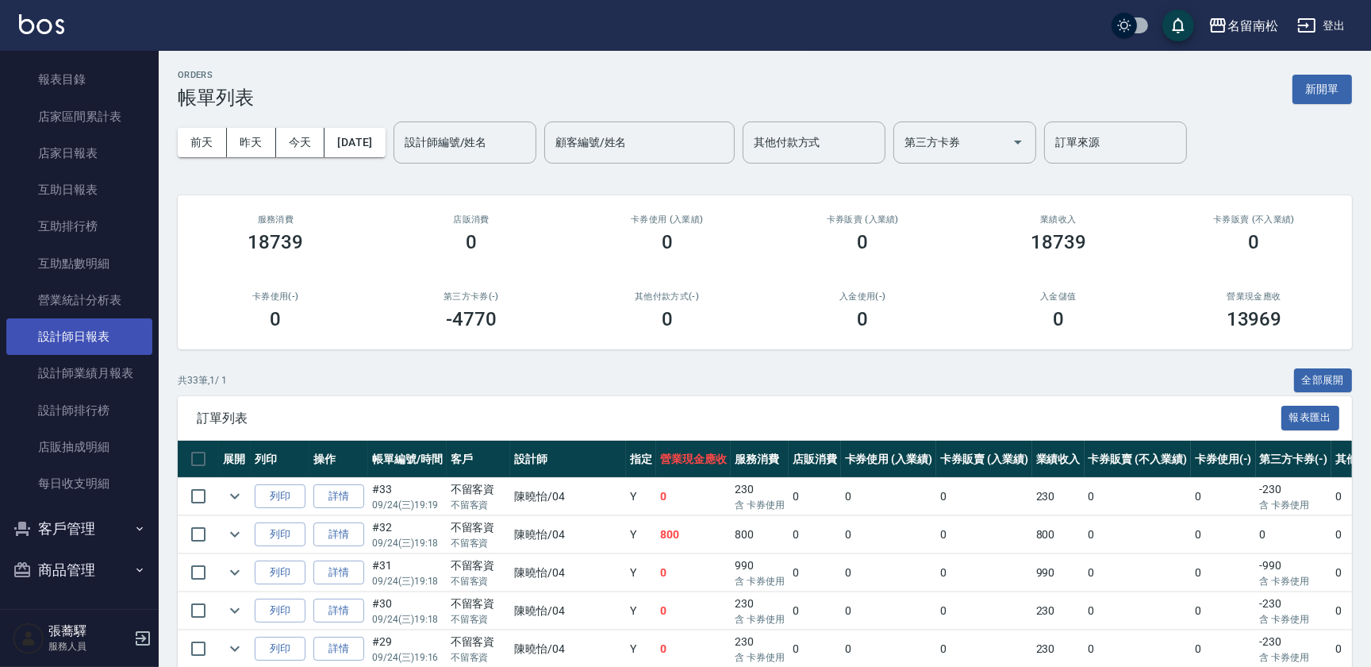
click at [120, 333] on link "設計師日報表" at bounding box center [79, 336] width 146 height 37
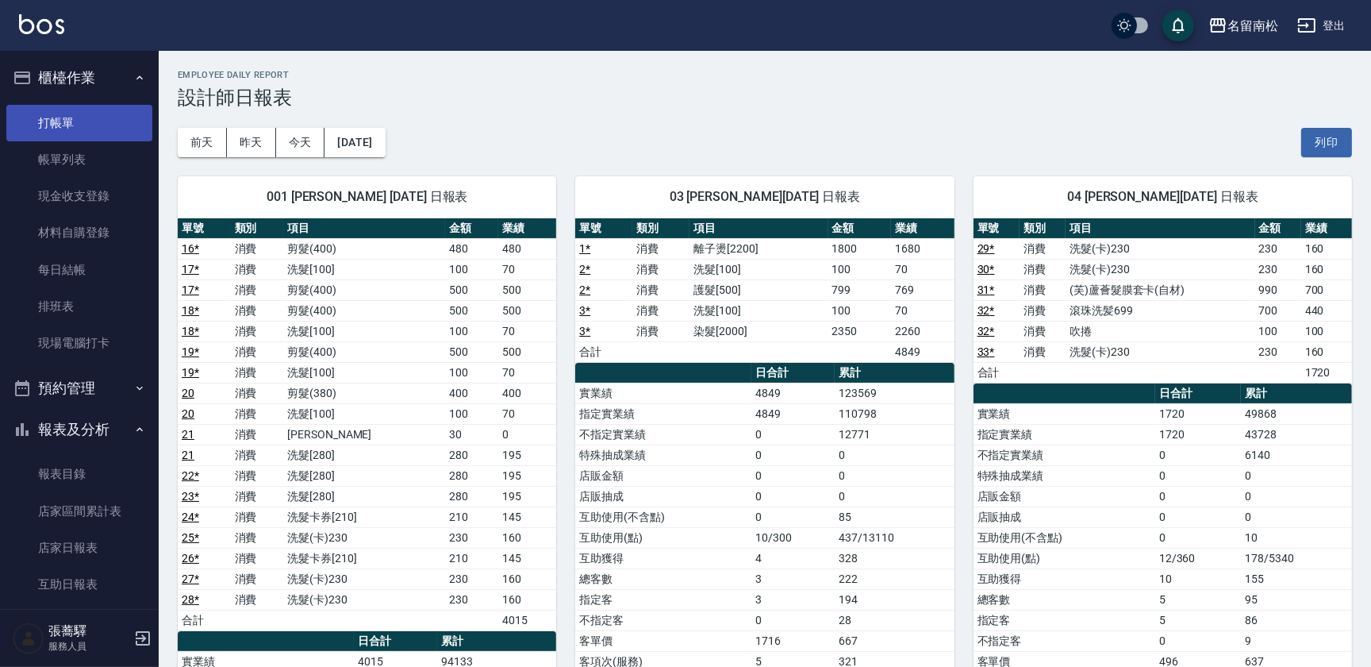
click at [92, 125] on link "打帳單" at bounding box center [79, 123] width 146 height 37
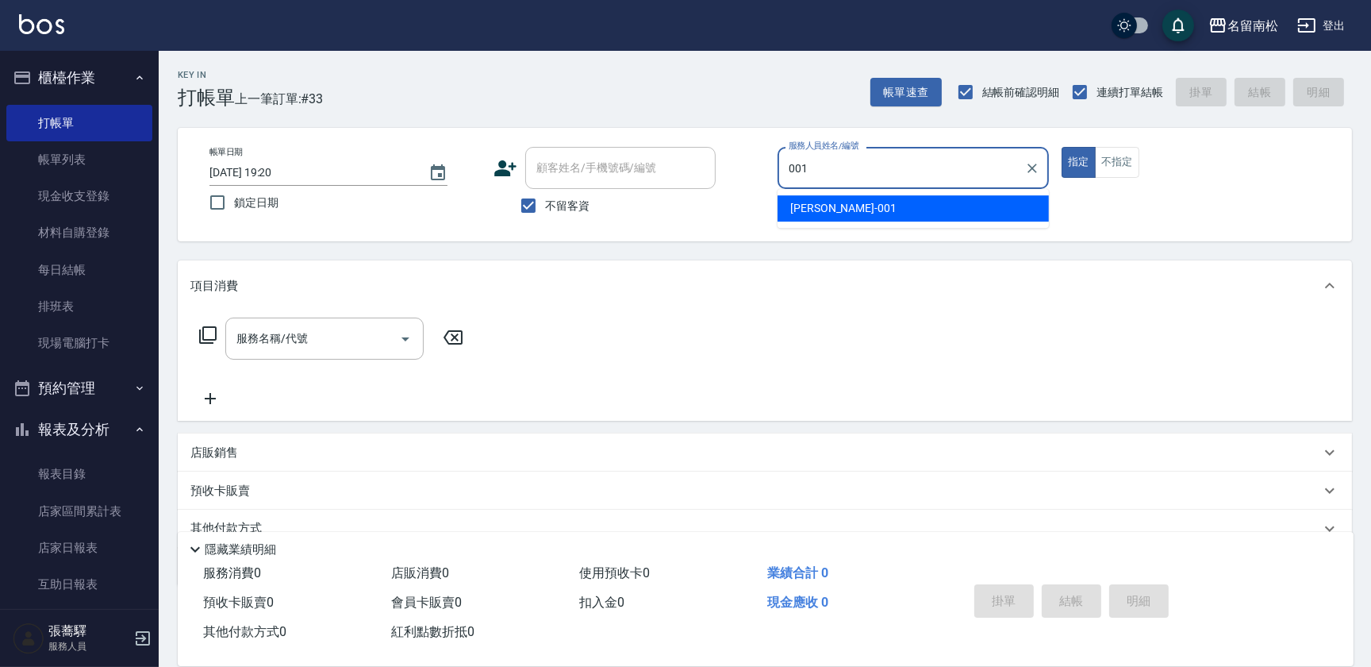
type input "[PERSON_NAME]-001"
type button "true"
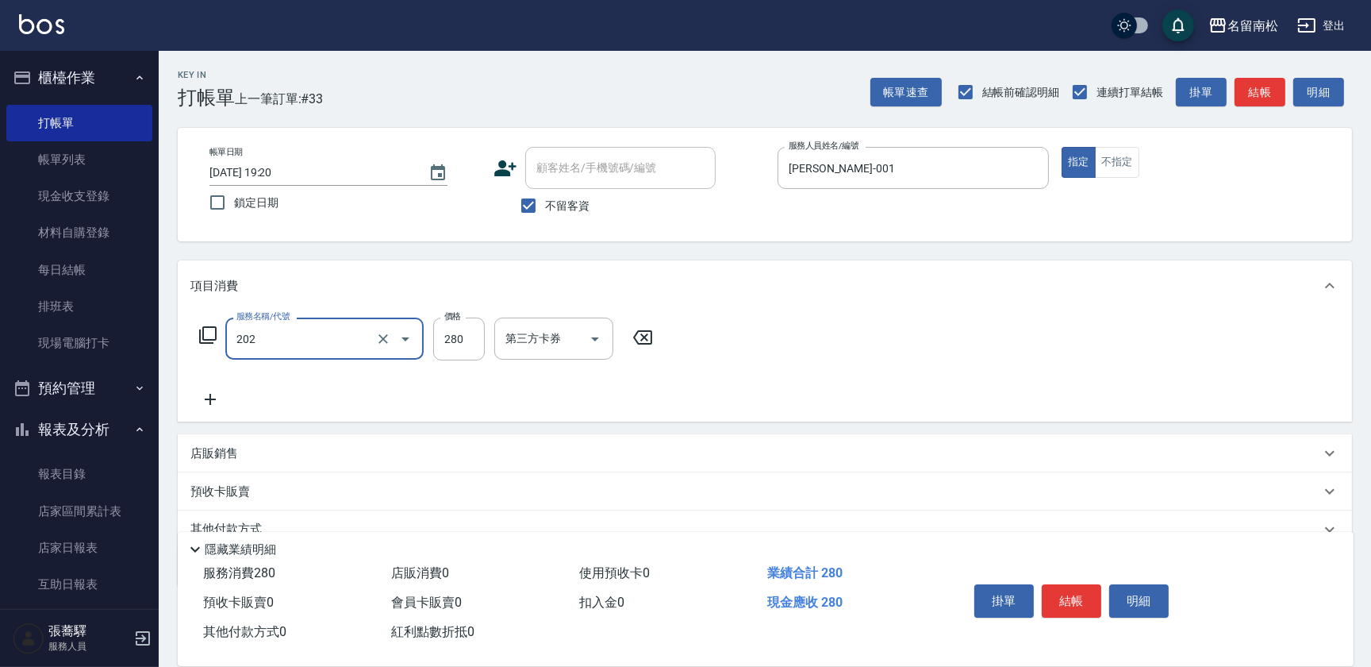
type input "洗髮[280](202)"
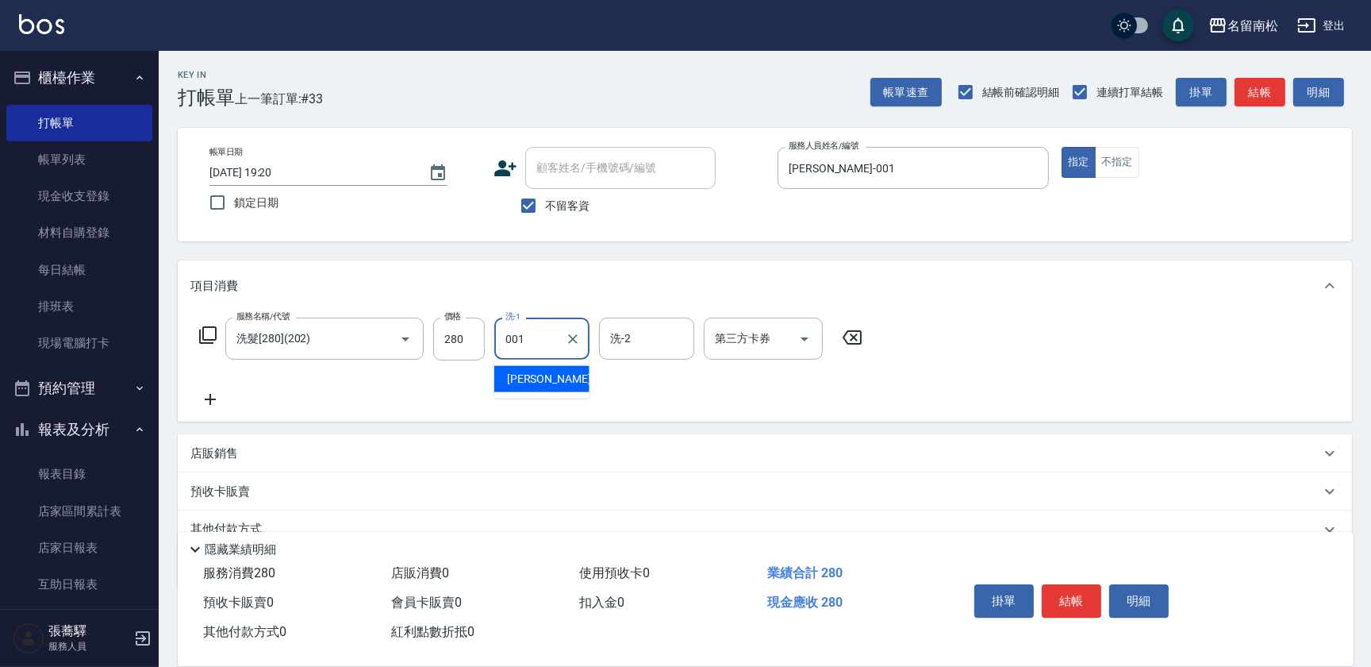
type input "[PERSON_NAME]-001"
click at [1143, 604] on button "明細" at bounding box center [1140, 600] width 60 height 33
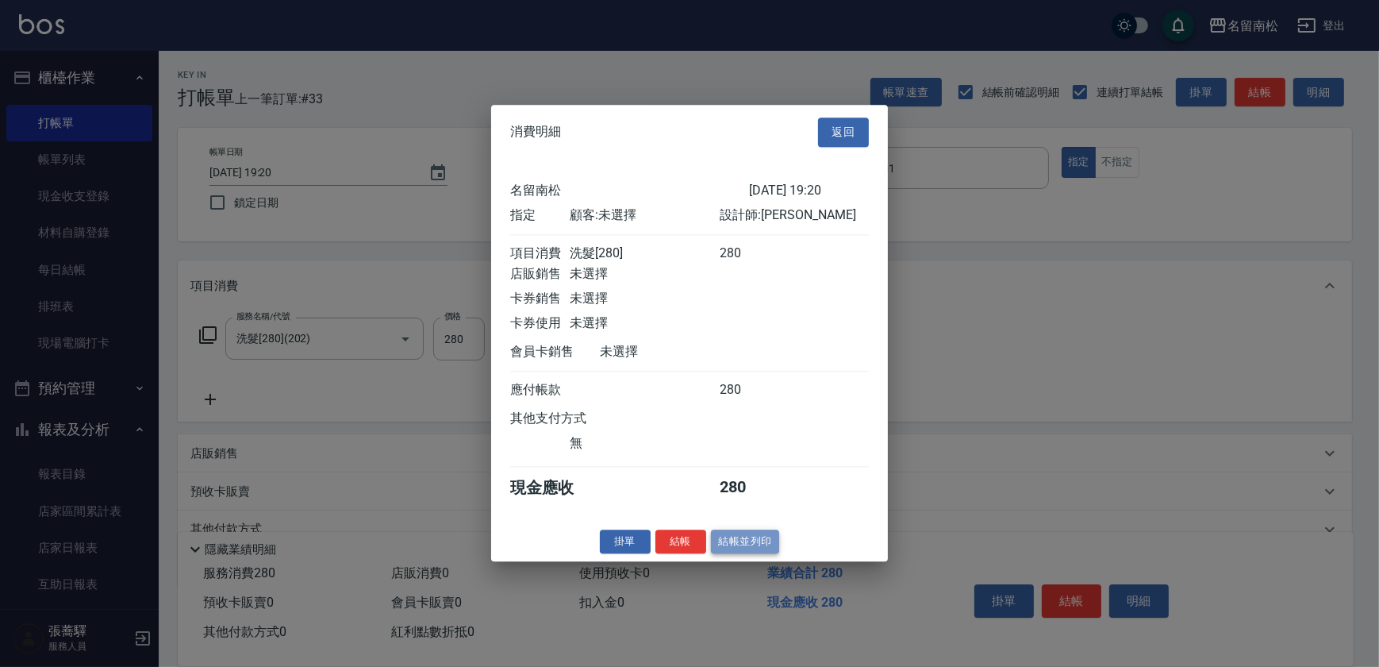
click at [750, 544] on button "結帳並列印" at bounding box center [745, 541] width 69 height 25
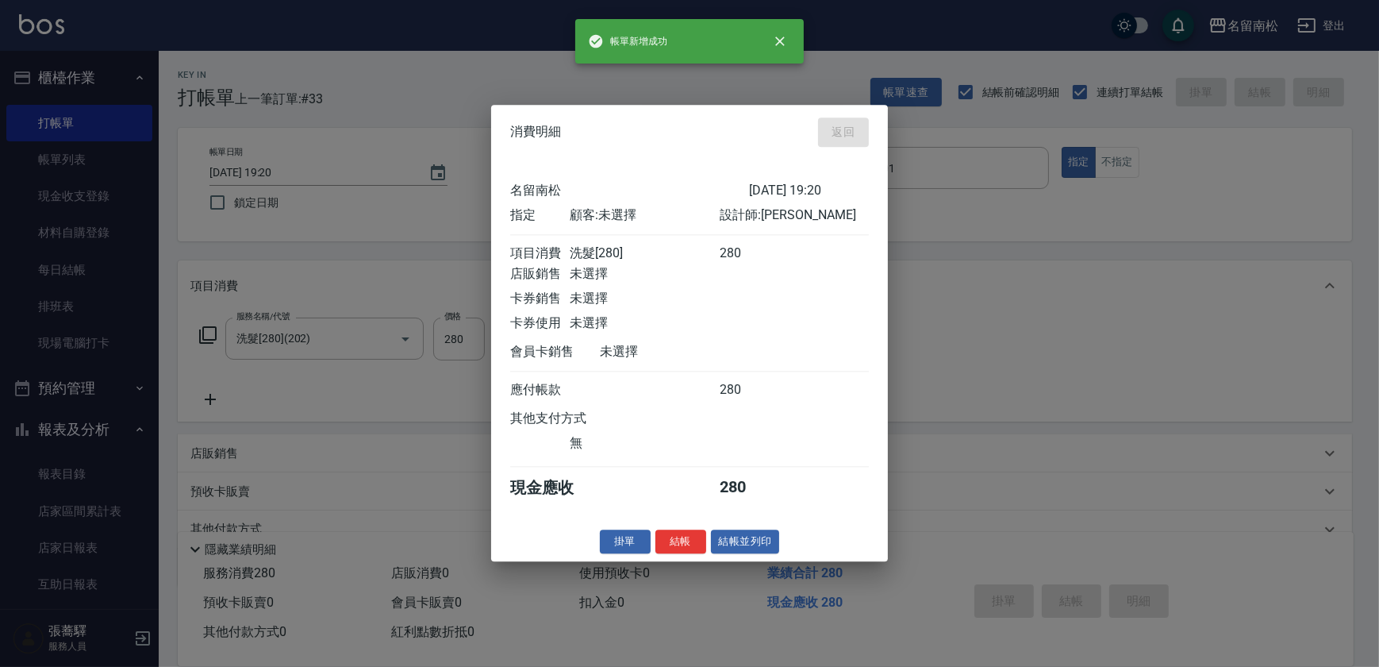
type input "[DATE] 19:21"
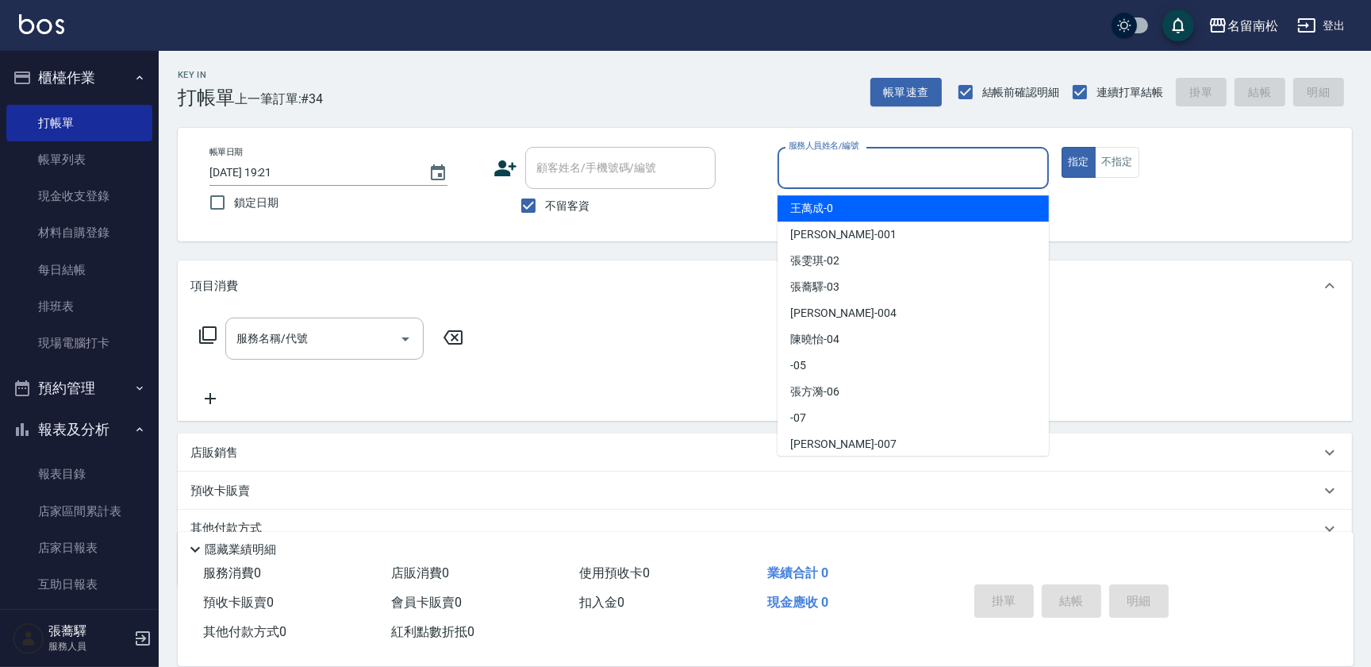
click at [1023, 163] on input "服務人員姓名/編號" at bounding box center [913, 168] width 257 height 28
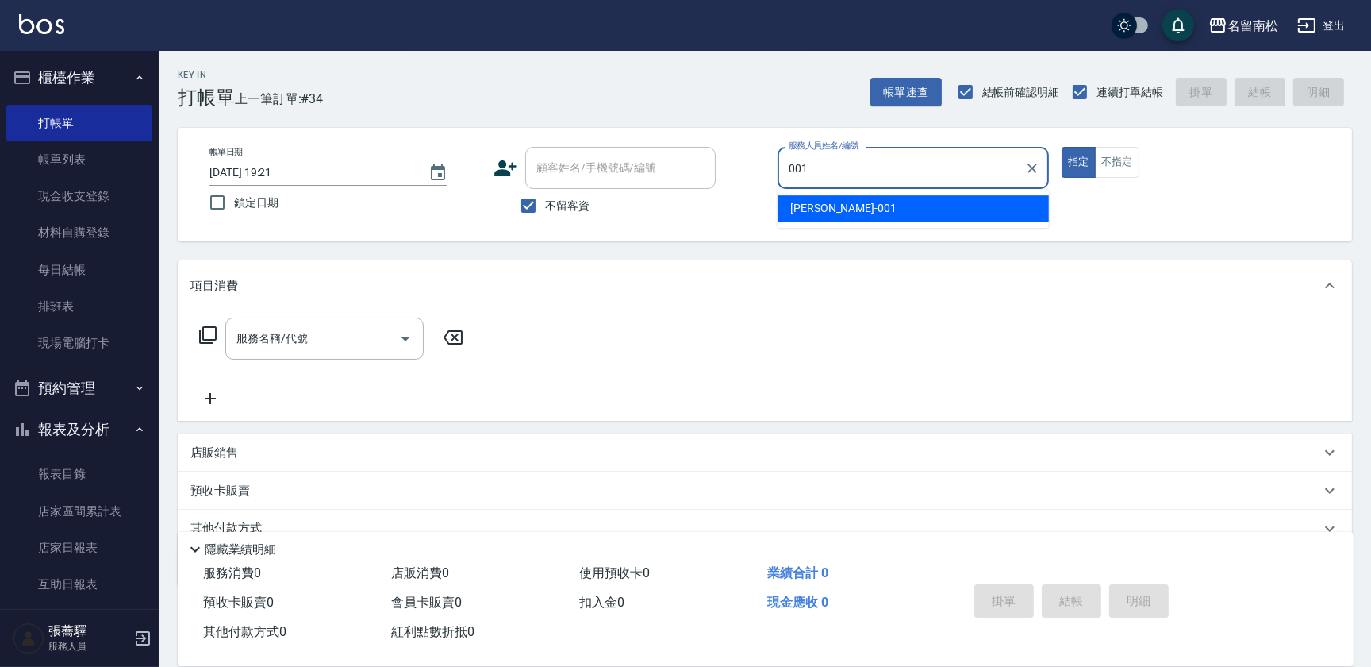
type input "[PERSON_NAME]-001"
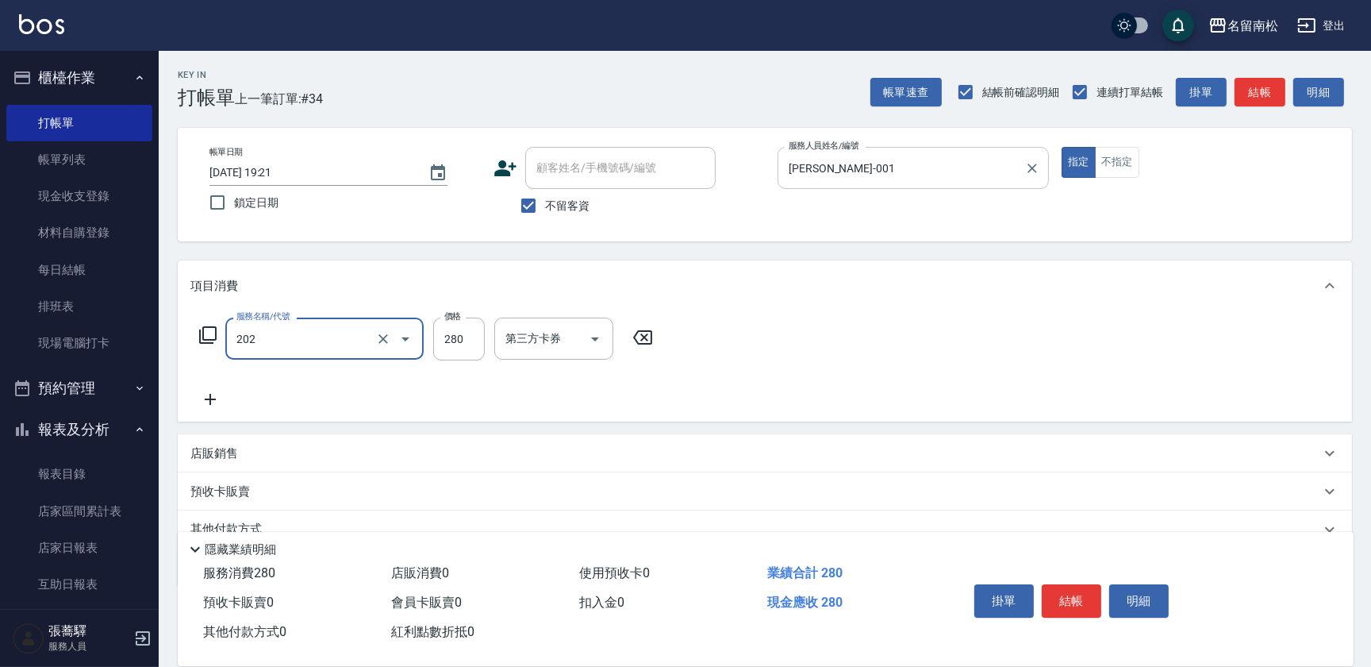
type input "洗髮[280](202)"
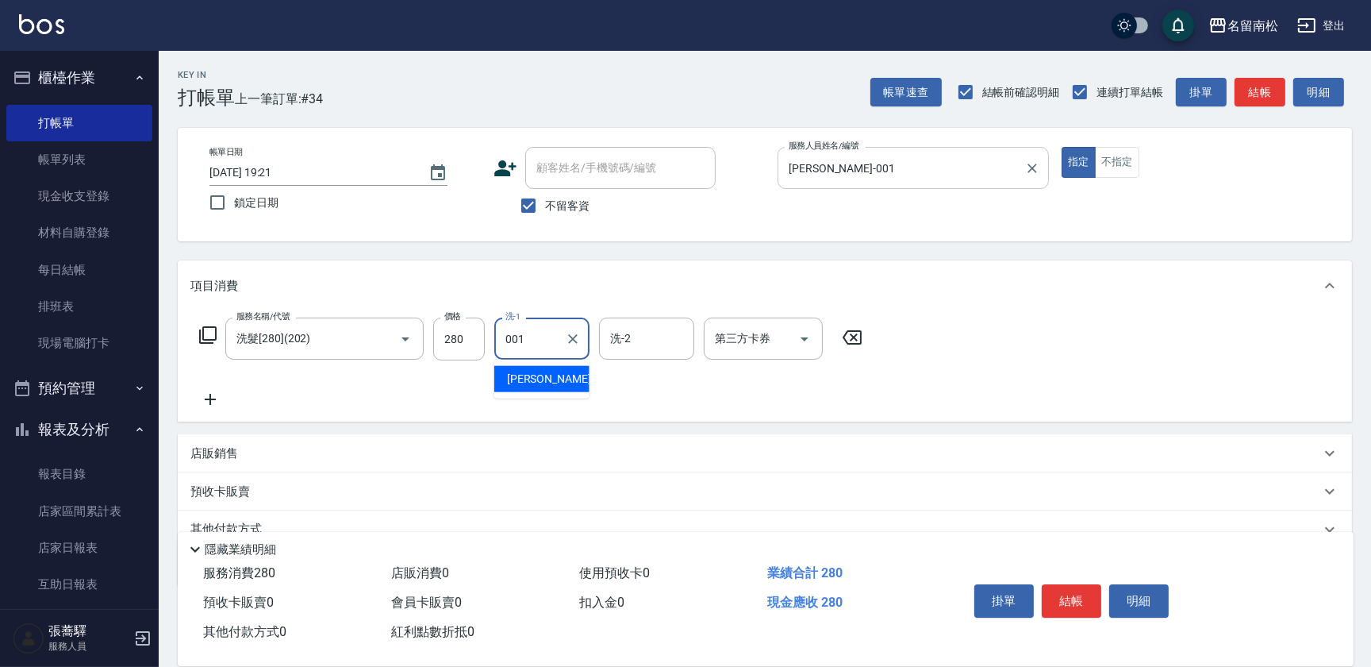
type input "[PERSON_NAME]-001"
click at [1140, 602] on button "明細" at bounding box center [1140, 600] width 60 height 33
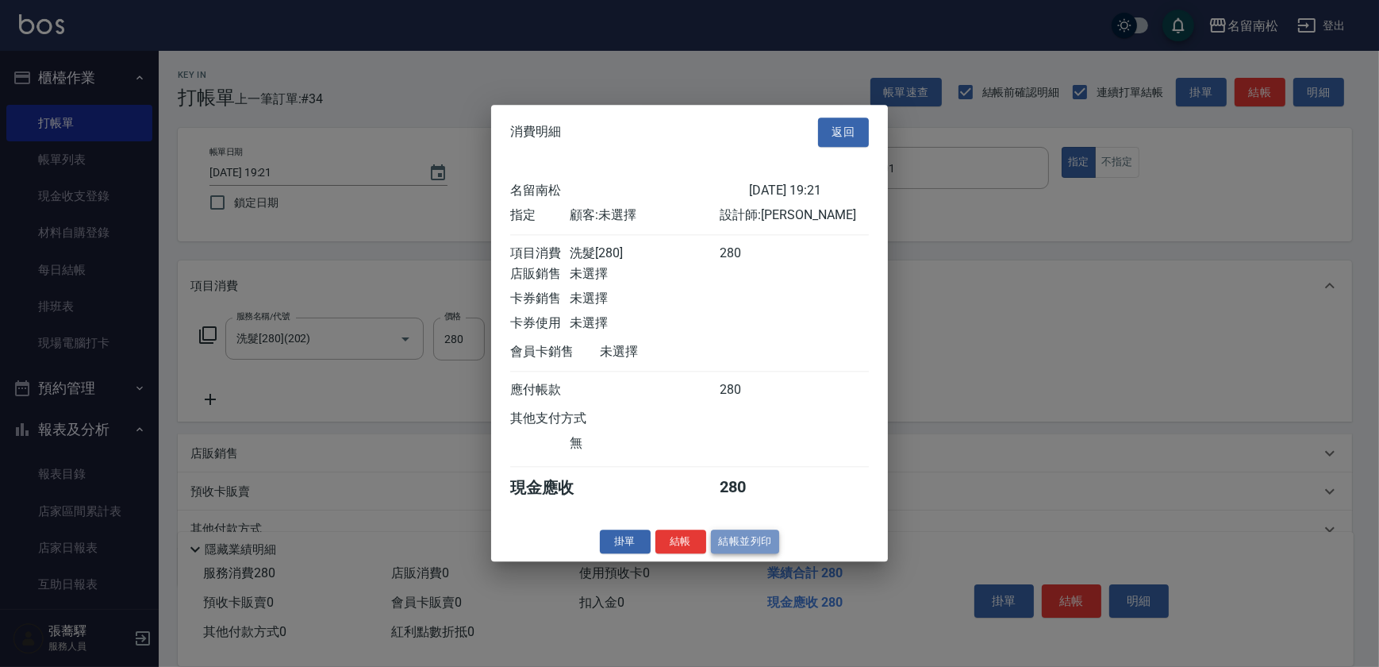
click at [748, 554] on button "結帳並列印" at bounding box center [745, 541] width 69 height 25
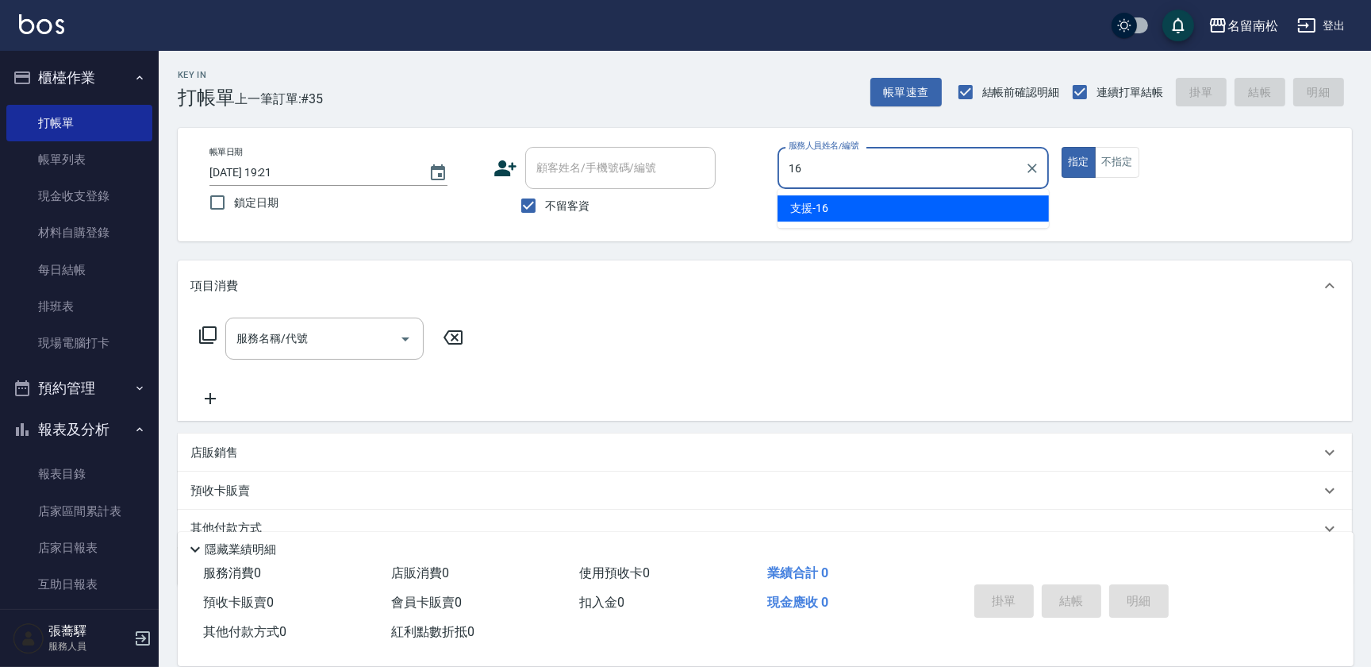
type input "支援-16"
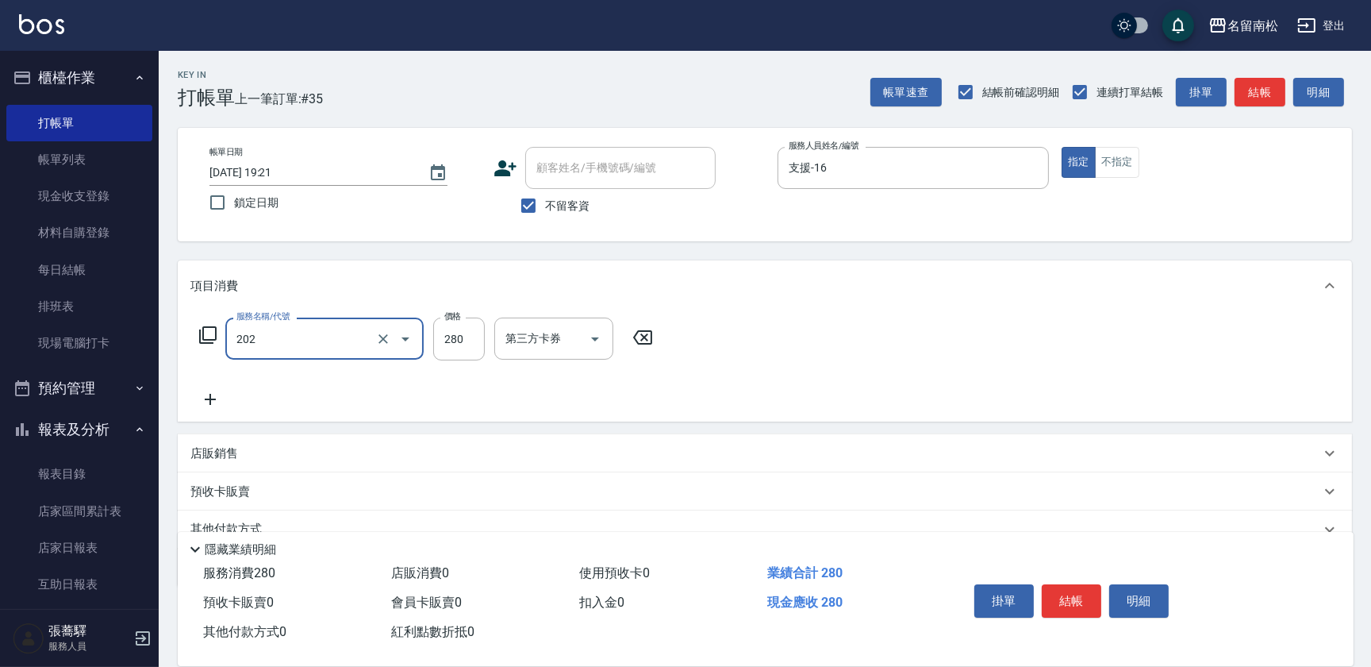
type input "洗髮[280](202)"
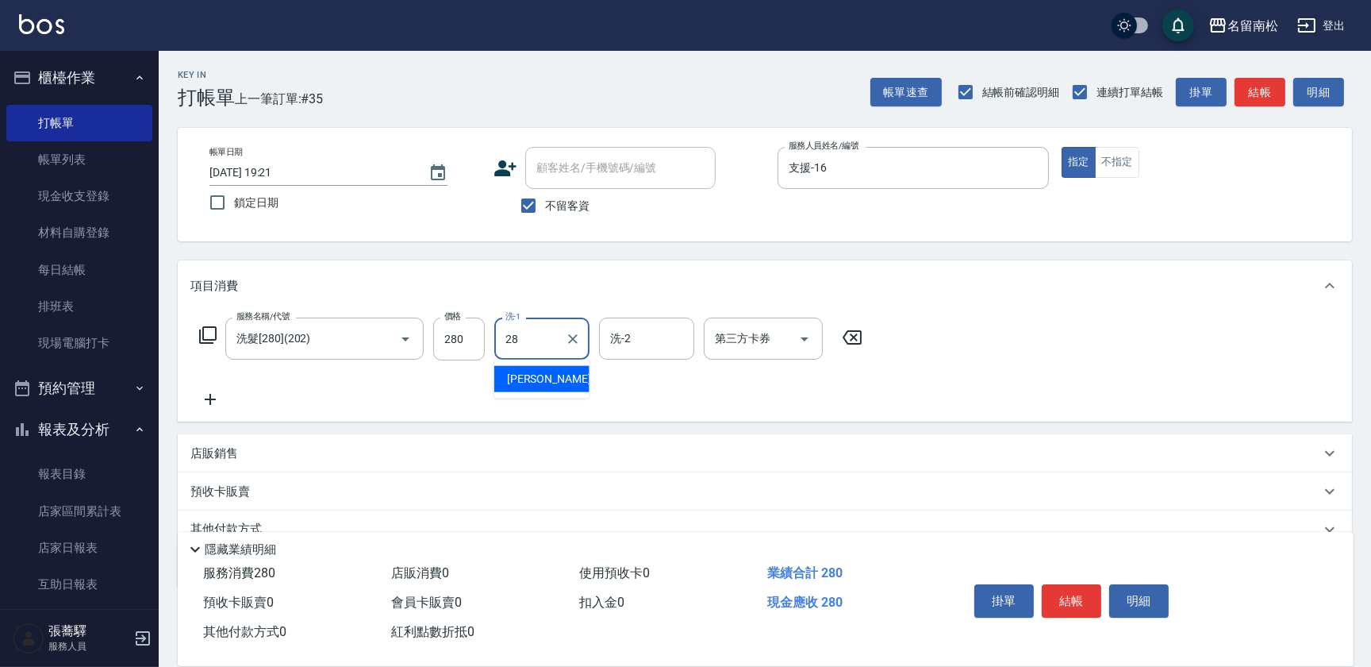
type input "[PERSON_NAME]-28"
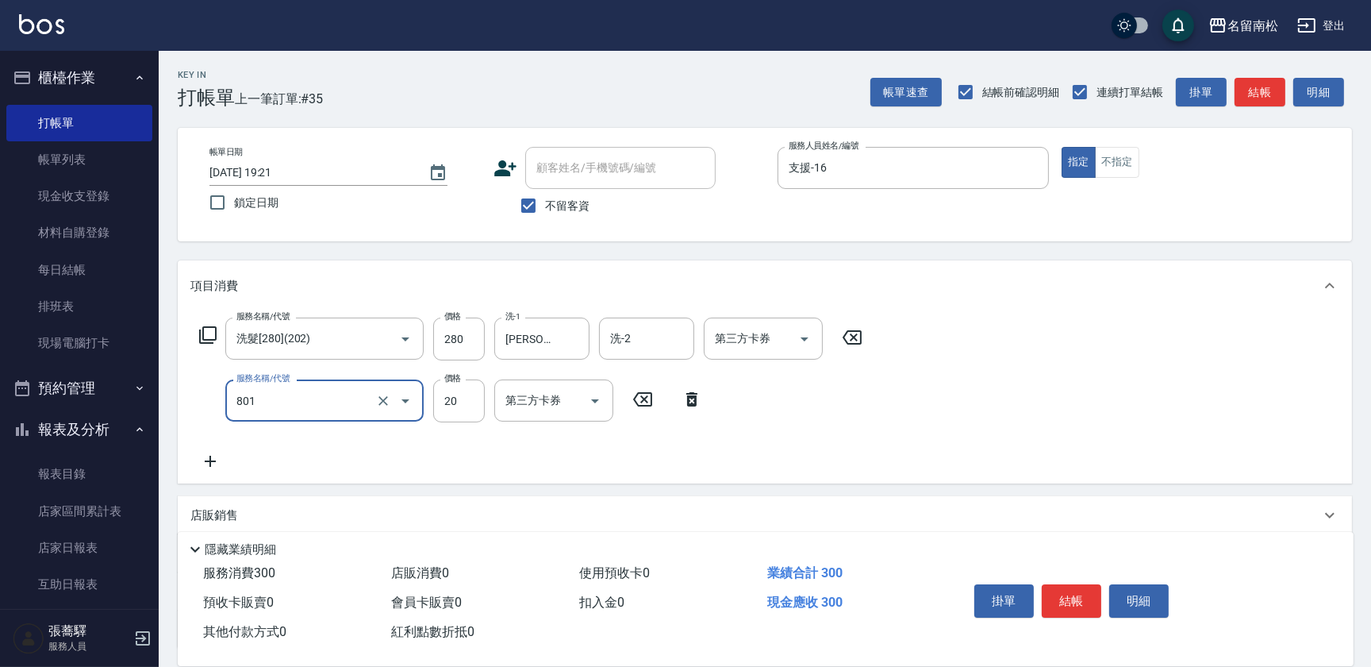
type input "潤絲(801)"
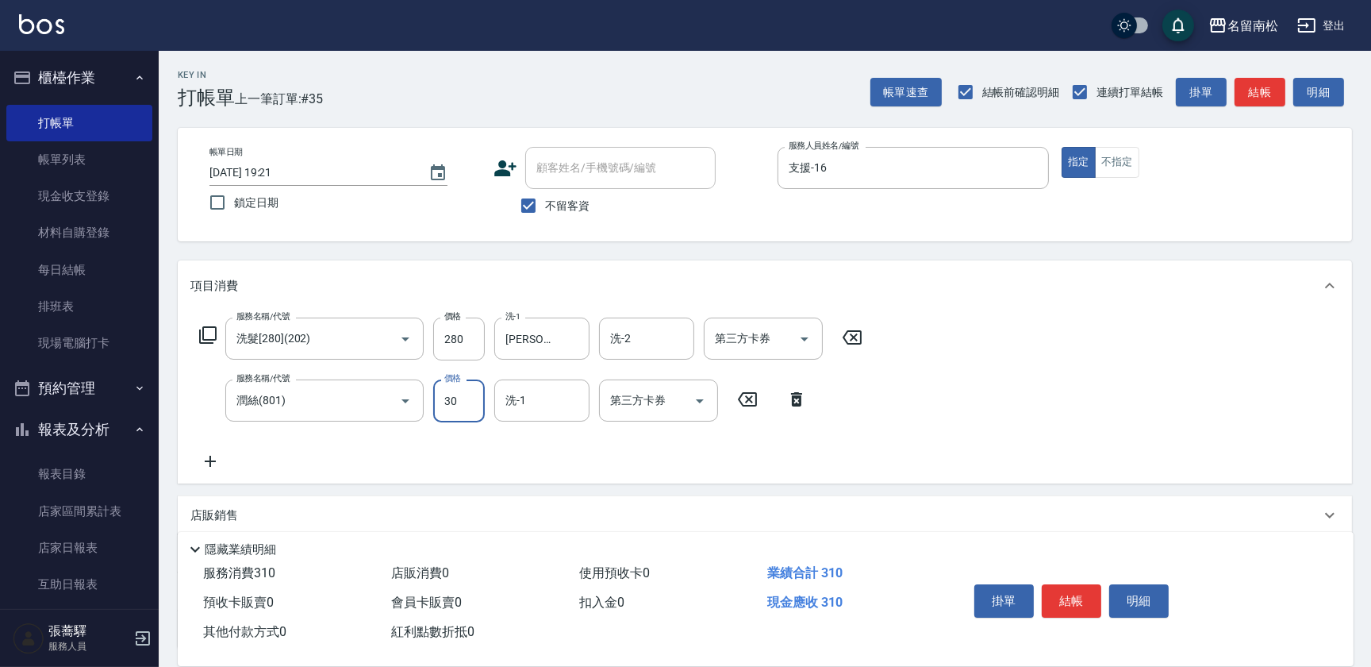
type input "30"
type input "[PERSON_NAME]-28"
click at [1033, 180] on div at bounding box center [1031, 168] width 21 height 42
click at [1062, 147] on button "指定" at bounding box center [1079, 162] width 34 height 31
type input "支援-16"
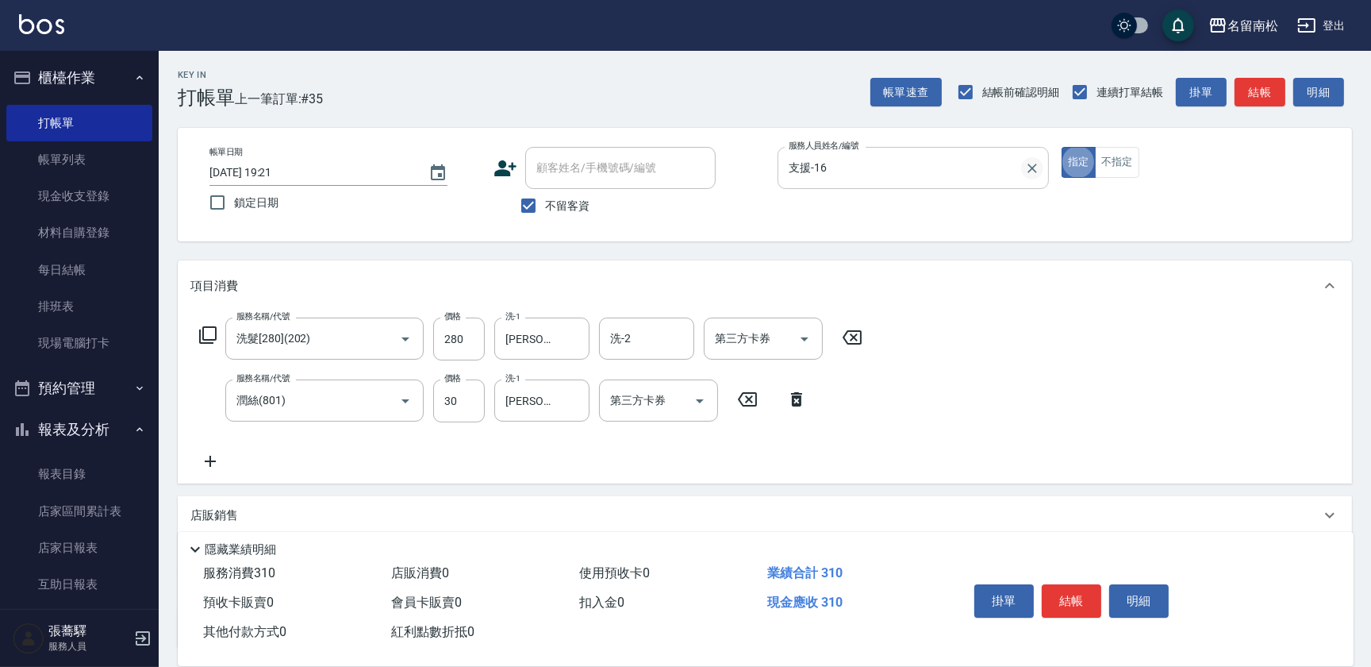
click at [1036, 160] on icon "Clear" at bounding box center [1033, 168] width 16 height 16
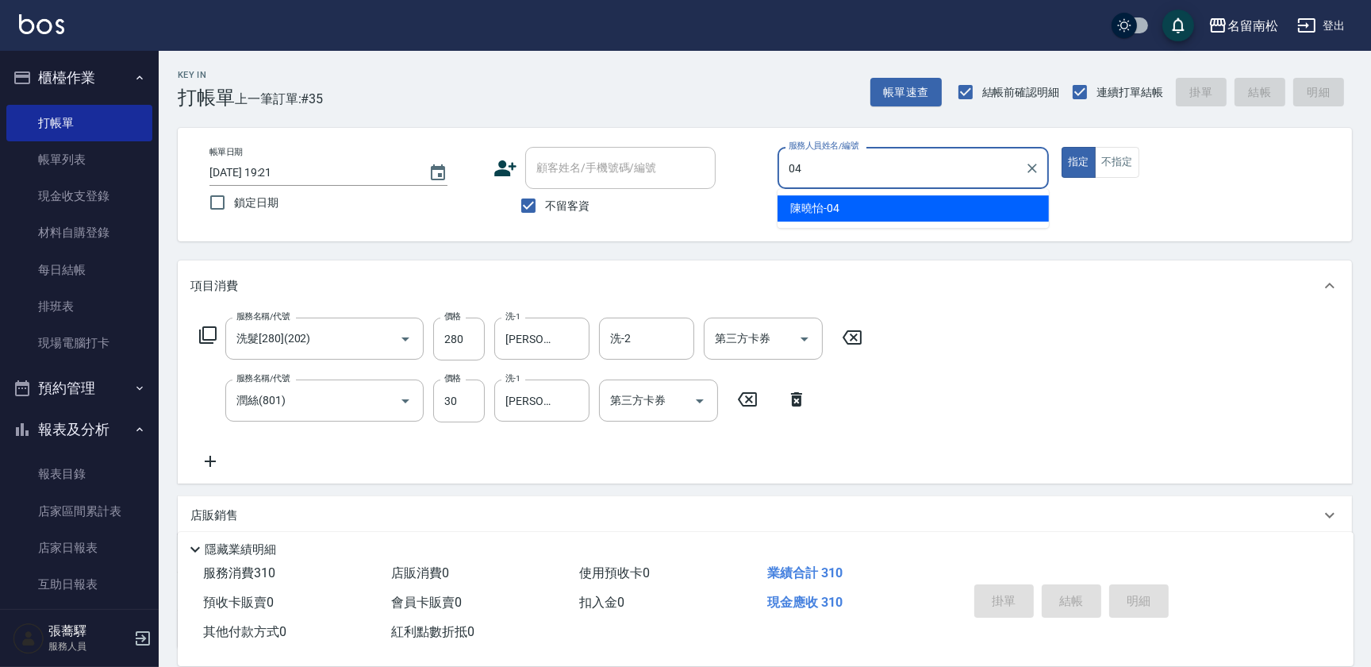
type input "[PERSON_NAME]04"
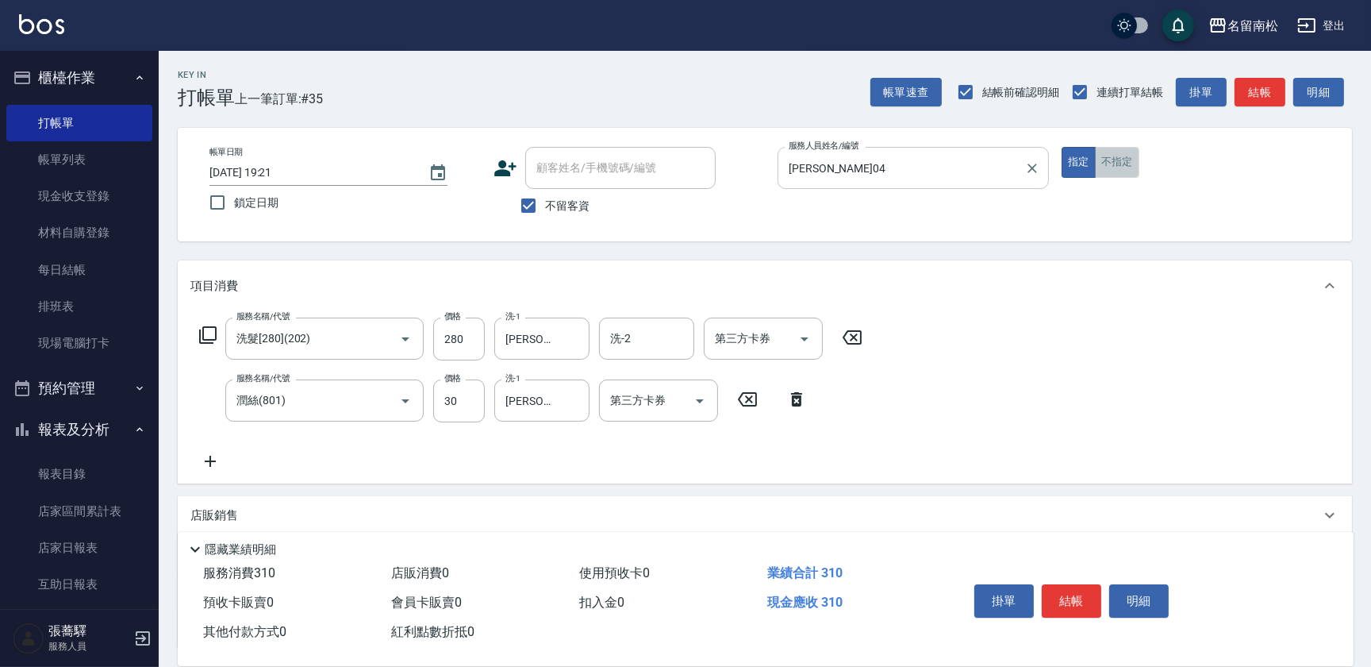
click at [1116, 163] on button "不指定" at bounding box center [1117, 162] width 44 height 31
click at [1089, 595] on button "結帳" at bounding box center [1072, 600] width 60 height 33
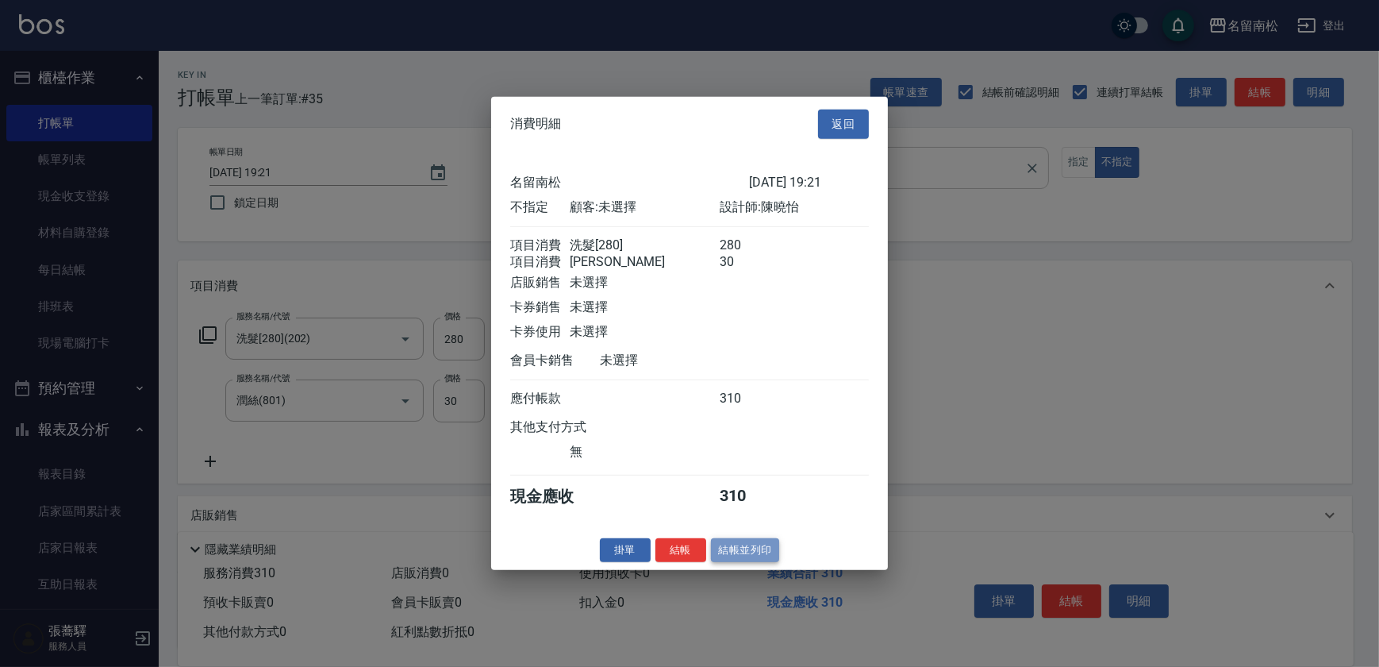
click at [727, 562] on button "結帳並列印" at bounding box center [745, 549] width 69 height 25
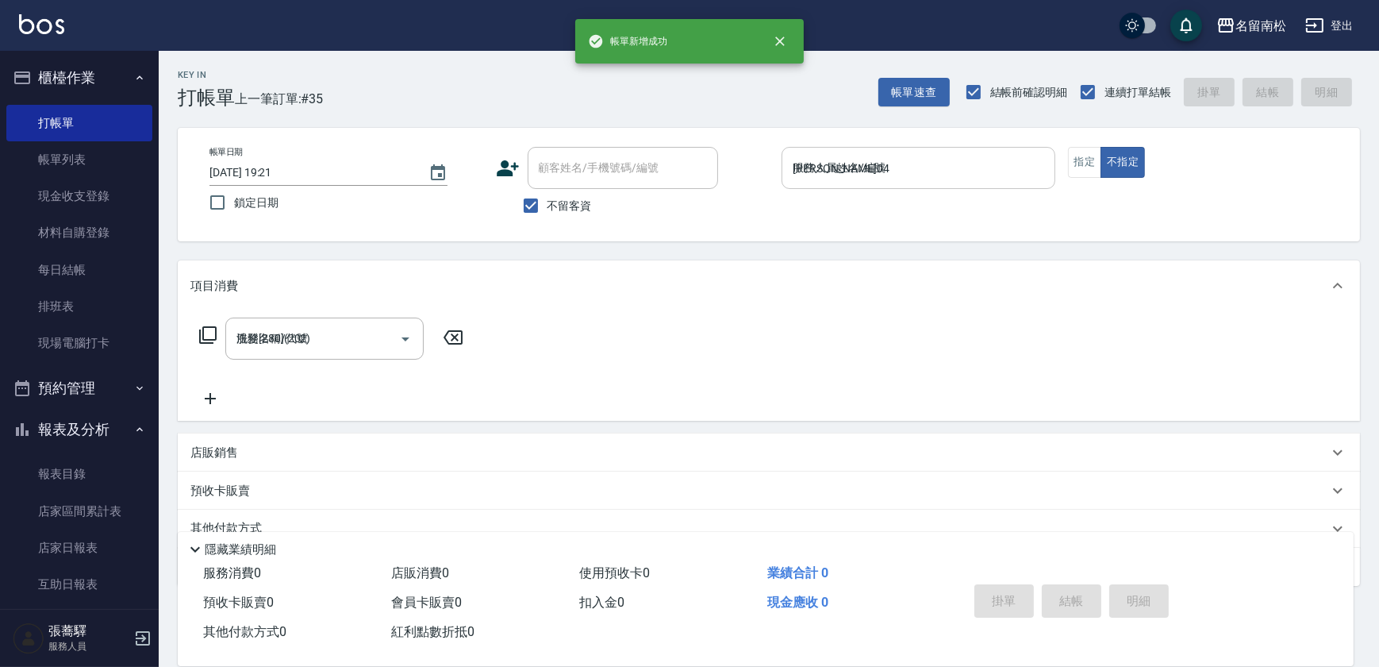
type input "[DATE] 19:47"
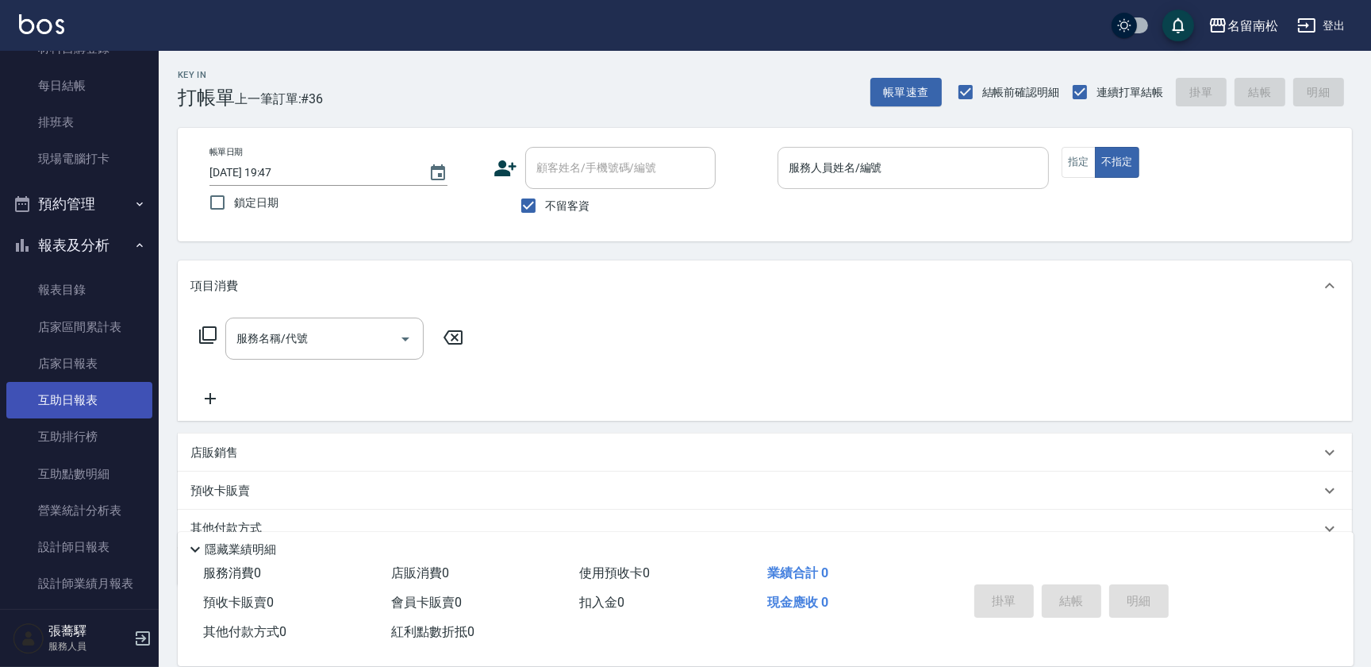
scroll to position [216, 0]
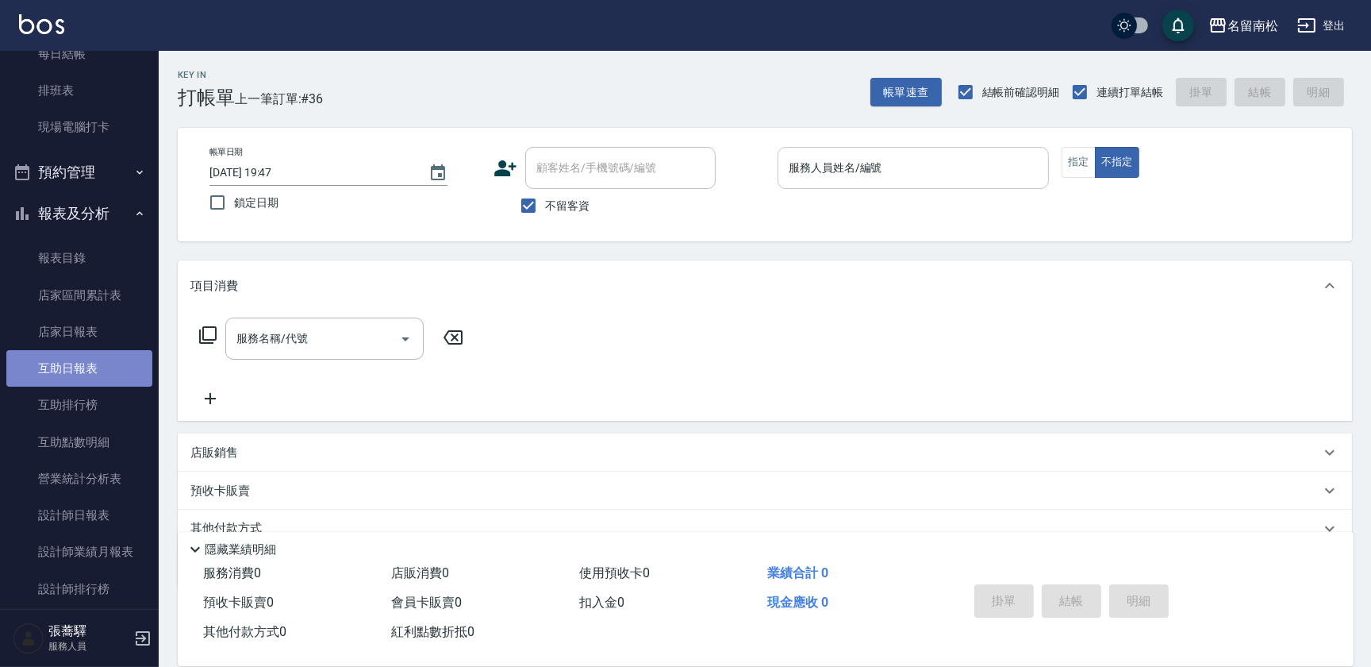
click at [122, 358] on link "互助日報表" at bounding box center [79, 368] width 146 height 37
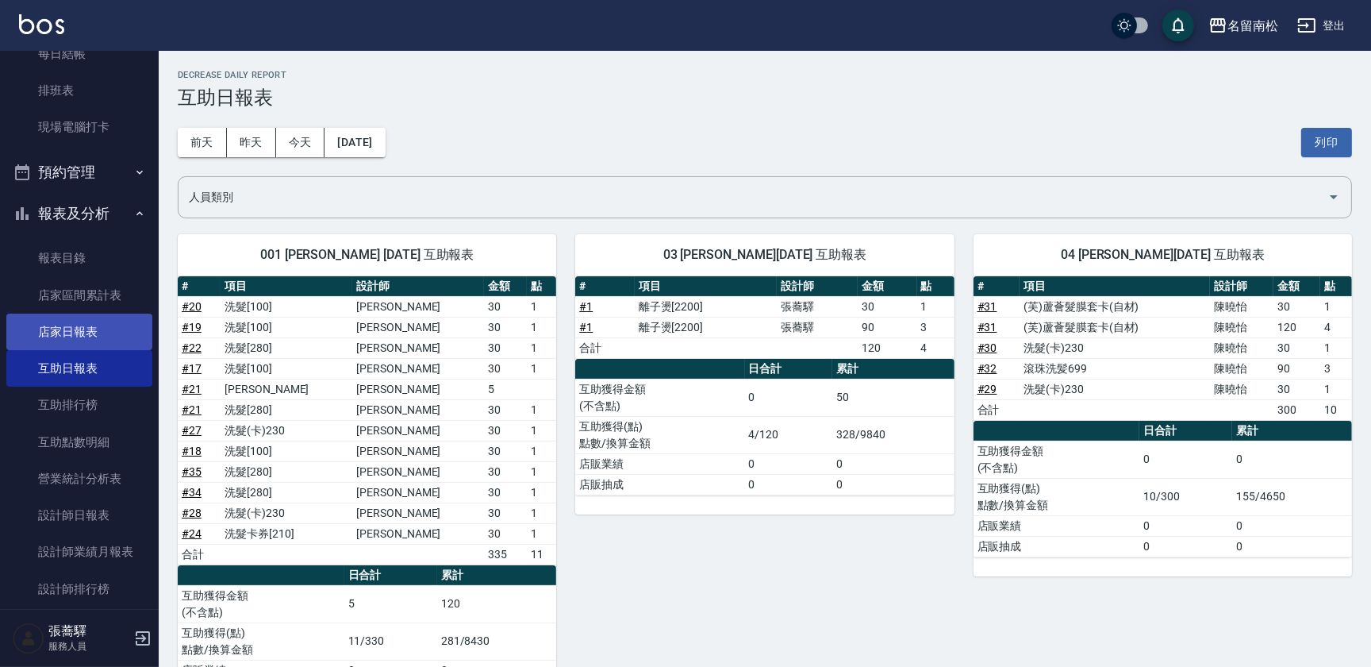
click at [123, 345] on link "店家日報表" at bounding box center [79, 331] width 146 height 37
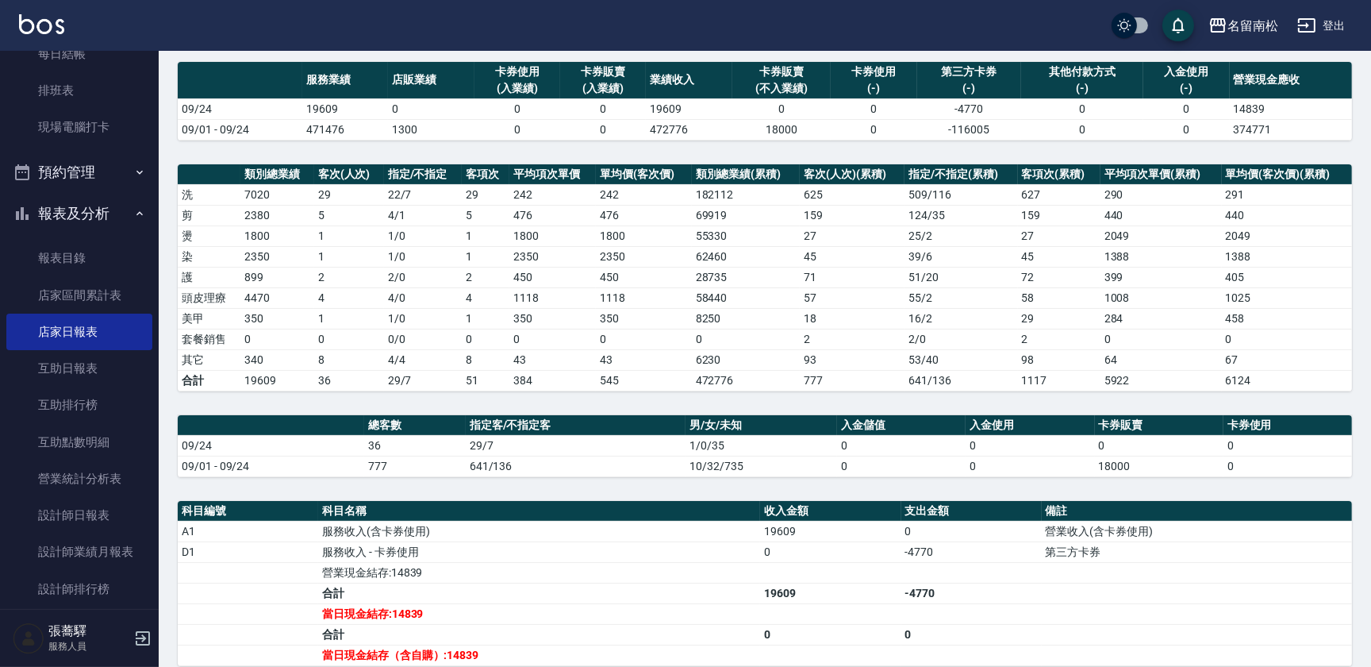
scroll to position [144, 0]
